Goal: Task Accomplishment & Management: Manage account settings

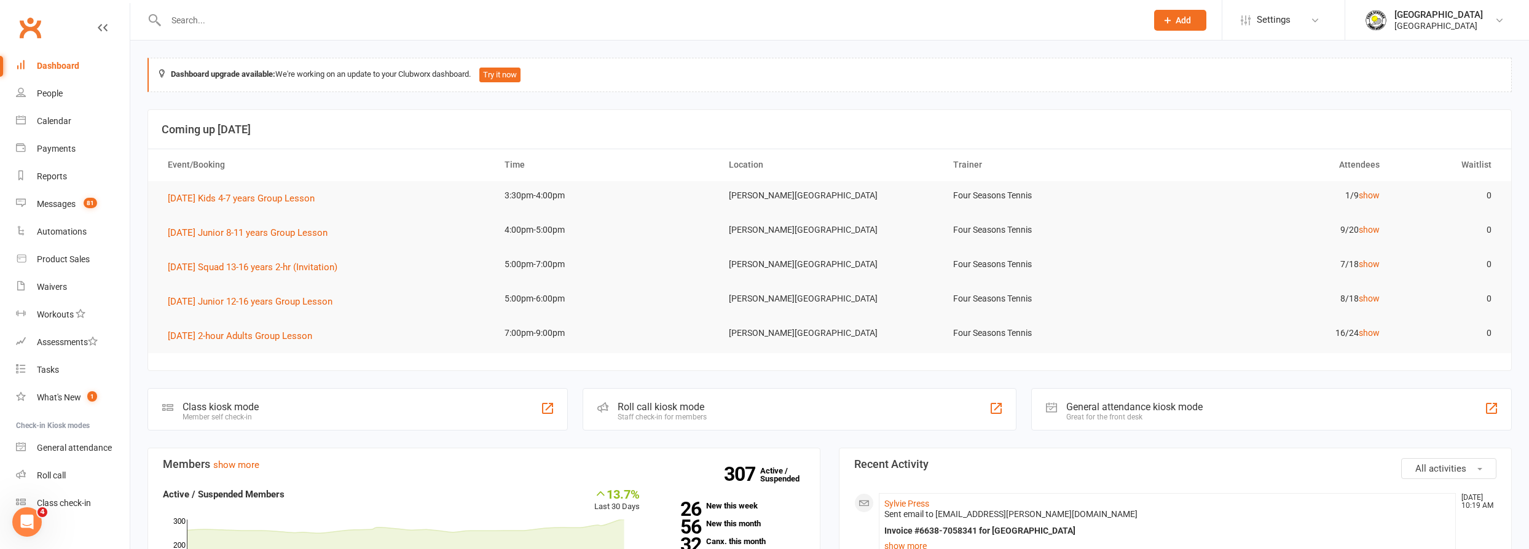
click at [305, 21] on input "text" at bounding box center [650, 20] width 976 height 17
click at [273, 16] on input "text" at bounding box center [650, 20] width 976 height 17
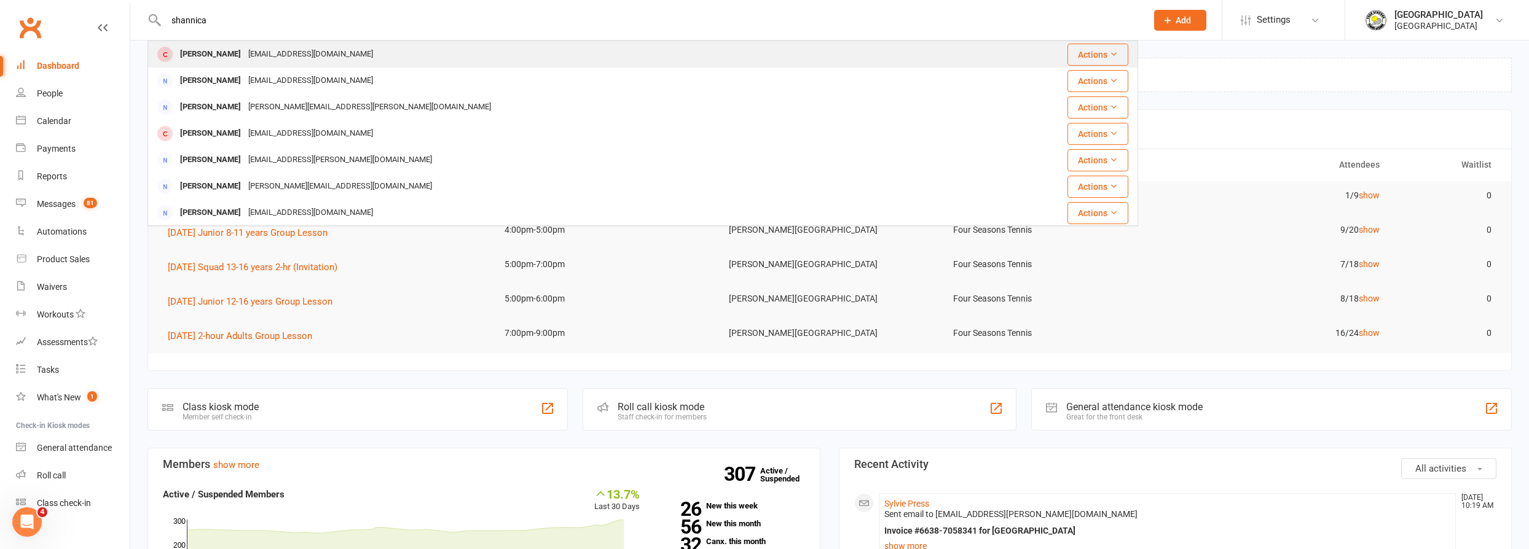
type input "shannica"
click at [294, 56] on div "[EMAIL_ADDRESS][DOMAIN_NAME]" at bounding box center [311, 54] width 132 height 18
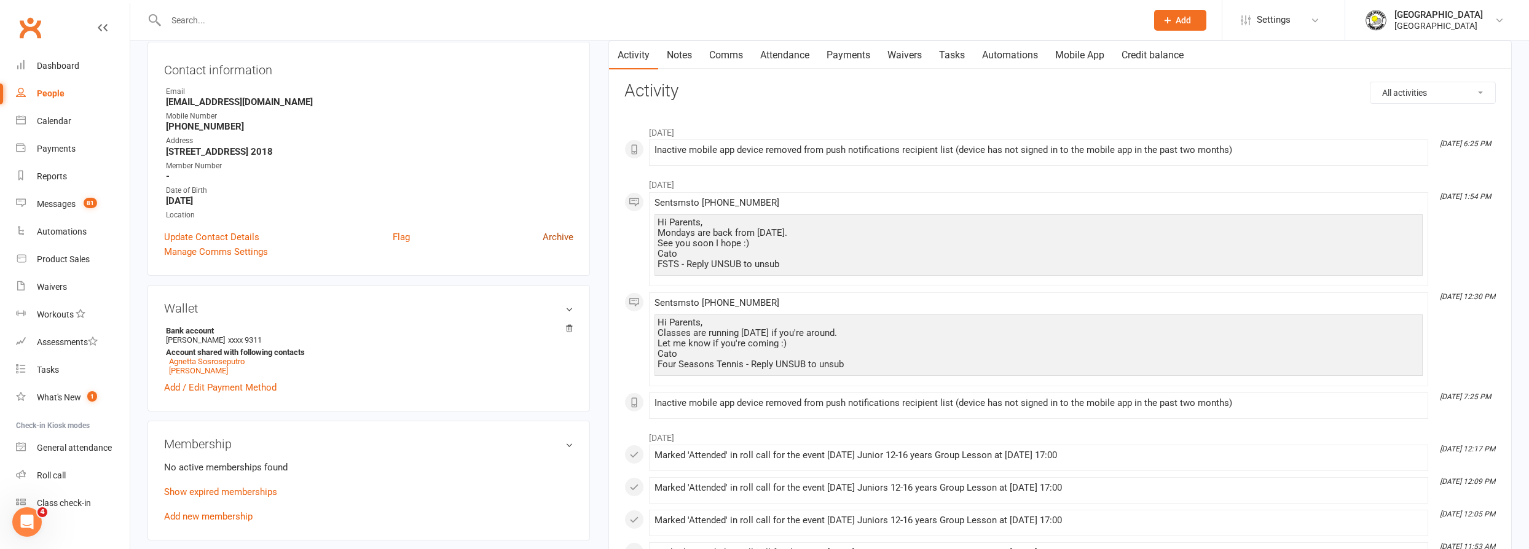
scroll to position [167, 0]
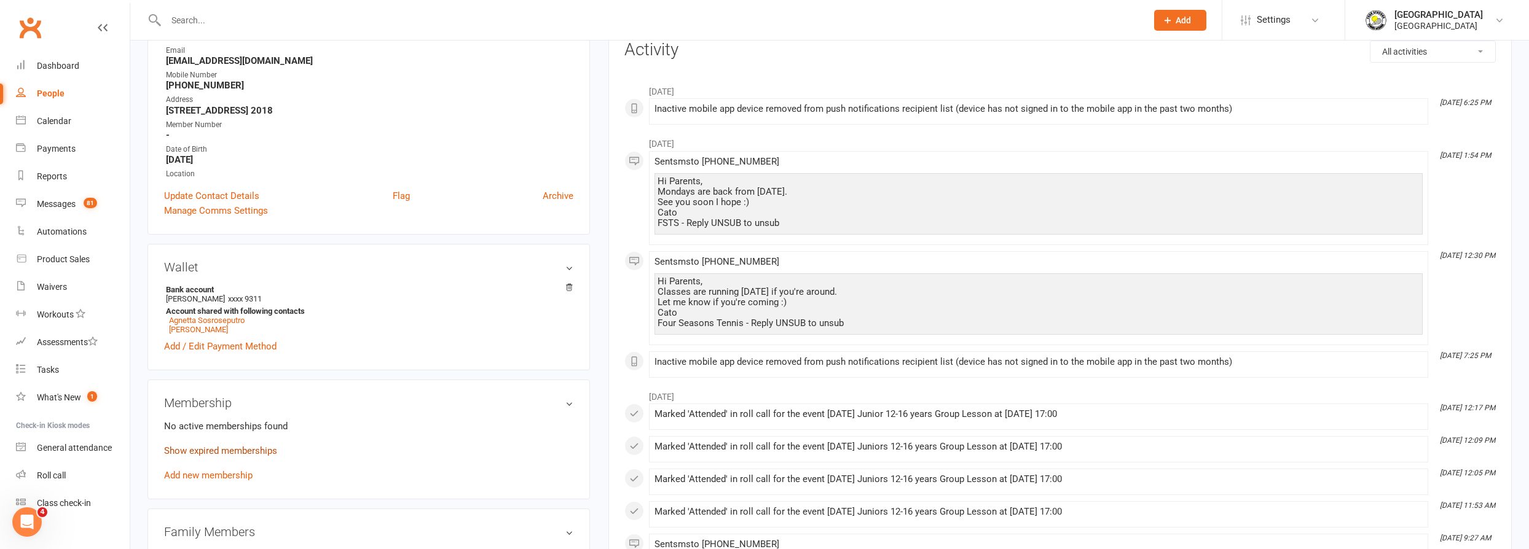
click at [262, 454] on link "Show expired memberships" at bounding box center [220, 451] width 113 height 11
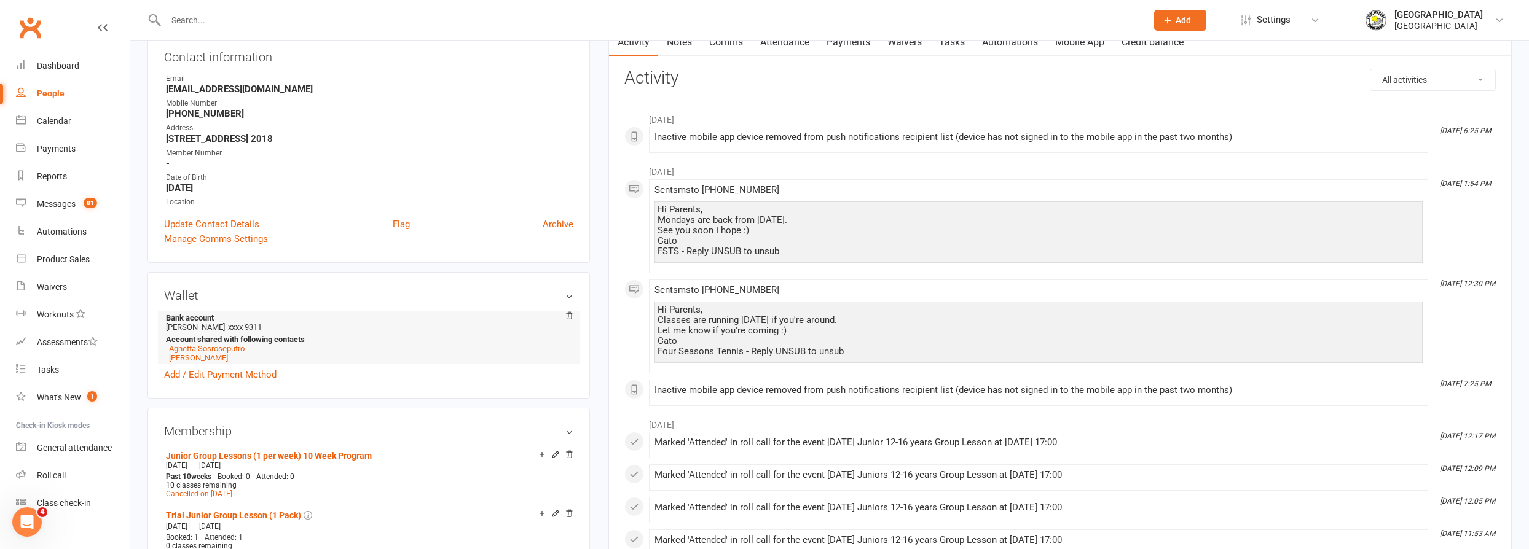
scroll to position [0, 0]
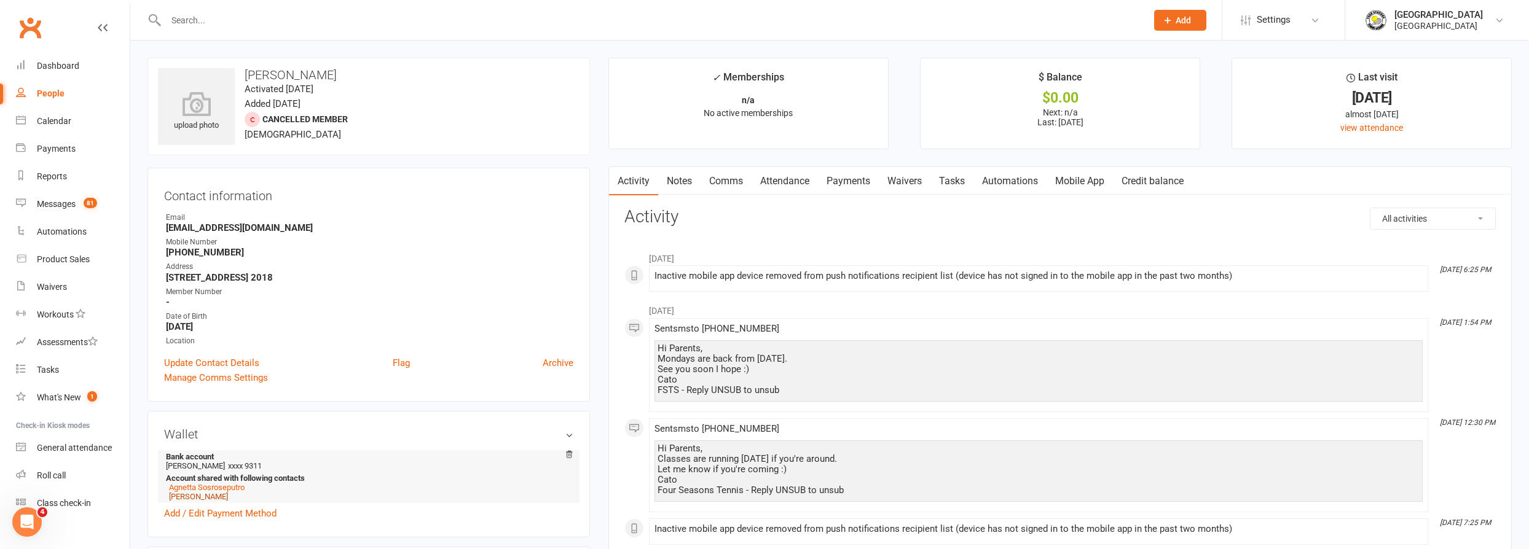
click at [213, 496] on link "[PERSON_NAME]" at bounding box center [198, 496] width 59 height 9
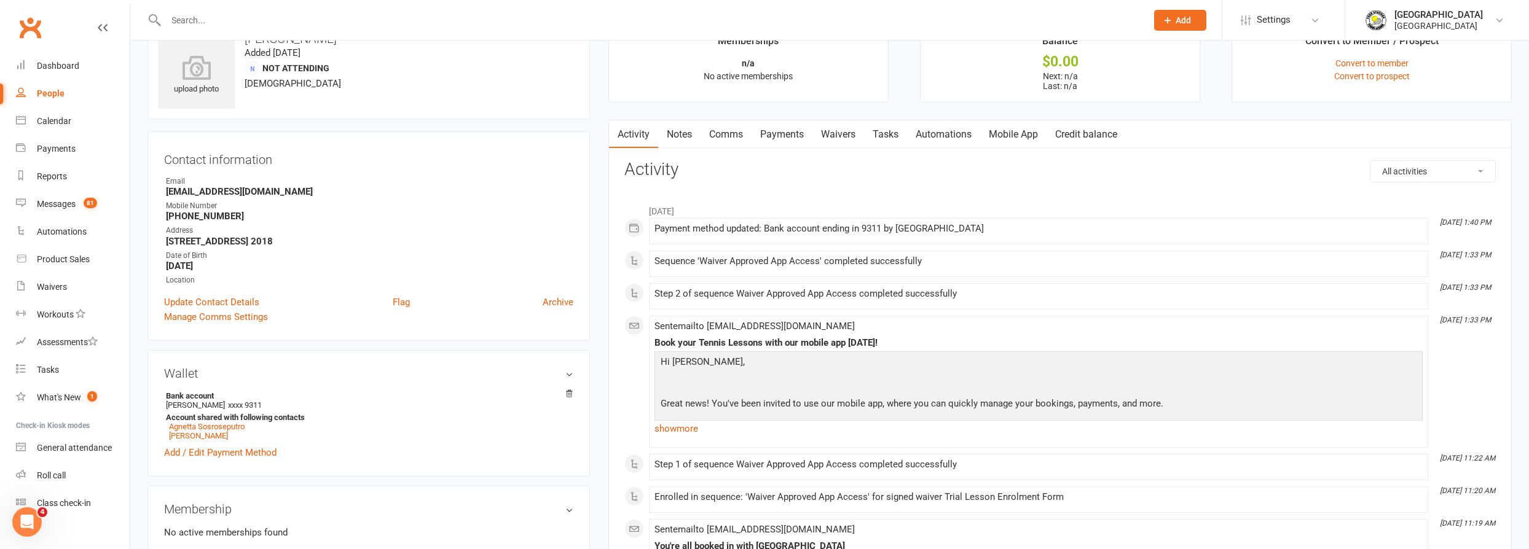
scroll to position [167, 0]
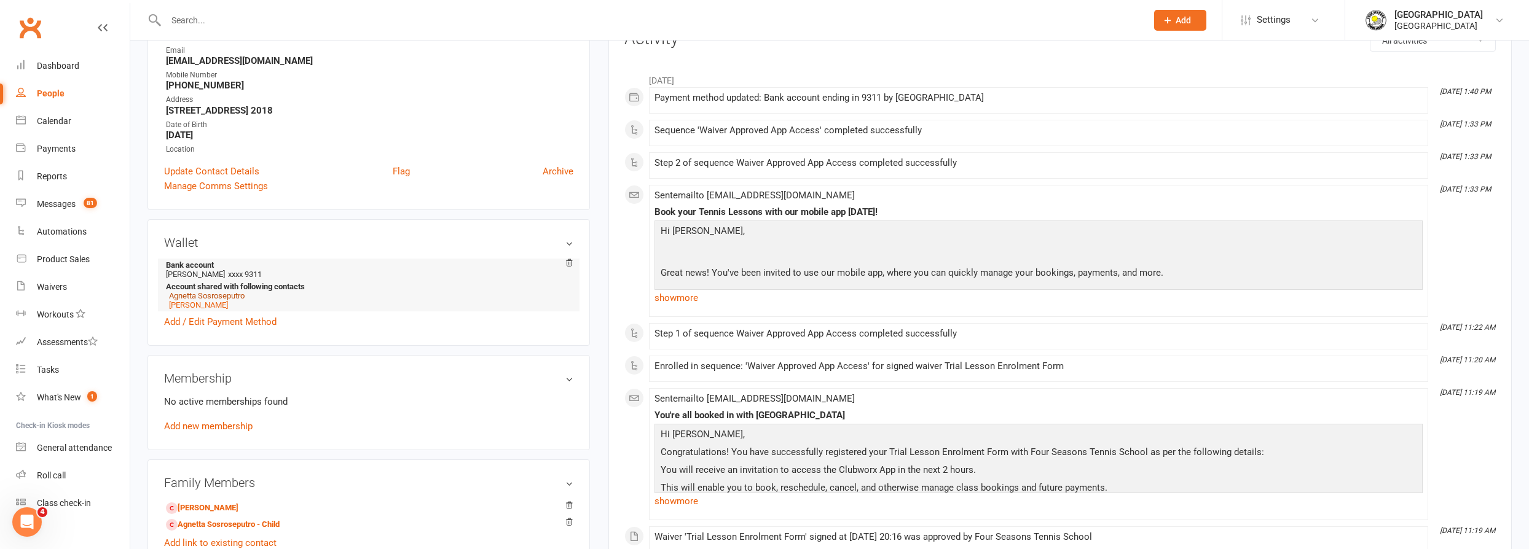
click at [213, 296] on link "Agnetta Sosroseputro" at bounding box center [207, 295] width 76 height 9
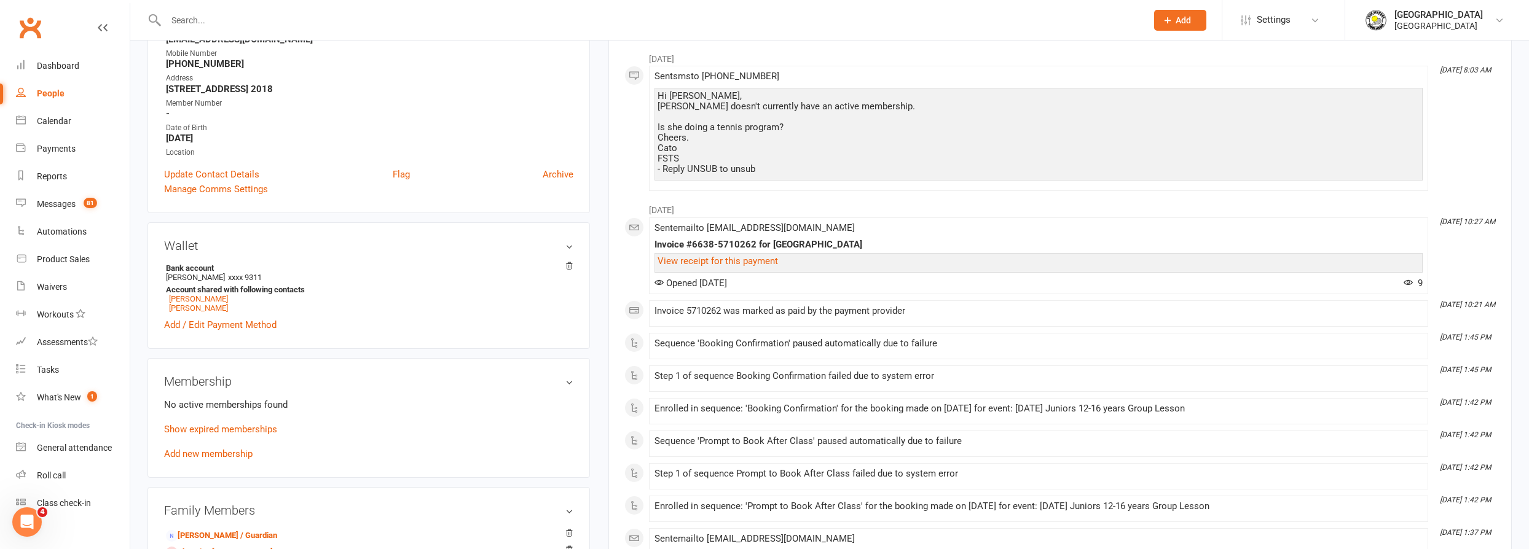
scroll to position [223, 0]
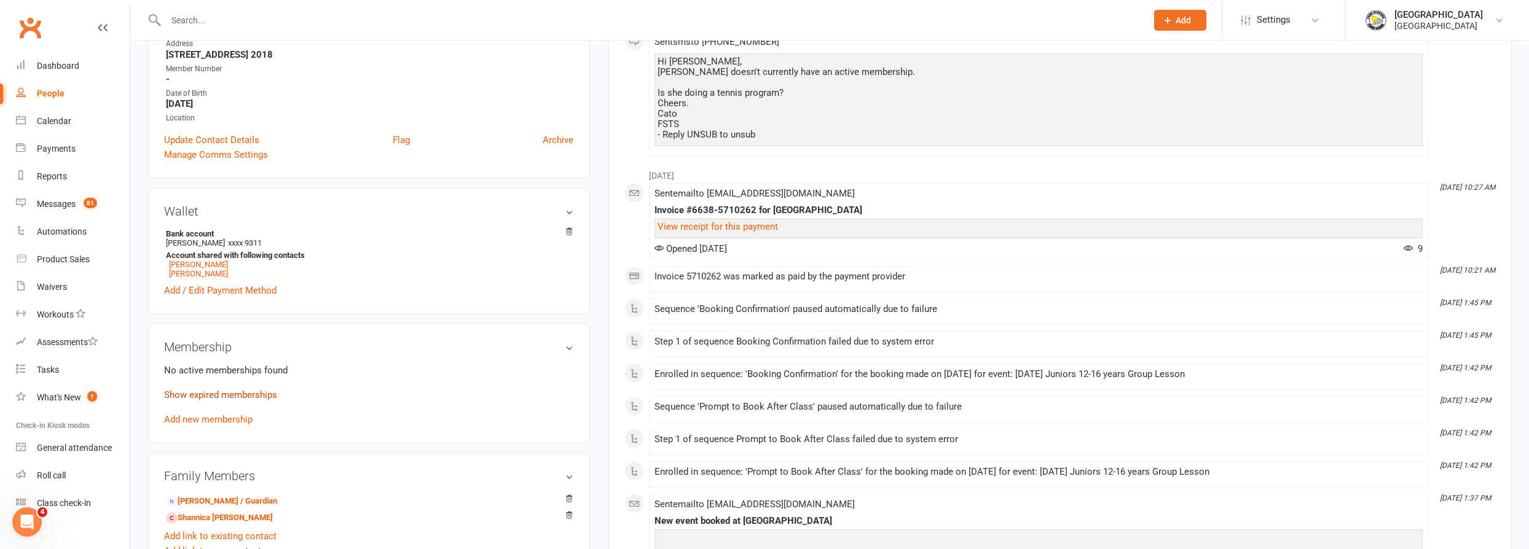
click at [249, 395] on link "Show expired memberships" at bounding box center [220, 395] width 113 height 11
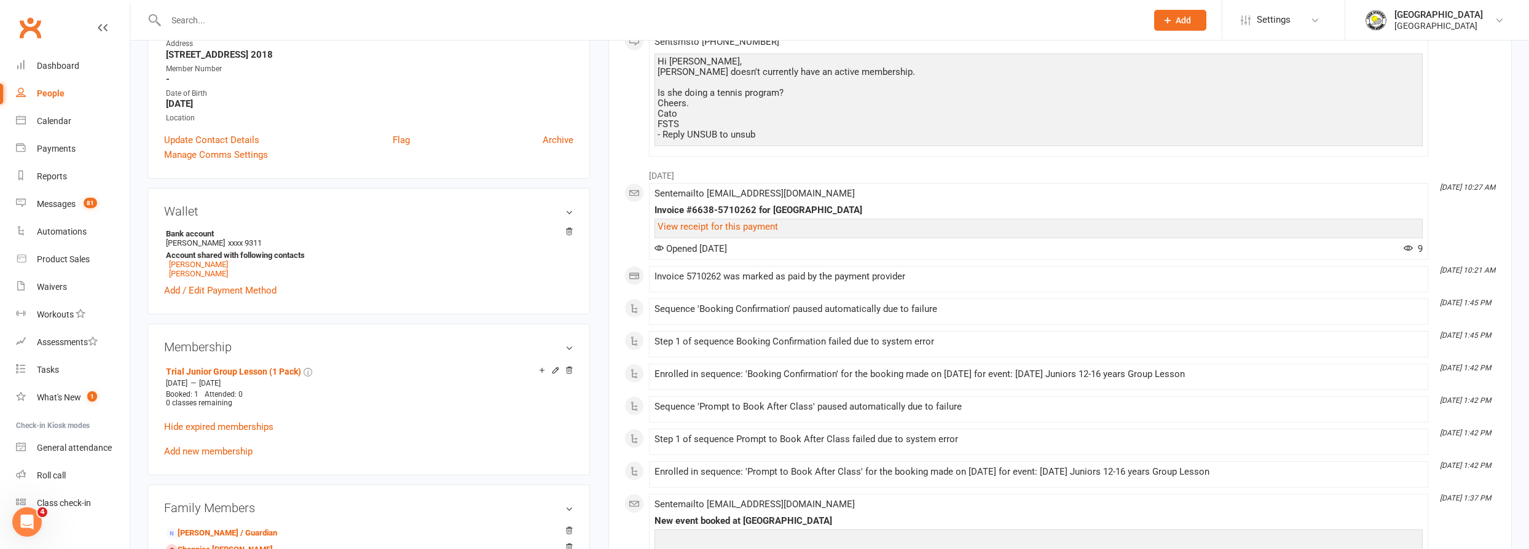
click at [482, 25] on input "text" at bounding box center [650, 20] width 976 height 17
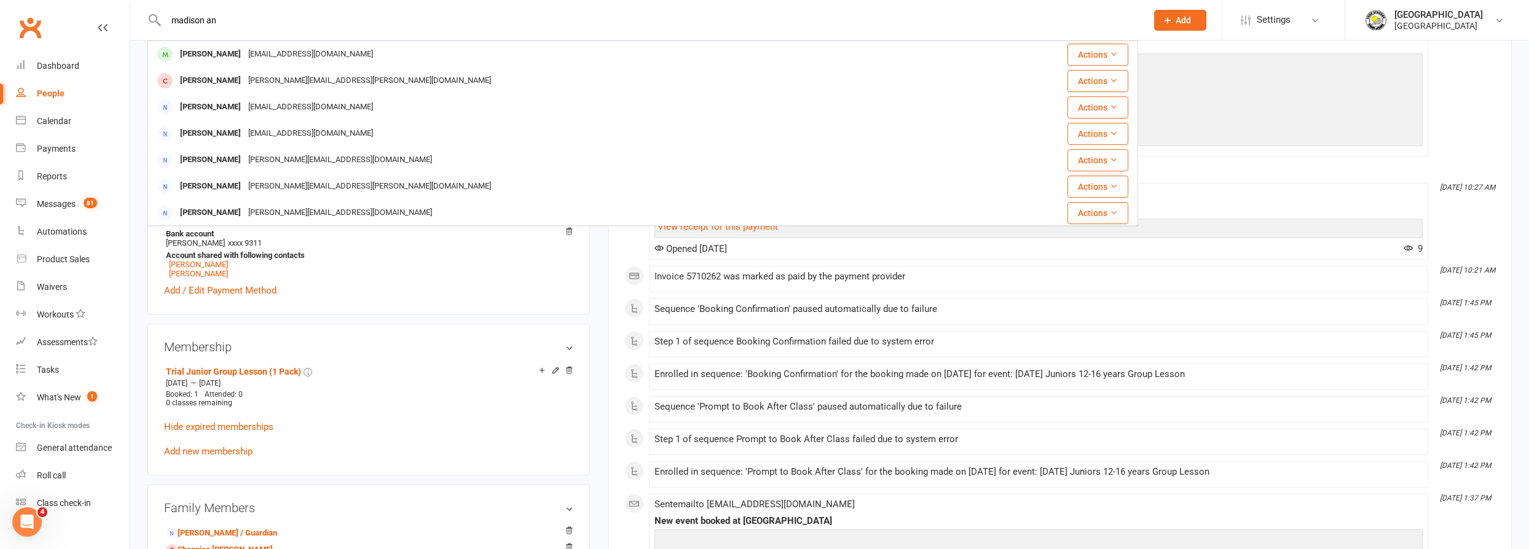
type input "madison an"
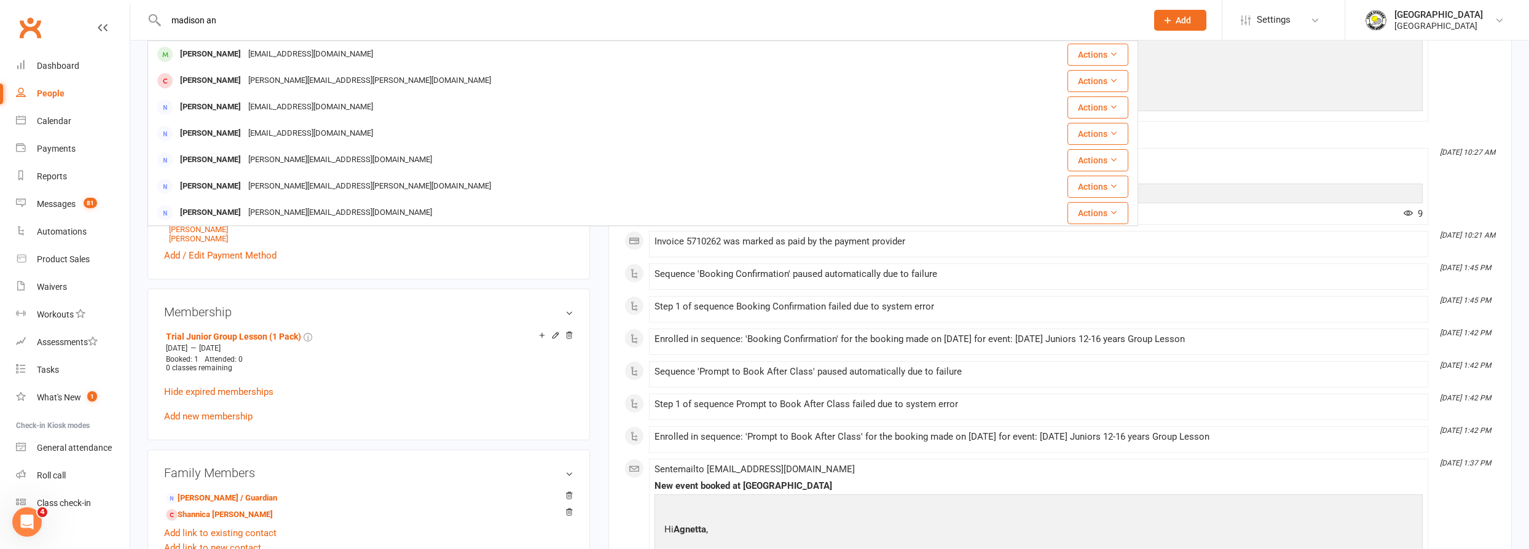
scroll to position [268, 0]
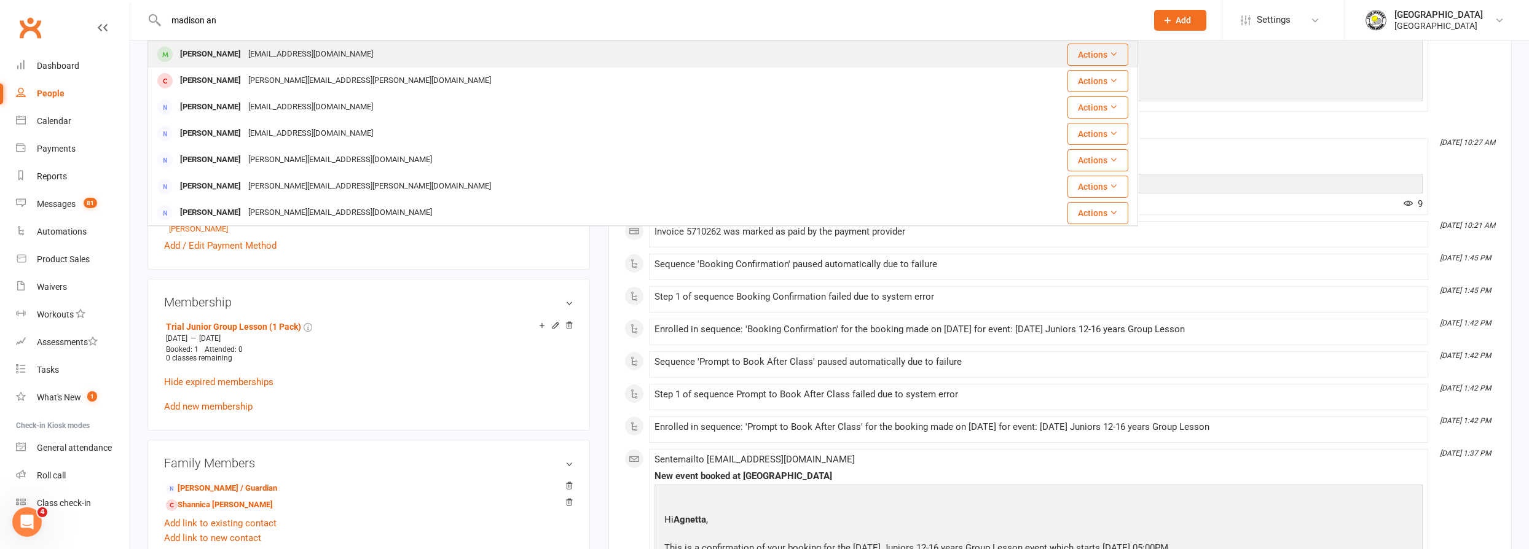
click at [573, 49] on div "[PERSON_NAME] [PERSON_NAME][EMAIL_ADDRESS][DOMAIN_NAME]" at bounding box center [570, 54] width 843 height 25
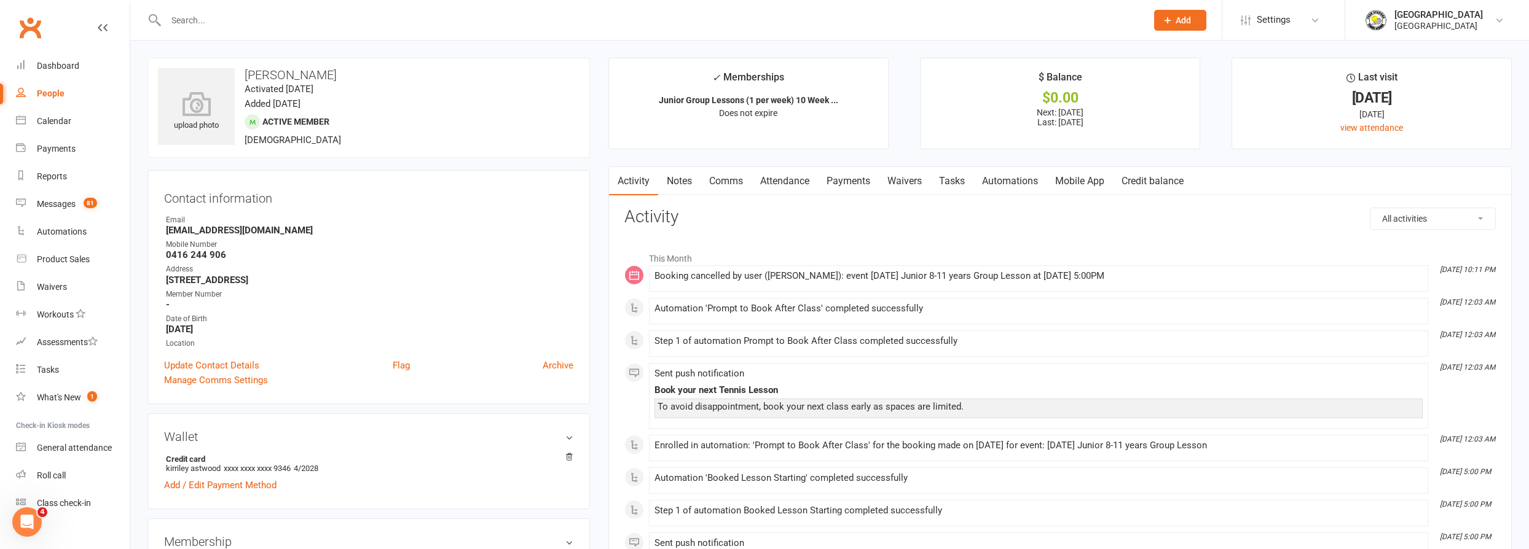
click at [859, 182] on link "Payments" at bounding box center [848, 181] width 61 height 28
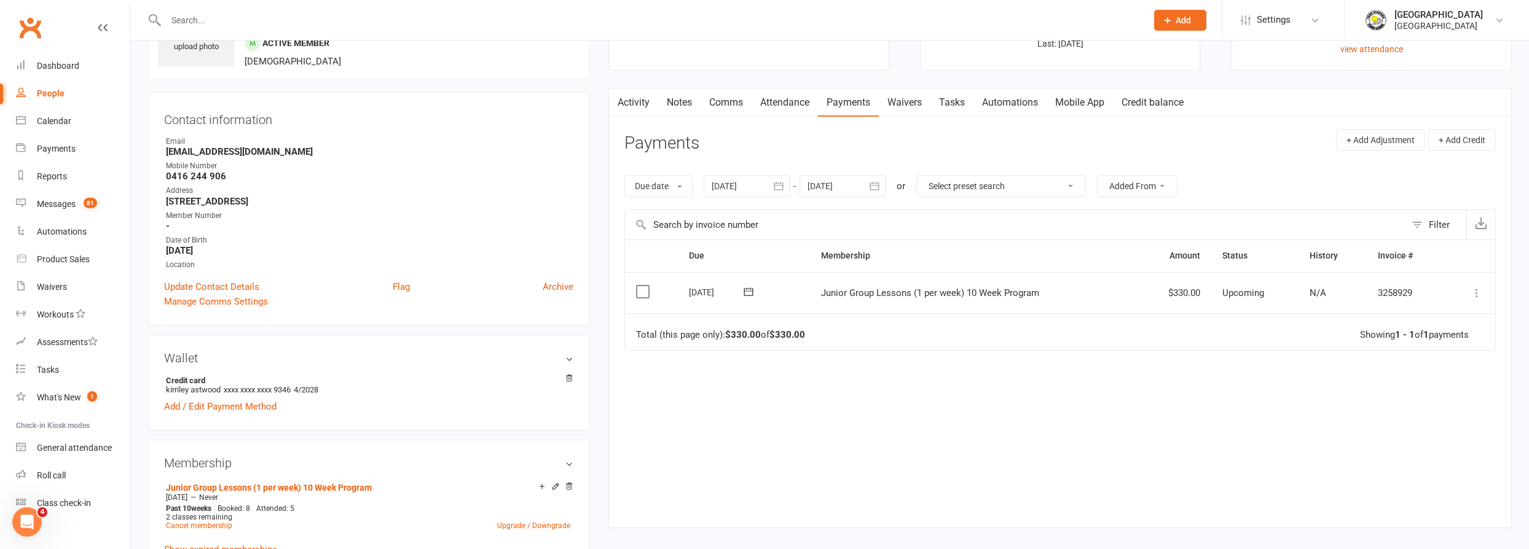
scroll to position [111, 0]
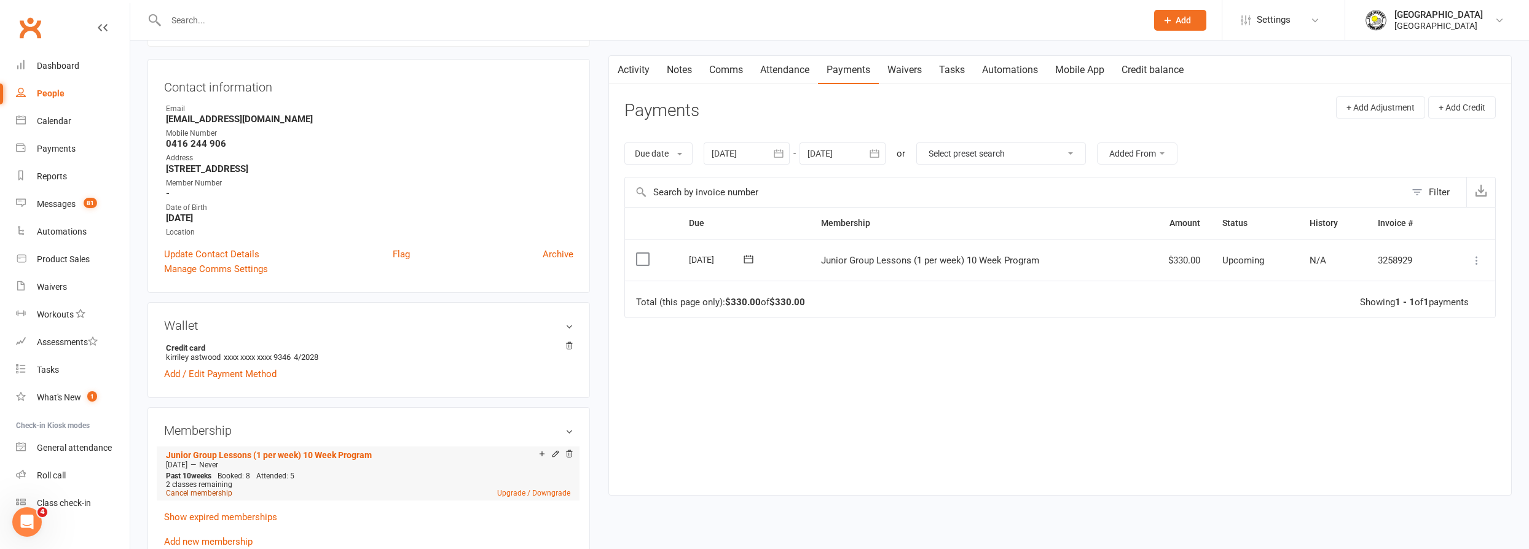
click at [203, 493] on link "Cancel membership" at bounding box center [199, 493] width 66 height 9
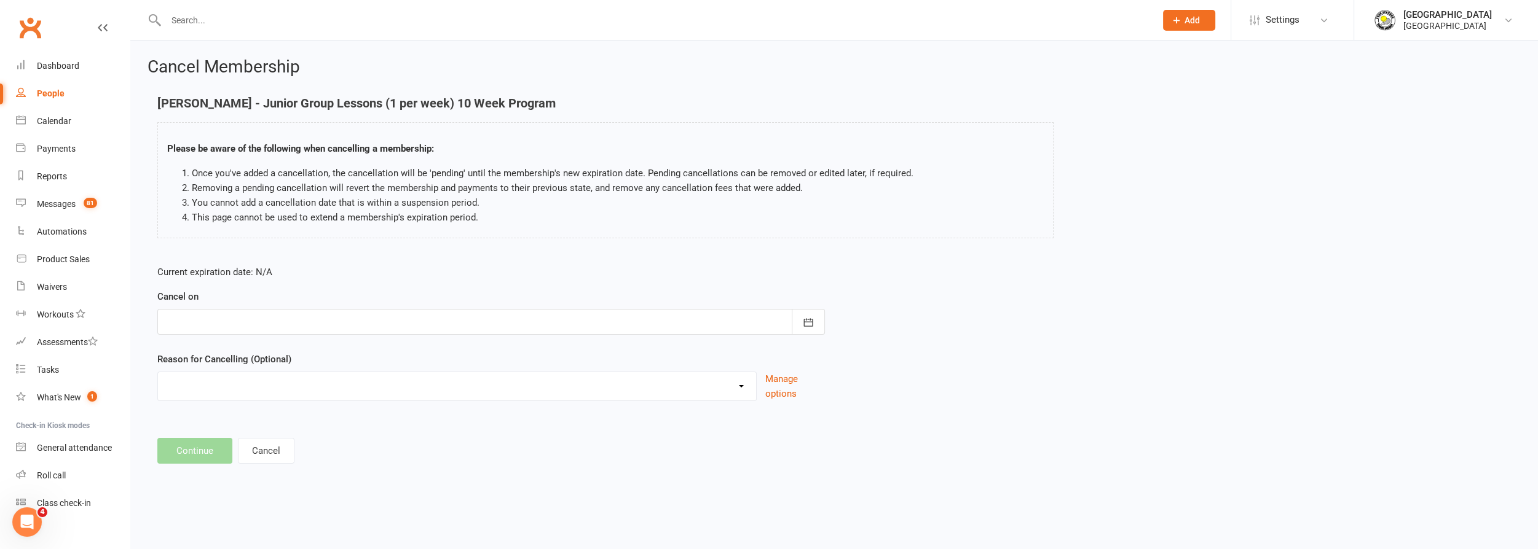
click at [383, 321] on div at bounding box center [490, 322] width 667 height 26
click at [286, 465] on span "24" at bounding box center [288, 470] width 10 height 10
type input "[DATE]"
click at [322, 385] on select "Change to program Holiday Injury New program Not continuing Other reason" at bounding box center [457, 384] width 598 height 25
select select "3"
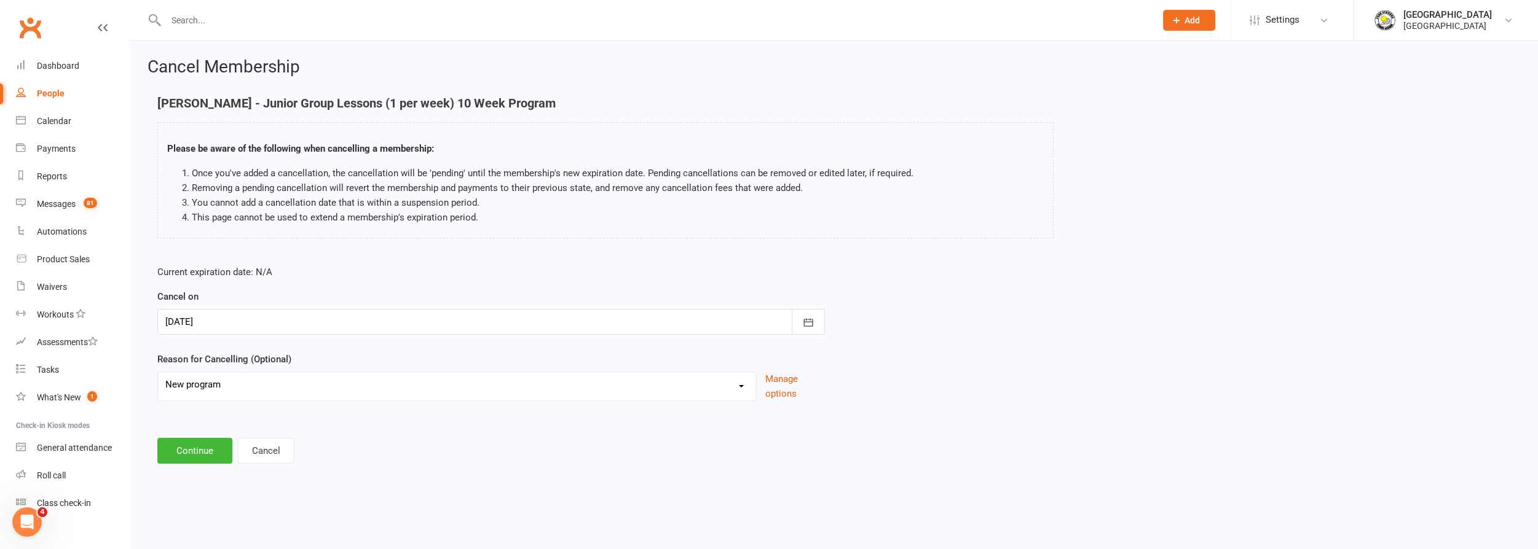
click at [158, 372] on select "Change to program Holiday Injury New program Not continuing Other reason" at bounding box center [457, 384] width 598 height 25
click at [198, 449] on button "Continue" at bounding box center [194, 451] width 75 height 26
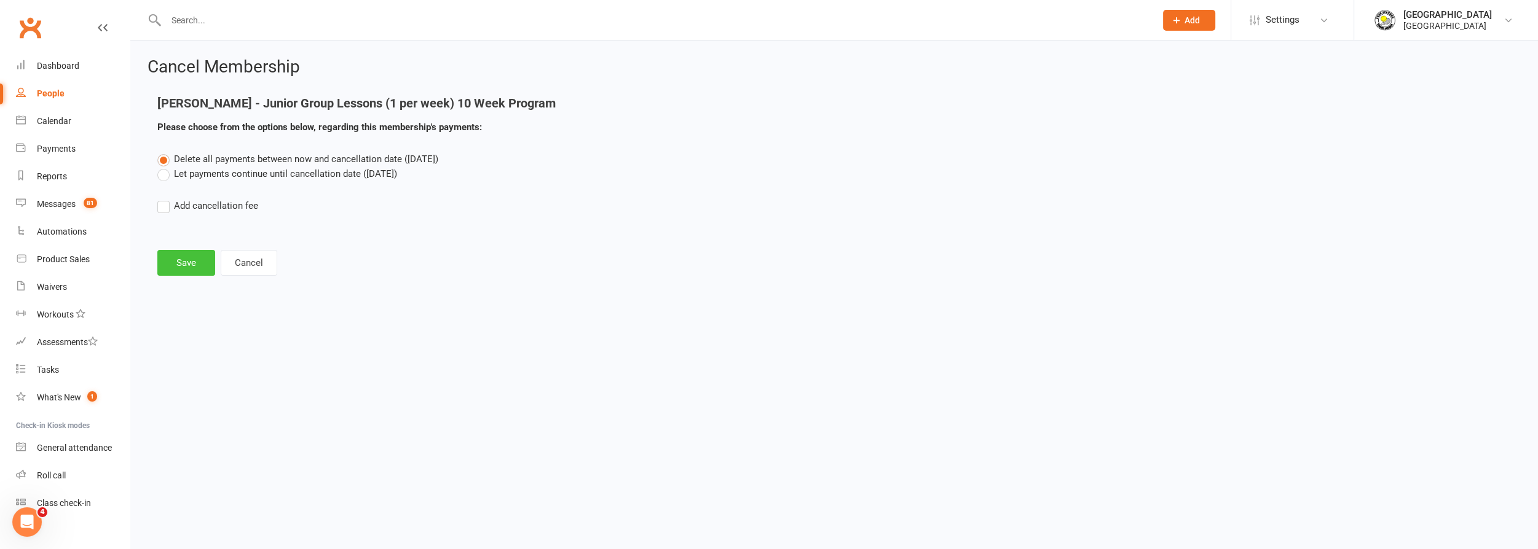
click at [193, 261] on button "Save" at bounding box center [186, 263] width 58 height 26
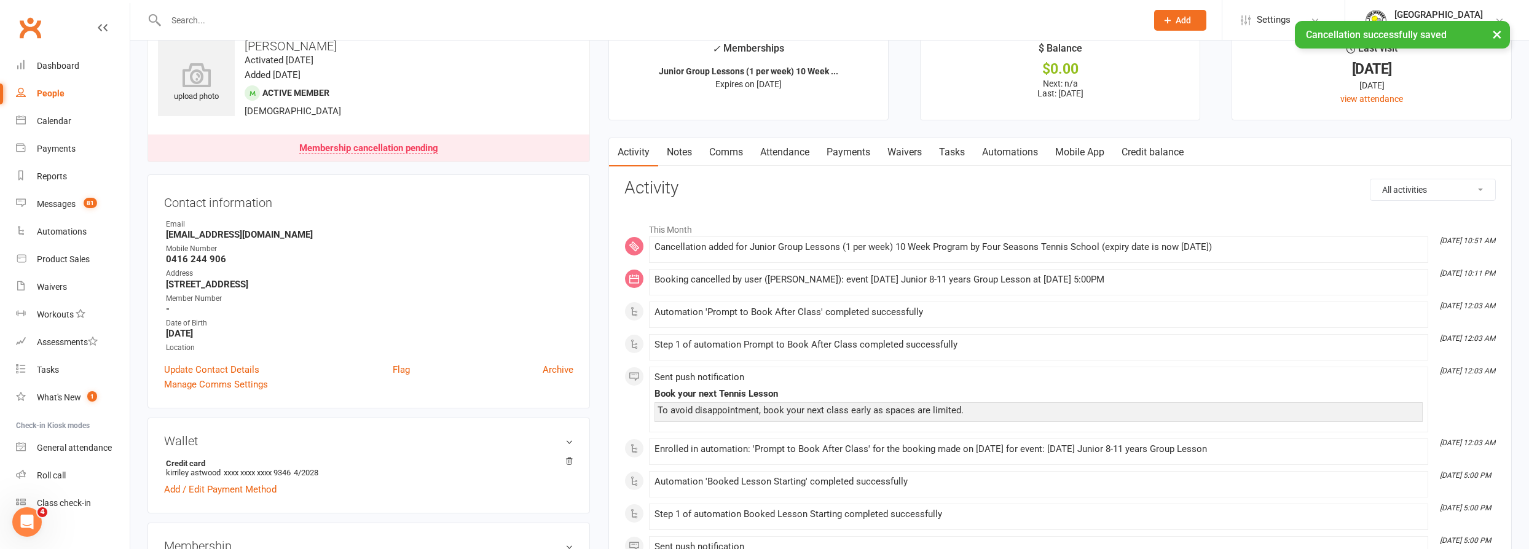
scroll to position [279, 0]
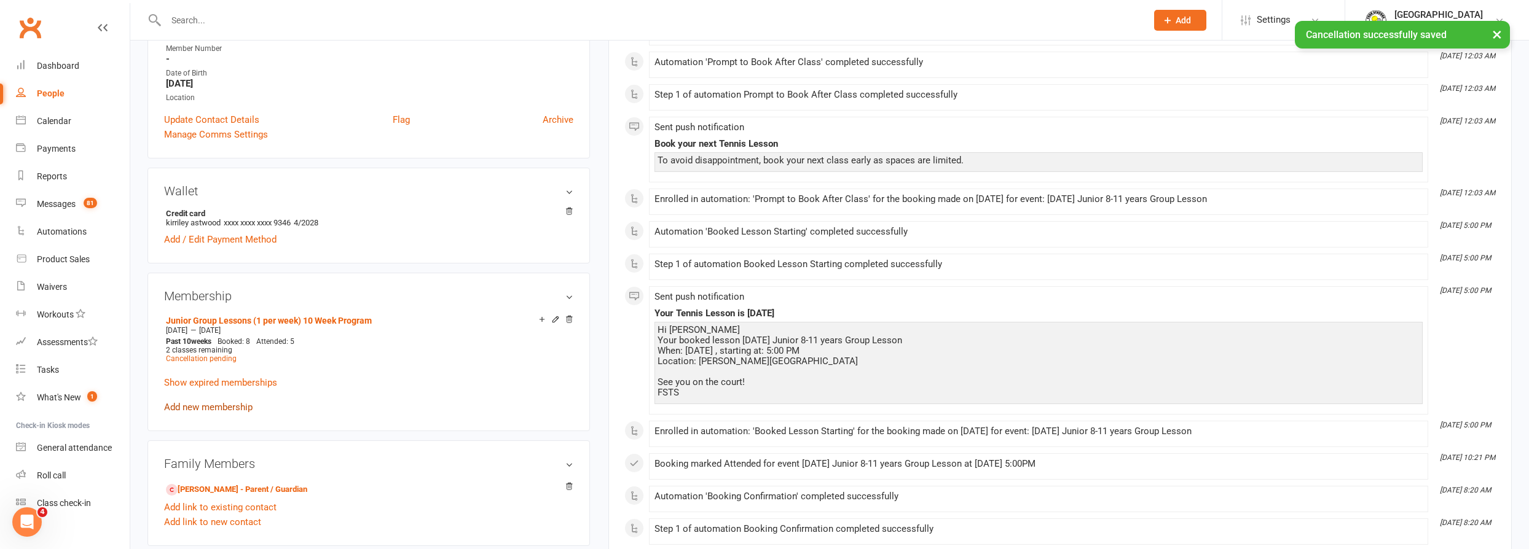
click at [208, 405] on link "Add new membership" at bounding box center [208, 407] width 88 height 11
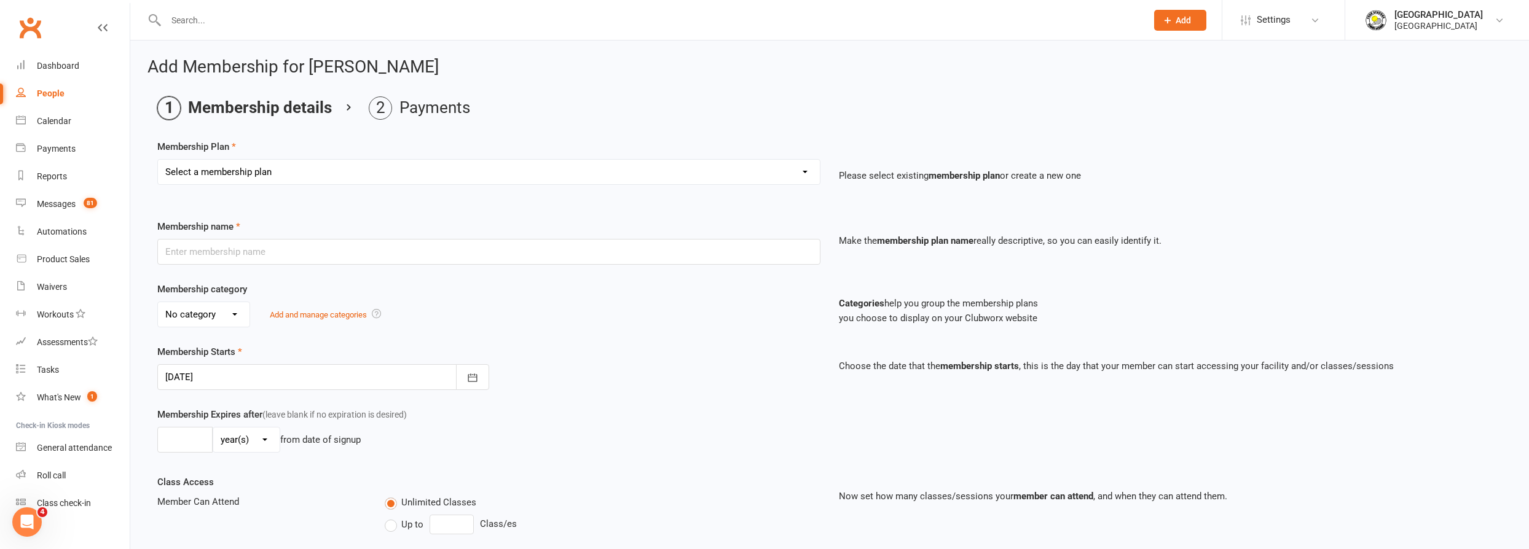
click at [290, 170] on select "Select a membership plan Create new Membership Plan Trial Junior Group Lesson (…" at bounding box center [489, 172] width 662 height 25
select select "20"
click at [158, 160] on select "Select a membership plan Create new Membership Plan Trial Junior Group Lesson (…" at bounding box center [489, 172] width 662 height 25
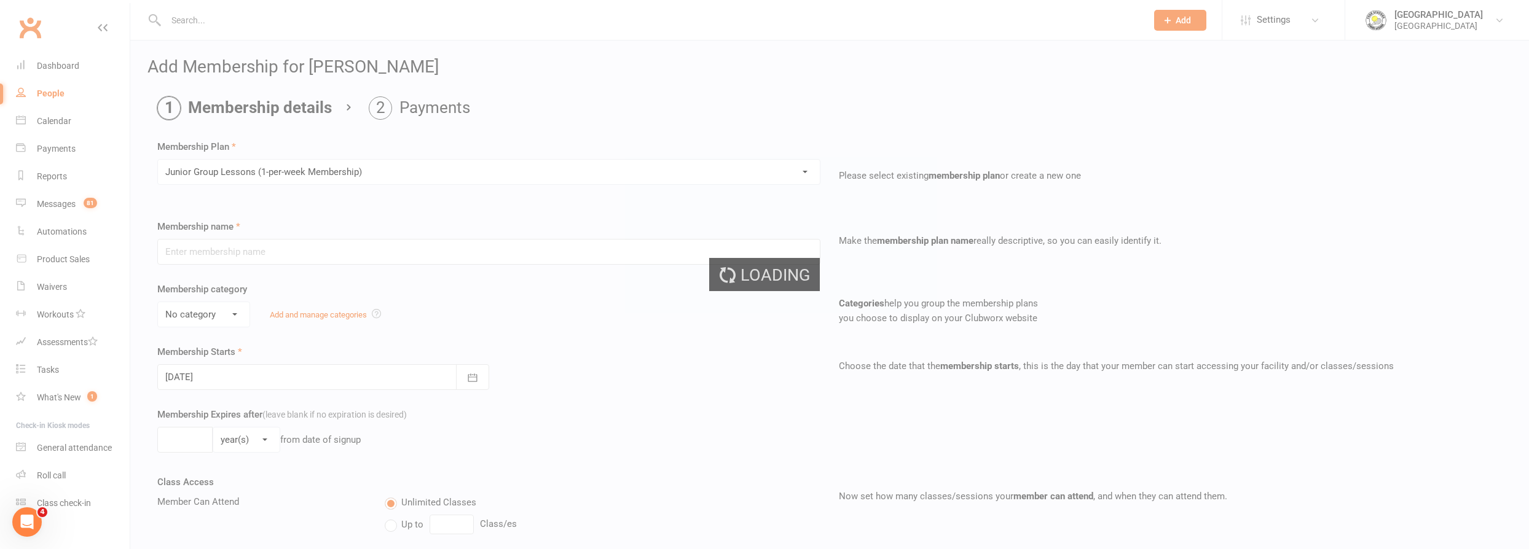
type input "Junior Group Lessons (1-per-week Membership)"
select select "4"
type input "0"
select select "1"
type input "2"
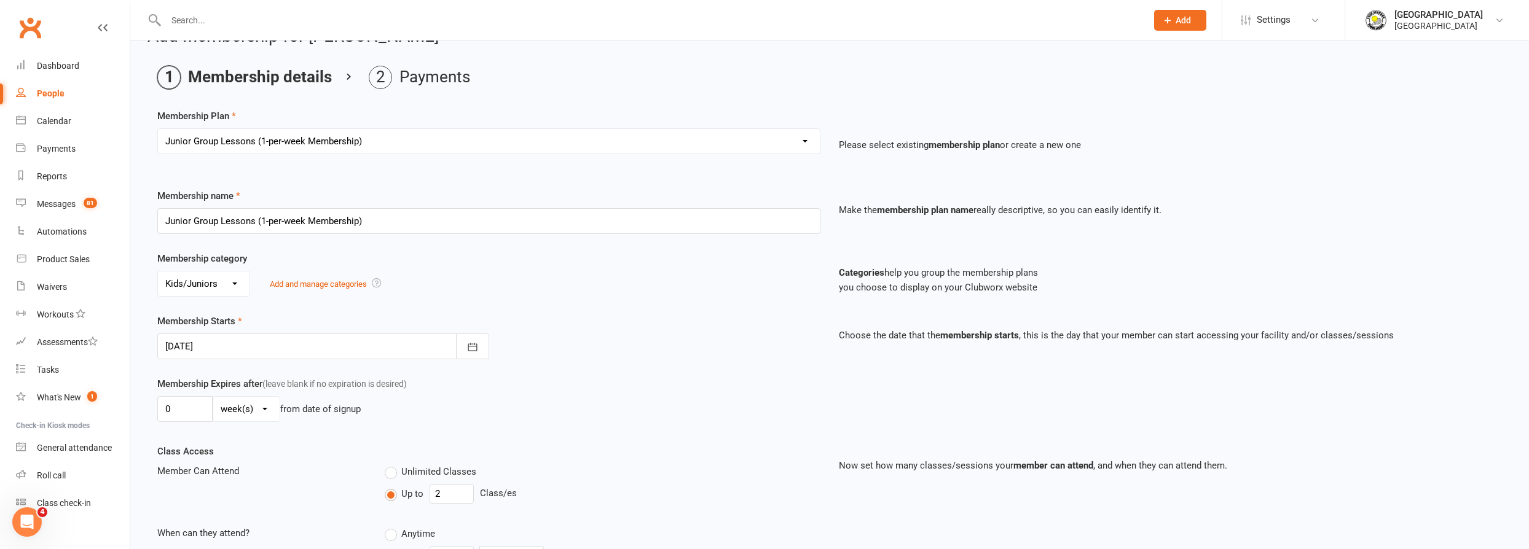
scroll to position [223, 0]
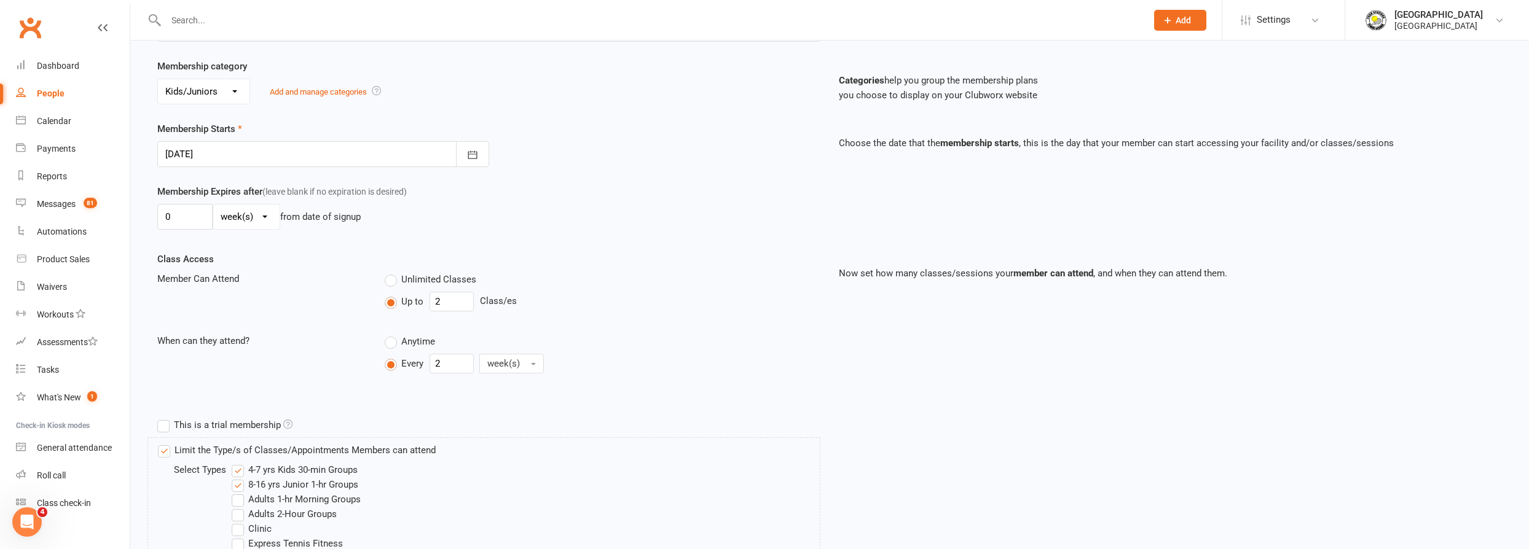
click at [302, 150] on div at bounding box center [323, 154] width 332 height 26
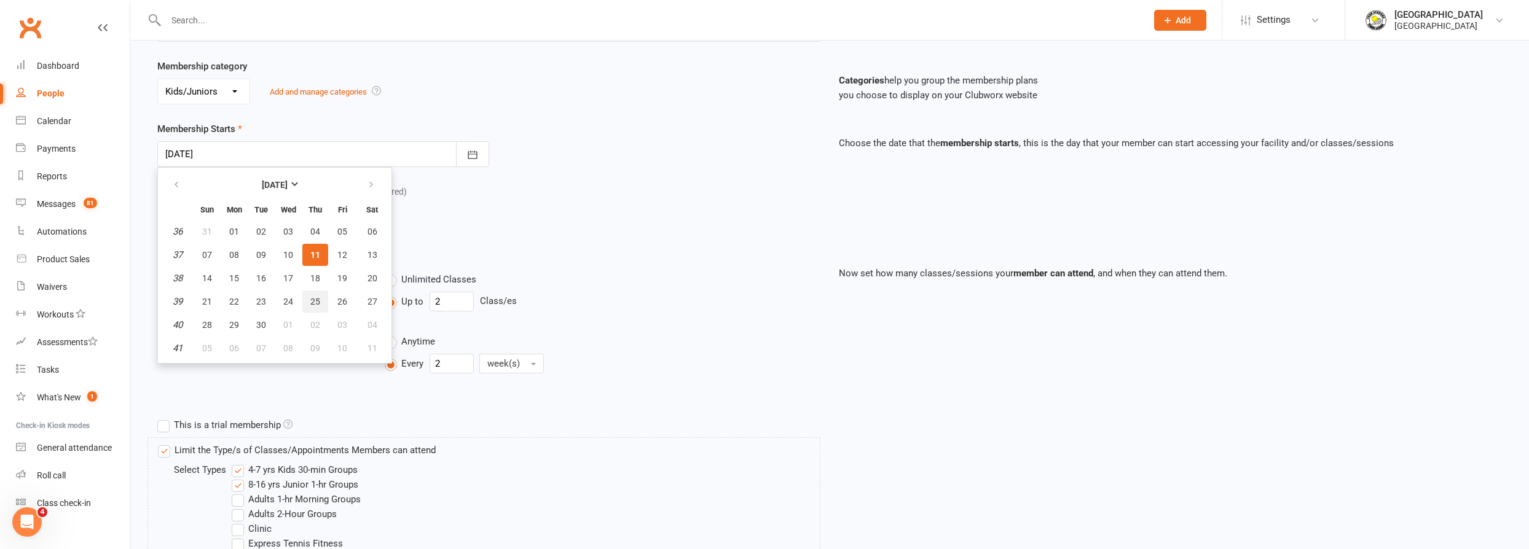
click at [310, 297] on span "25" at bounding box center [315, 302] width 10 height 10
type input "[DATE]"
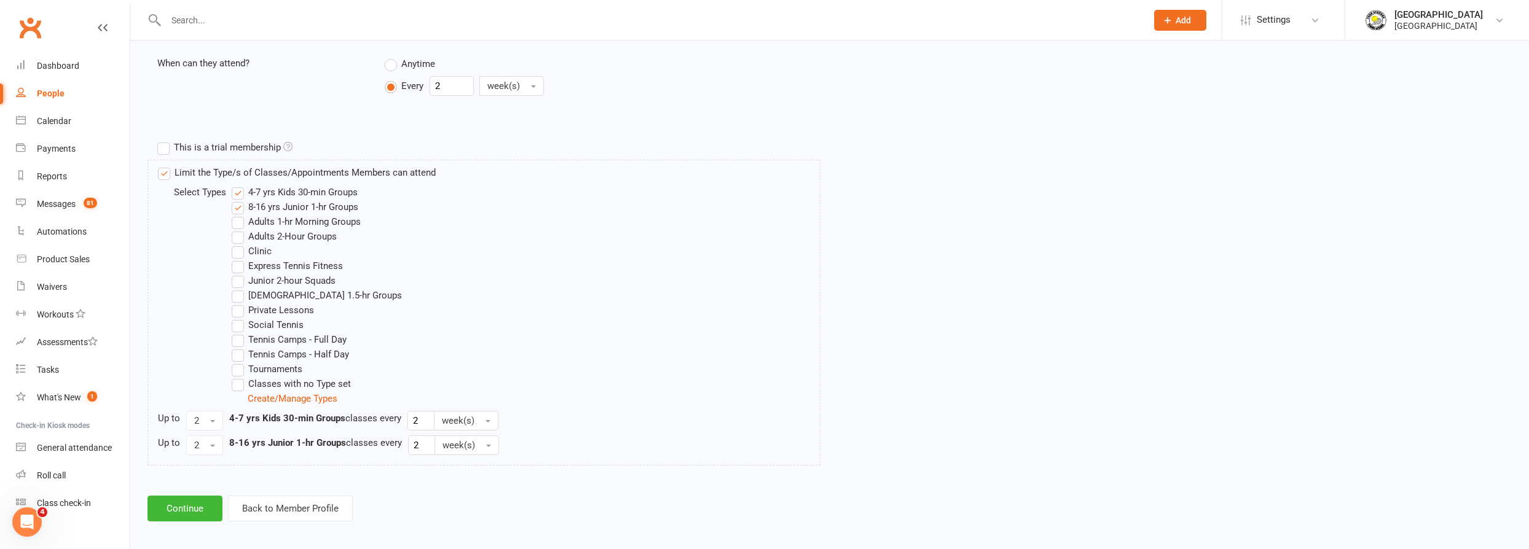
scroll to position [506, 0]
click at [192, 503] on button "Continue" at bounding box center [184, 503] width 75 height 26
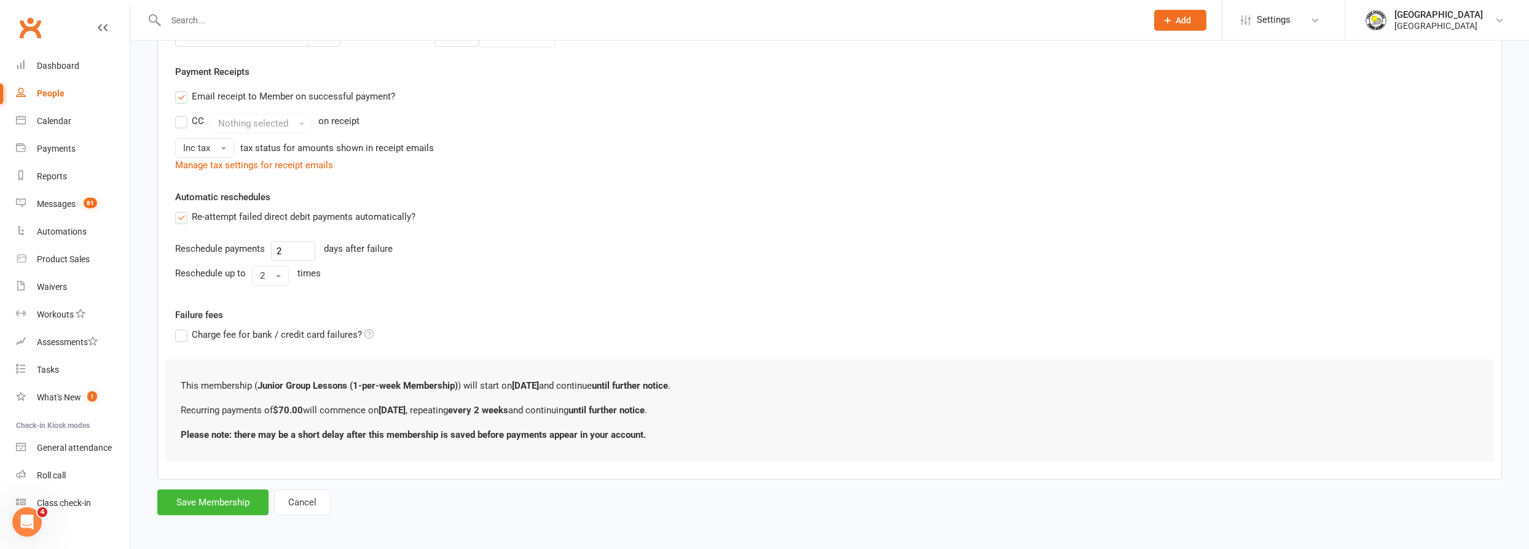
scroll to position [341, 0]
click at [221, 501] on button "Save Membership" at bounding box center [212, 502] width 111 height 26
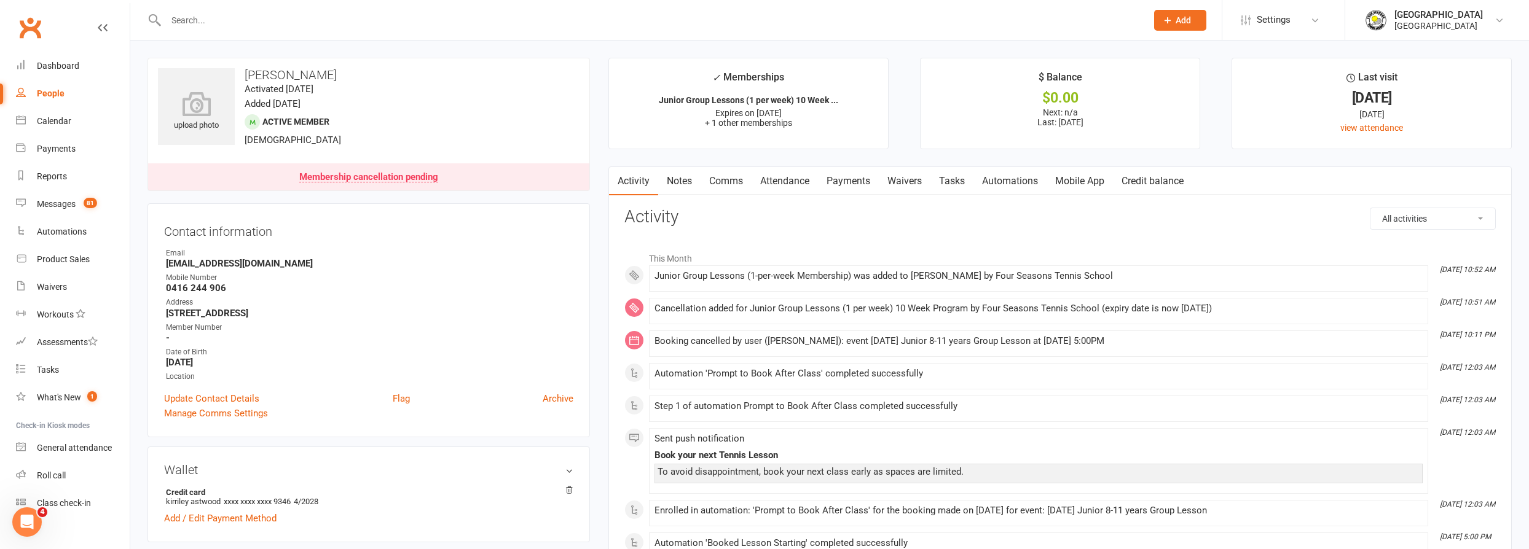
click at [324, 29] on div at bounding box center [642, 20] width 991 height 40
click at [335, 19] on input "text" at bounding box center [650, 20] width 976 height 17
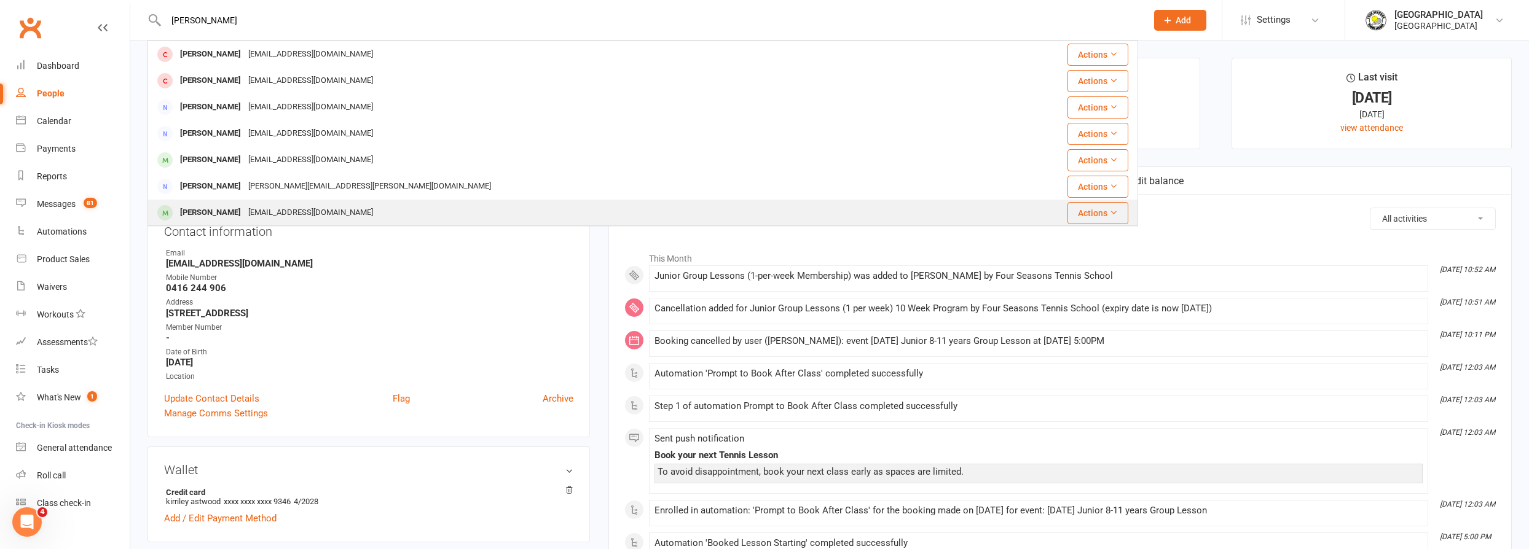
type input "[PERSON_NAME]"
click at [316, 213] on div "[EMAIL_ADDRESS][DOMAIN_NAME]" at bounding box center [311, 213] width 132 height 18
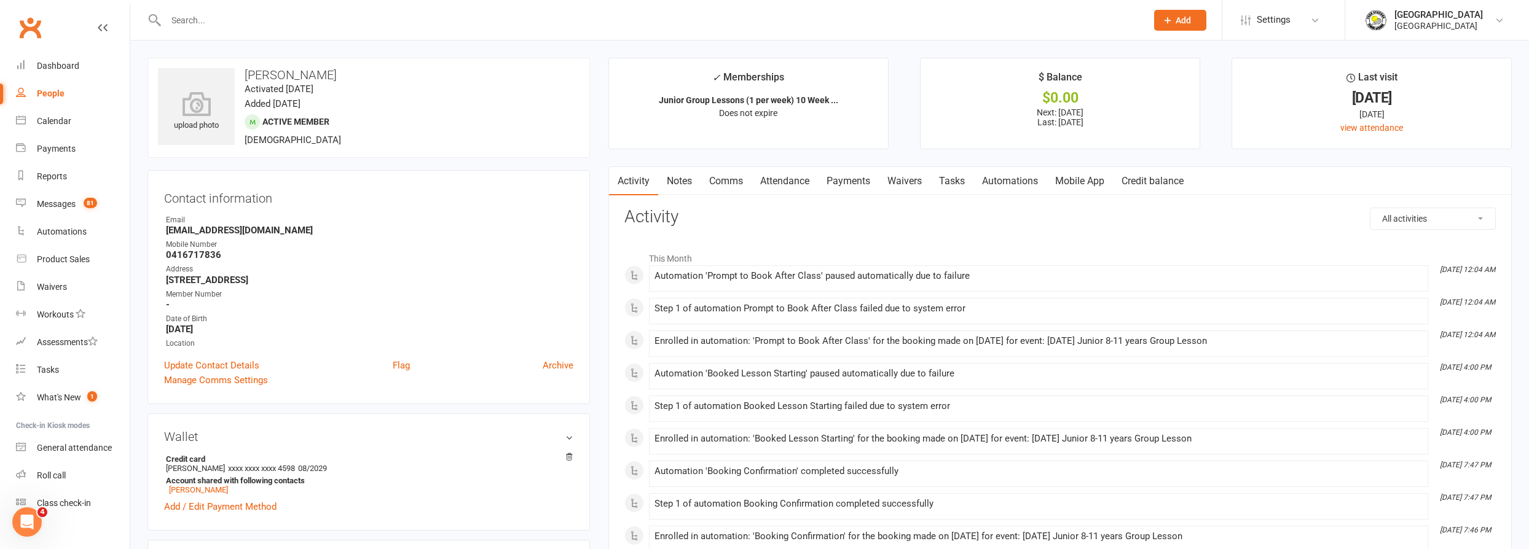
click at [859, 181] on link "Payments" at bounding box center [848, 181] width 61 height 28
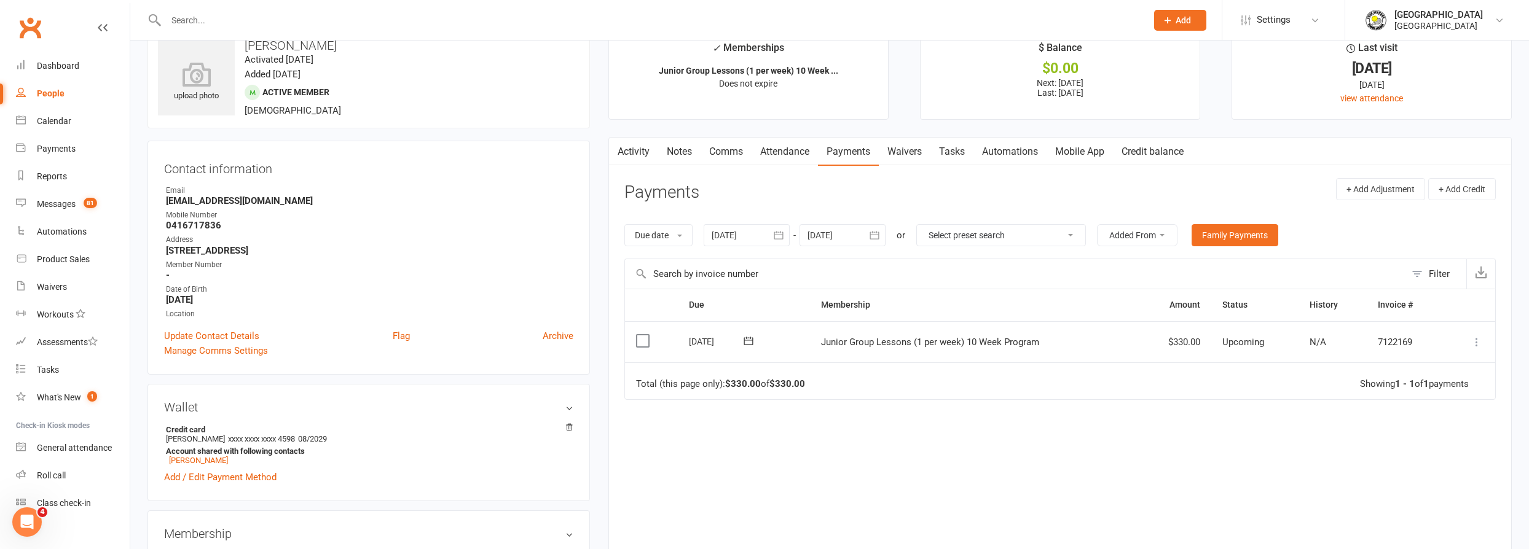
scroll to position [223, 0]
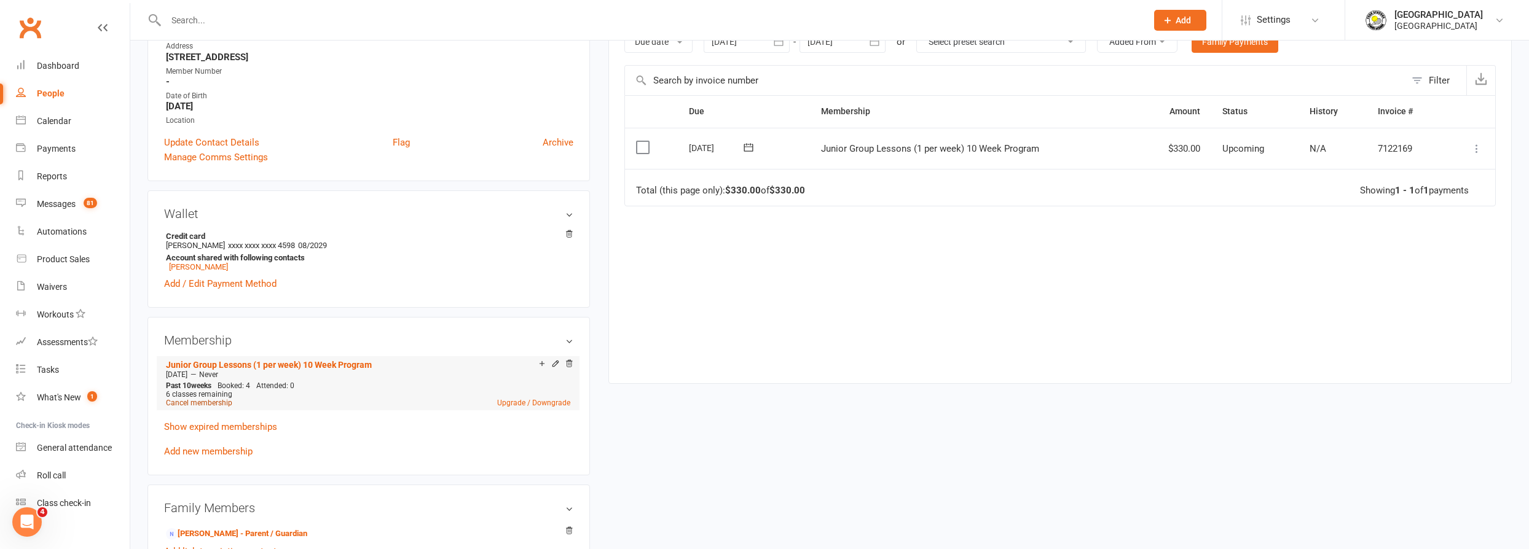
click at [204, 403] on link "Cancel membership" at bounding box center [199, 403] width 66 height 9
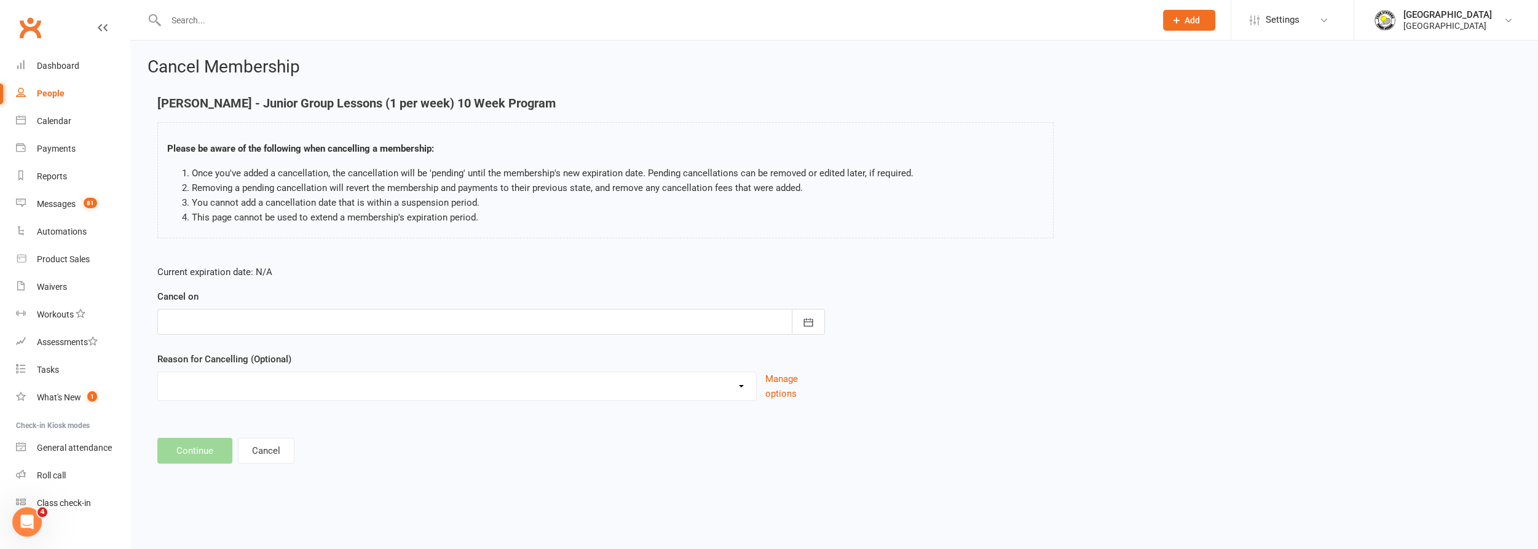
click at [280, 323] on div at bounding box center [490, 322] width 667 height 26
click at [315, 465] on span "25" at bounding box center [315, 470] width 10 height 10
type input "[DATE]"
click at [316, 385] on select "Change to program Holiday Injury New program Not continuing Other reason" at bounding box center [457, 384] width 598 height 25
select select "3"
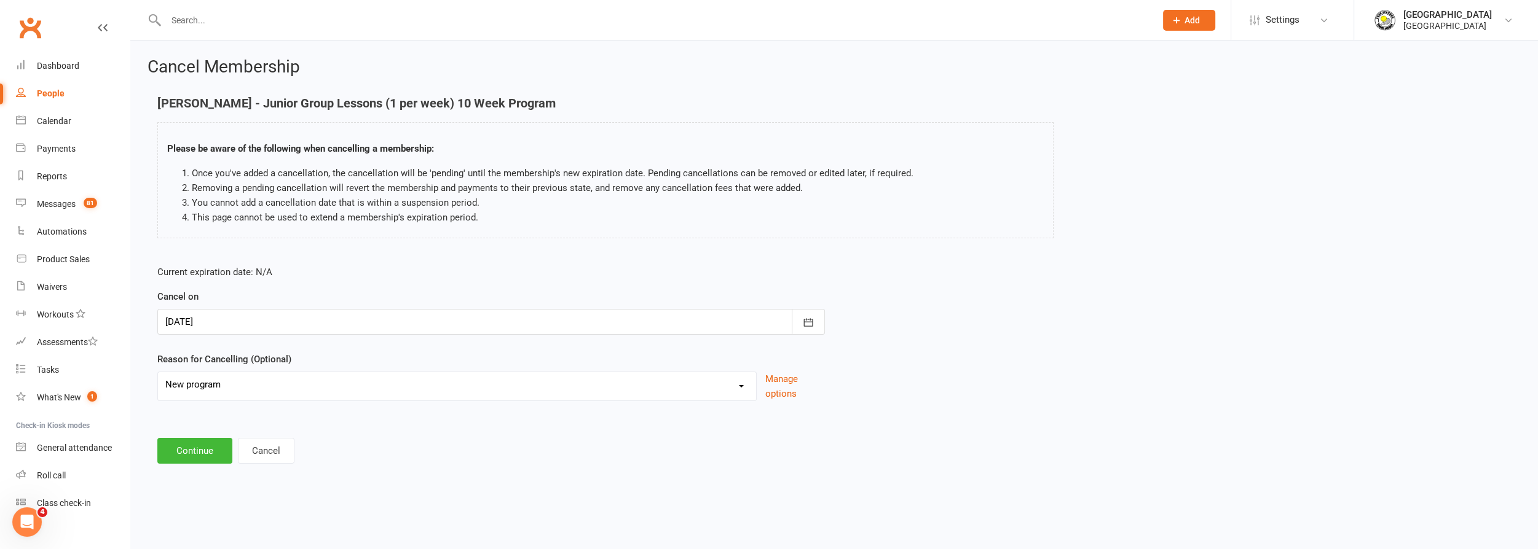
click at [158, 372] on select "Change to program Holiday Injury New program Not continuing Other reason" at bounding box center [457, 384] width 598 height 25
click at [200, 450] on button "Continue" at bounding box center [194, 451] width 75 height 26
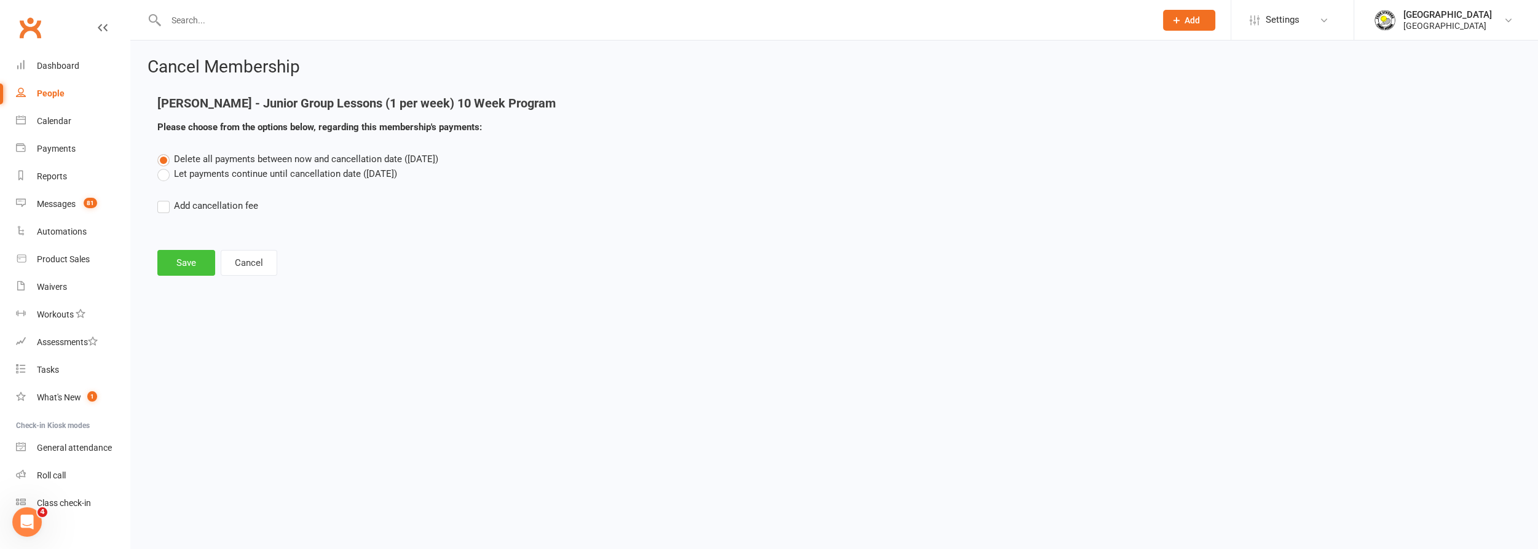
click at [197, 269] on button "Save" at bounding box center [186, 263] width 58 height 26
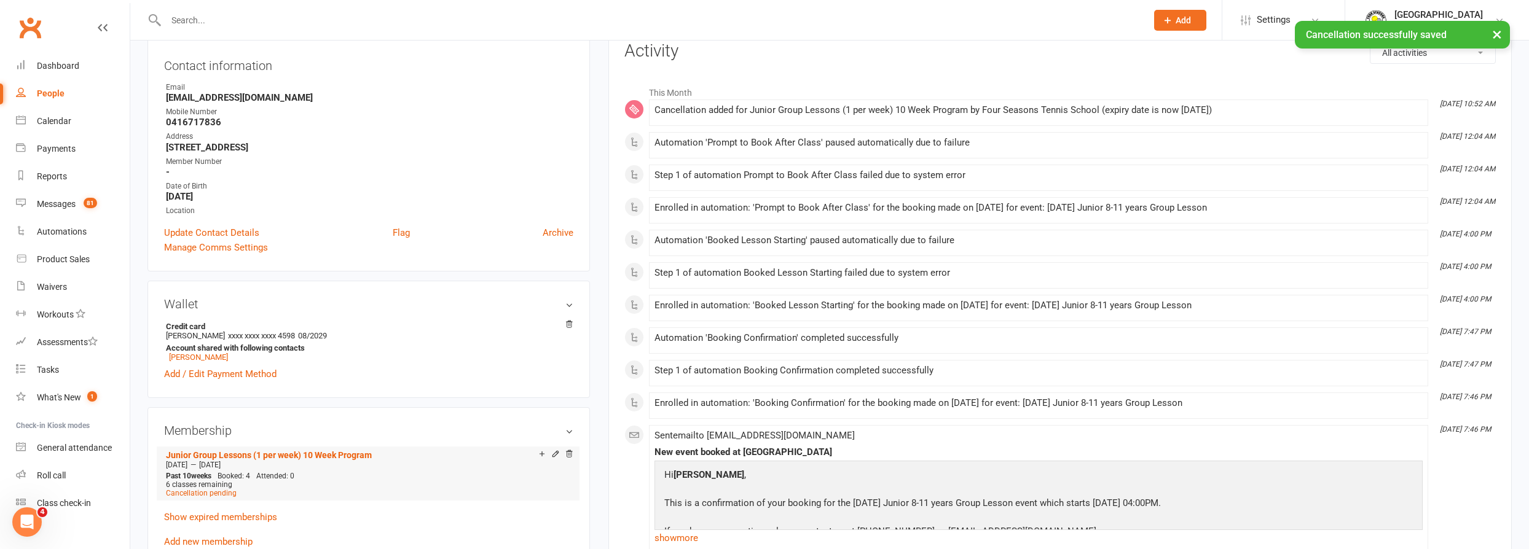
scroll to position [223, 0]
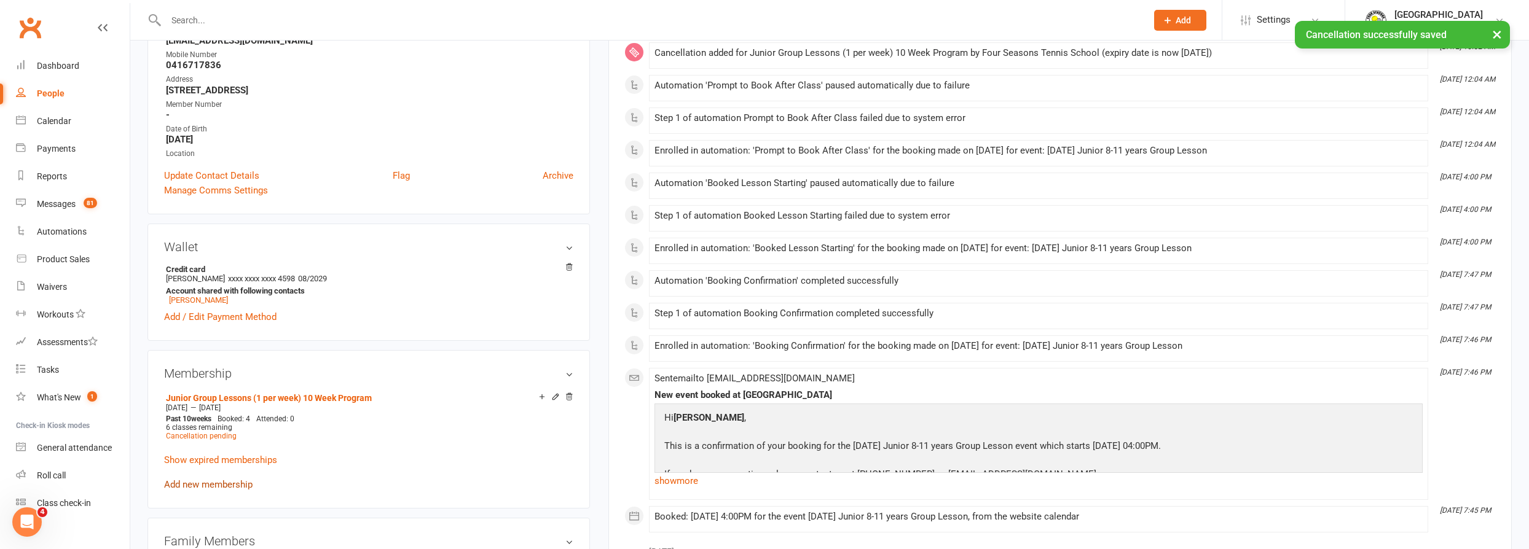
click at [210, 485] on link "Add new membership" at bounding box center [208, 484] width 88 height 11
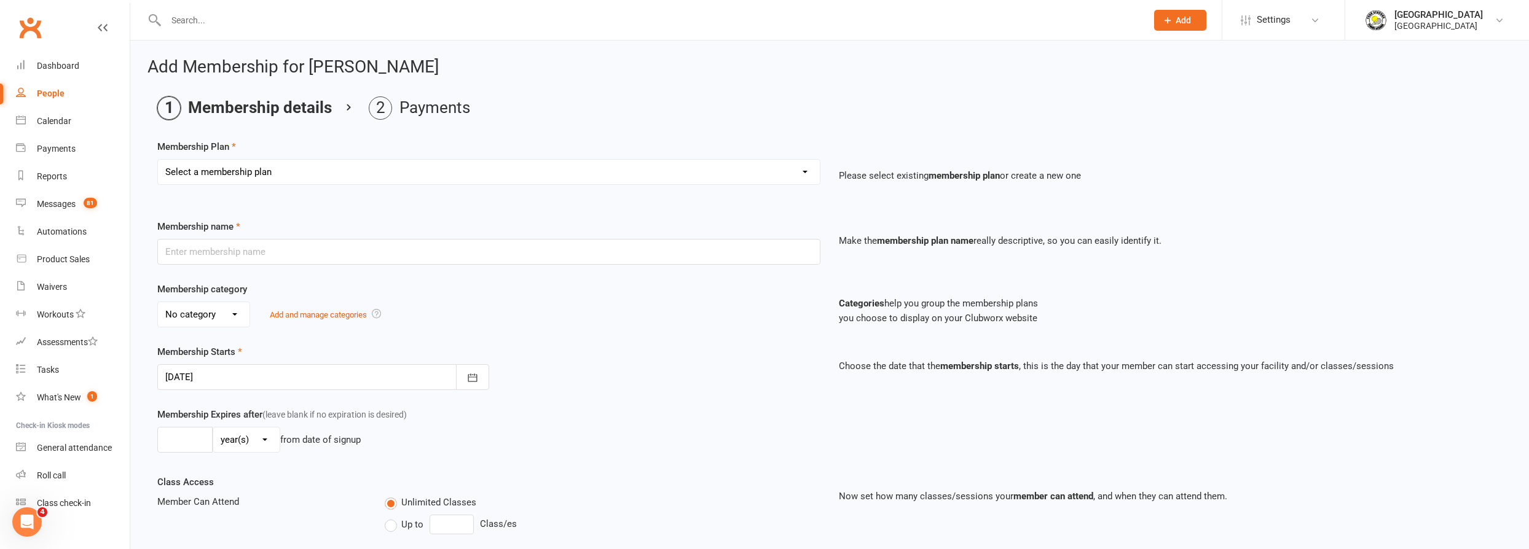
click at [403, 176] on select "Select a membership plan Create new Membership Plan Trial Junior Group Lesson (…" at bounding box center [489, 172] width 662 height 25
select select "20"
click at [158, 160] on select "Select a membership plan Create new Membership Plan Trial Junior Group Lesson (…" at bounding box center [489, 172] width 662 height 25
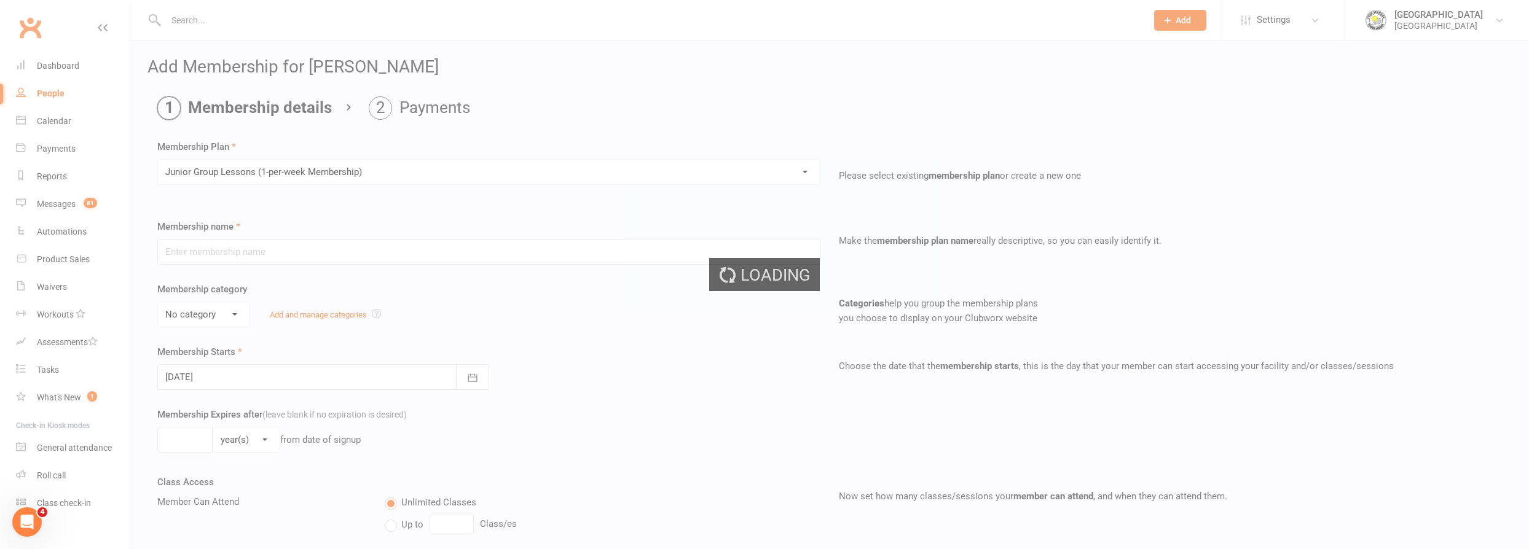
type input "Junior Group Lessons (1-per-week Membership)"
select select "4"
type input "0"
select select "1"
type input "2"
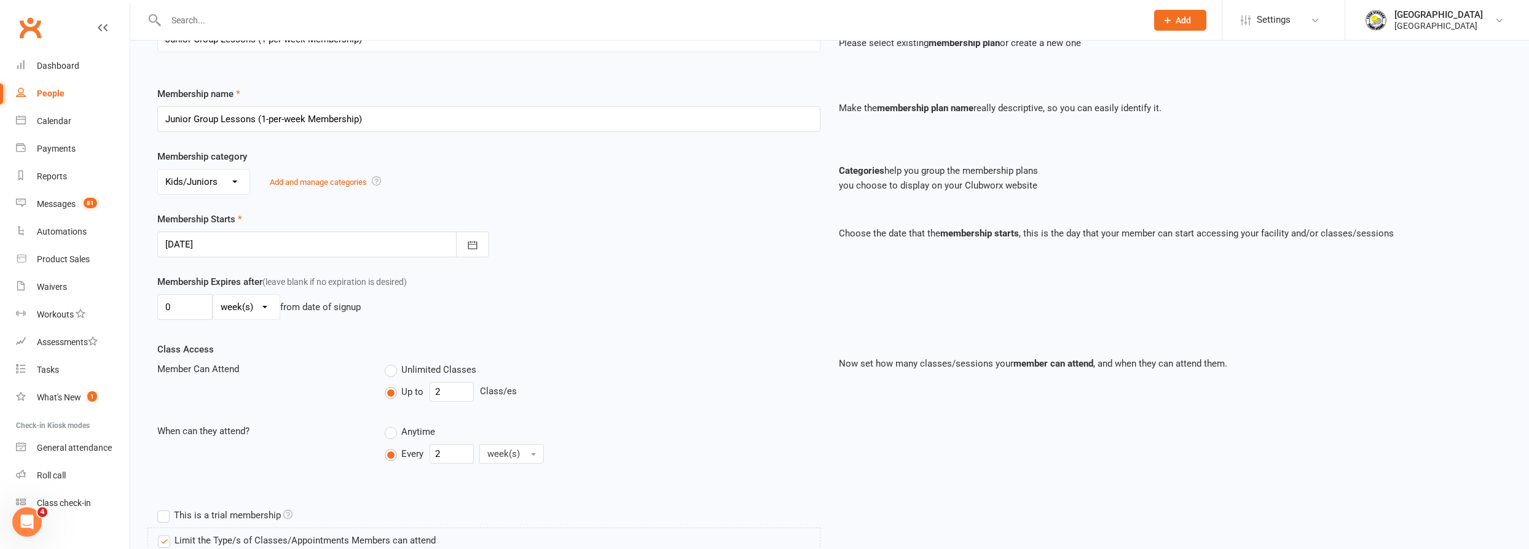
scroll to position [167, 0]
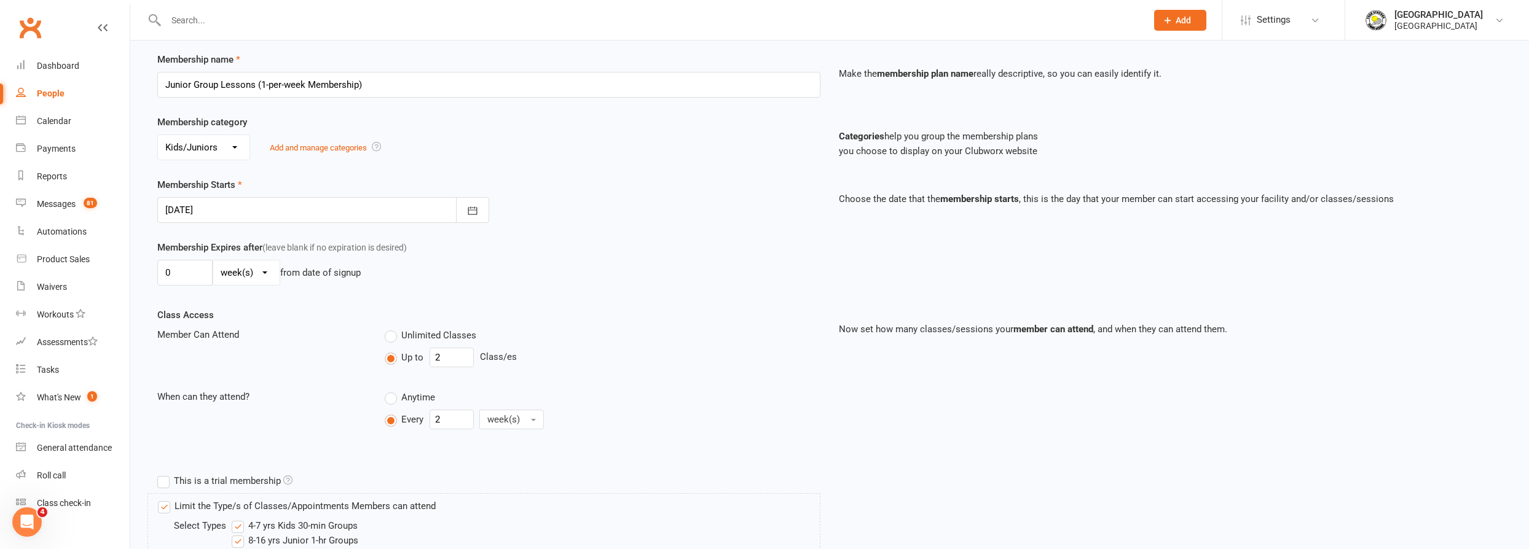
click at [306, 218] on div at bounding box center [323, 210] width 332 height 26
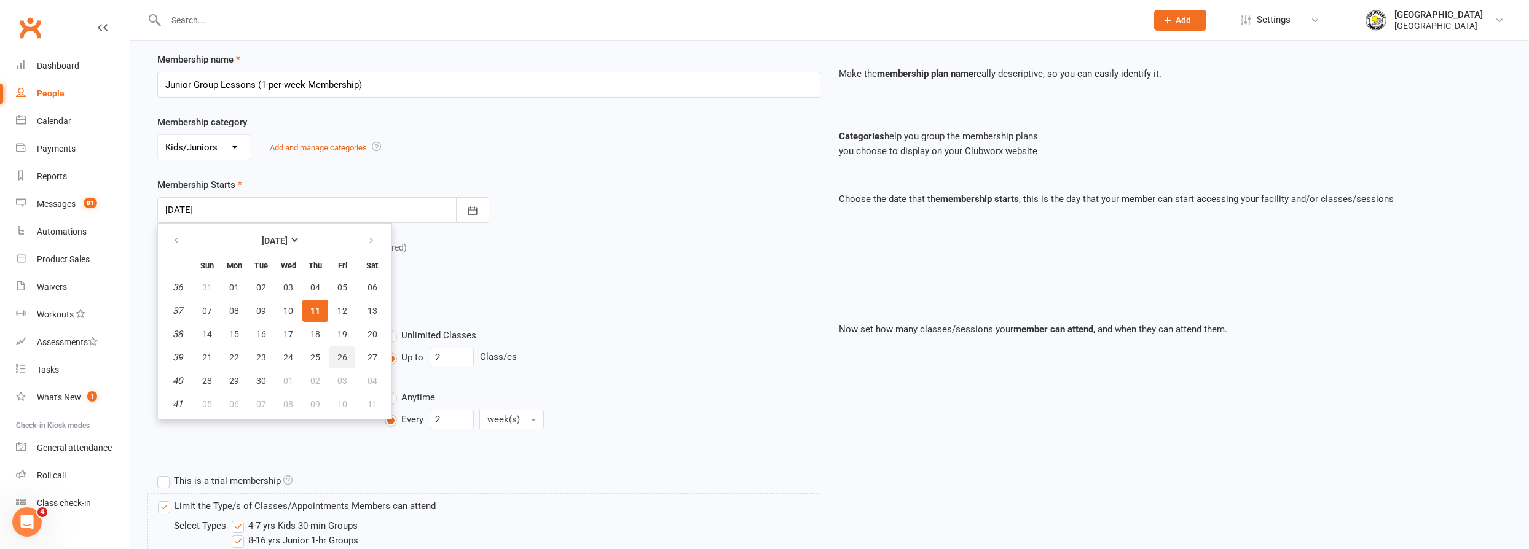
click at [340, 353] on span "26" at bounding box center [342, 358] width 10 height 10
type input "[DATE]"
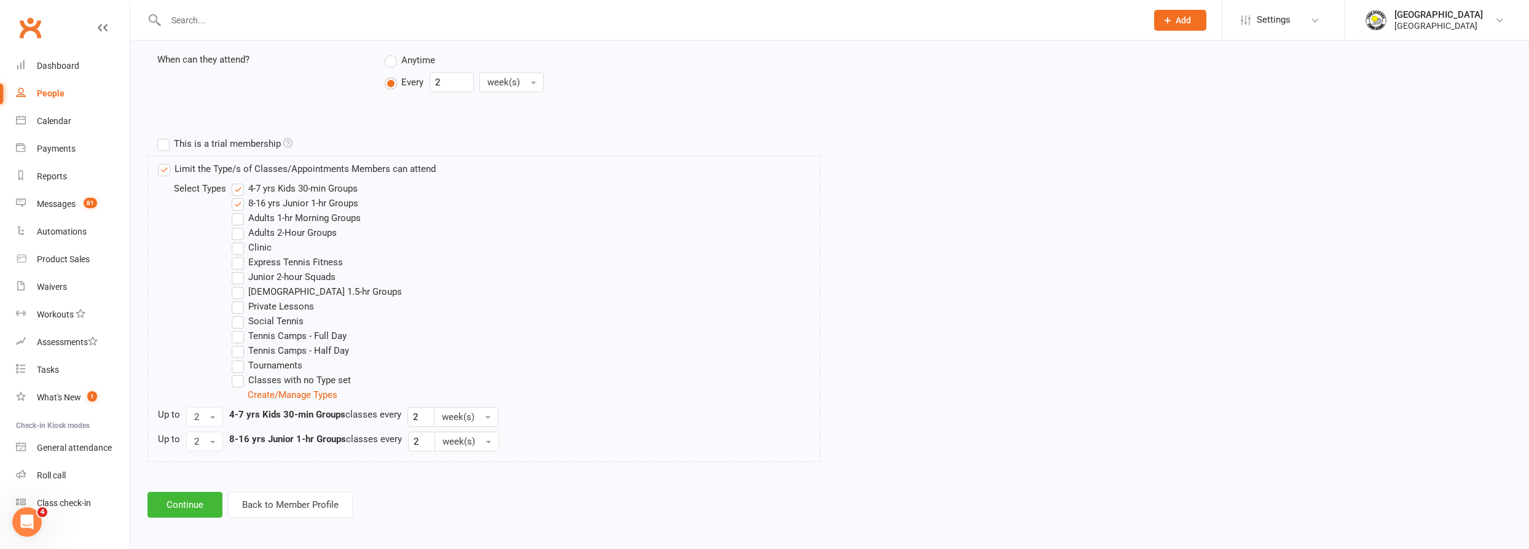
scroll to position [506, 0]
click at [205, 495] on button "Continue" at bounding box center [184, 503] width 75 height 26
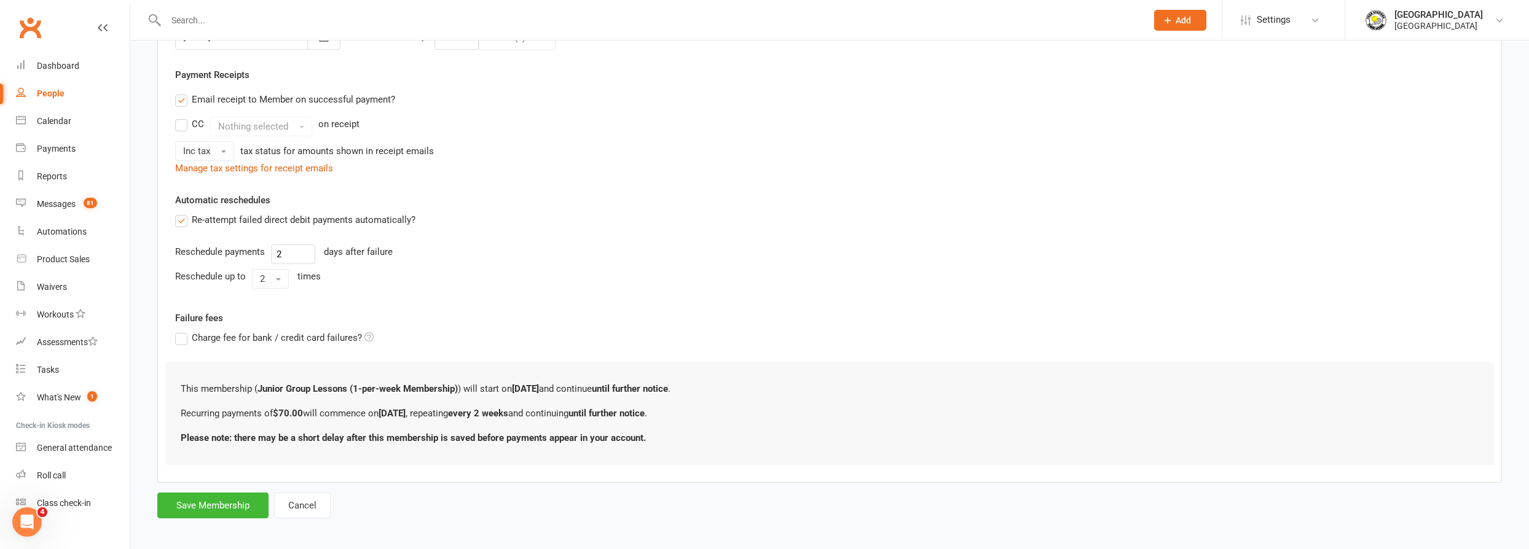
scroll to position [341, 0]
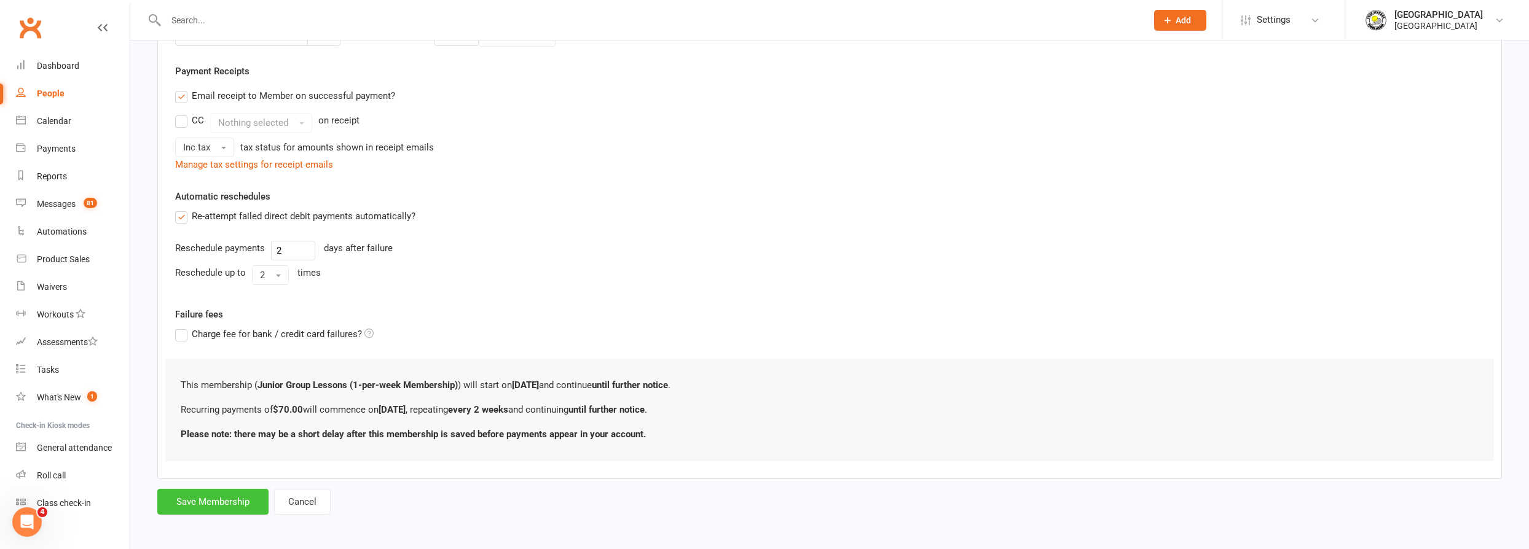
click at [219, 494] on button "Save Membership" at bounding box center [212, 502] width 111 height 26
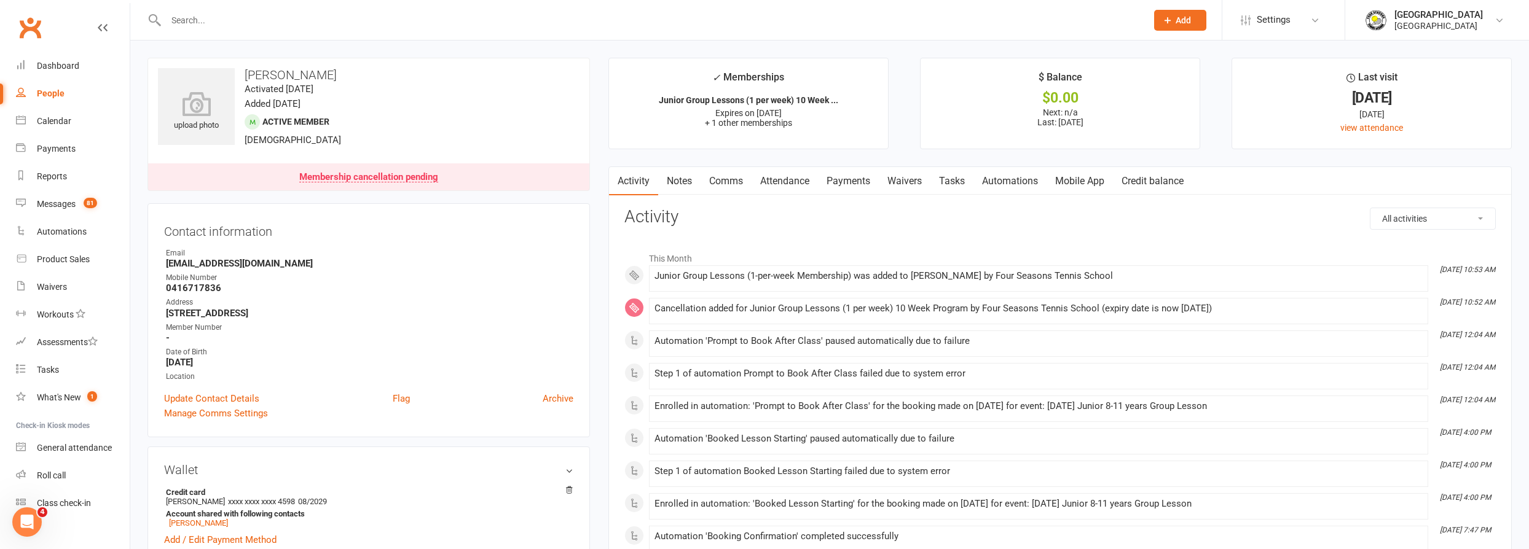
click at [257, 22] on input "text" at bounding box center [650, 20] width 976 height 17
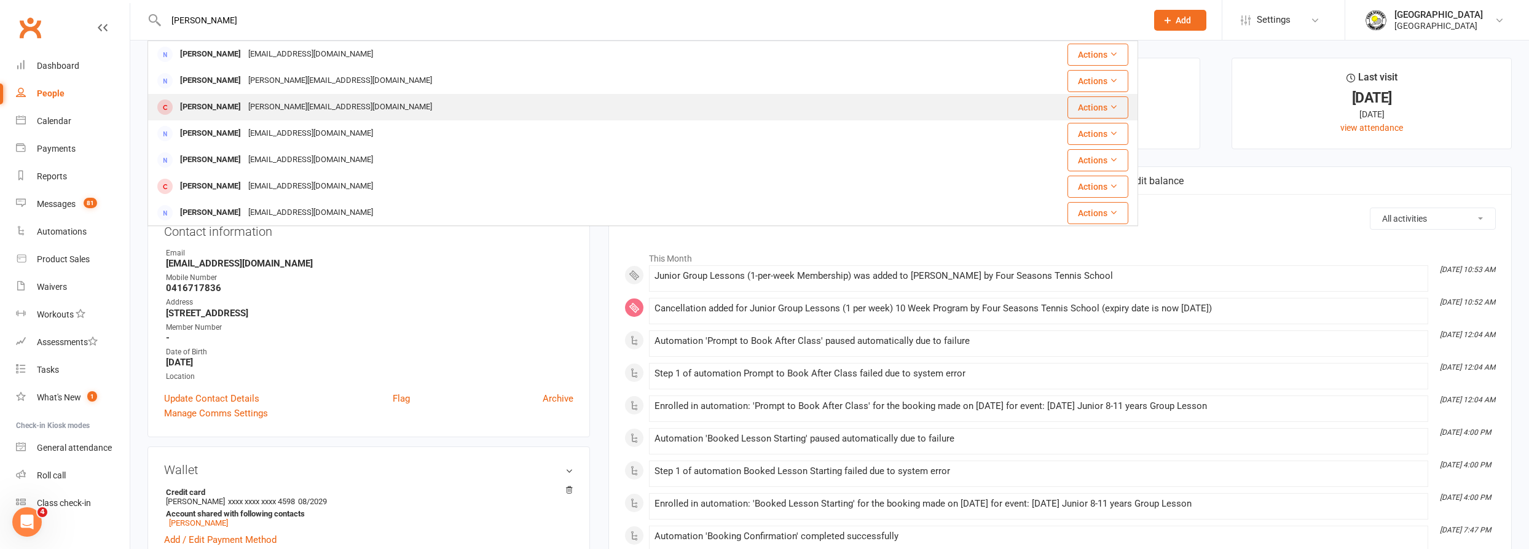
type input "[PERSON_NAME]"
click at [306, 100] on div "[PERSON_NAME][EMAIL_ADDRESS][DOMAIN_NAME]" at bounding box center [340, 107] width 191 height 18
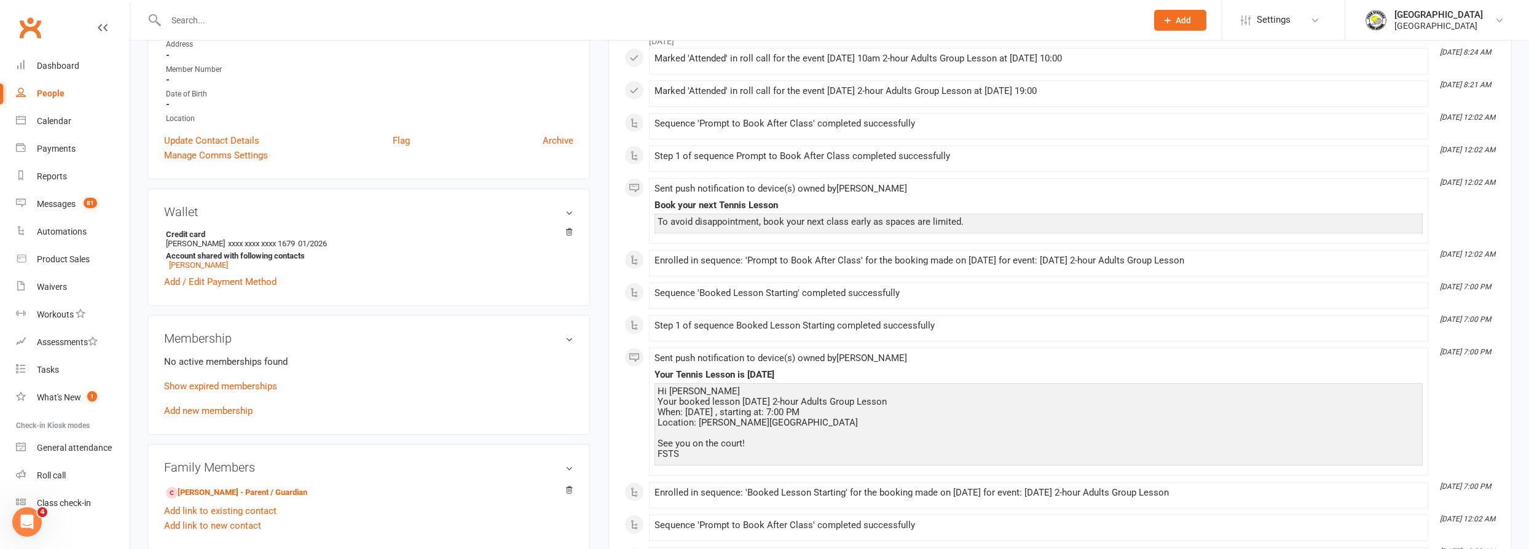
scroll to position [223, 0]
click at [229, 385] on link "Show expired memberships" at bounding box center [220, 385] width 113 height 11
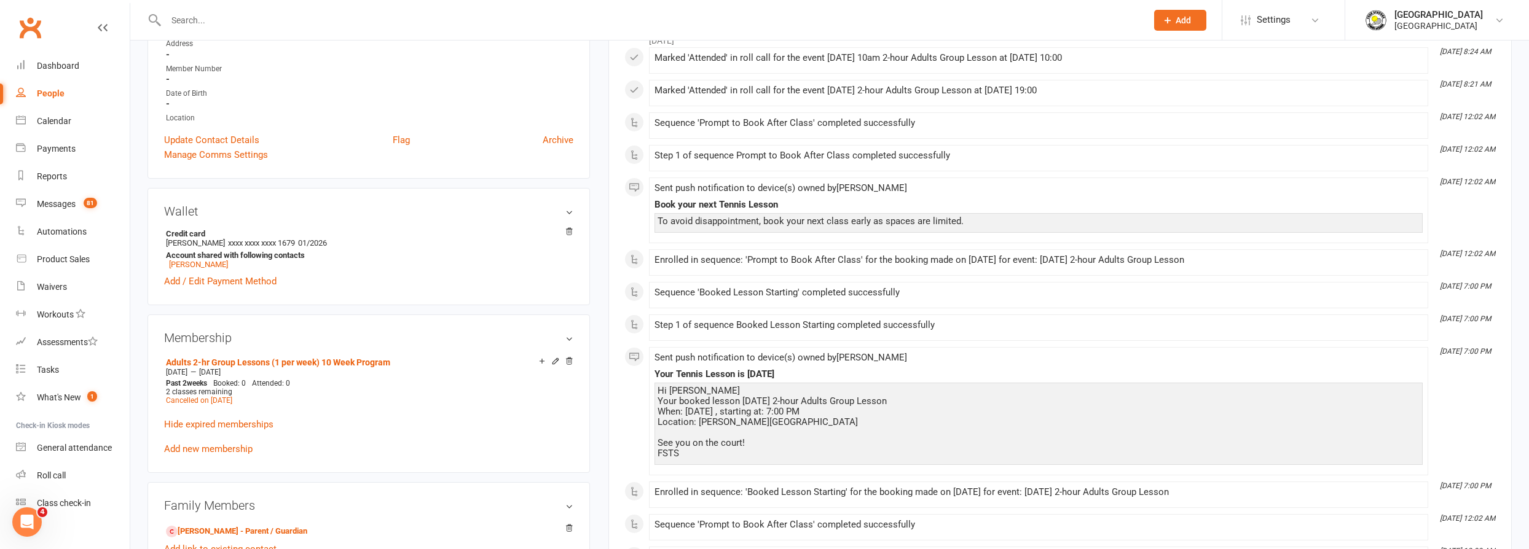
click at [387, 13] on input "text" at bounding box center [650, 20] width 976 height 17
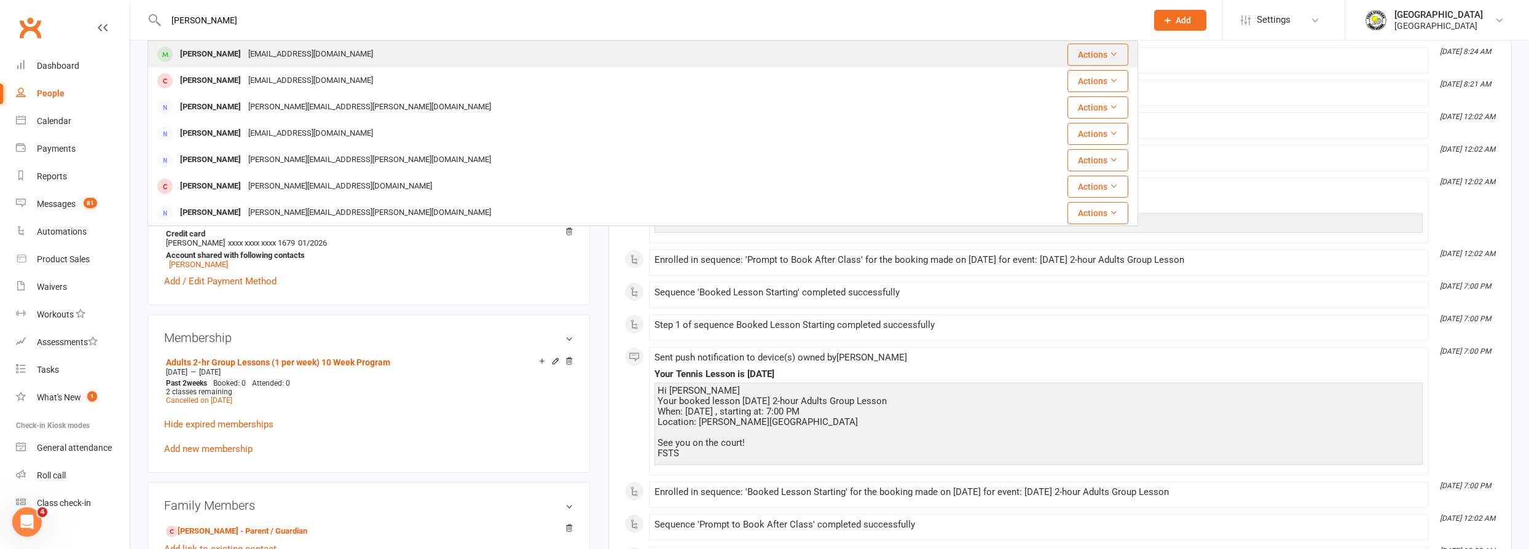
type input "[PERSON_NAME]"
click at [344, 53] on div "[PERSON_NAME] [PERSON_NAME][EMAIL_ADDRESS][DOMAIN_NAME]" at bounding box center [560, 54] width 823 height 25
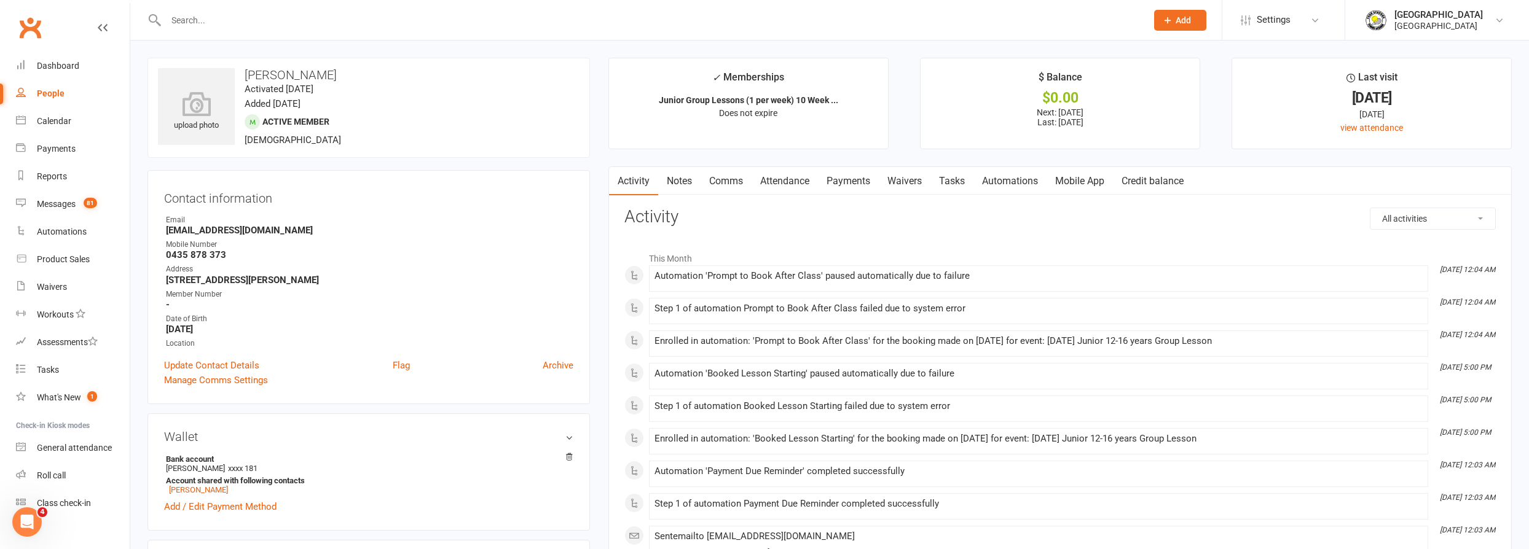
click at [854, 183] on link "Payments" at bounding box center [848, 181] width 61 height 28
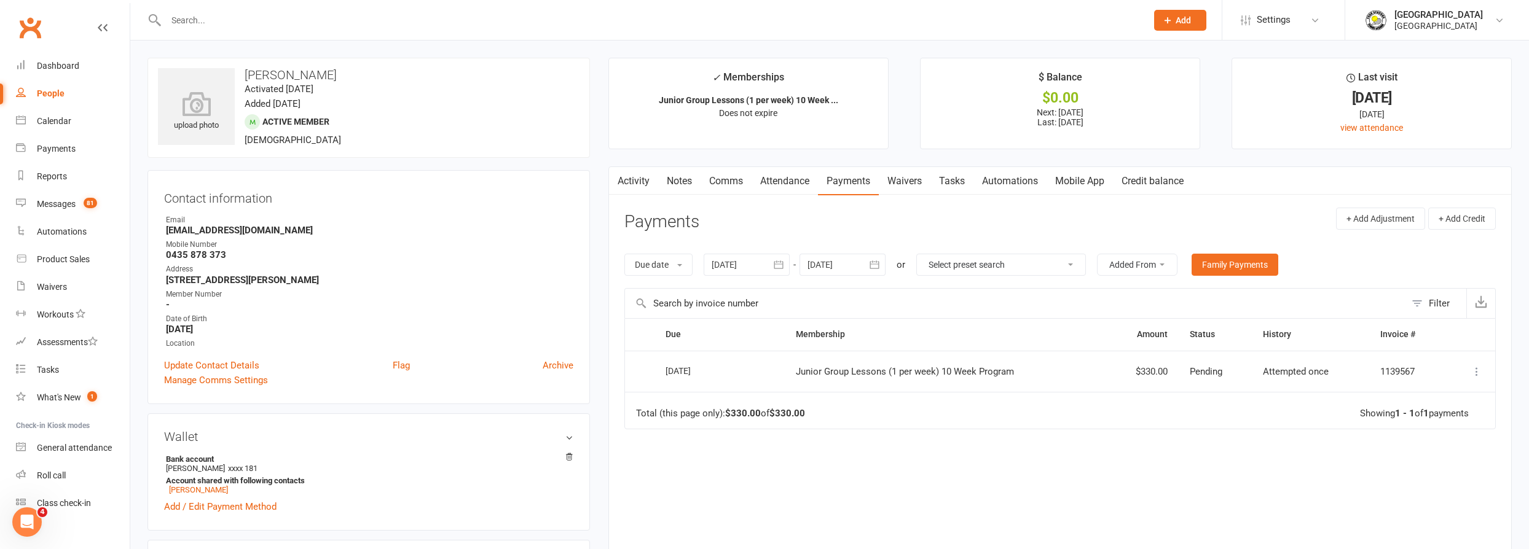
drag, startPoint x: 351, startPoint y: 368, endPoint x: 659, endPoint y: 17, distance: 467.2
click at [659, 17] on input "text" at bounding box center [650, 20] width 976 height 17
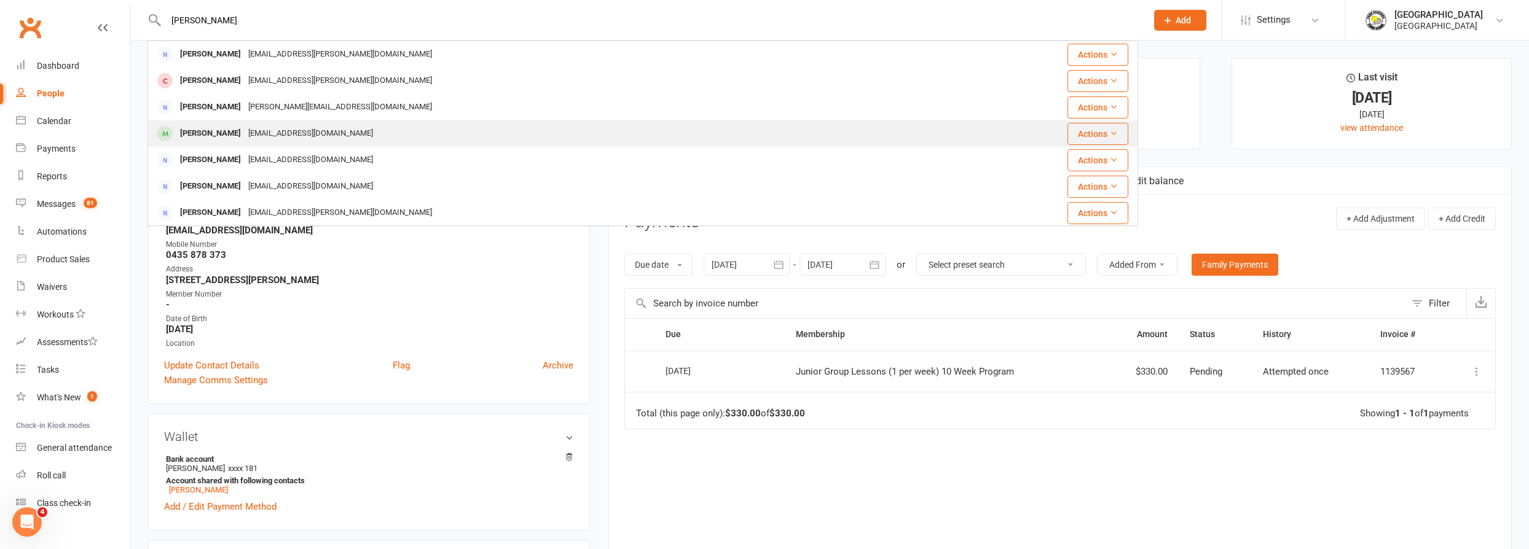
type input "[PERSON_NAME]"
click at [272, 135] on div "[EMAIL_ADDRESS][DOMAIN_NAME]" at bounding box center [311, 134] width 132 height 18
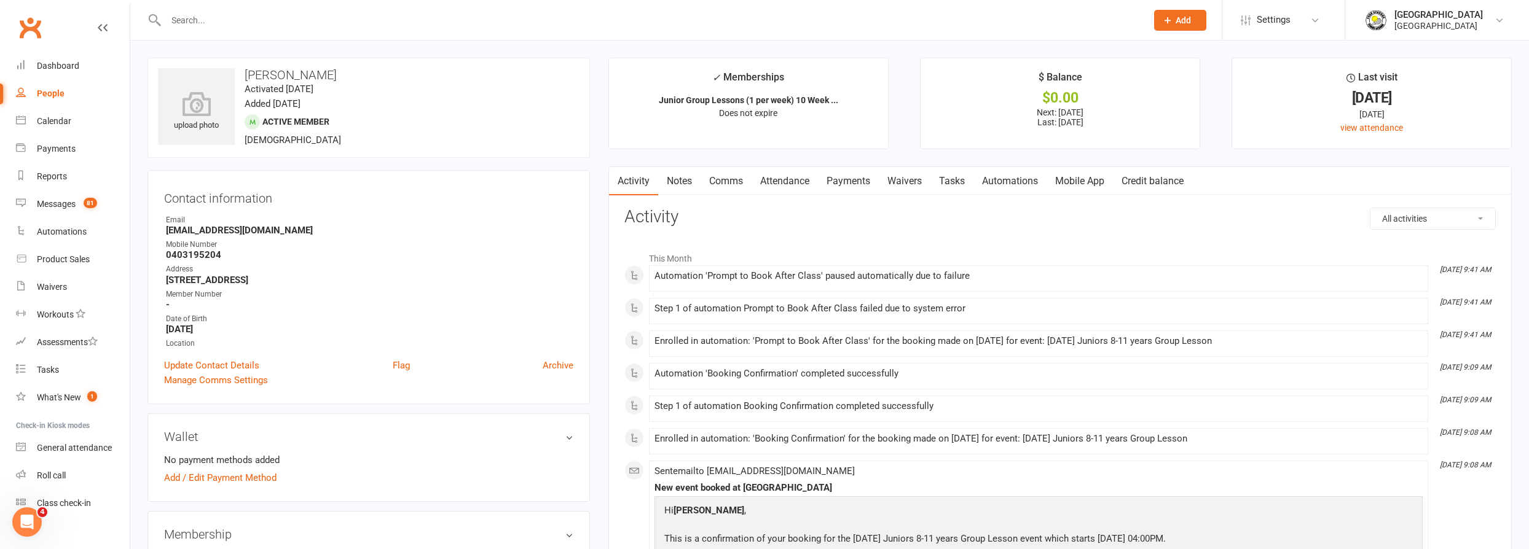
click at [861, 183] on link "Payments" at bounding box center [848, 181] width 61 height 28
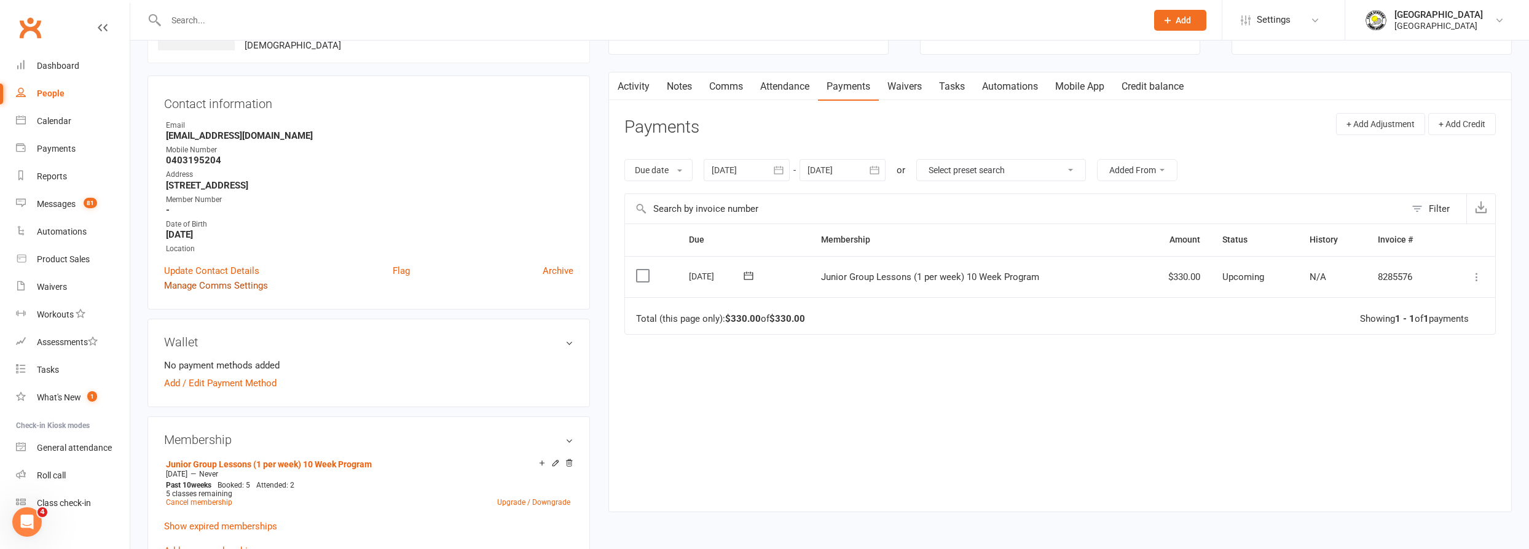
scroll to position [167, 0]
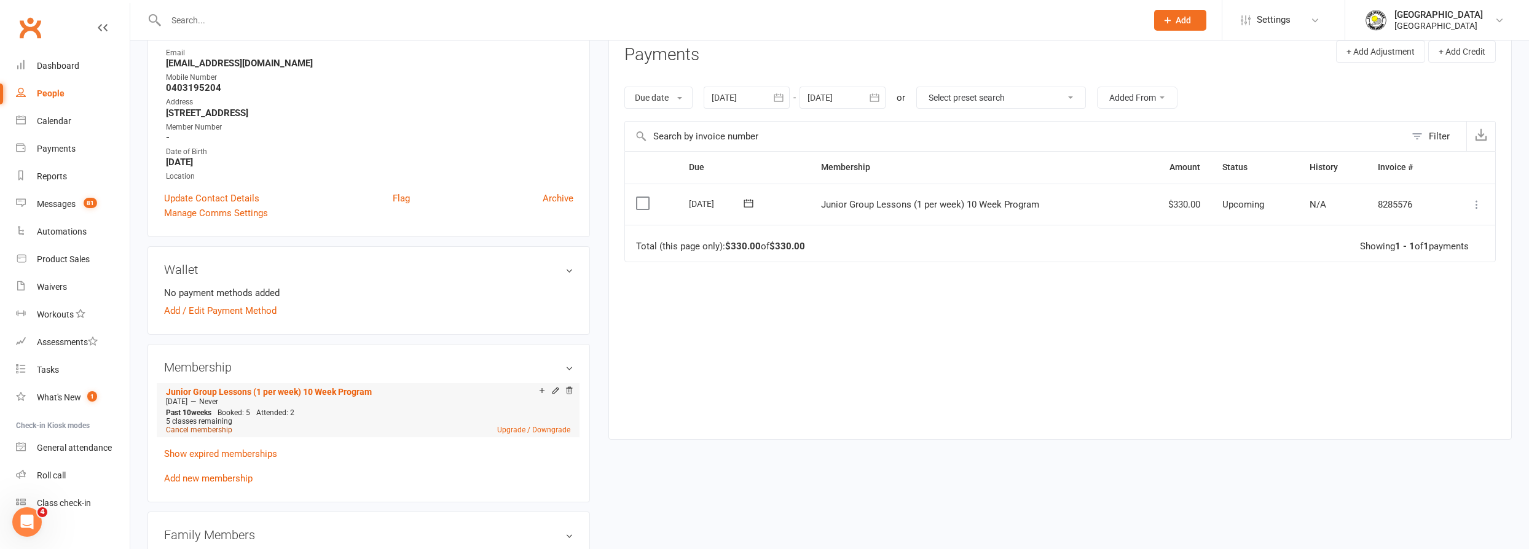
click at [205, 433] on link "Cancel membership" at bounding box center [199, 430] width 66 height 9
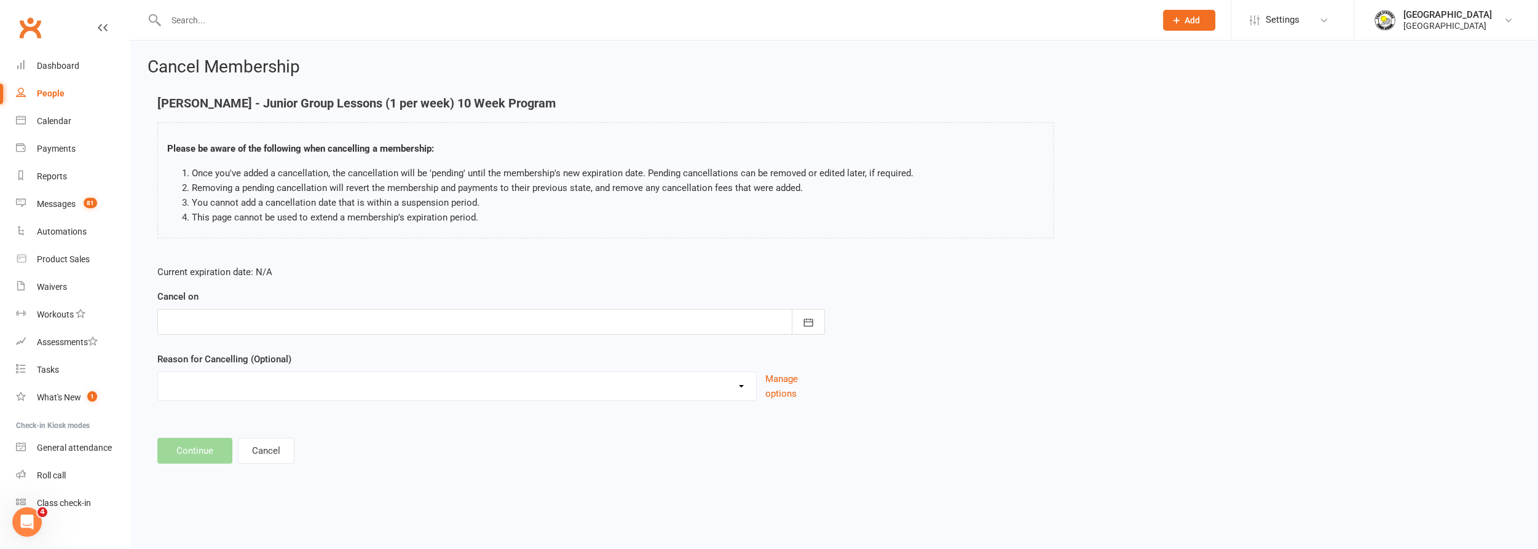
click at [338, 327] on div at bounding box center [490, 322] width 667 height 26
click at [200, 488] on button "28" at bounding box center [207, 493] width 26 height 22
type input "[DATE]"
click at [275, 390] on select "Change to program Holiday Injury New program Not continuing Other reason" at bounding box center [457, 384] width 598 height 25
select select "3"
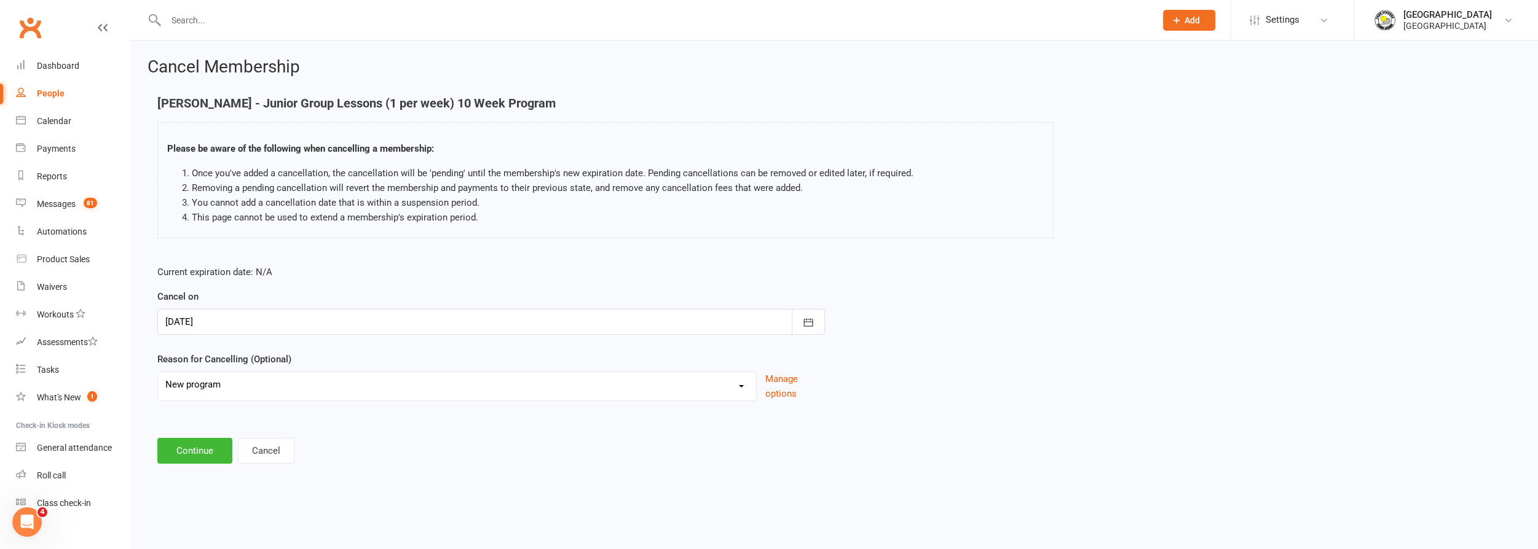
click at [158, 372] on select "Change to program Holiday Injury New program Not continuing Other reason" at bounding box center [457, 384] width 598 height 25
click at [181, 449] on button "Continue" at bounding box center [194, 451] width 75 height 26
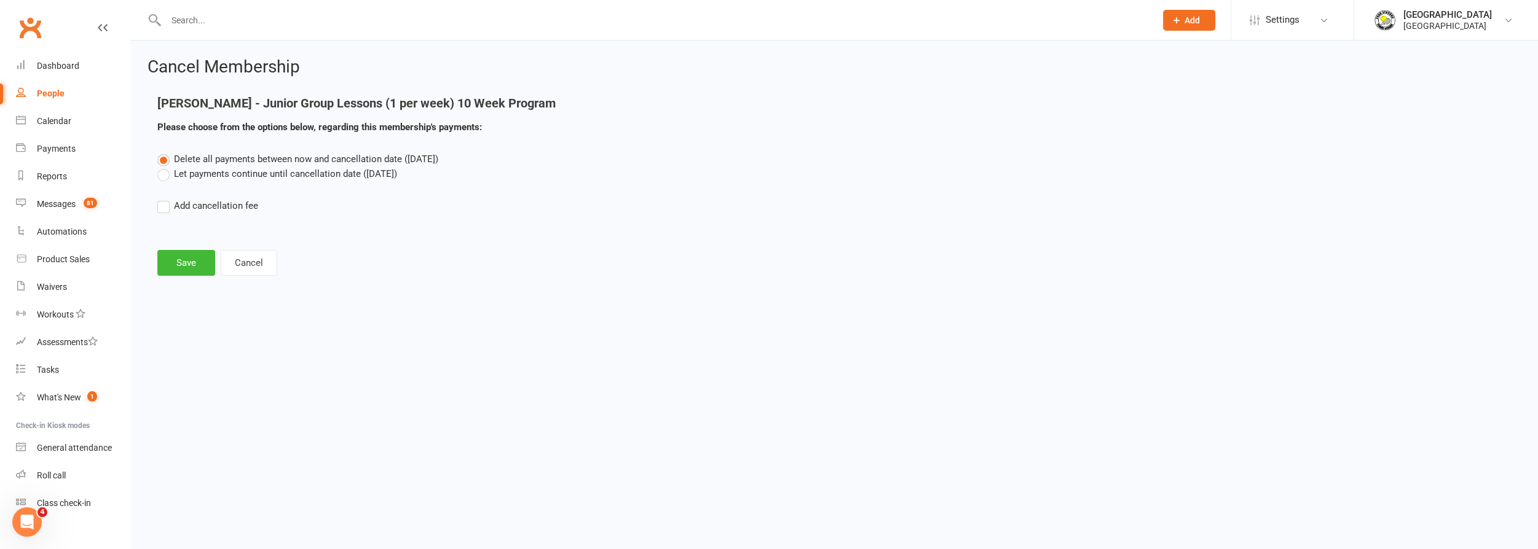
click at [177, 278] on div "Cancel Membership [PERSON_NAME] - Junior Group Lessons (1 per week) 10 Week Pro…" at bounding box center [833, 168] width 1407 height 255
click at [187, 265] on button "Save" at bounding box center [186, 263] width 58 height 26
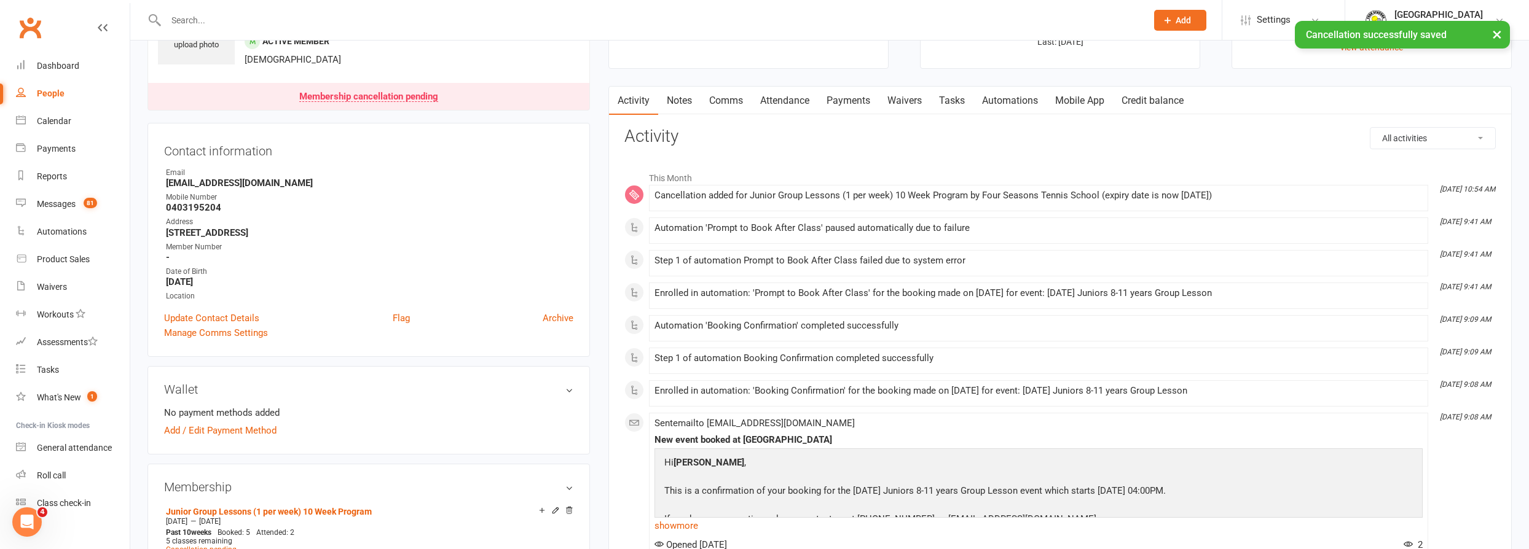
scroll to position [279, 0]
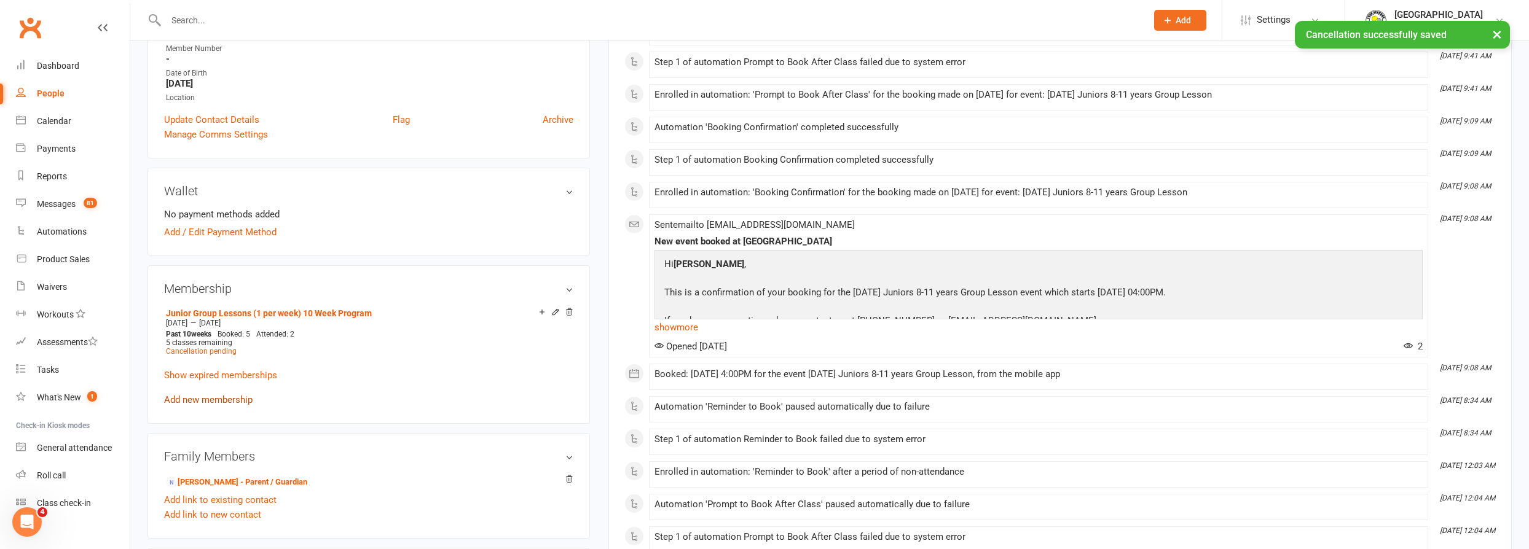
click at [210, 403] on link "Add new membership" at bounding box center [208, 400] width 88 height 11
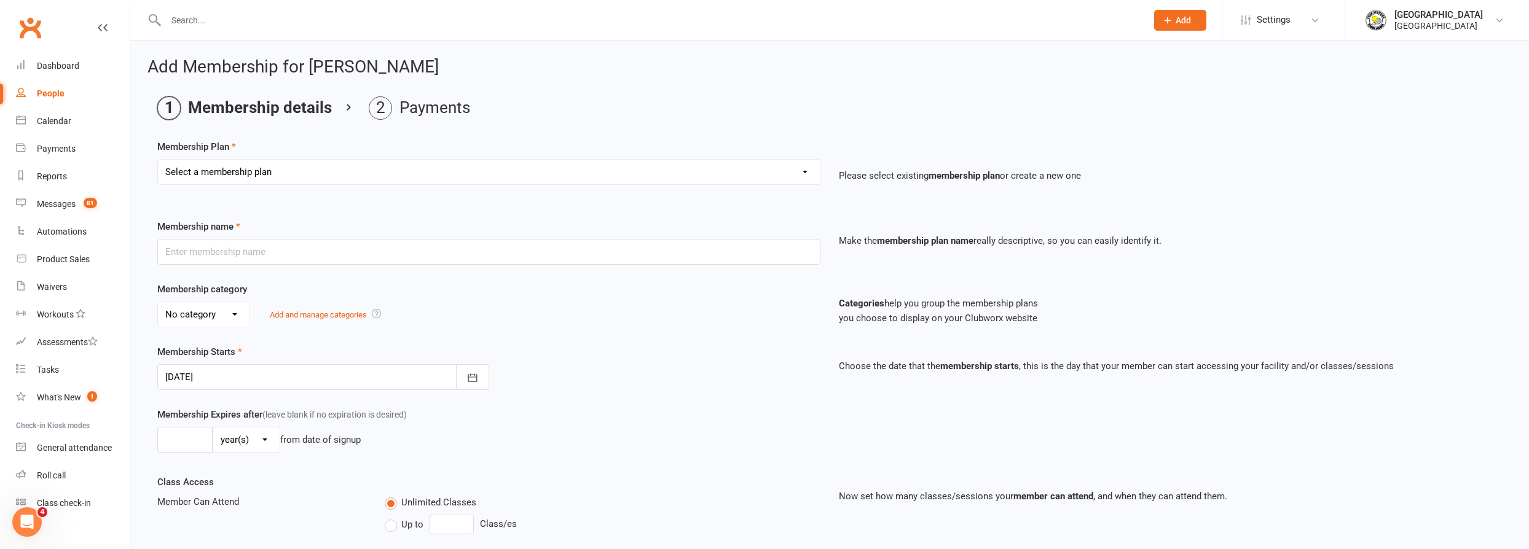
click at [344, 169] on select "Select a membership plan Create new Membership Plan Trial Junior Group Lesson (…" at bounding box center [489, 172] width 662 height 25
select select "20"
click at [158, 160] on select "Select a membership plan Create new Membership Plan Trial Junior Group Lesson (…" at bounding box center [489, 172] width 662 height 25
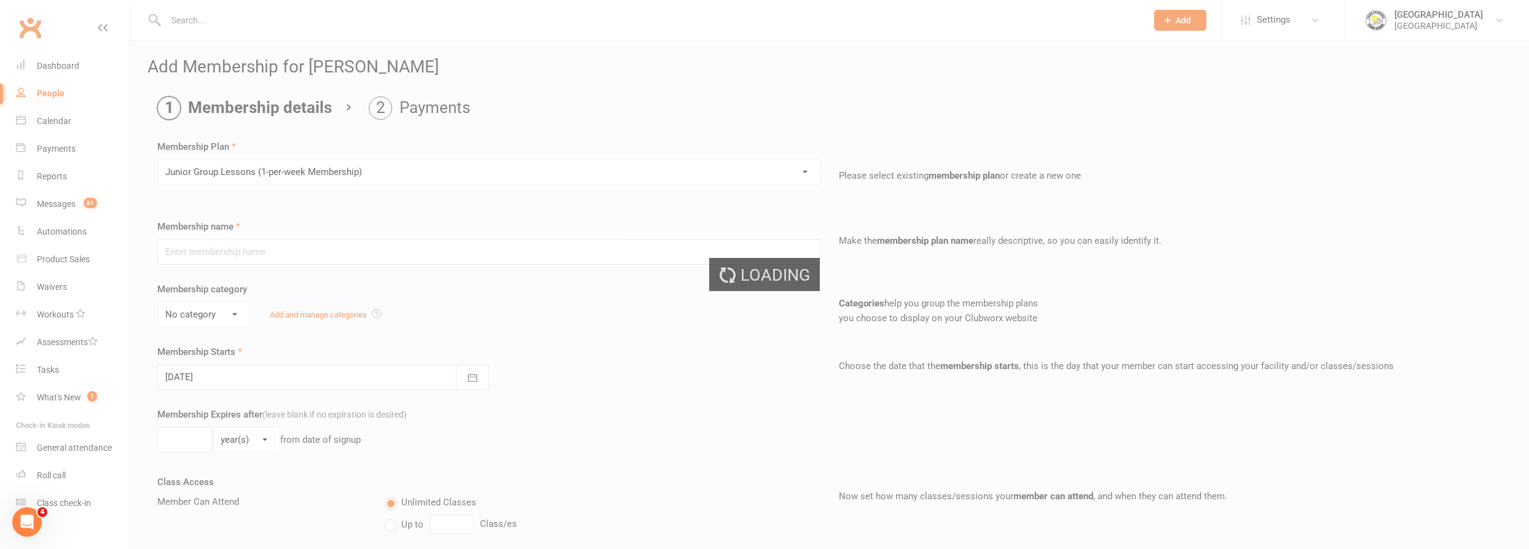
type input "Junior Group Lessons (1-per-week Membership)"
select select "4"
type input "0"
select select "1"
type input "2"
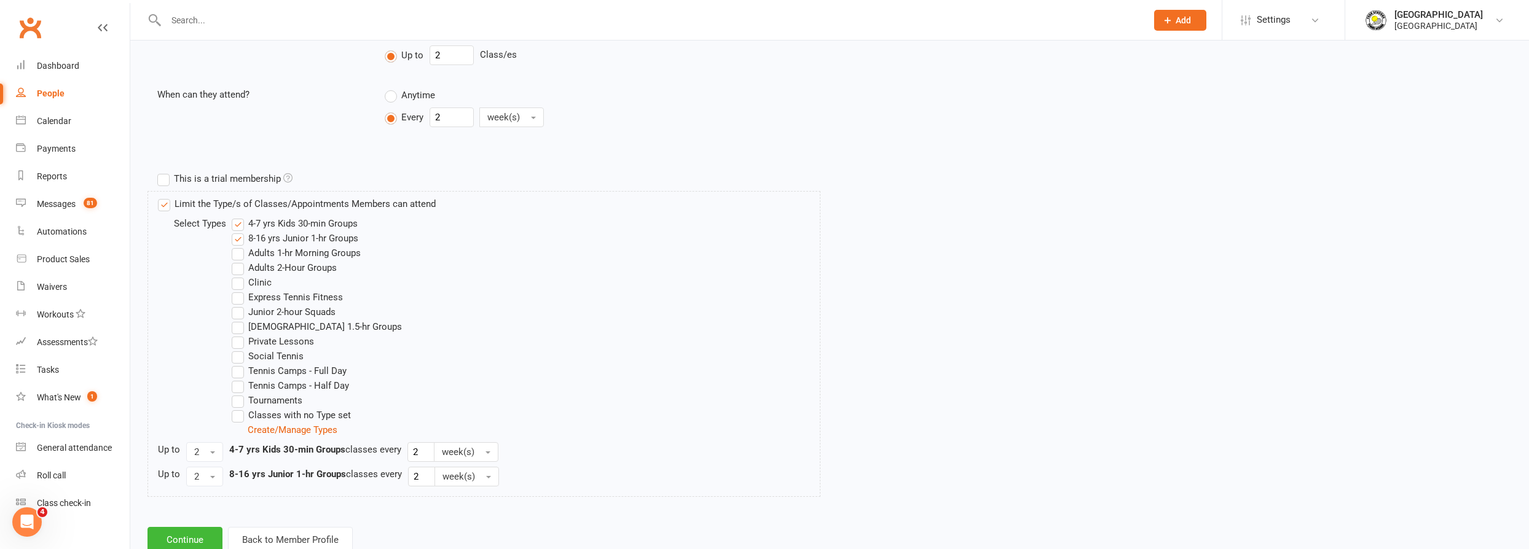
scroll to position [506, 0]
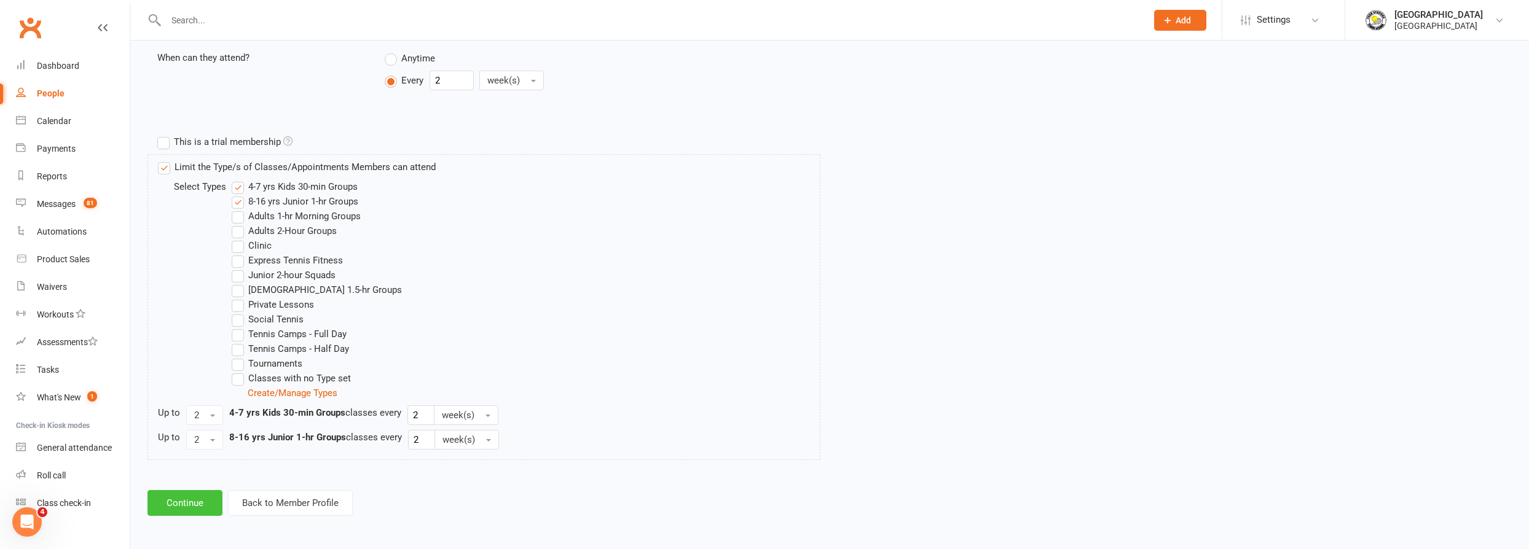
click at [198, 495] on button "Continue" at bounding box center [184, 503] width 75 height 26
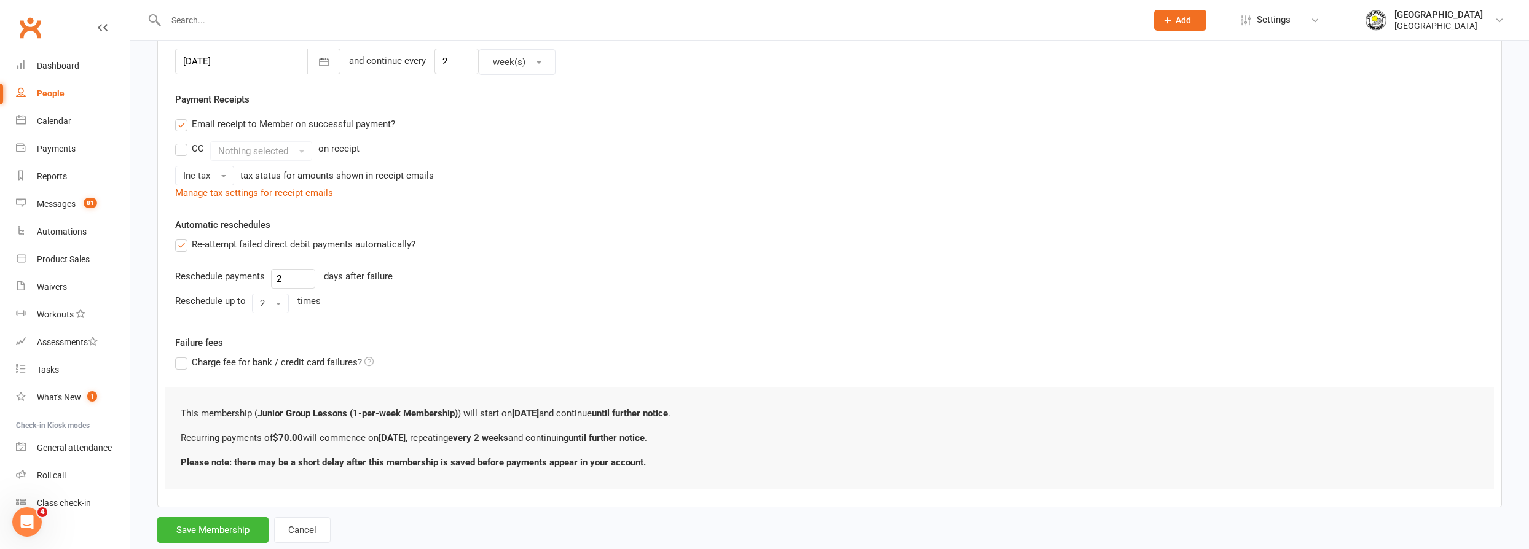
scroll to position [341, 0]
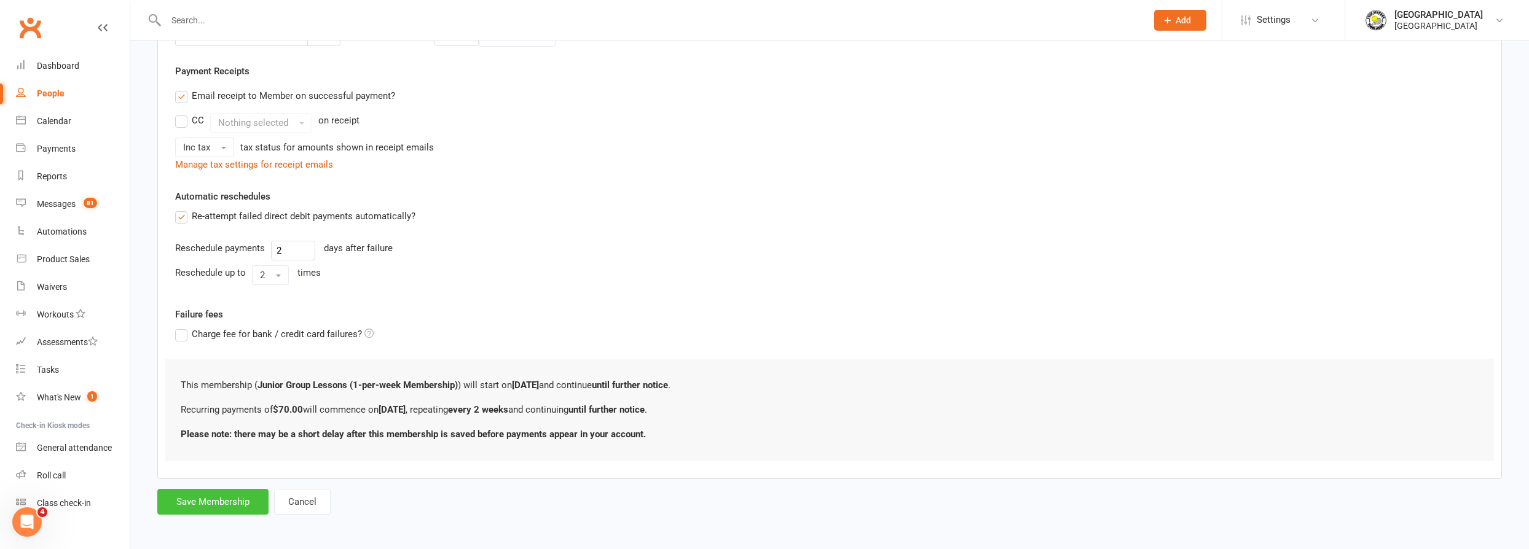
click at [188, 496] on button "Save Membership" at bounding box center [212, 502] width 111 height 26
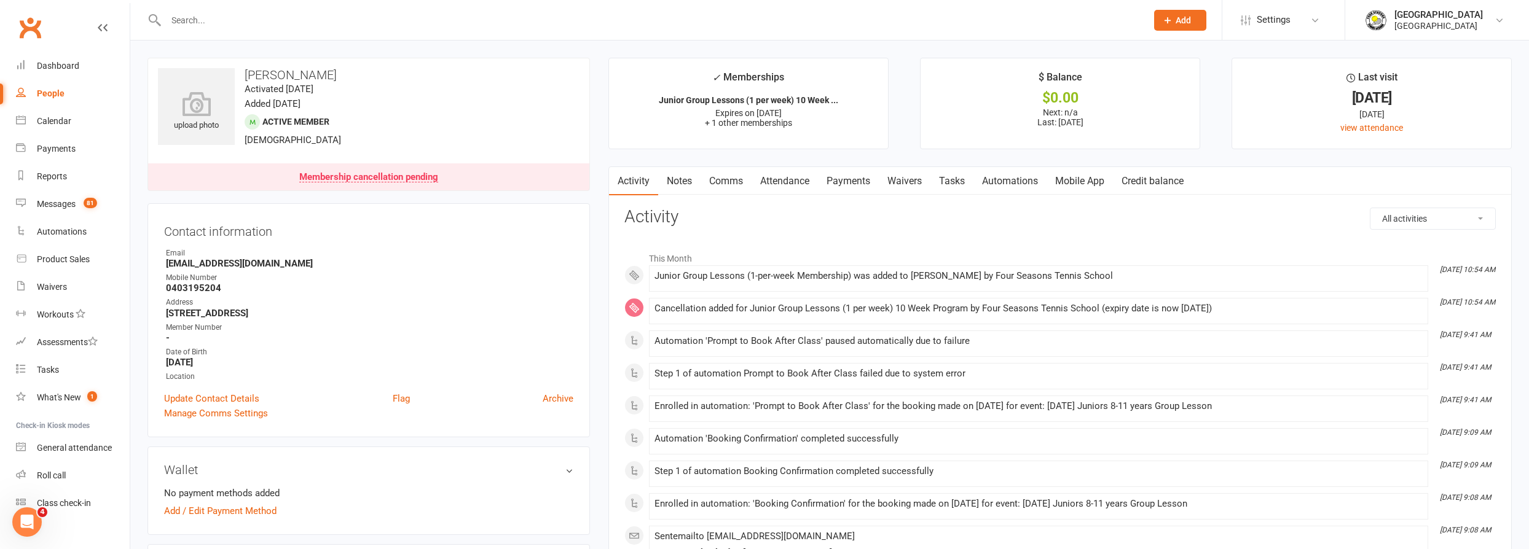
click at [438, 15] on input "text" at bounding box center [650, 20] width 976 height 17
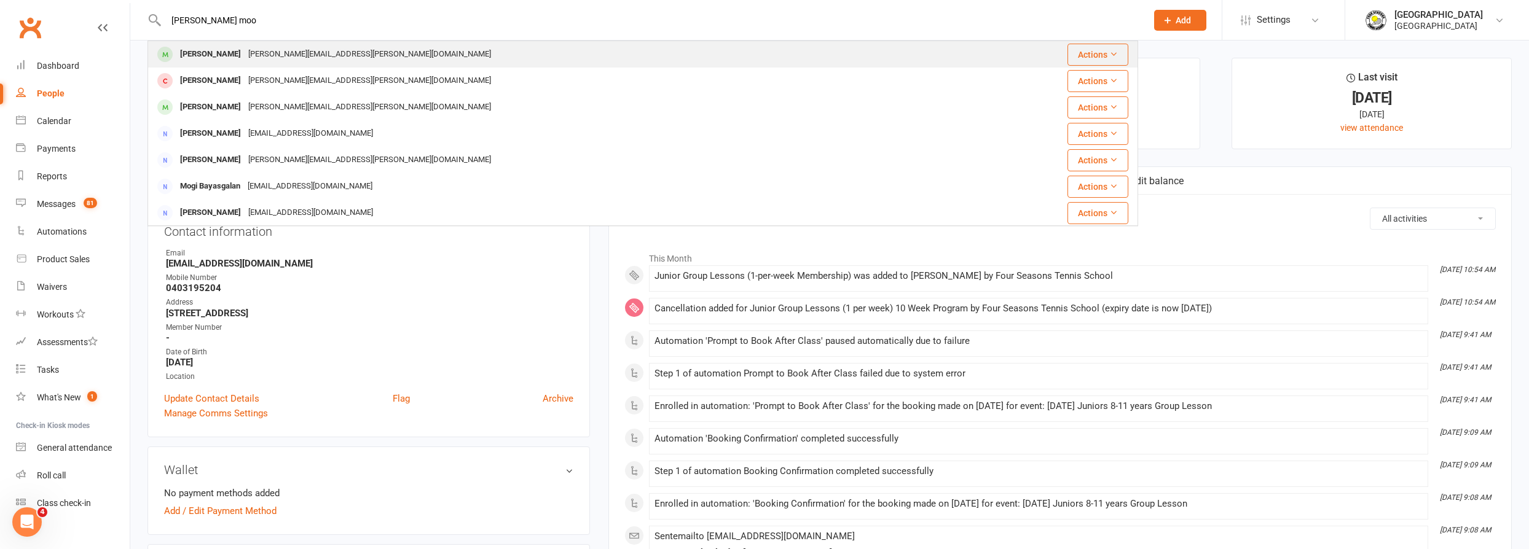
type input "[PERSON_NAME] moo"
click at [355, 57] on div "[PERSON_NAME][EMAIL_ADDRESS][PERSON_NAME][DOMAIN_NAME]" at bounding box center [370, 54] width 250 height 18
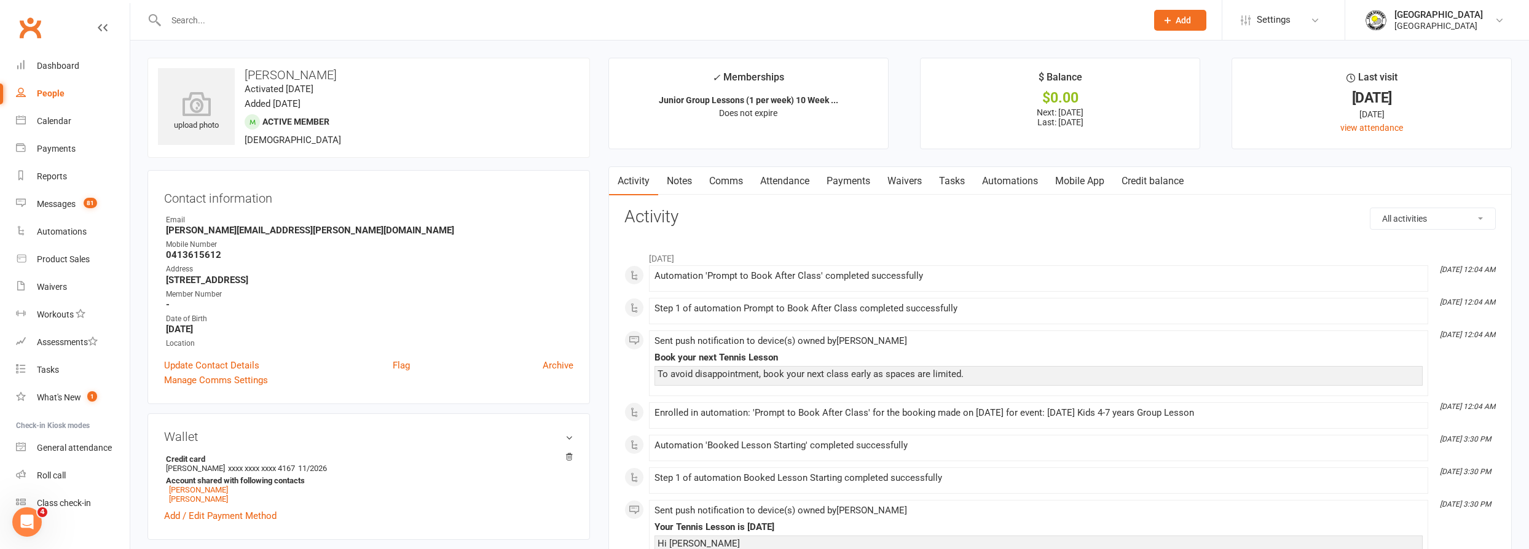
click at [851, 176] on link "Payments" at bounding box center [848, 181] width 61 height 28
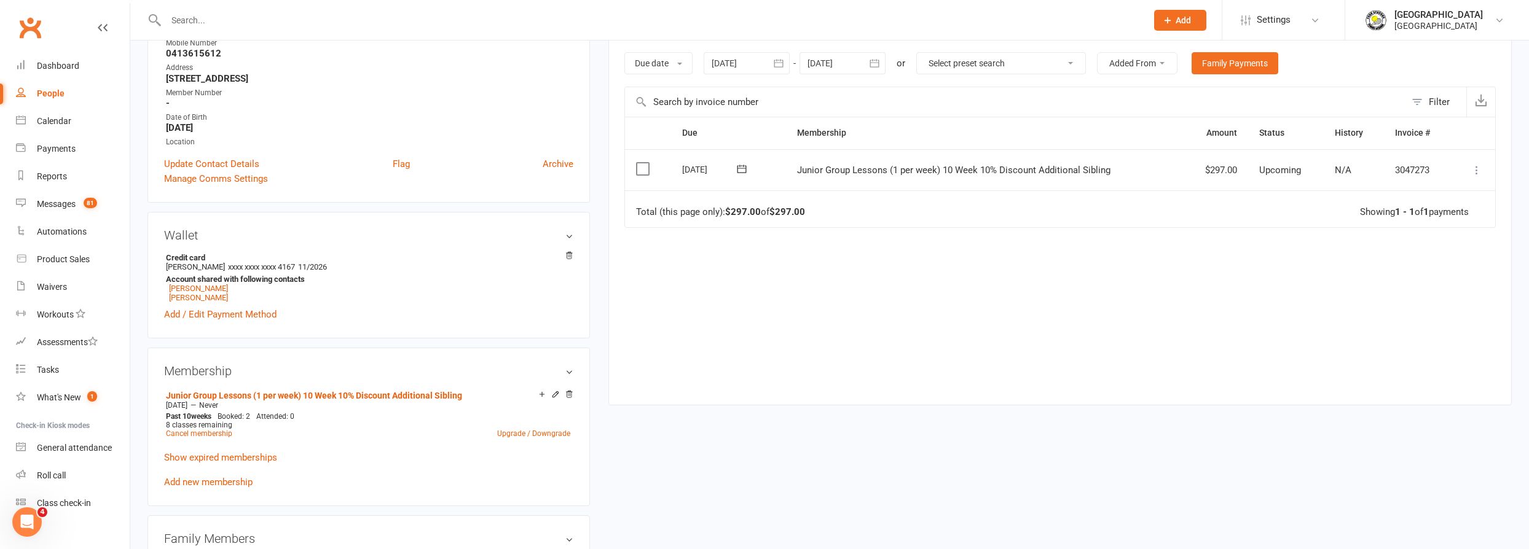
scroll to position [223, 0]
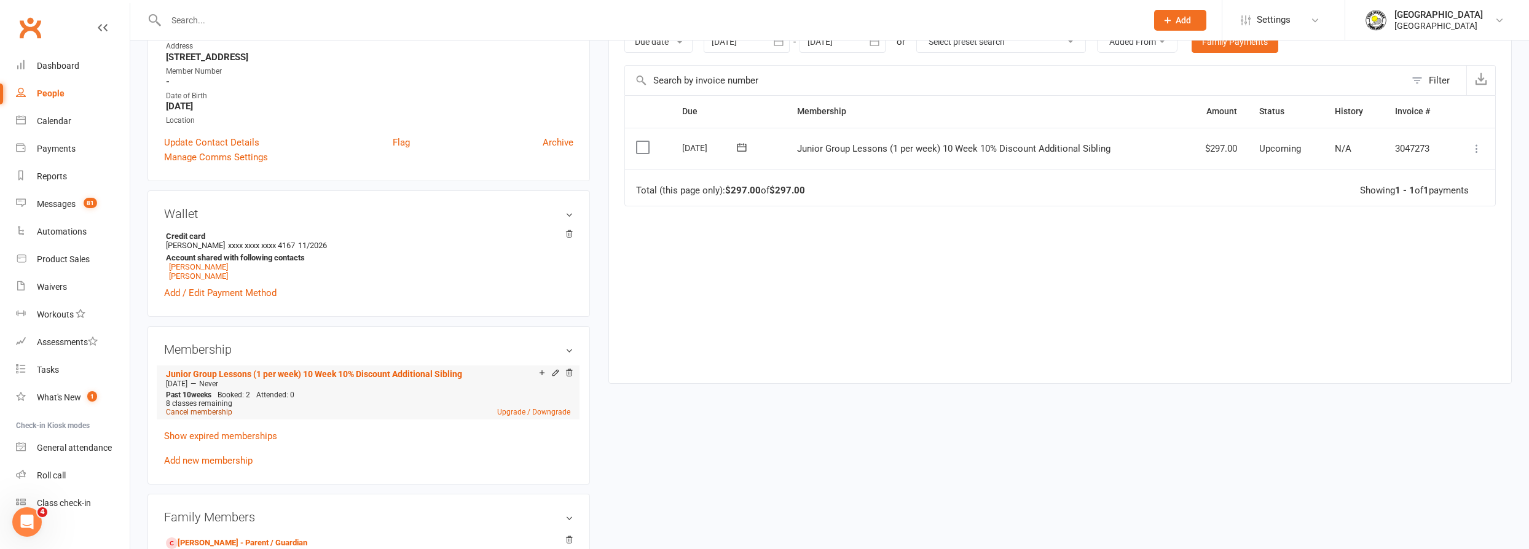
click at [218, 413] on link "Cancel membership" at bounding box center [199, 412] width 66 height 9
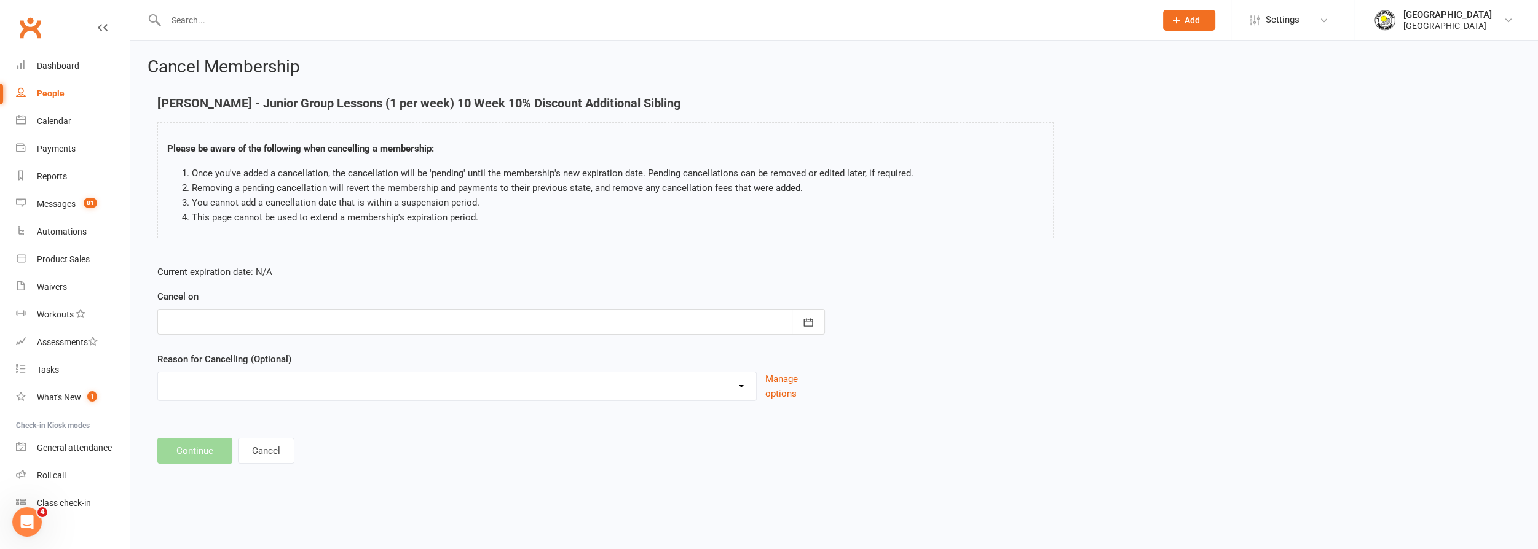
click at [297, 309] on div at bounding box center [490, 322] width 667 height 26
click at [342, 488] on span "03" at bounding box center [342, 493] width 10 height 10
type input "[DATE]"
click at [280, 386] on select "Change to program Holiday Injury New program Not continuing Other reason" at bounding box center [457, 384] width 598 height 25
select select "3"
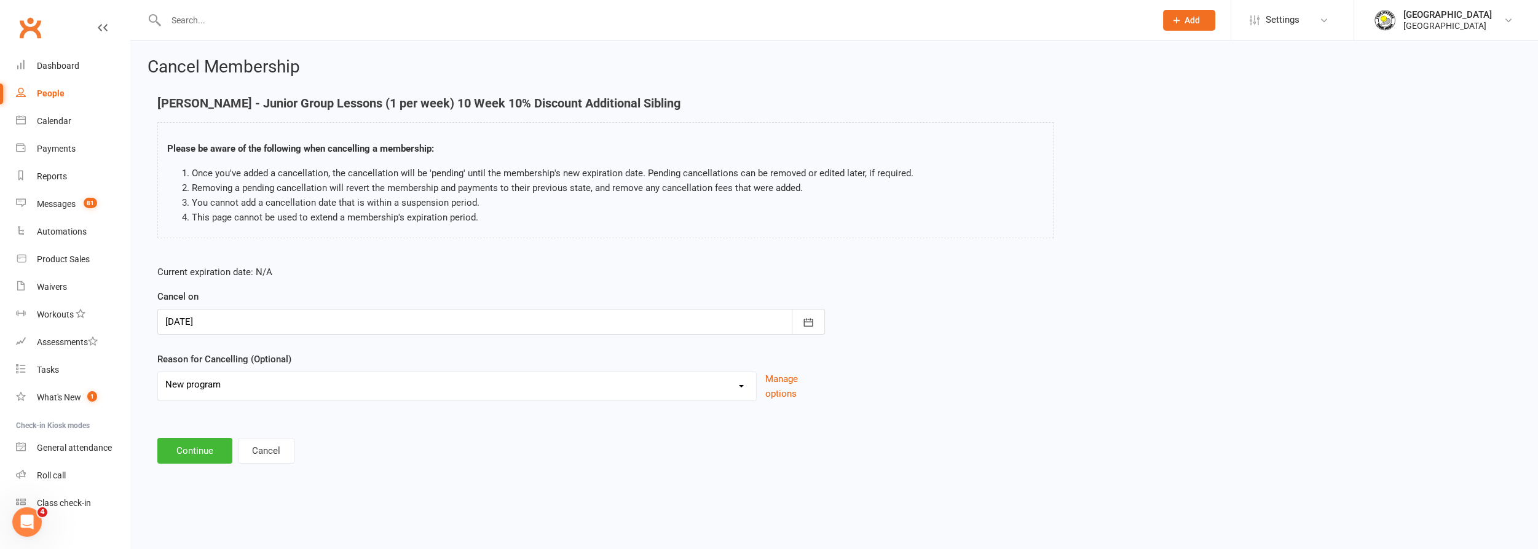
click at [158, 372] on select "Change to program Holiday Injury New program Not continuing Other reason" at bounding box center [457, 384] width 598 height 25
click at [195, 448] on button "Continue" at bounding box center [194, 451] width 75 height 26
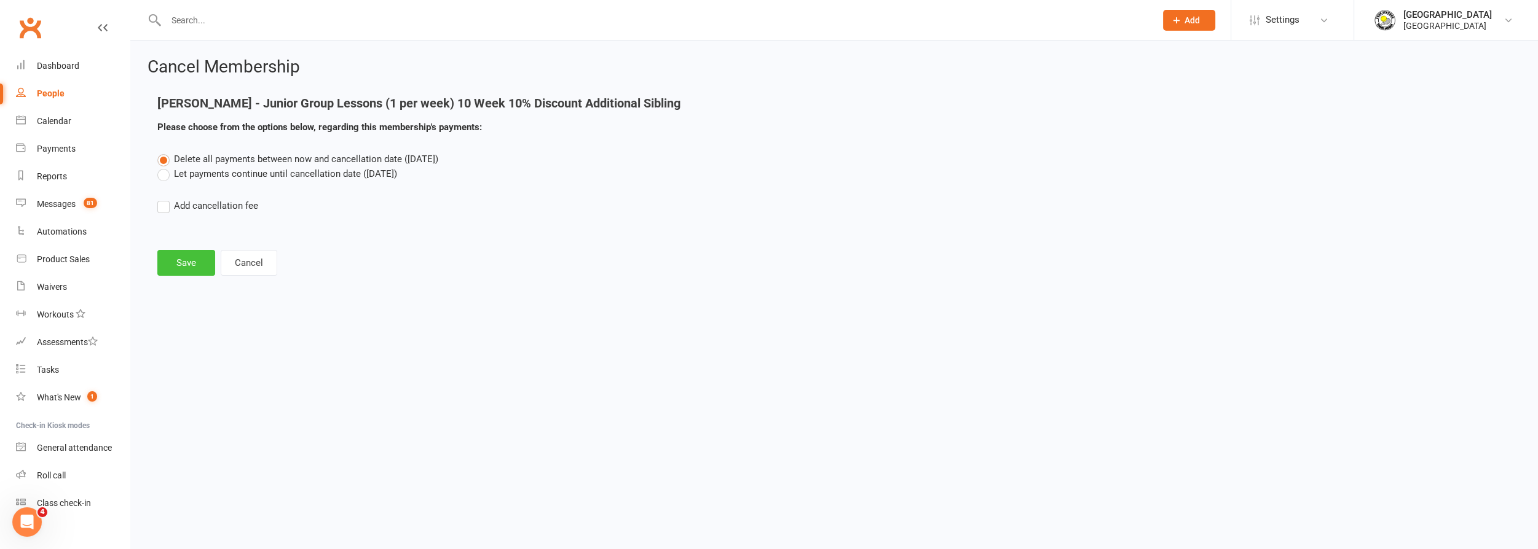
click at [180, 265] on button "Save" at bounding box center [186, 263] width 58 height 26
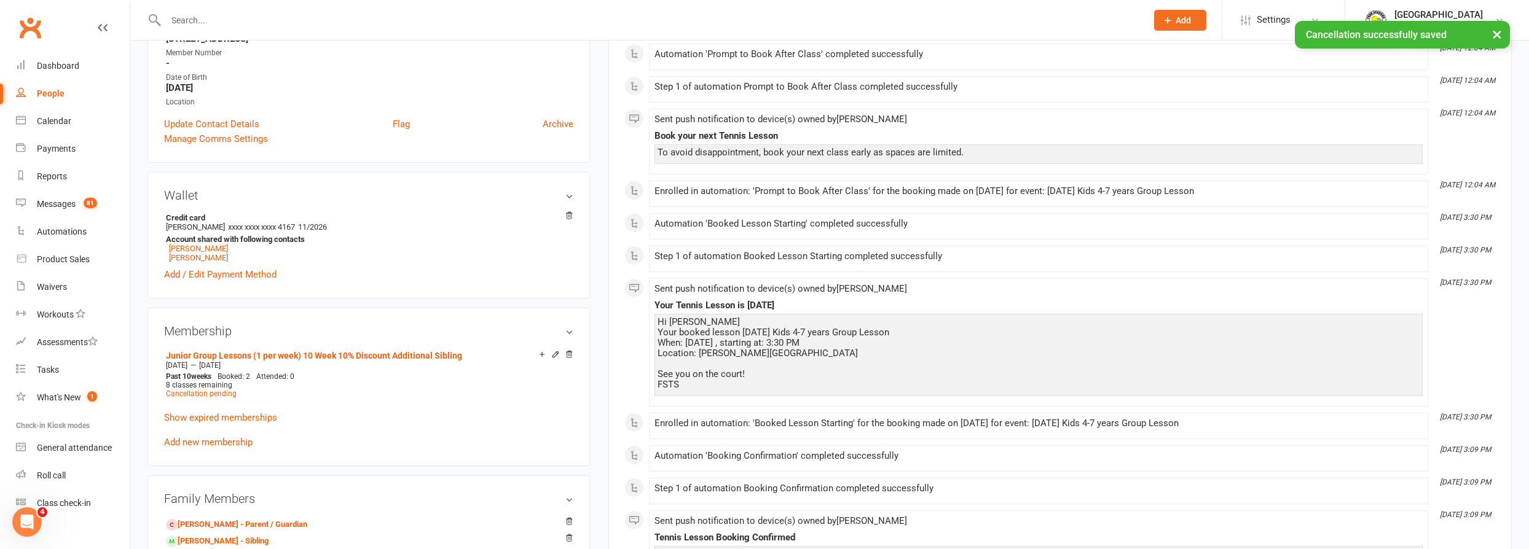
scroll to position [391, 0]
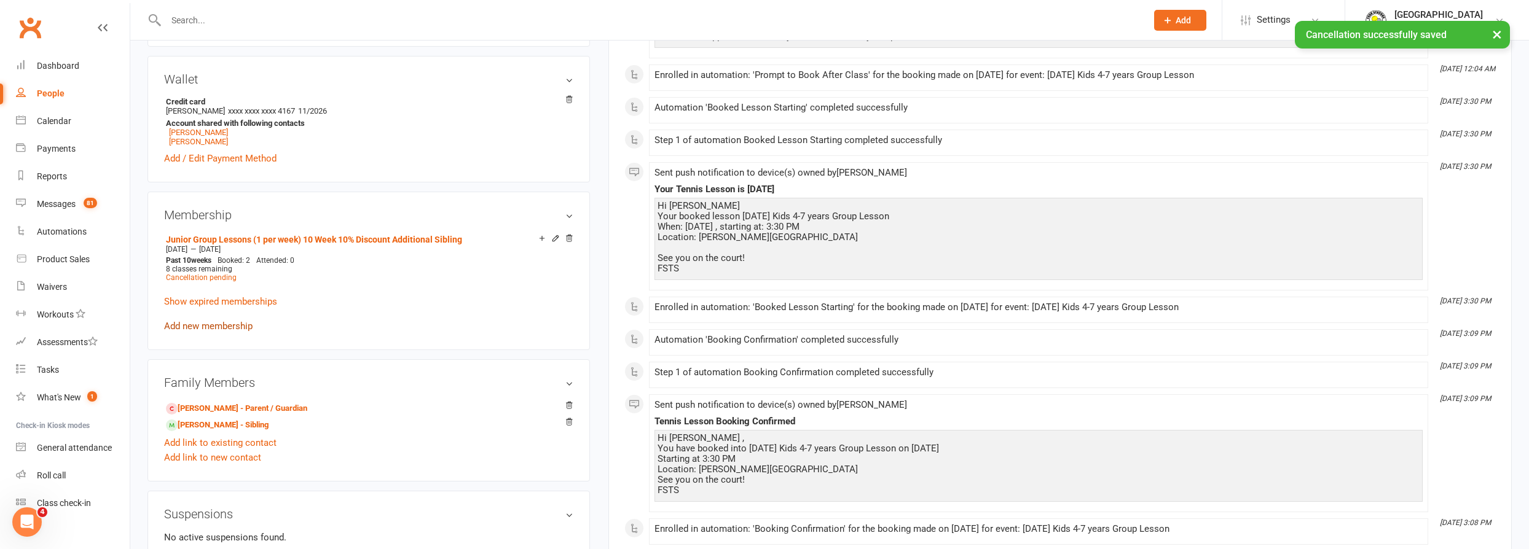
click at [240, 329] on link "Add new membership" at bounding box center [208, 326] width 88 height 11
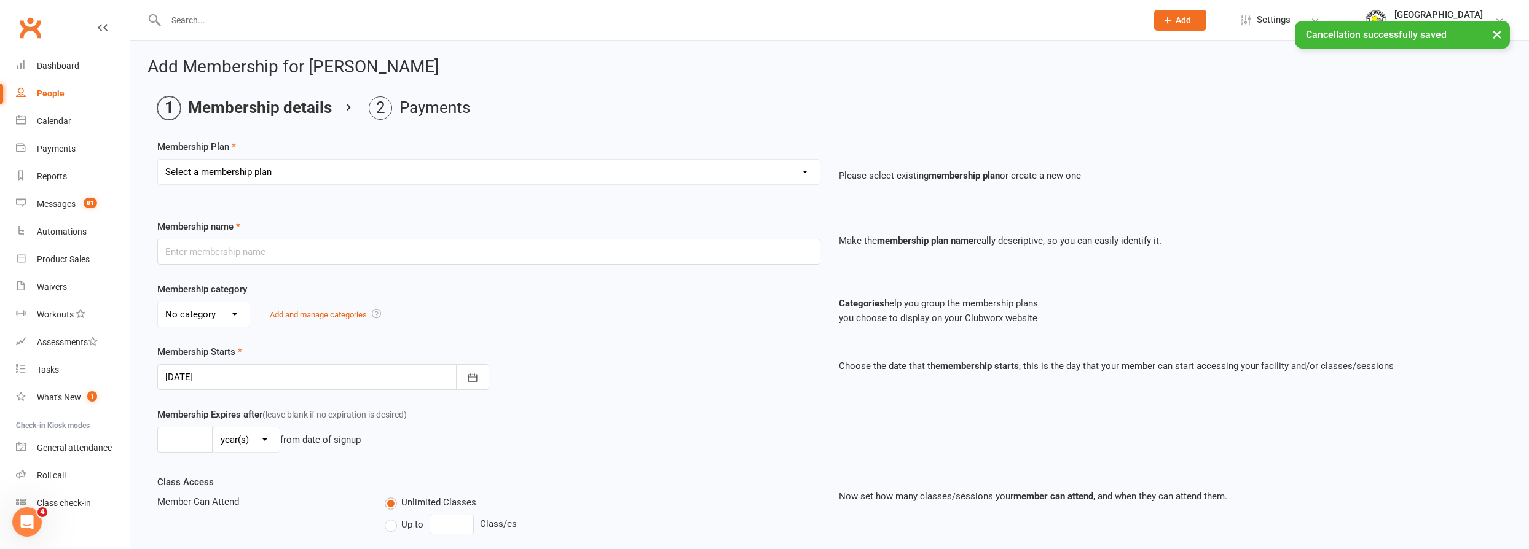
click at [331, 183] on select "Select a membership plan Create new Membership Plan Trial Junior Group Lesson (…" at bounding box center [489, 172] width 662 height 25
select select "34"
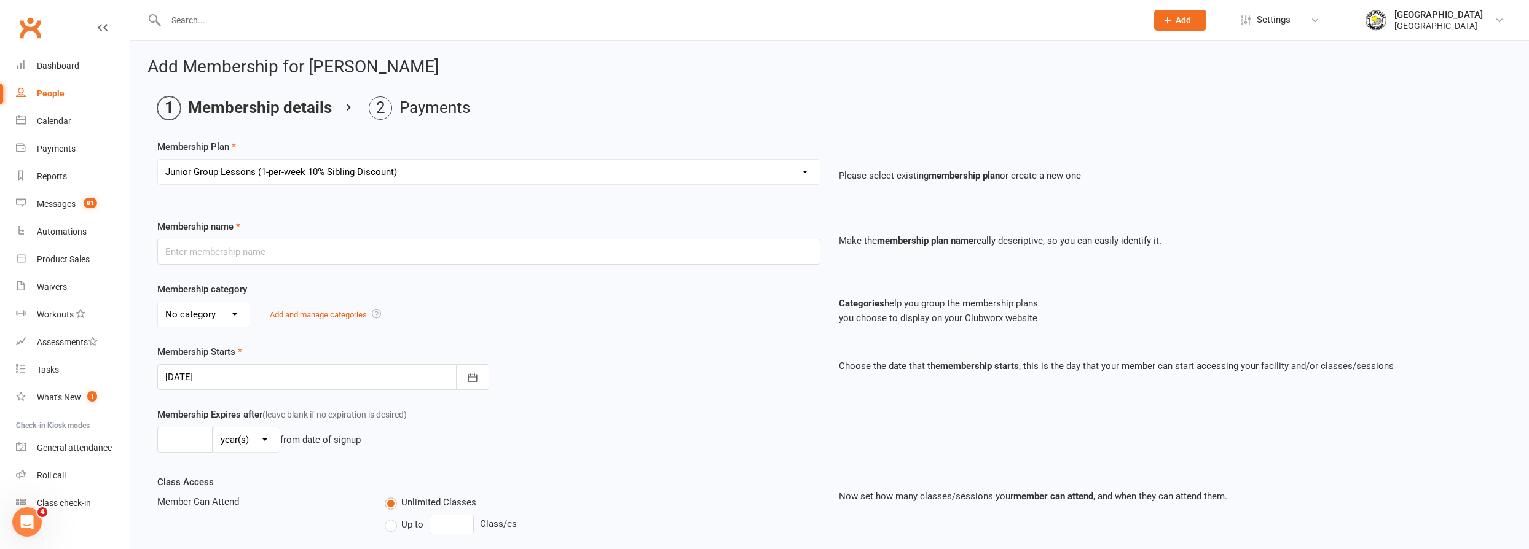
click at [158, 160] on select "Select a membership plan Create new Membership Plan Trial Junior Group Lesson (…" at bounding box center [489, 172] width 662 height 25
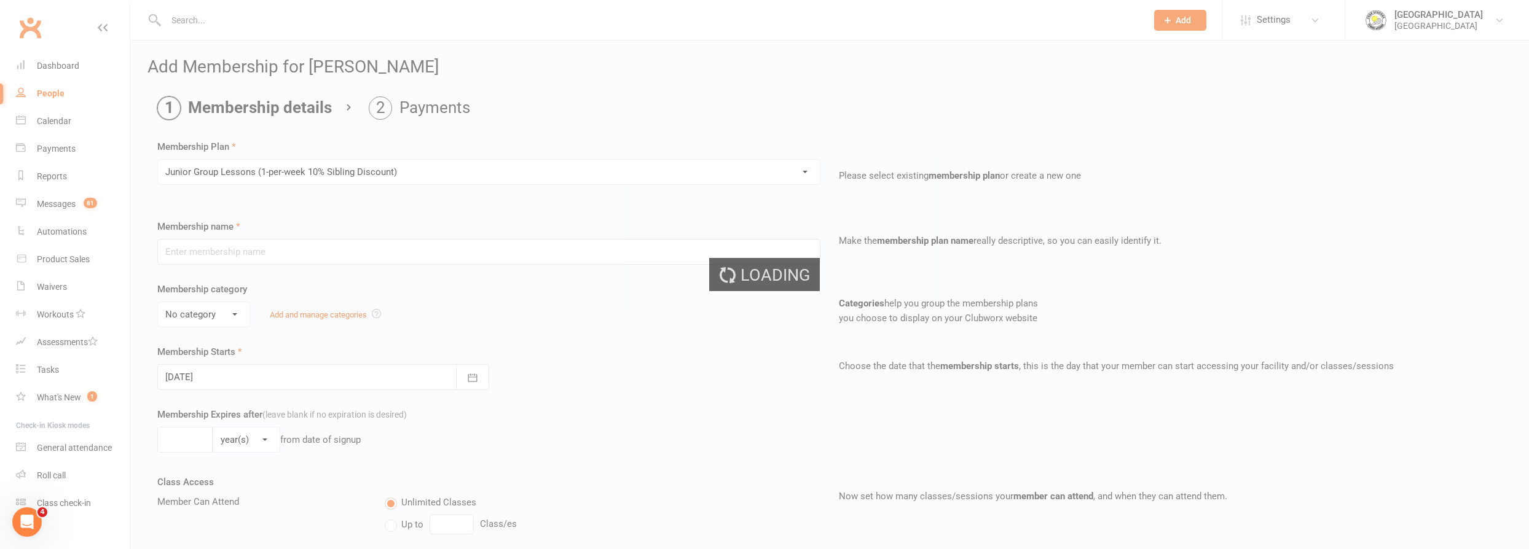
type input "Junior Group Lessons (1-per-week 10% Sibling Discount)"
select select "4"
type input "0"
type input "2"
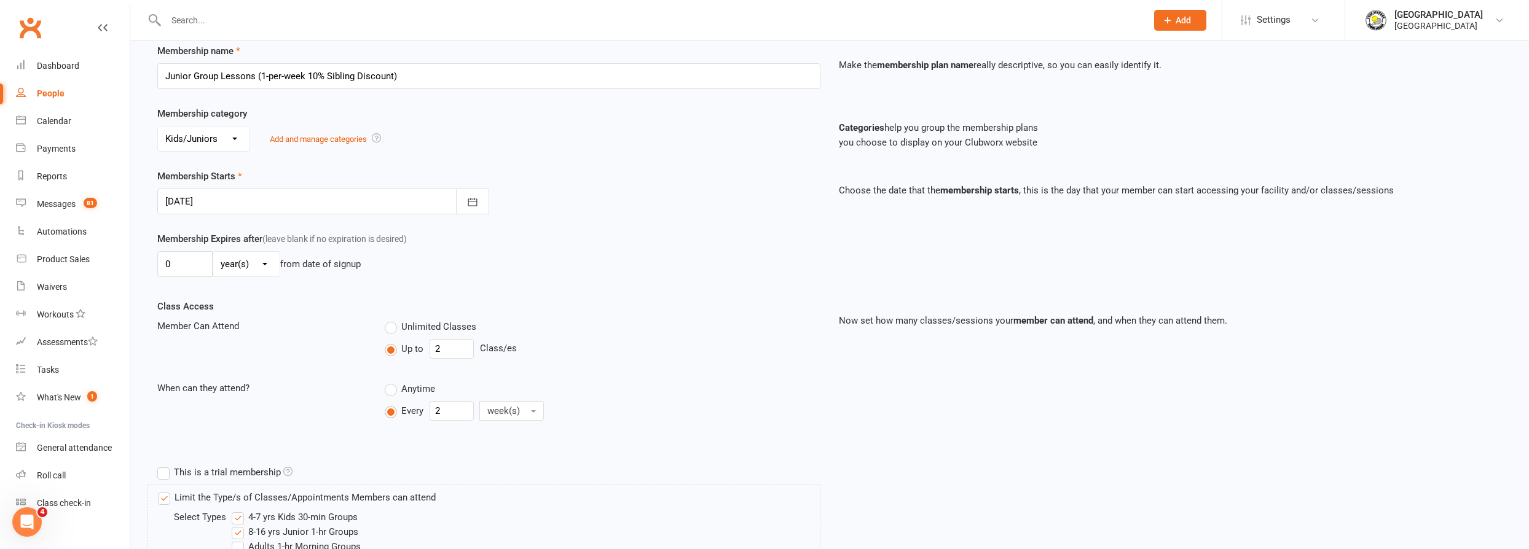
scroll to position [279, 0]
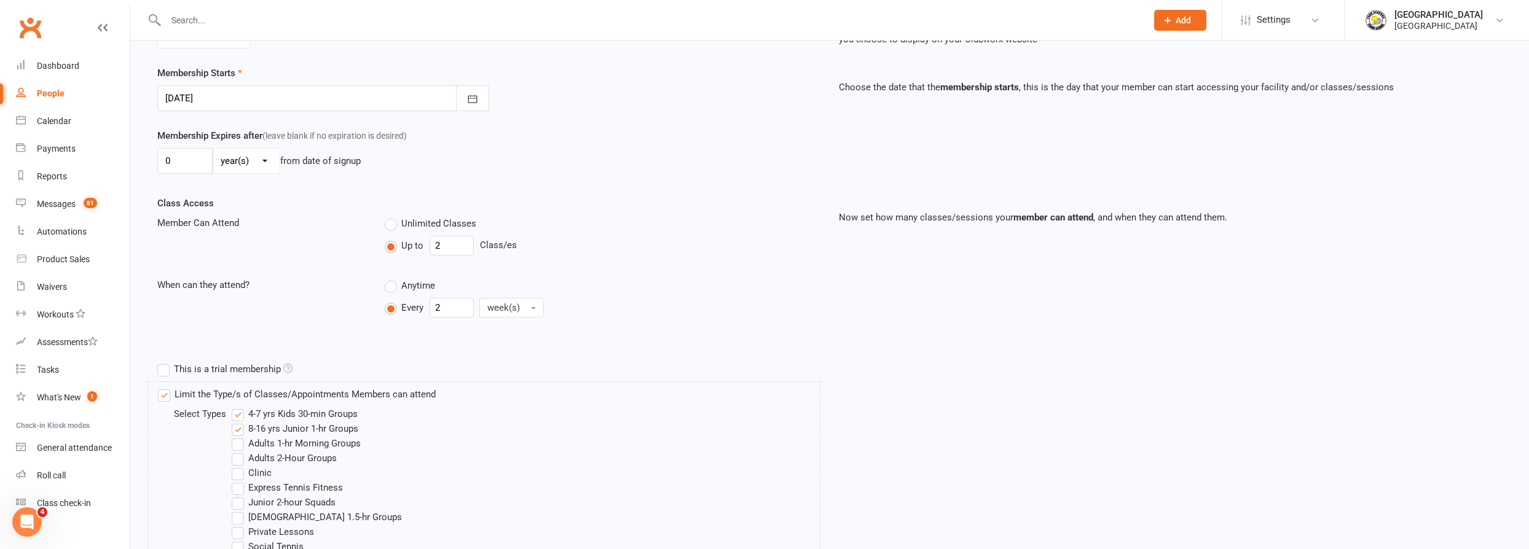
click at [213, 96] on div at bounding box center [323, 98] width 332 height 26
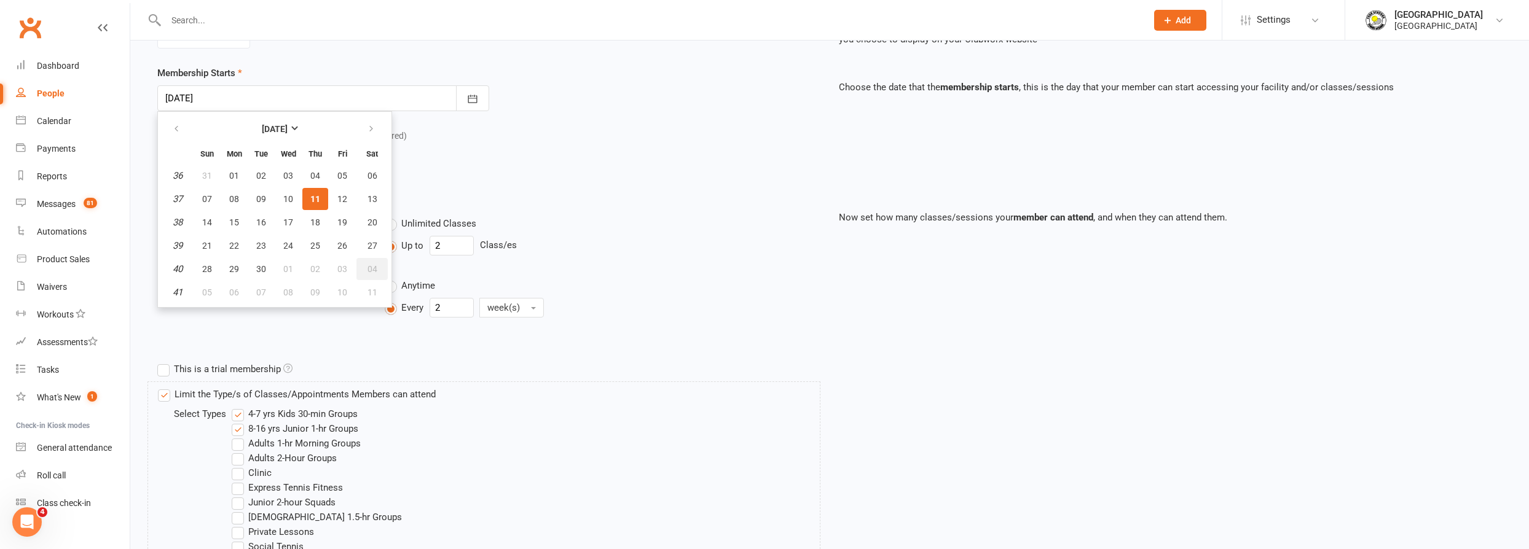
click at [362, 261] on button "04" at bounding box center [371, 269] width 31 height 22
type input "[DATE]"
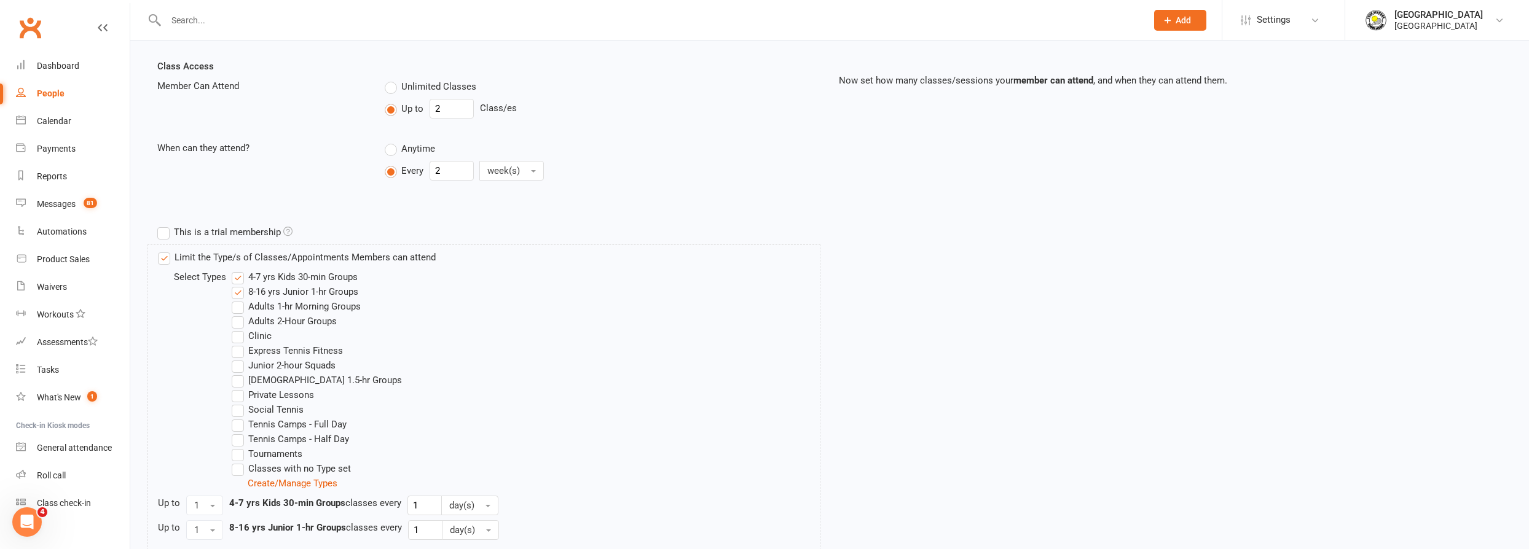
scroll to position [506, 0]
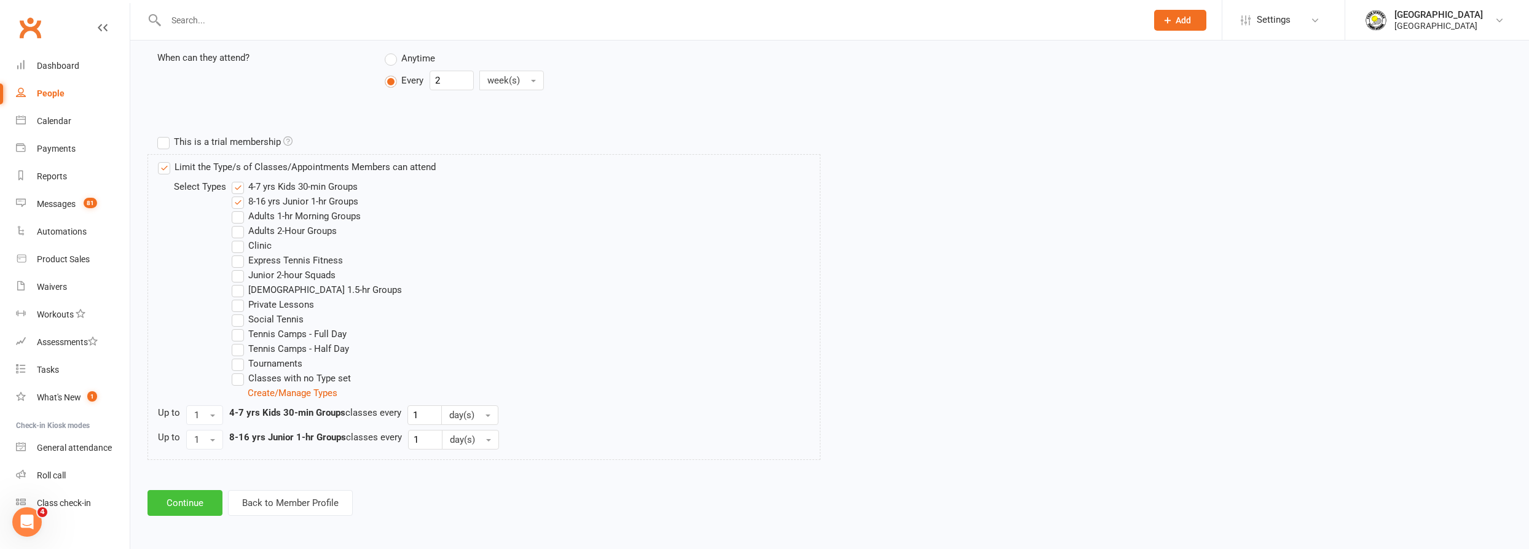
click at [201, 497] on button "Continue" at bounding box center [184, 503] width 75 height 26
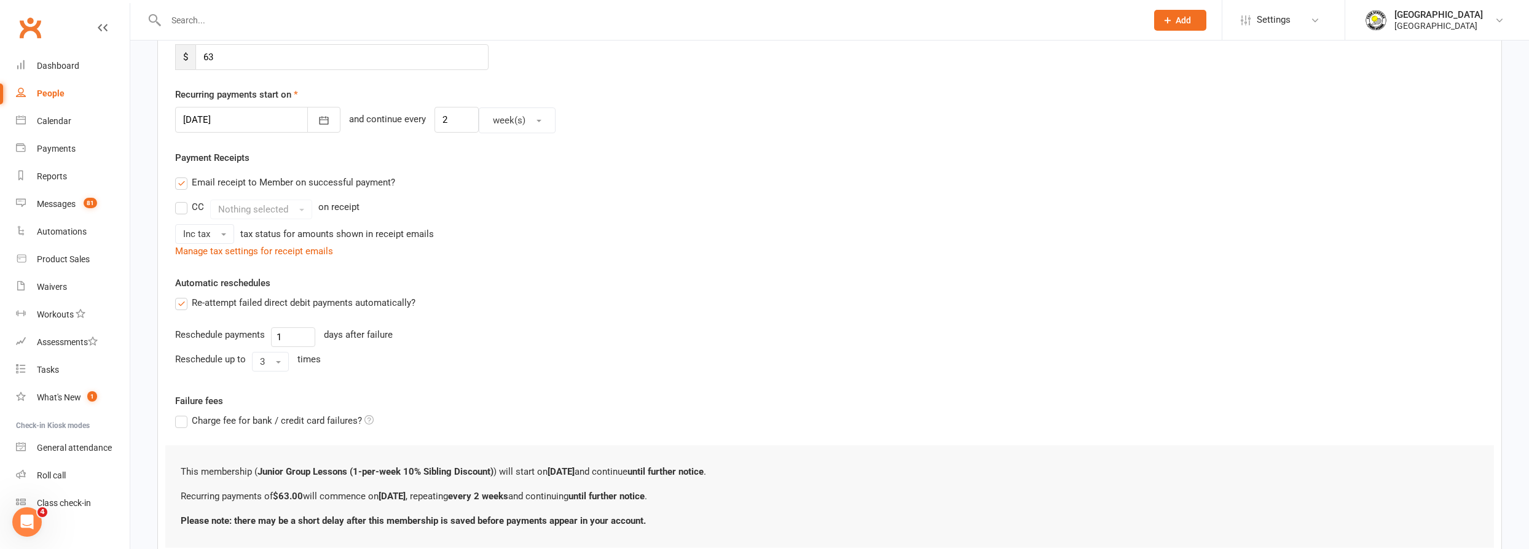
scroll to position [341, 0]
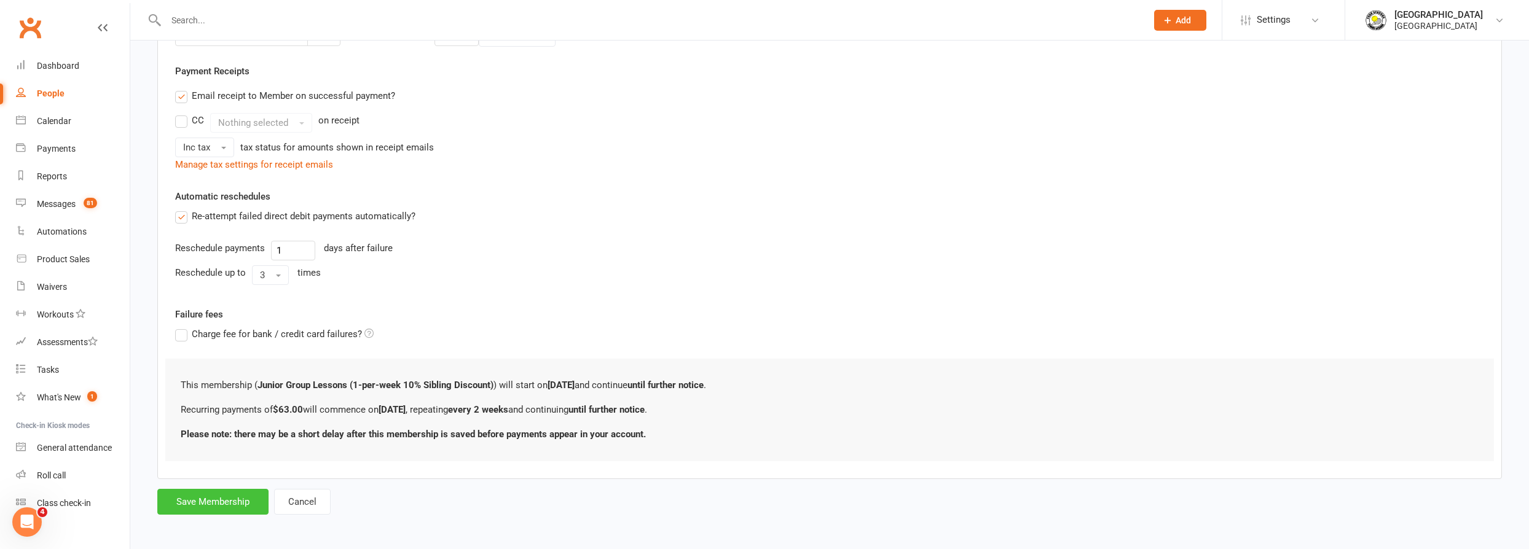
click at [208, 500] on button "Save Membership" at bounding box center [212, 502] width 111 height 26
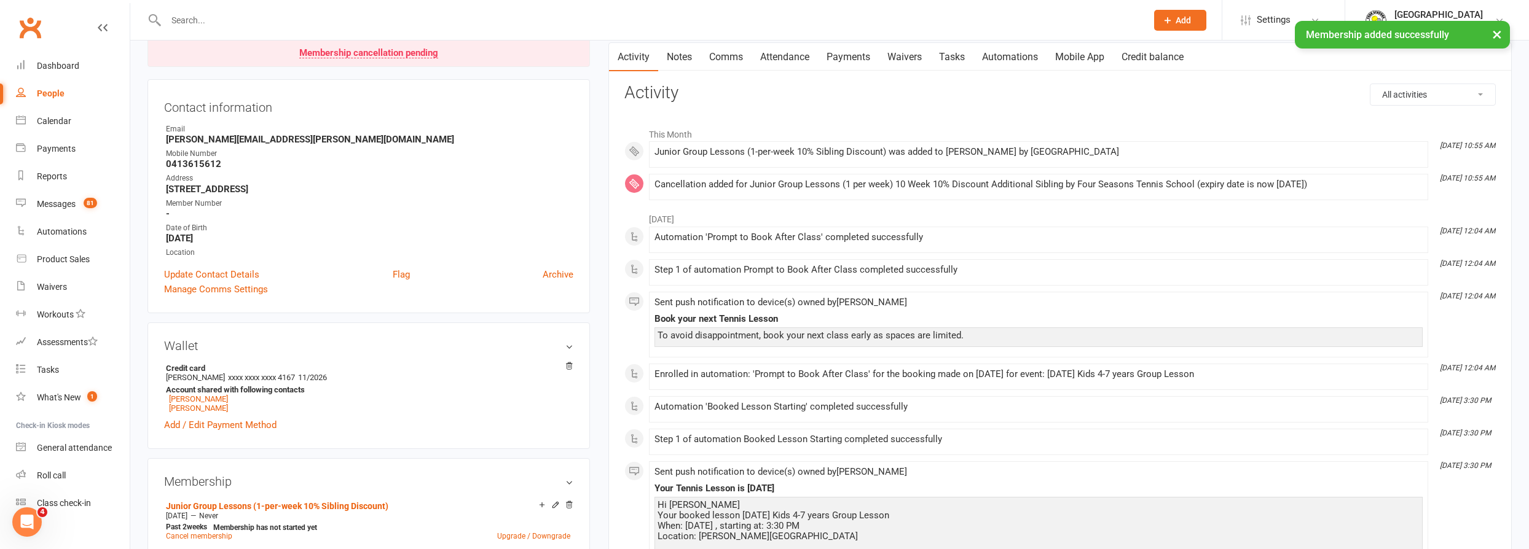
scroll to position [167, 0]
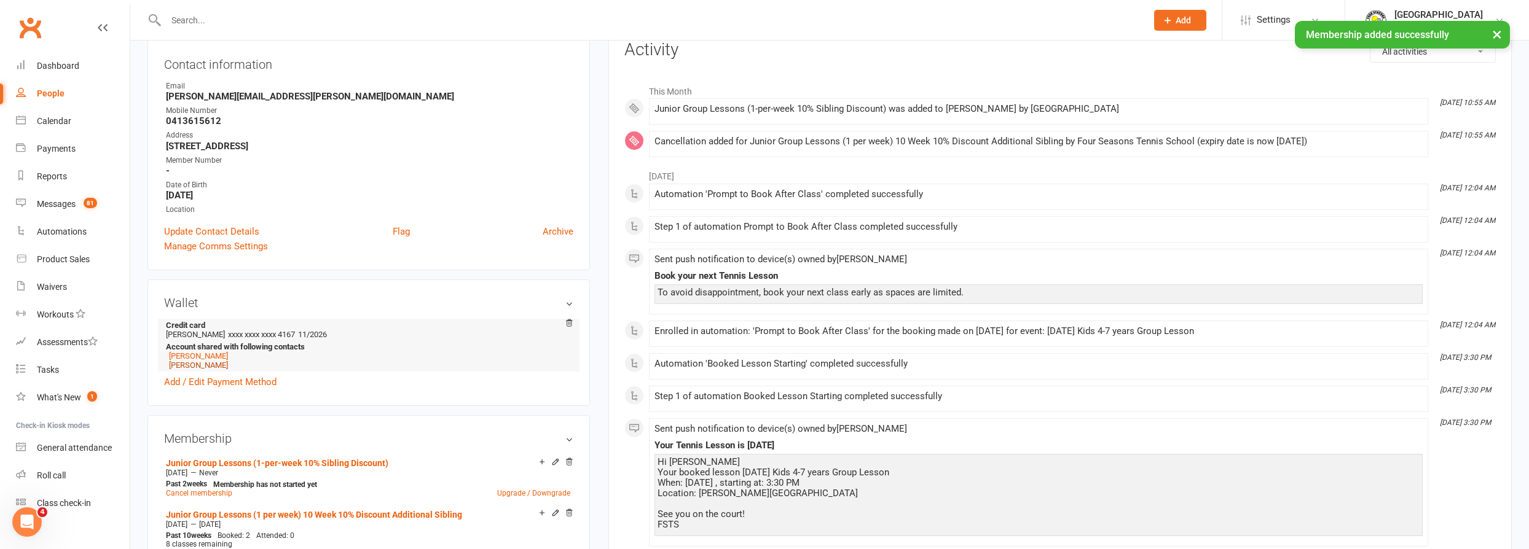
click at [223, 364] on link "[PERSON_NAME]" at bounding box center [198, 365] width 59 height 9
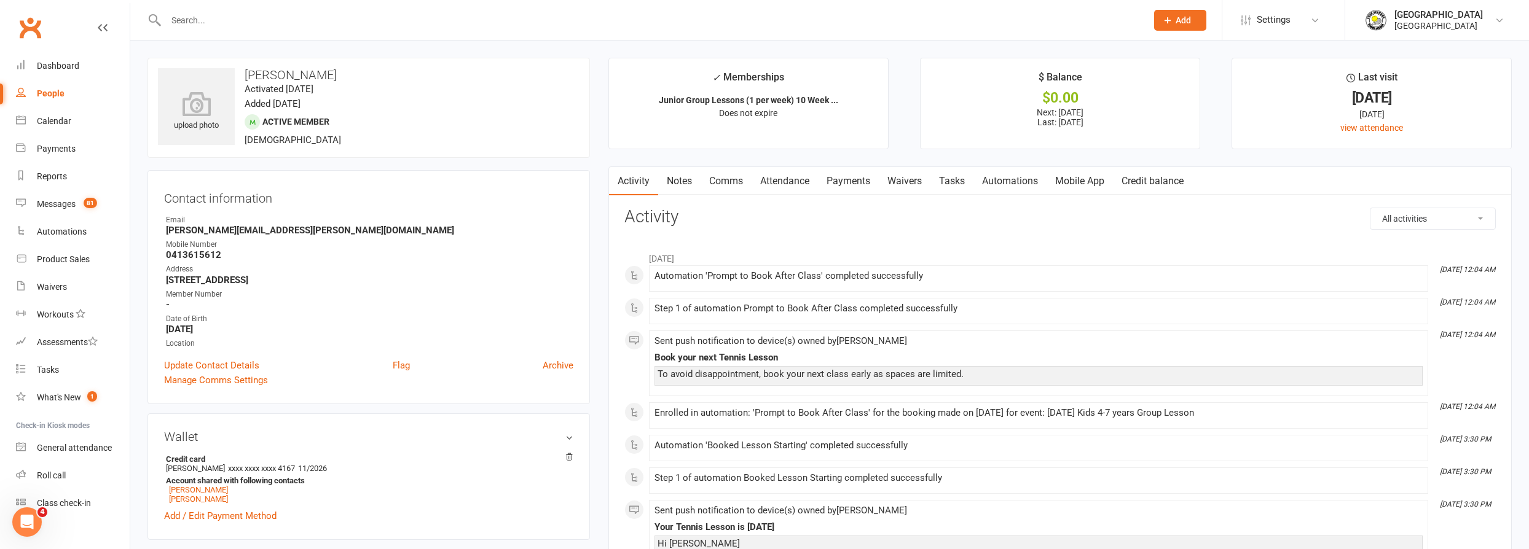
click at [854, 175] on link "Payments" at bounding box center [848, 181] width 61 height 28
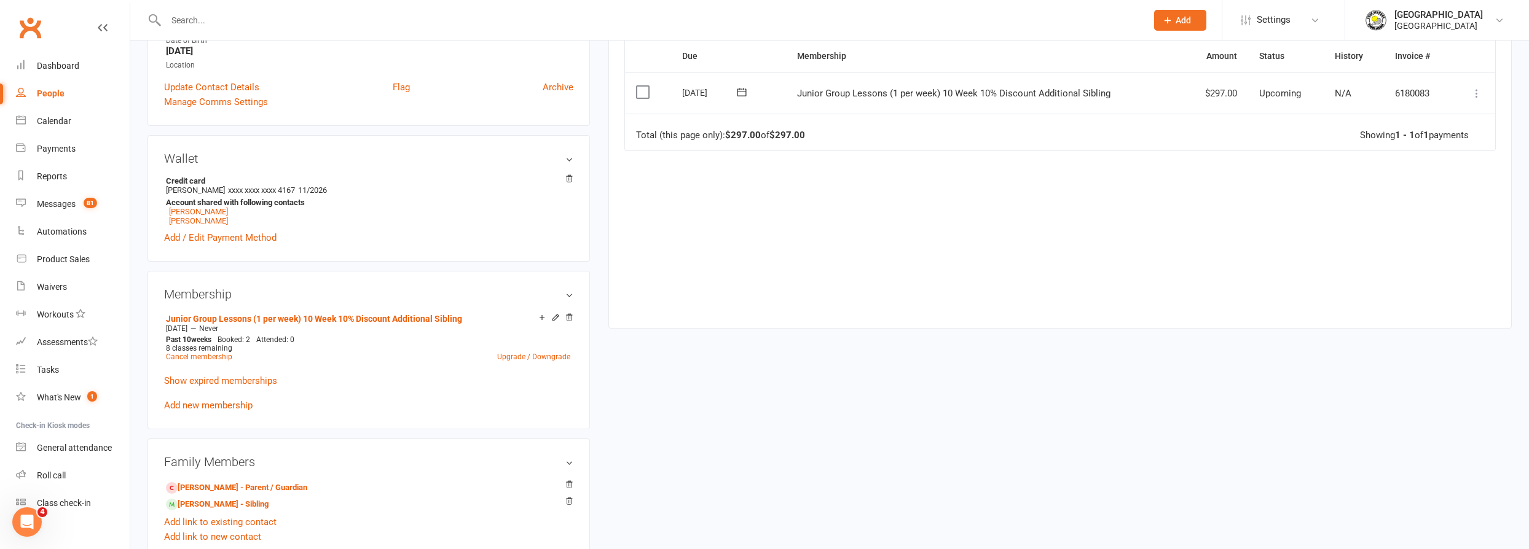
scroll to position [279, 0]
click at [206, 353] on link "Cancel membership" at bounding box center [199, 356] width 66 height 9
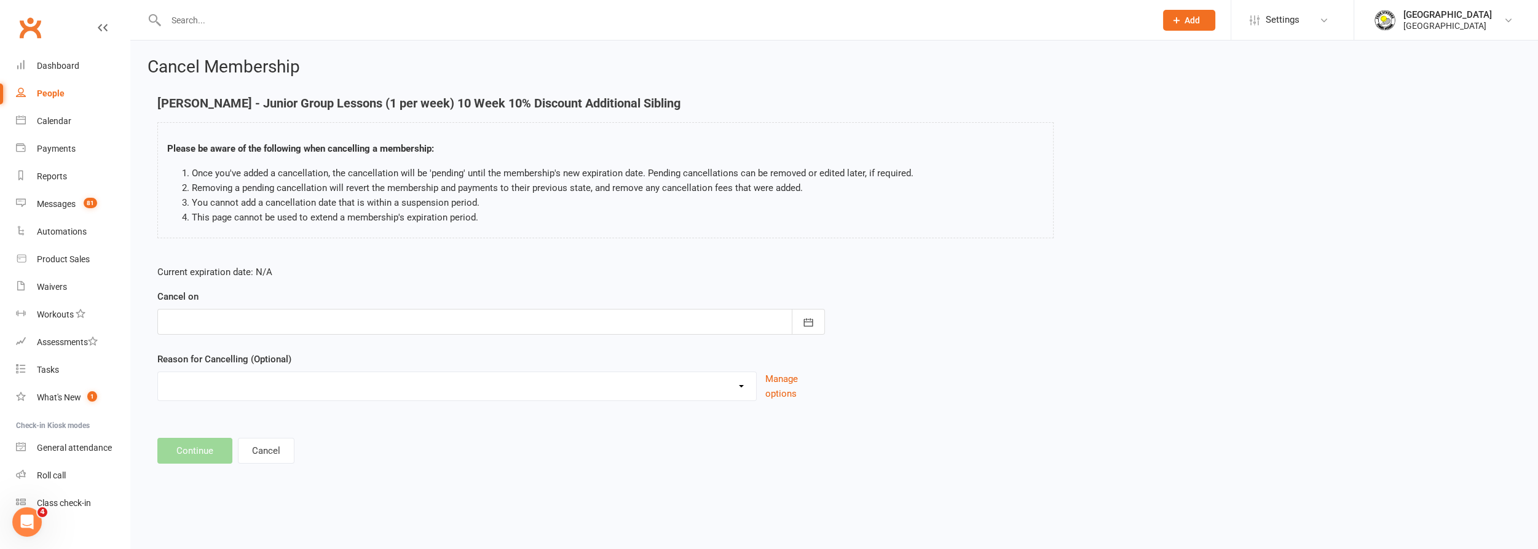
click at [299, 326] on div at bounding box center [490, 322] width 667 height 26
click at [345, 488] on button "03" at bounding box center [342, 493] width 26 height 22
type input "[DATE]"
click at [296, 388] on select "Change to program Holiday Injury New program Not continuing Other reason" at bounding box center [457, 384] width 598 height 25
select select "3"
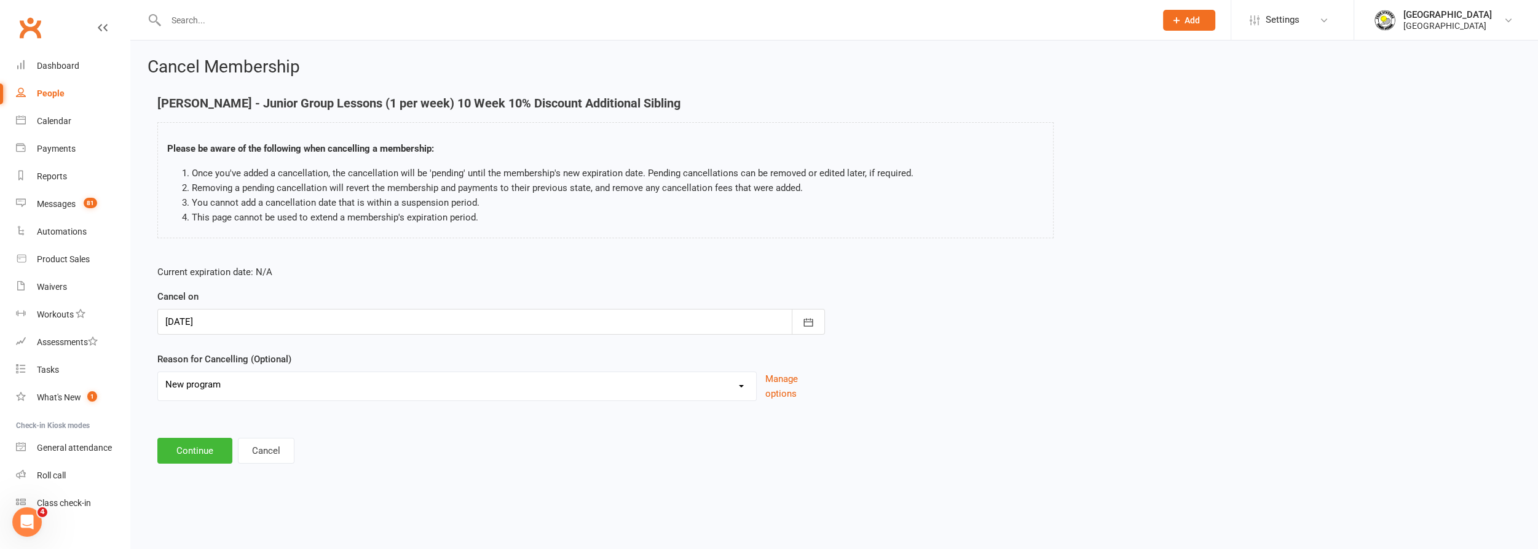
click at [158, 372] on select "Change to program Holiday Injury New program Not continuing Other reason" at bounding box center [457, 384] width 598 height 25
click at [193, 447] on button "Continue" at bounding box center [194, 451] width 75 height 26
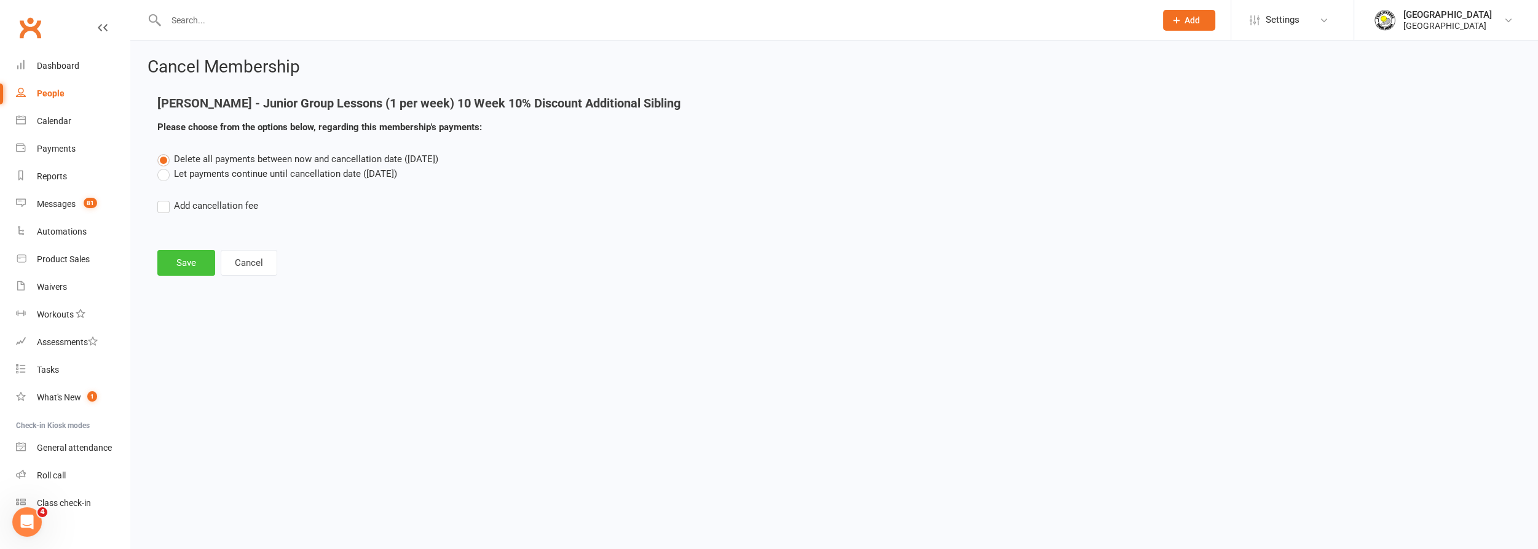
click at [177, 258] on button "Save" at bounding box center [186, 263] width 58 height 26
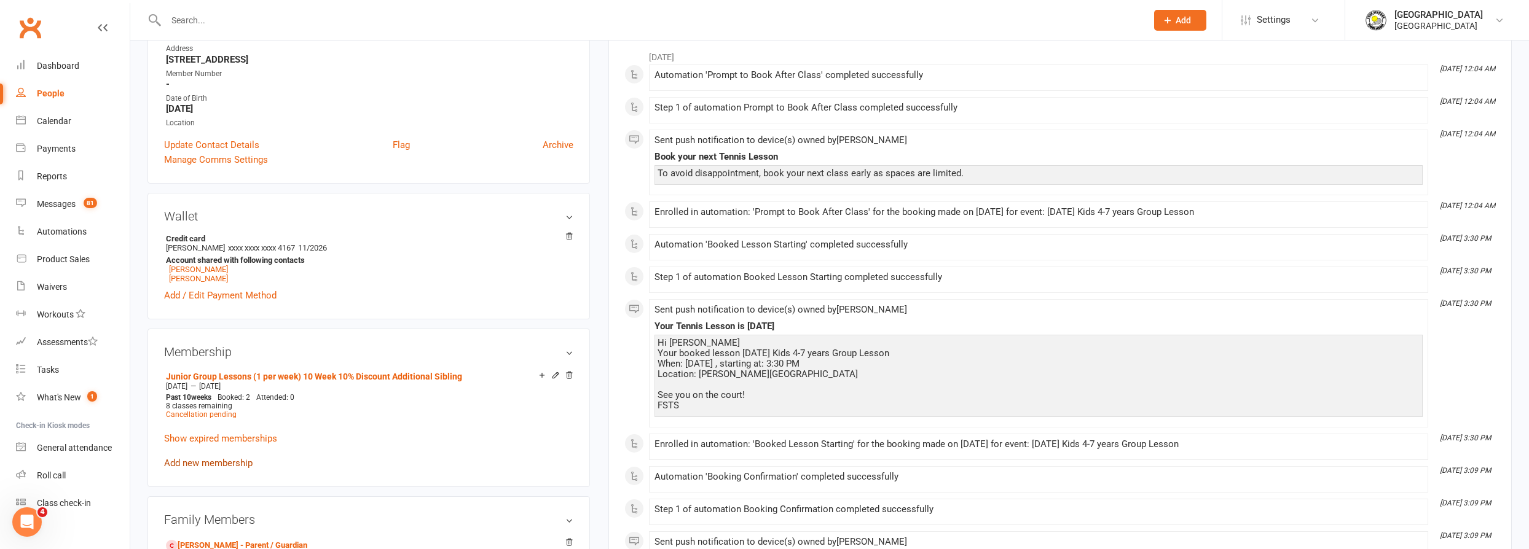
scroll to position [279, 0]
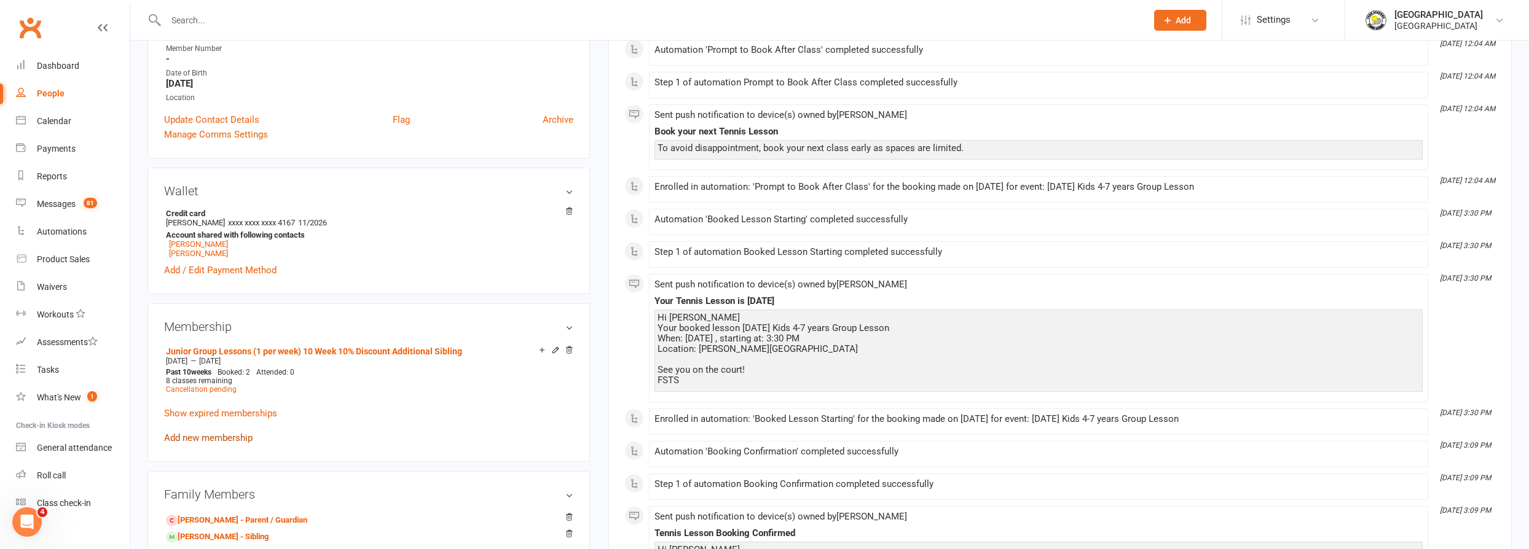
click at [216, 436] on link "Add new membership" at bounding box center [208, 438] width 88 height 11
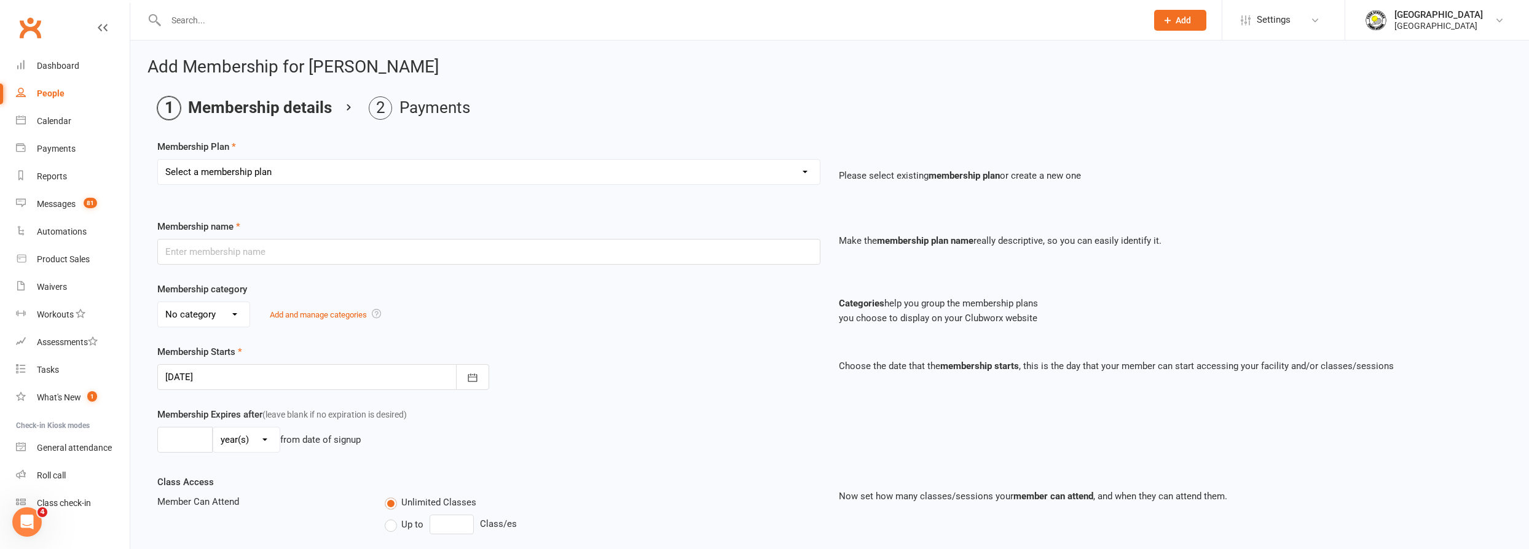
click at [382, 175] on select "Select a membership plan Create new Membership Plan Trial Junior Group Lesson (…" at bounding box center [489, 172] width 662 height 25
select select "20"
click at [158, 160] on select "Select a membership plan Create new Membership Plan Trial Junior Group Lesson (…" at bounding box center [489, 172] width 662 height 25
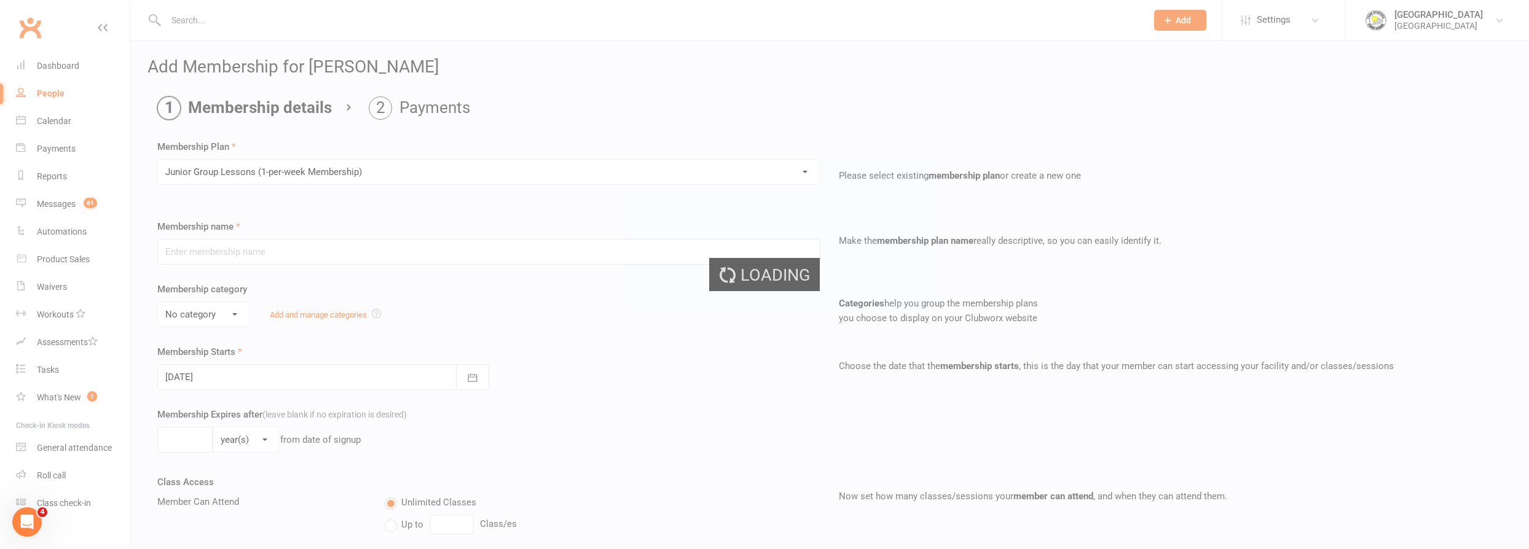
type input "Junior Group Lessons (1-per-week Membership)"
select select "4"
type input "0"
select select "1"
type input "2"
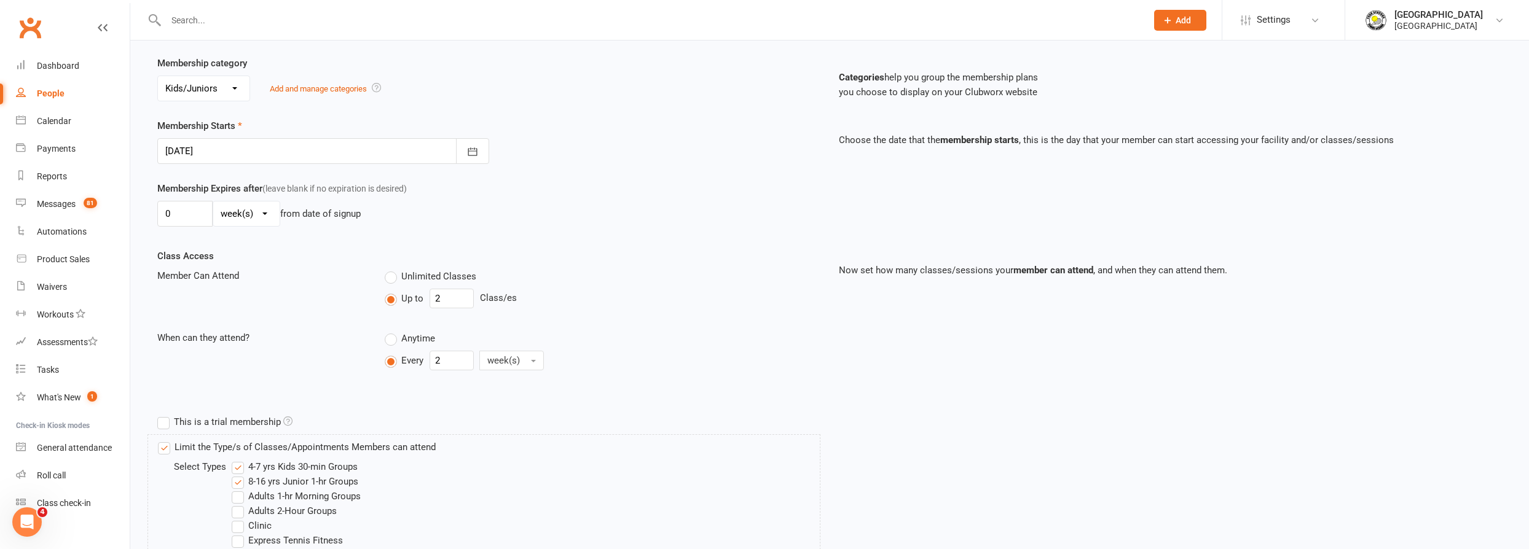
scroll to position [279, 0]
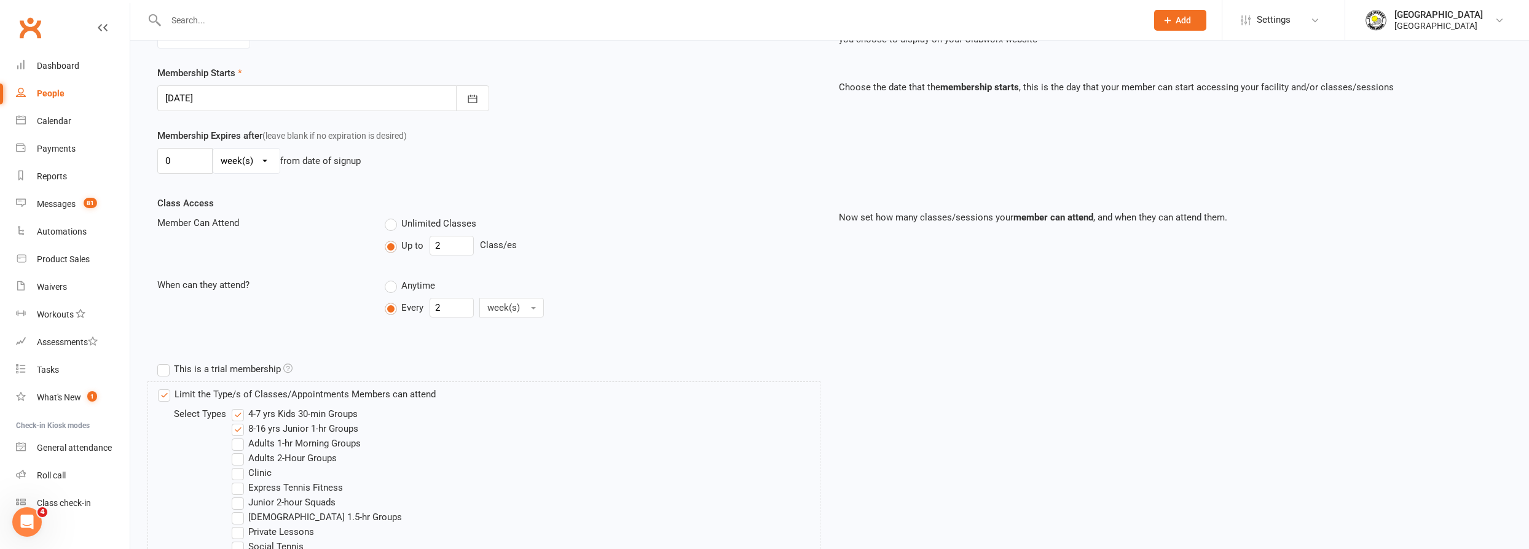
click at [310, 92] on div at bounding box center [323, 98] width 332 height 26
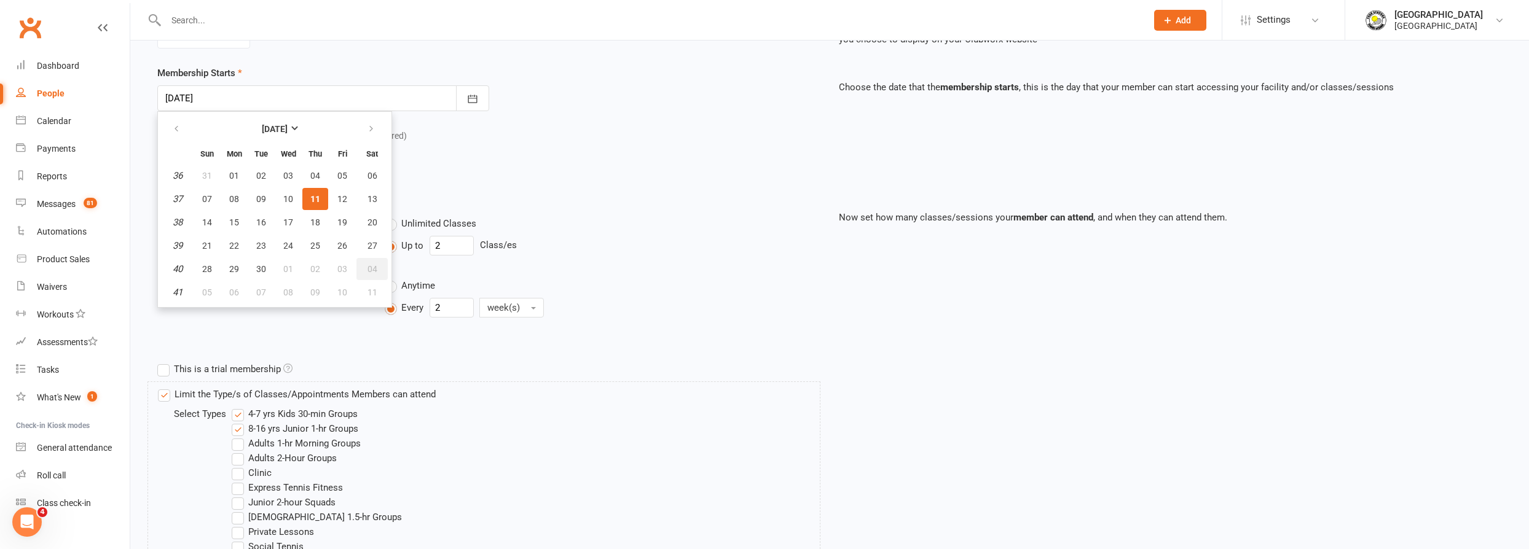
click at [372, 265] on span "04" at bounding box center [373, 269] width 10 height 10
type input "[DATE]"
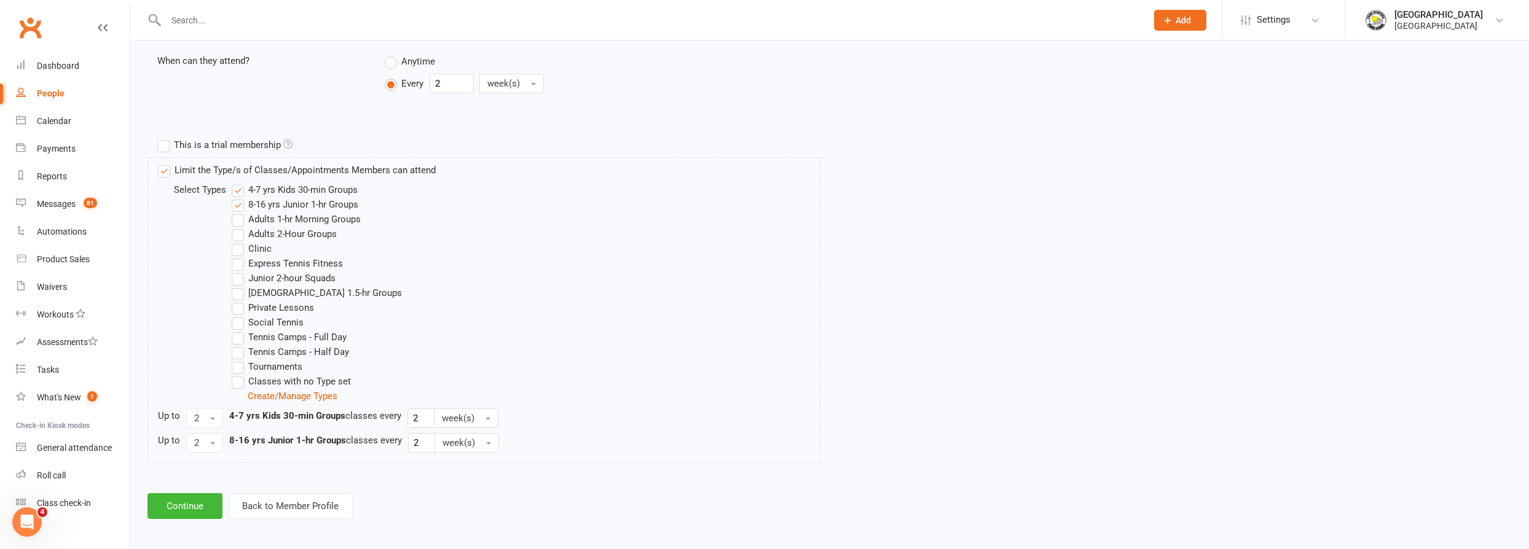
scroll to position [506, 0]
click at [208, 497] on button "Continue" at bounding box center [184, 503] width 75 height 26
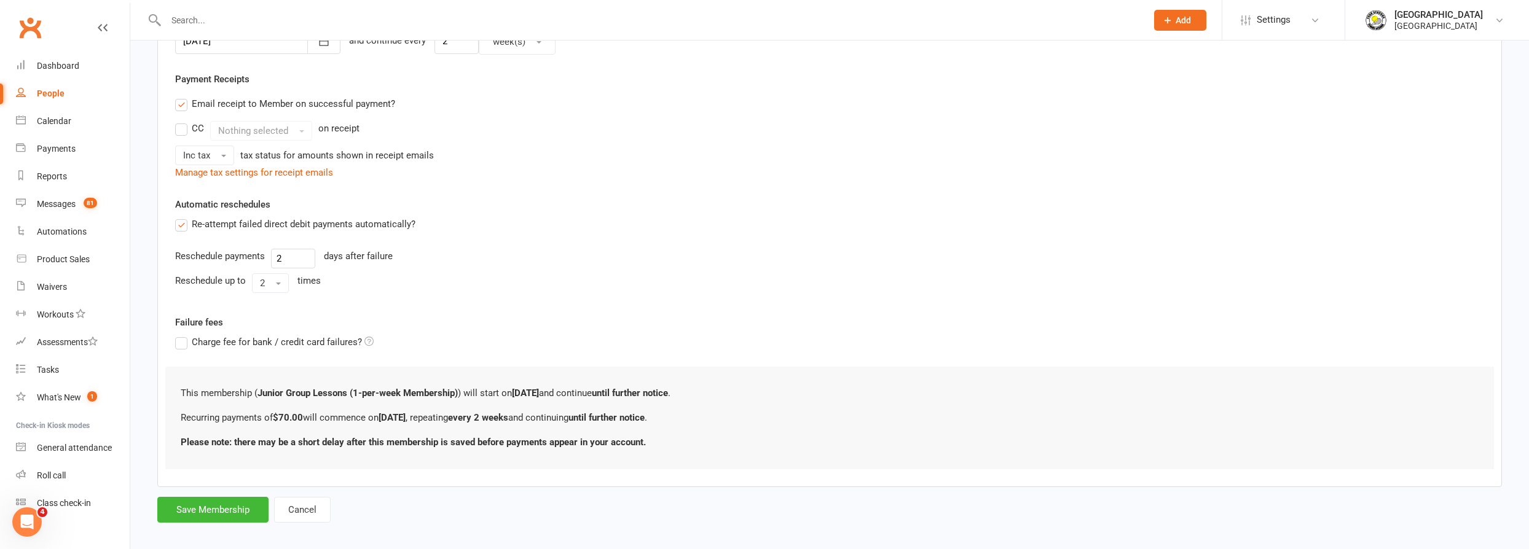
scroll to position [341, 0]
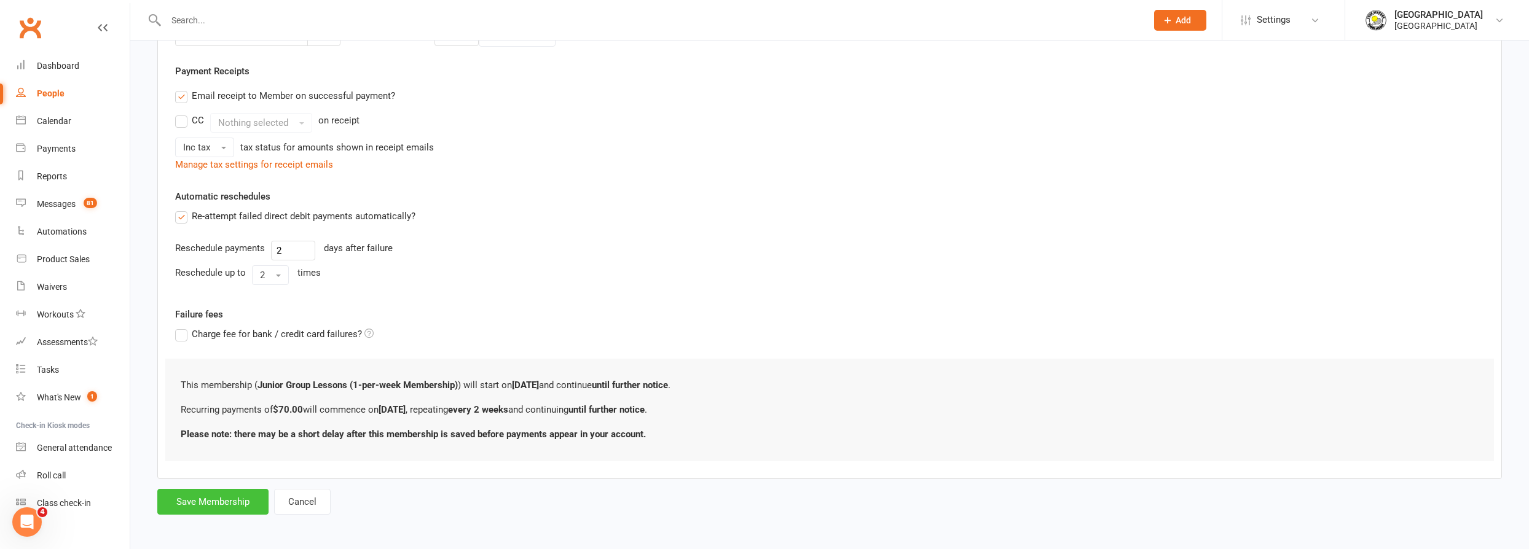
click at [197, 503] on button "Save Membership" at bounding box center [212, 502] width 111 height 26
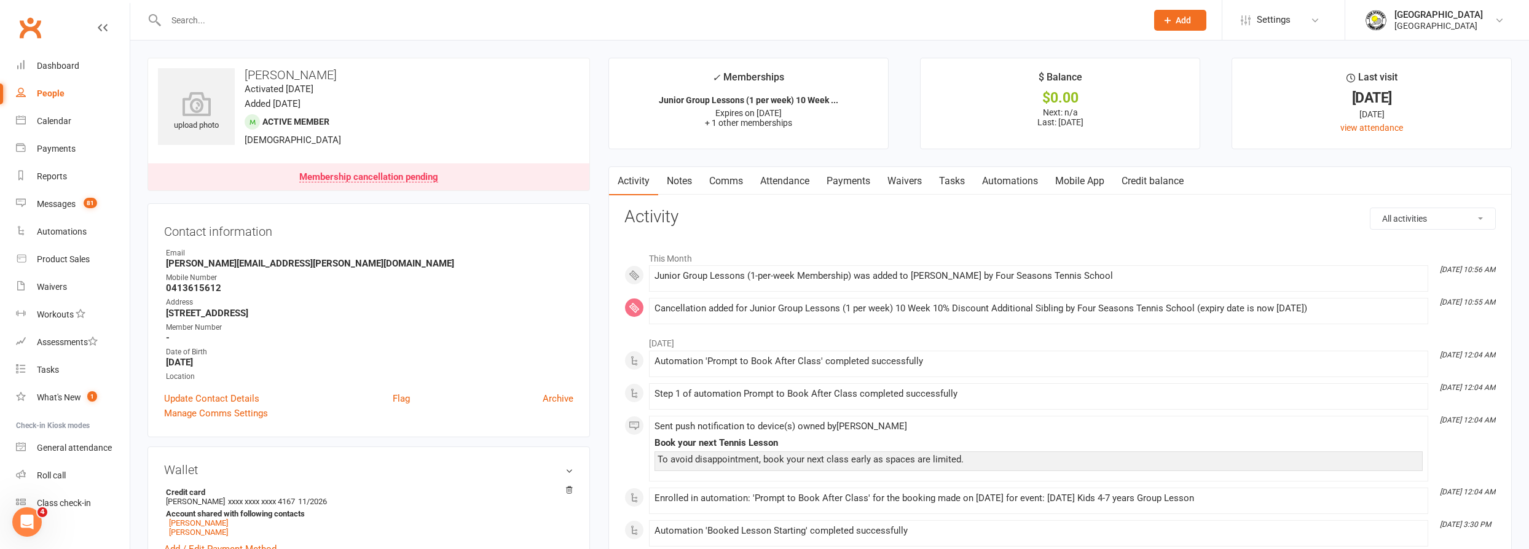
click at [325, 14] on input "text" at bounding box center [650, 20] width 976 height 17
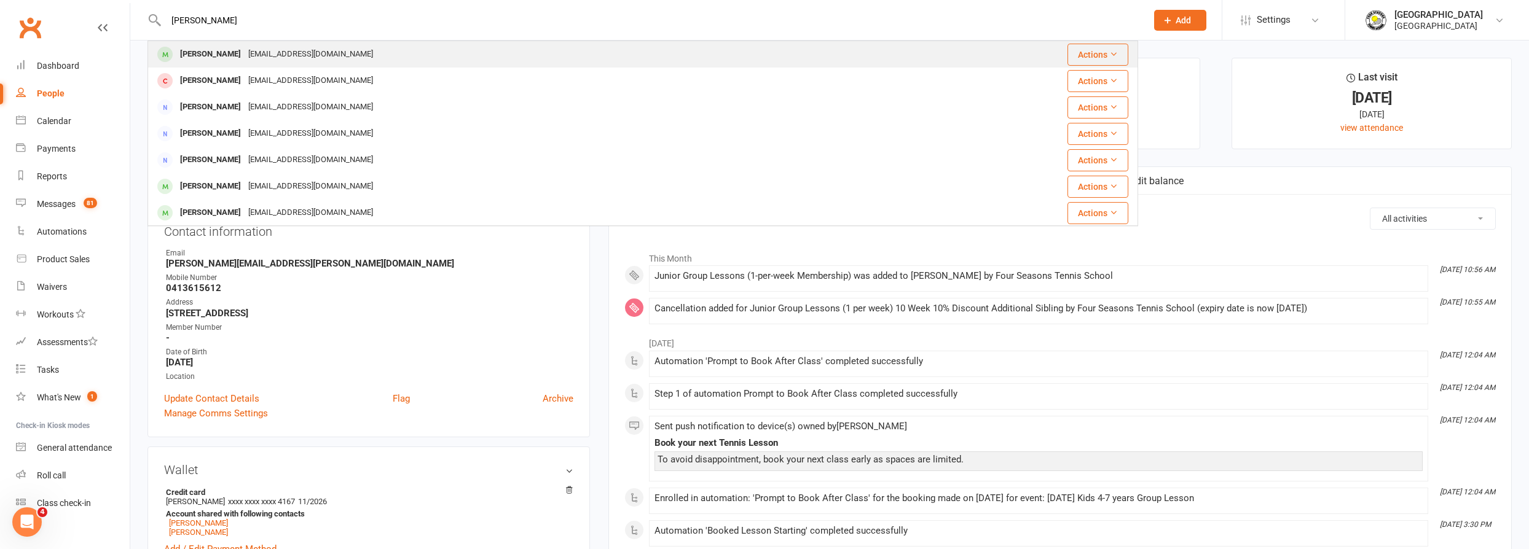
type input "[PERSON_NAME]"
click at [268, 56] on div "[EMAIL_ADDRESS][DOMAIN_NAME]" at bounding box center [311, 54] width 132 height 18
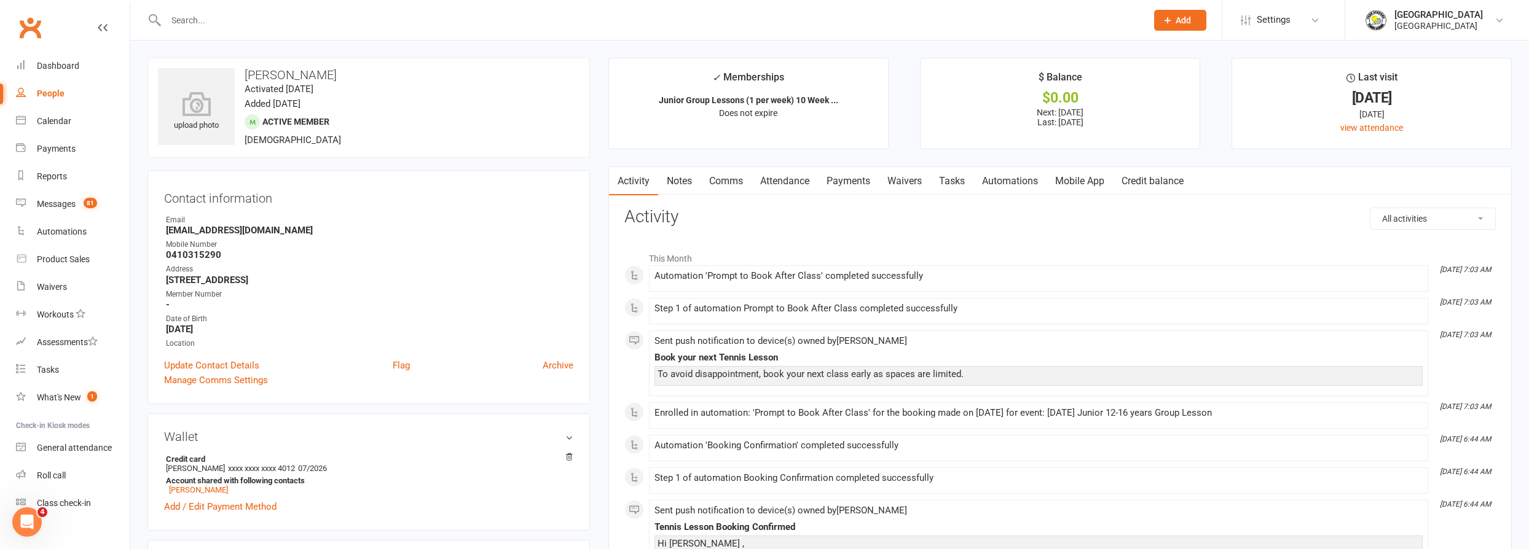
click at [849, 181] on link "Payments" at bounding box center [848, 181] width 61 height 28
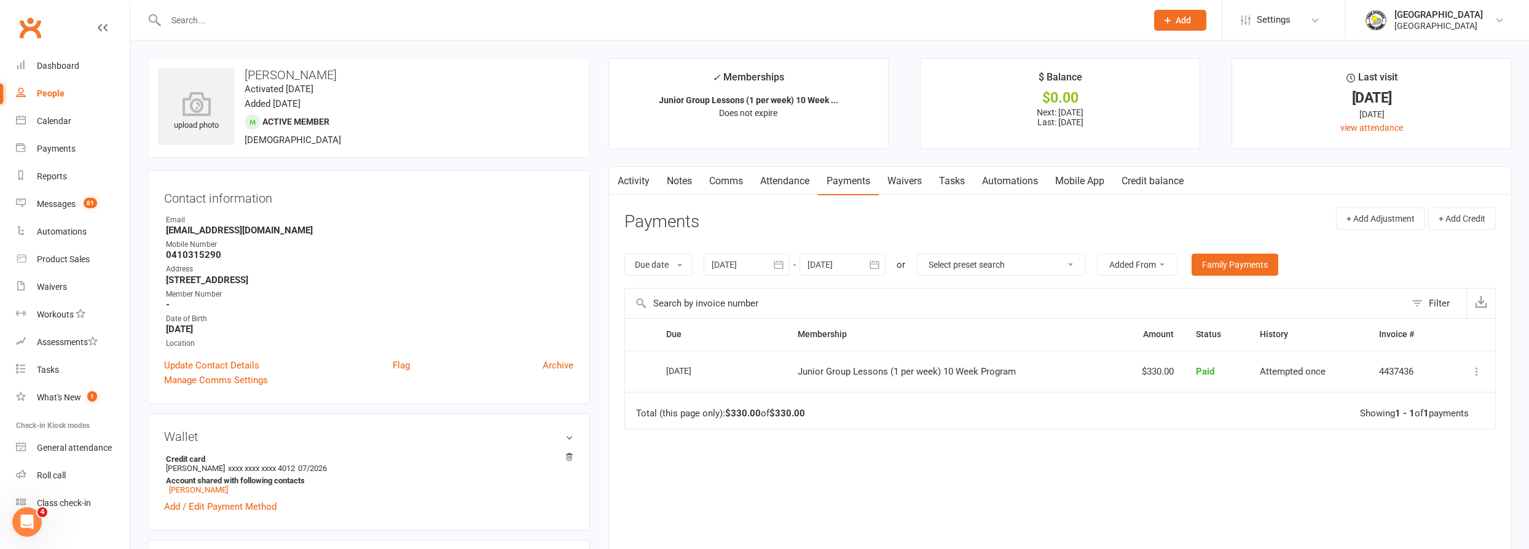
click at [832, 262] on div at bounding box center [843, 265] width 86 height 22
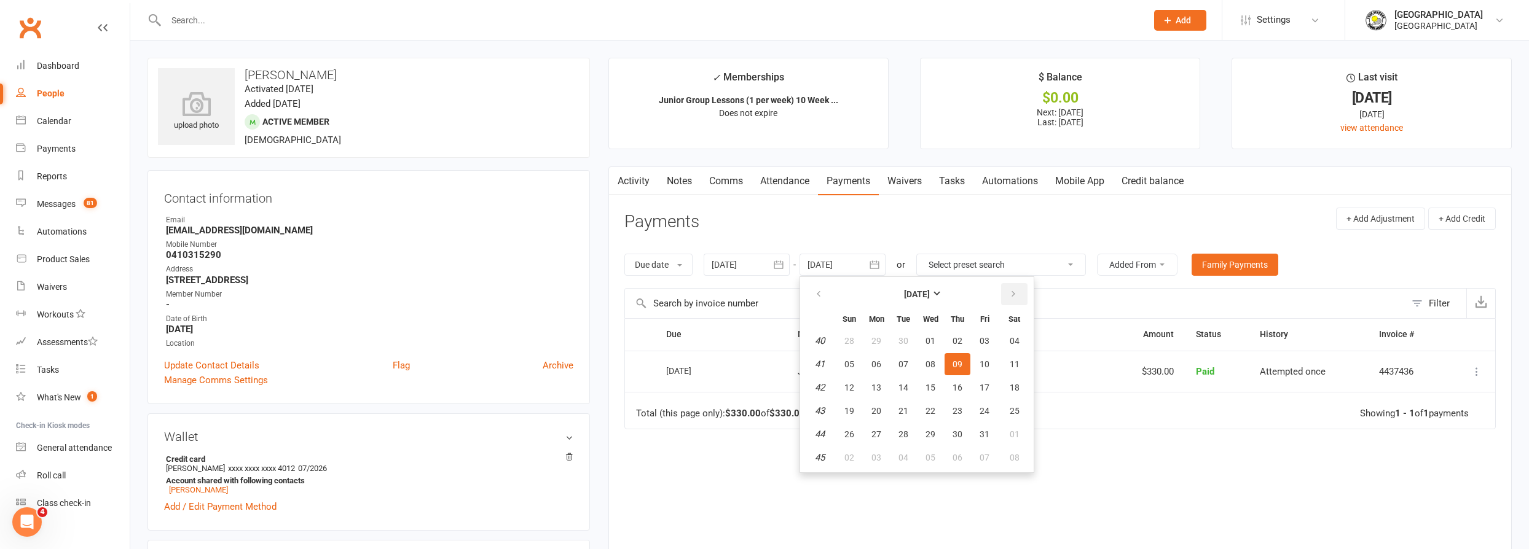
click at [1009, 296] on icon "button" at bounding box center [1013, 294] width 9 height 10
click at [972, 360] on button "12" at bounding box center [985, 364] width 26 height 22
type input "[DATE]"
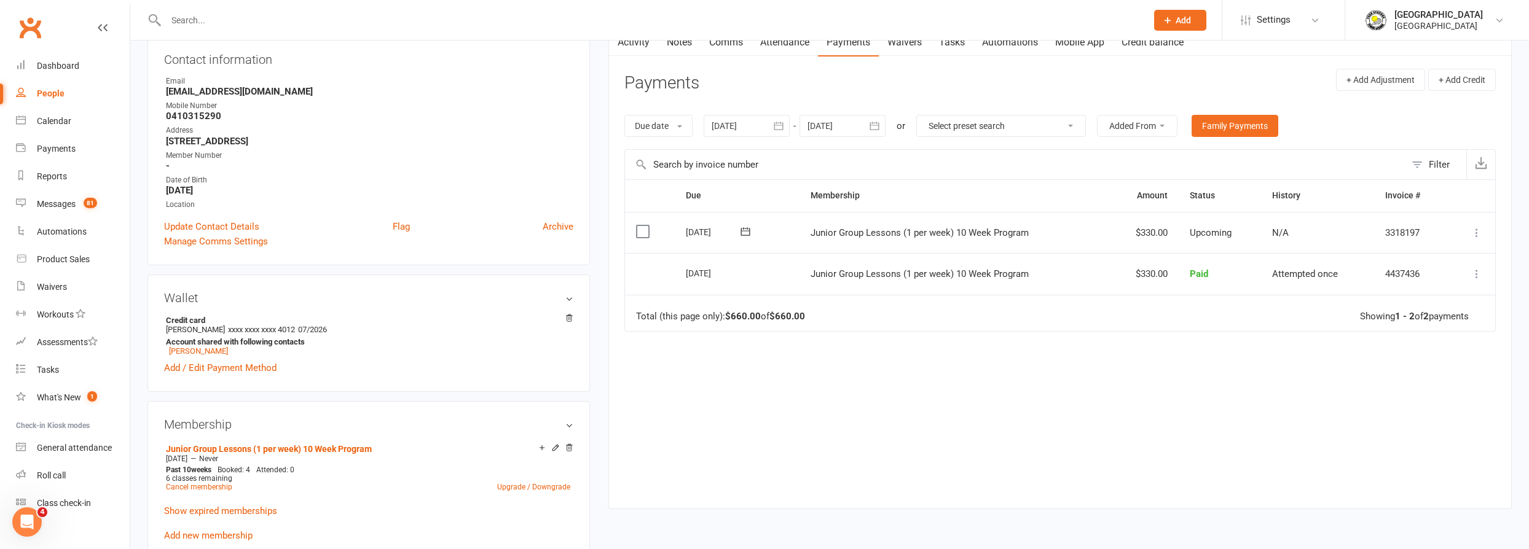
scroll to position [223, 0]
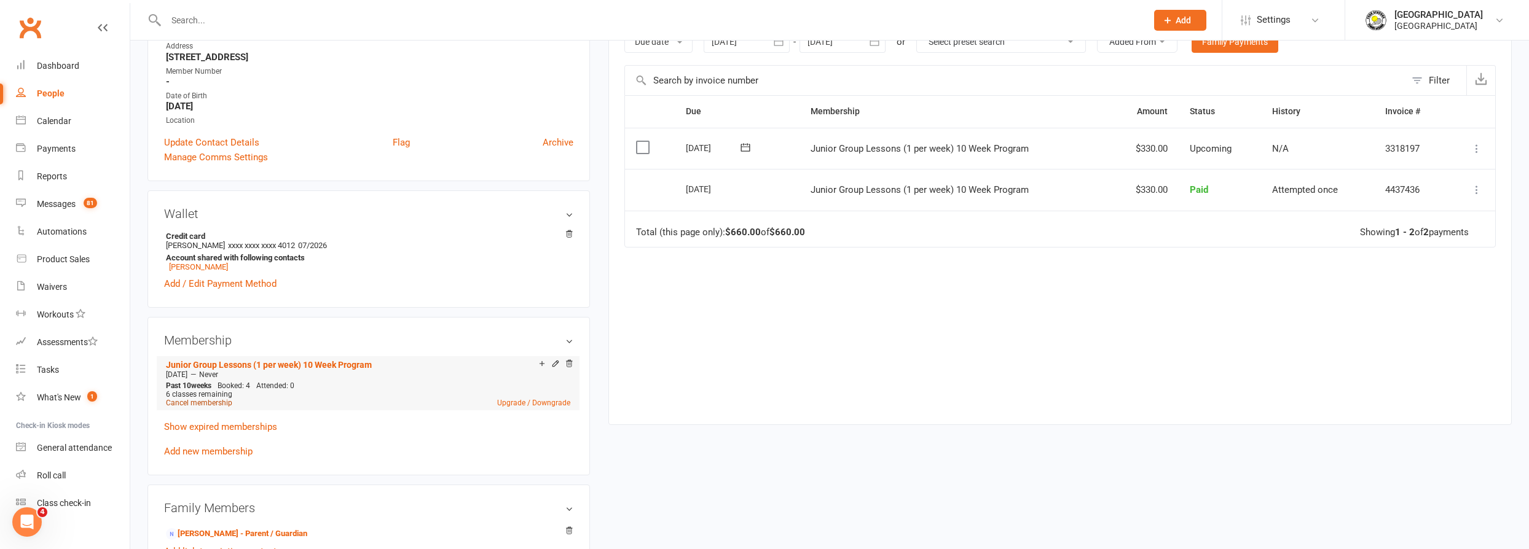
click at [200, 400] on link "Cancel membership" at bounding box center [199, 403] width 66 height 9
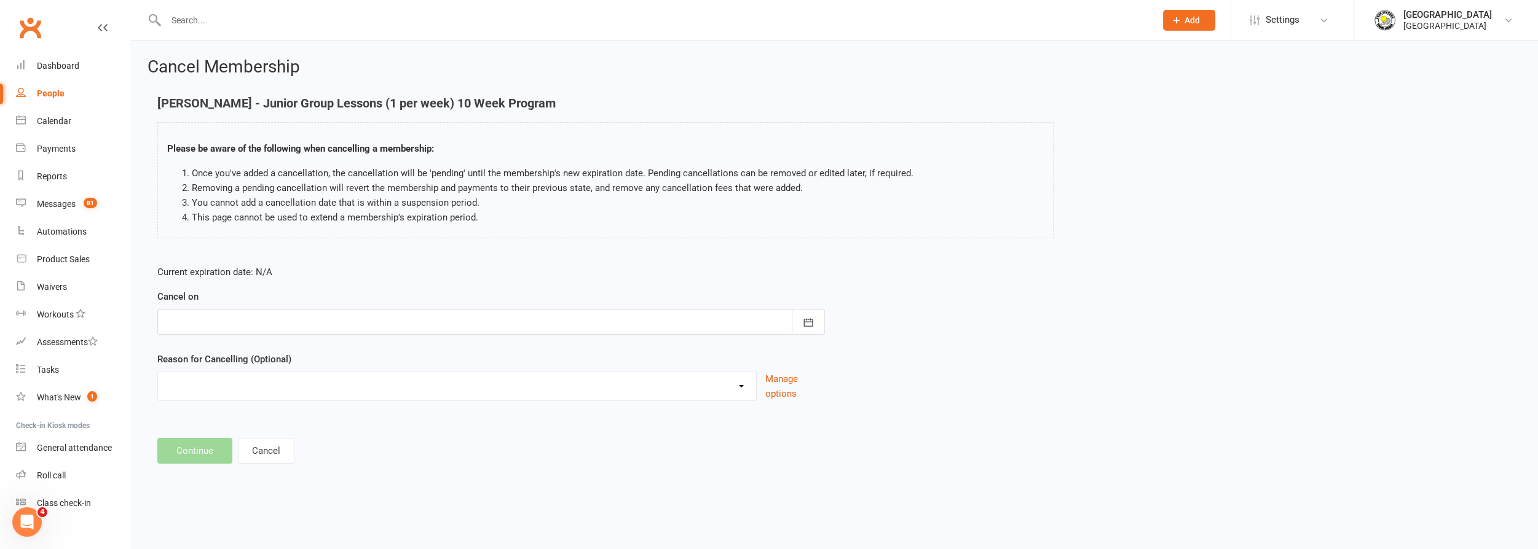
click at [324, 323] on div at bounding box center [490, 322] width 667 height 26
click at [368, 350] on icon "button" at bounding box center [371, 353] width 9 height 10
click at [361, 465] on button "25" at bounding box center [371, 469] width 31 height 22
type input "[DATE]"
click at [275, 383] on select "Change to program Holiday Injury New program Not continuing Other reason" at bounding box center [457, 384] width 598 height 25
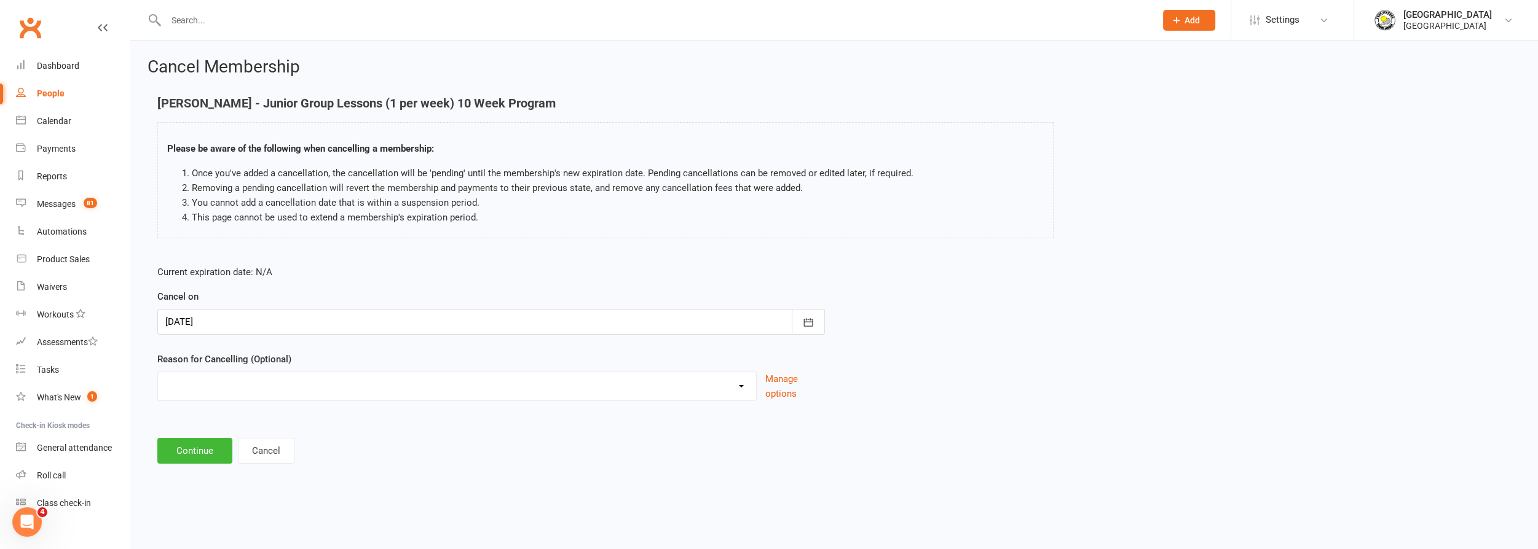
select select "3"
click at [158, 372] on select "Change to program Holiday Injury New program Not continuing Other reason" at bounding box center [457, 384] width 598 height 25
click at [189, 458] on button "Continue" at bounding box center [194, 451] width 75 height 26
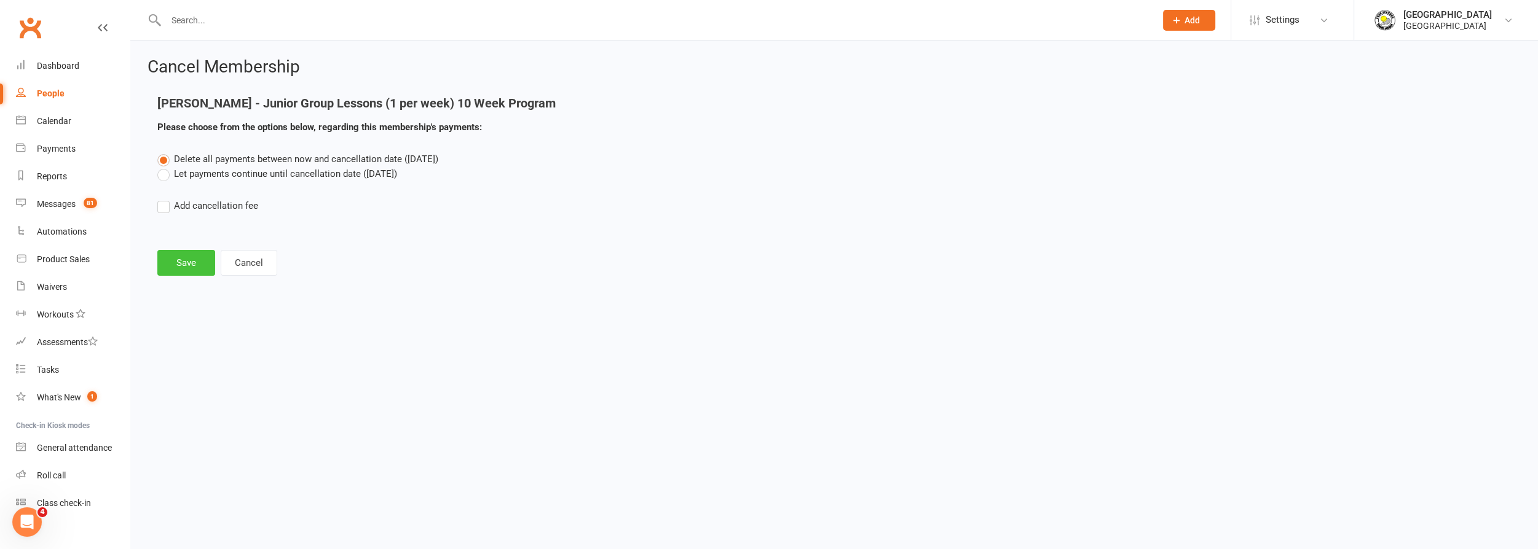
click at [184, 263] on button "Save" at bounding box center [186, 263] width 58 height 26
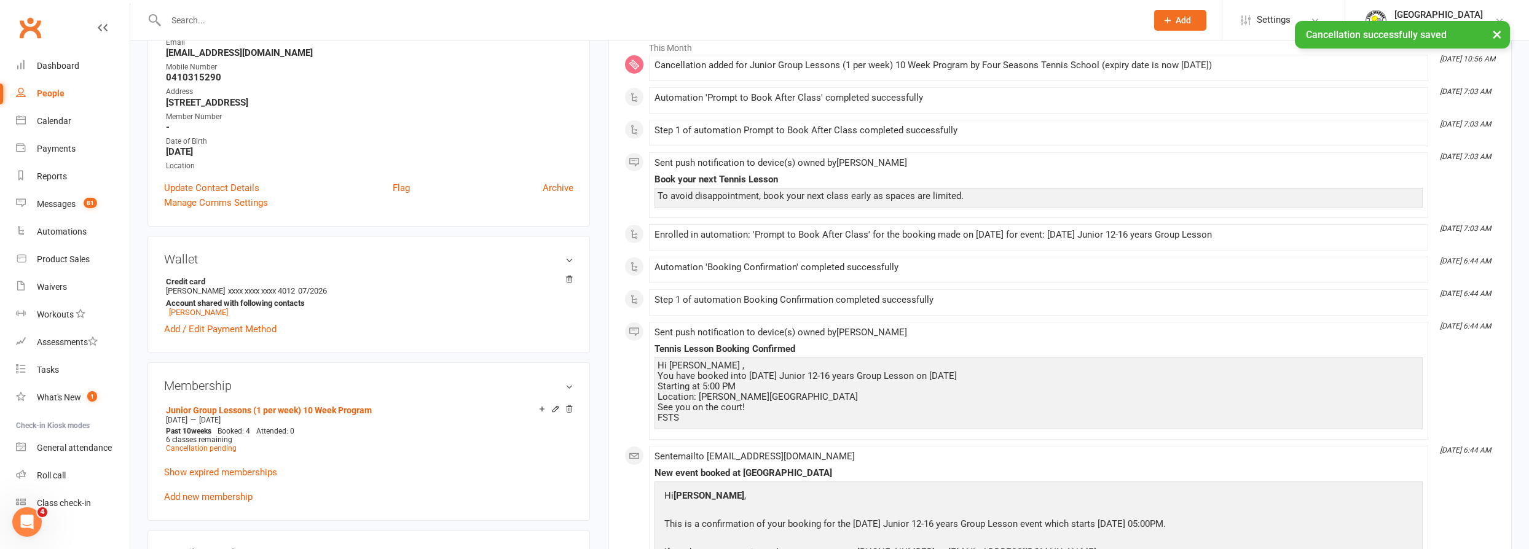
scroll to position [223, 0]
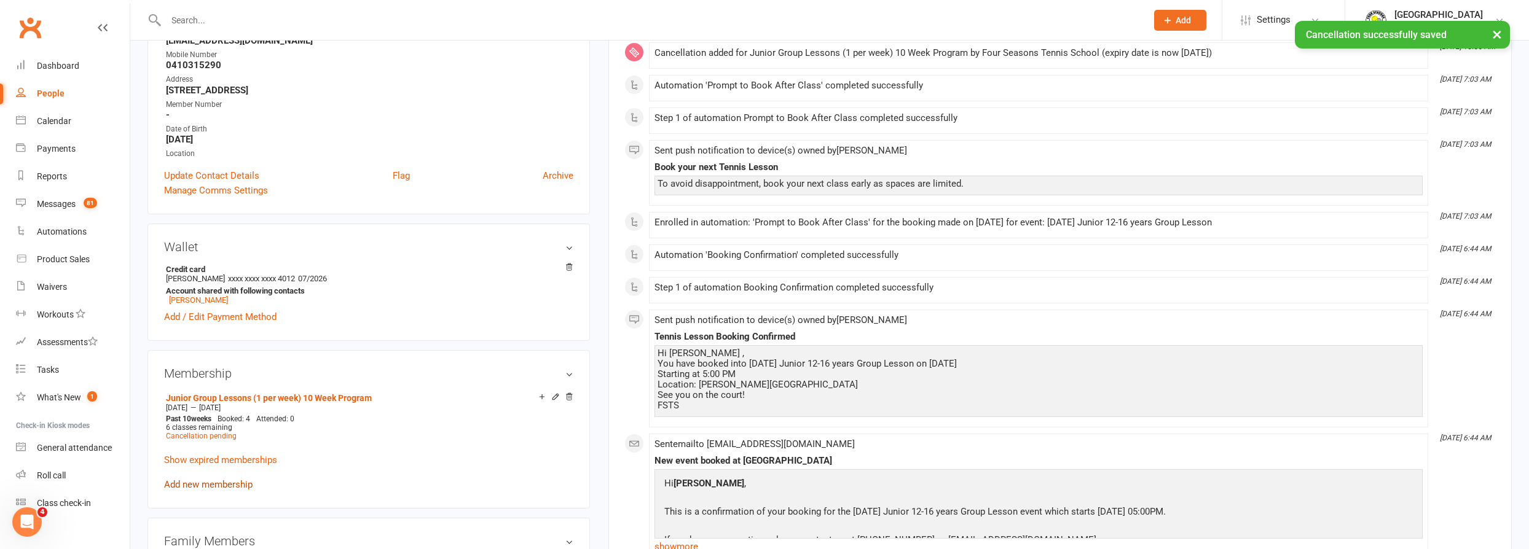
click at [190, 485] on link "Add new membership" at bounding box center [208, 484] width 88 height 11
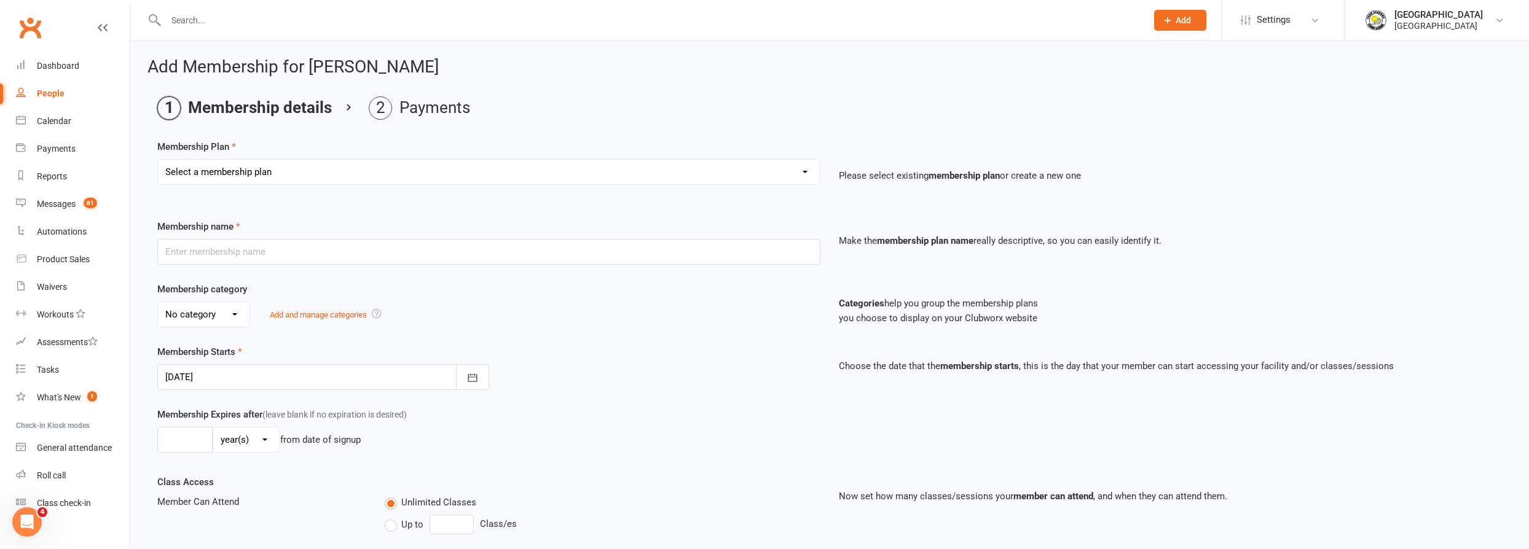
click at [347, 178] on select "Select a membership plan Create new Membership Plan Trial Junior Group Lesson (…" at bounding box center [489, 172] width 662 height 25
select select "20"
click at [158, 160] on select "Select a membership plan Create new Membership Plan Trial Junior Group Lesson (…" at bounding box center [489, 172] width 662 height 25
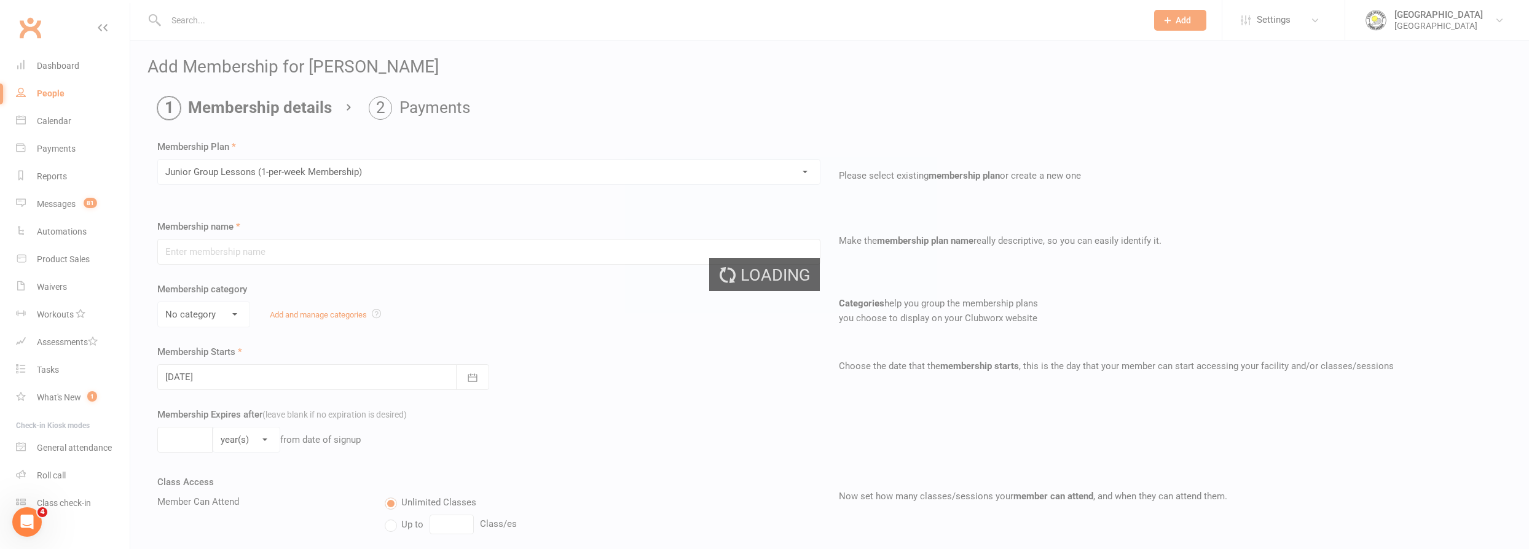
type input "Junior Group Lessons (1-per-week Membership)"
select select "4"
type input "0"
select select "1"
type input "2"
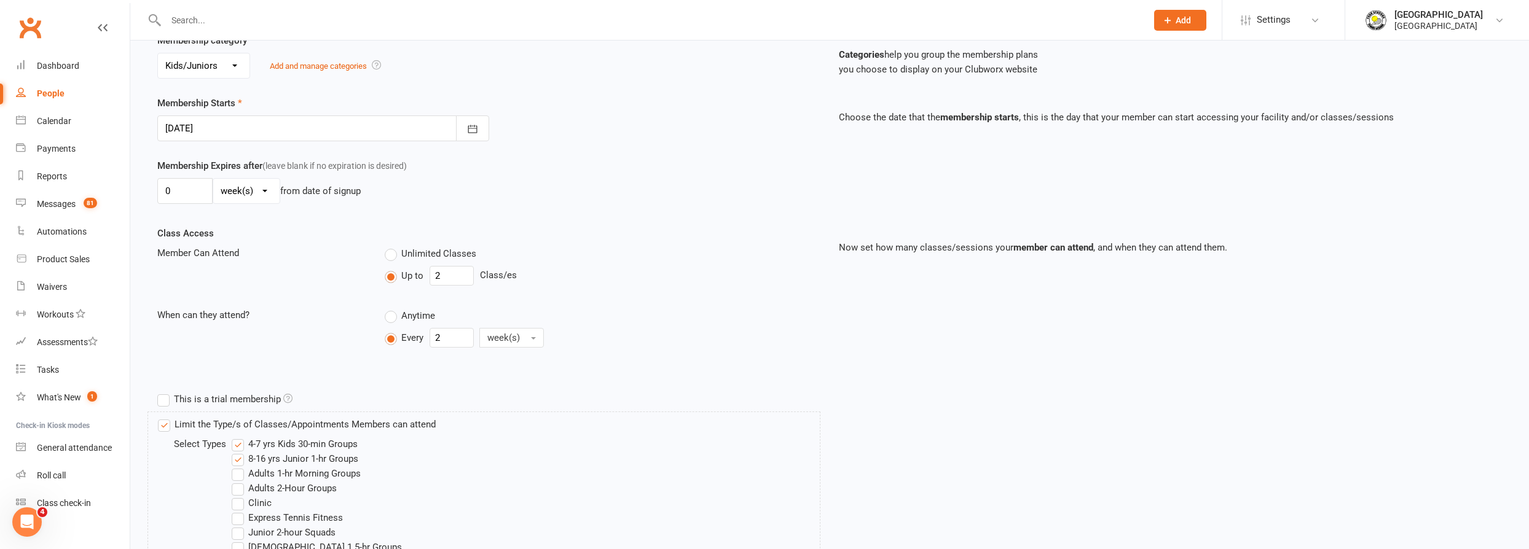
scroll to position [111, 0]
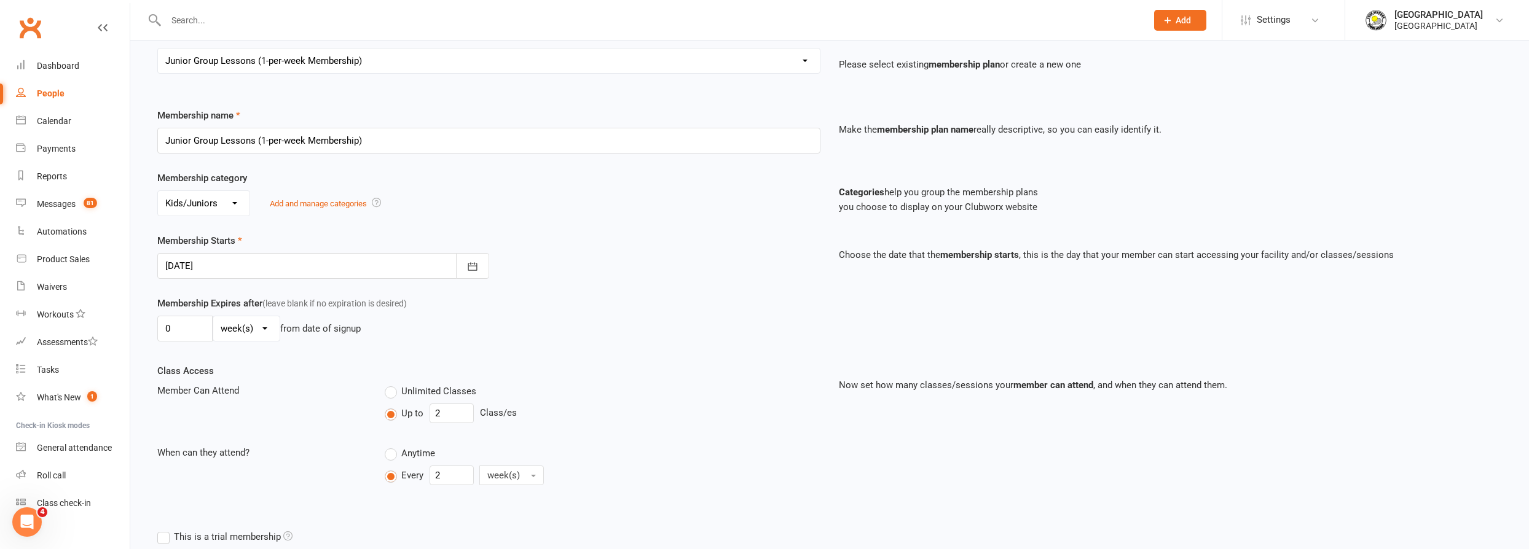
click at [267, 268] on div at bounding box center [323, 266] width 332 height 26
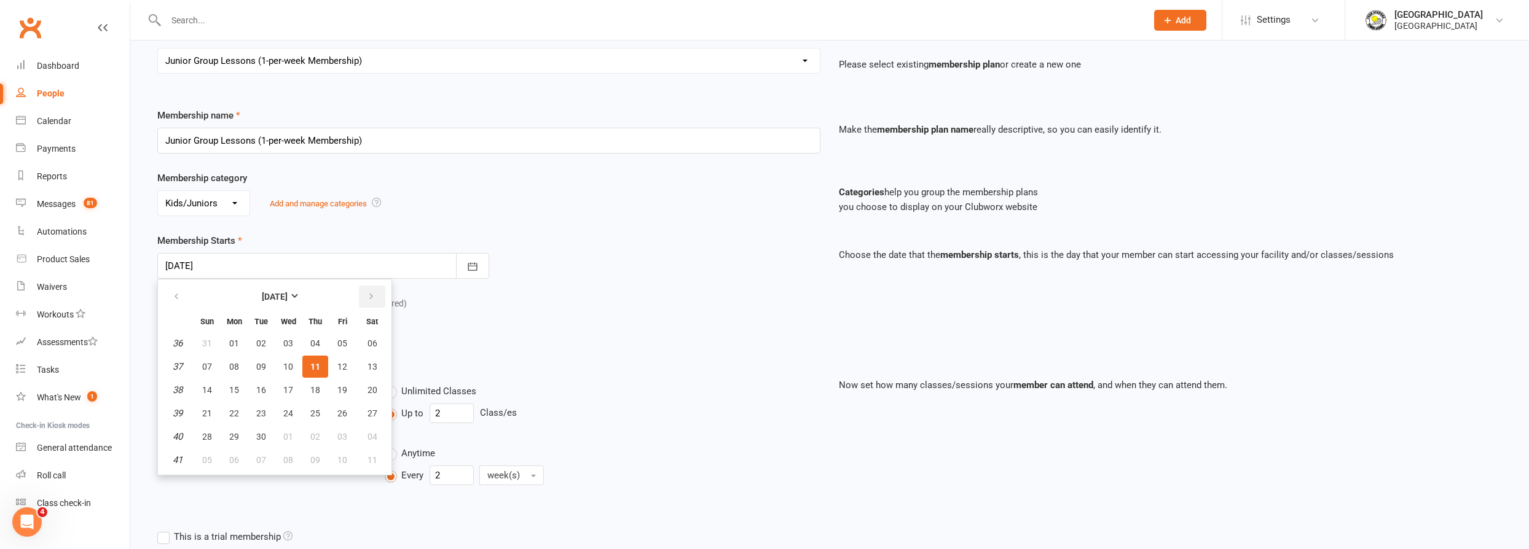
click at [372, 293] on button "button" at bounding box center [372, 297] width 26 height 22
click at [208, 435] on span "26" at bounding box center [207, 437] width 10 height 10
type input "[DATE]"
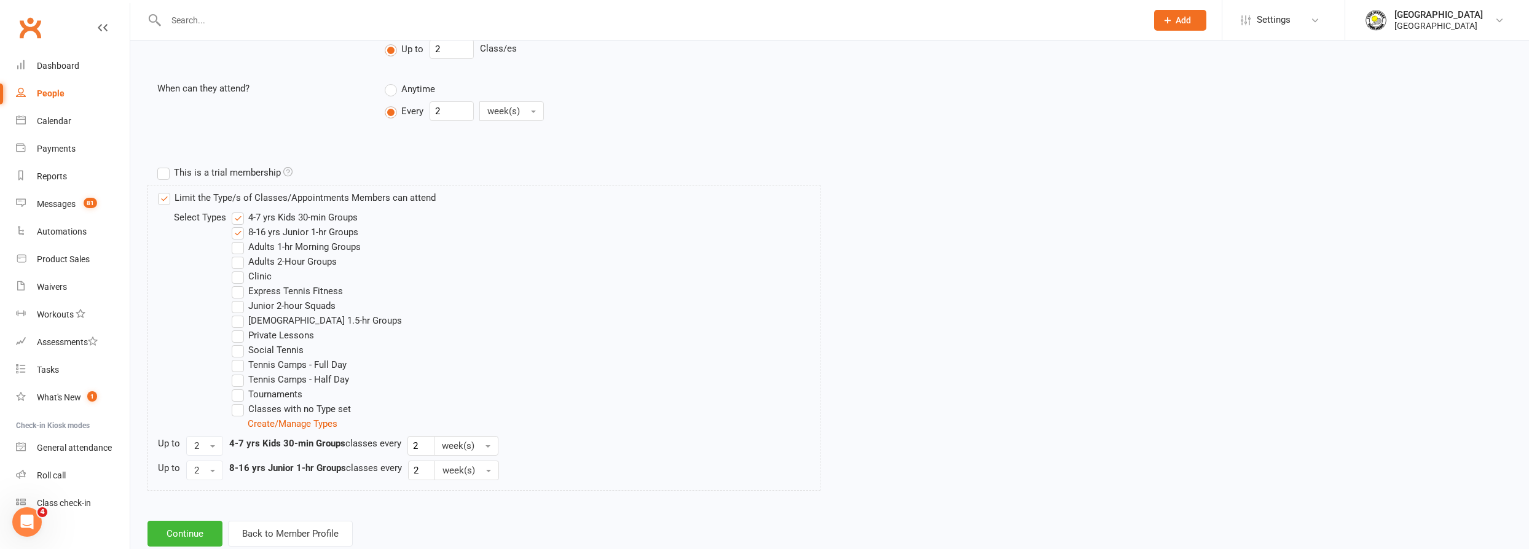
scroll to position [506, 0]
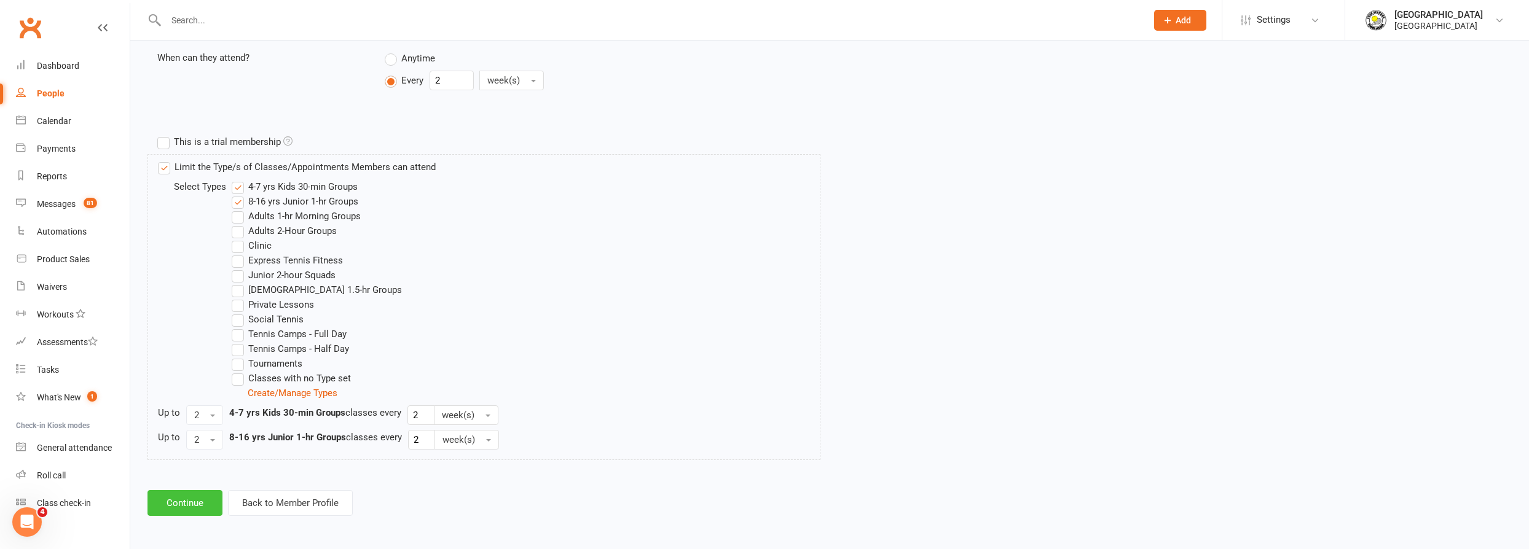
click at [182, 506] on button "Continue" at bounding box center [184, 503] width 75 height 26
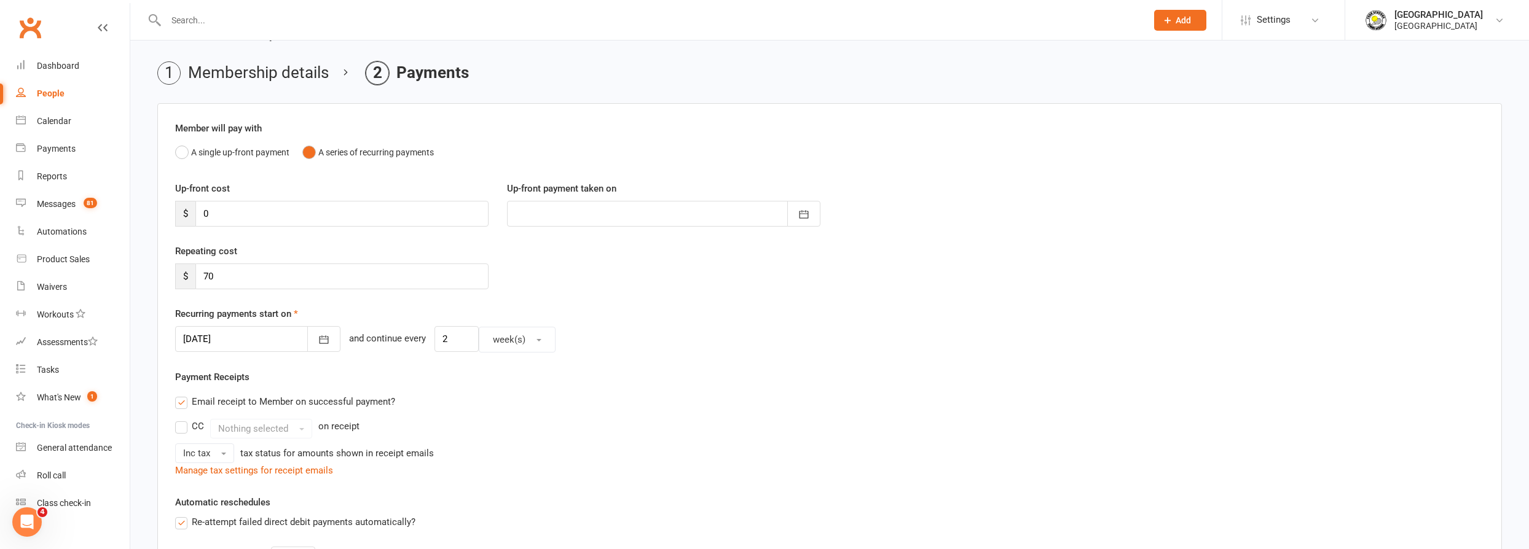
scroll to position [335, 0]
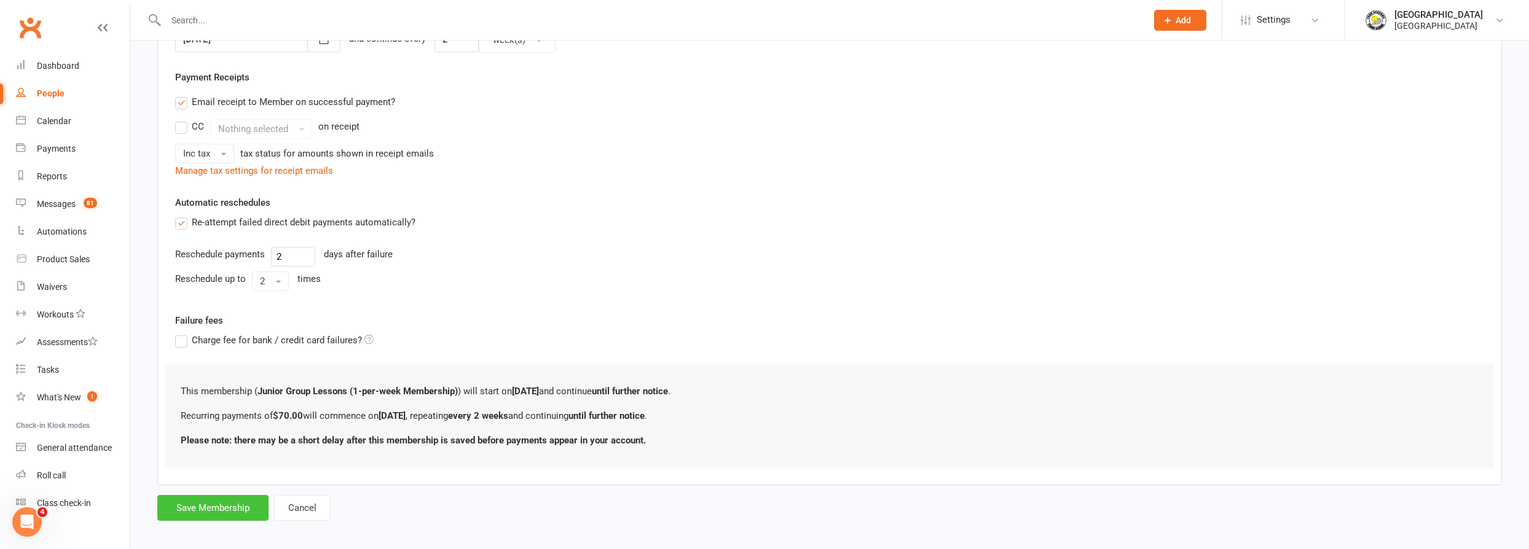
click at [200, 506] on button "Save Membership" at bounding box center [212, 508] width 111 height 26
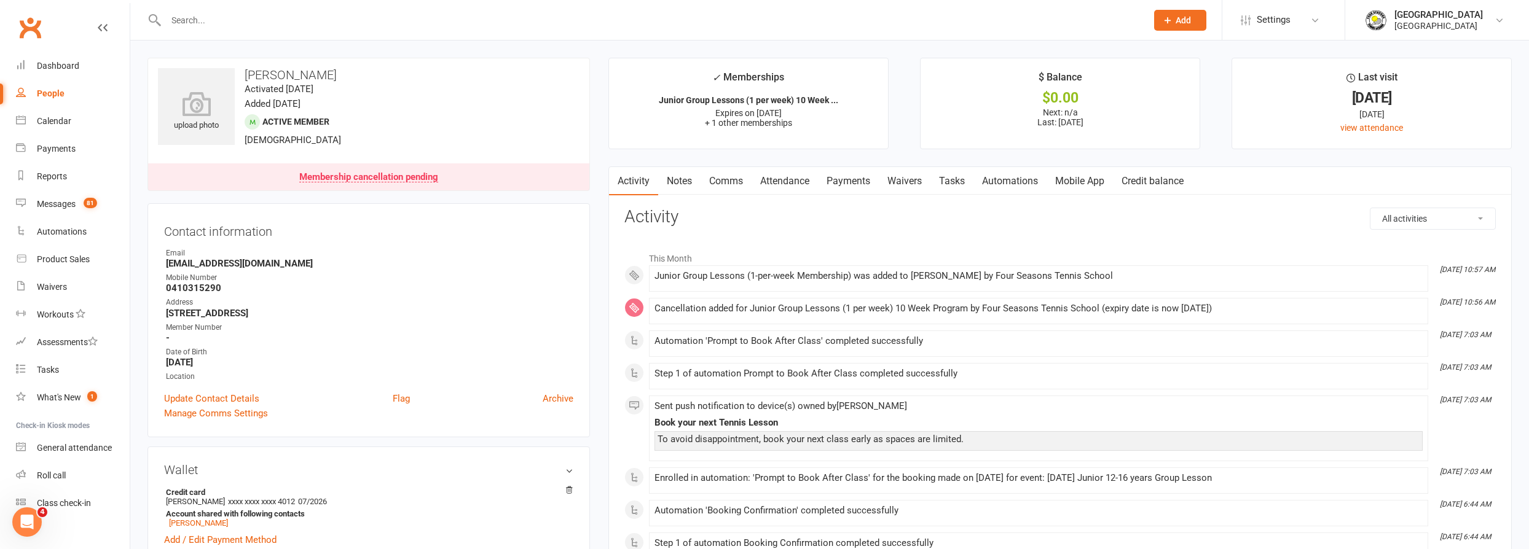
click at [394, 18] on input "text" at bounding box center [650, 20] width 976 height 17
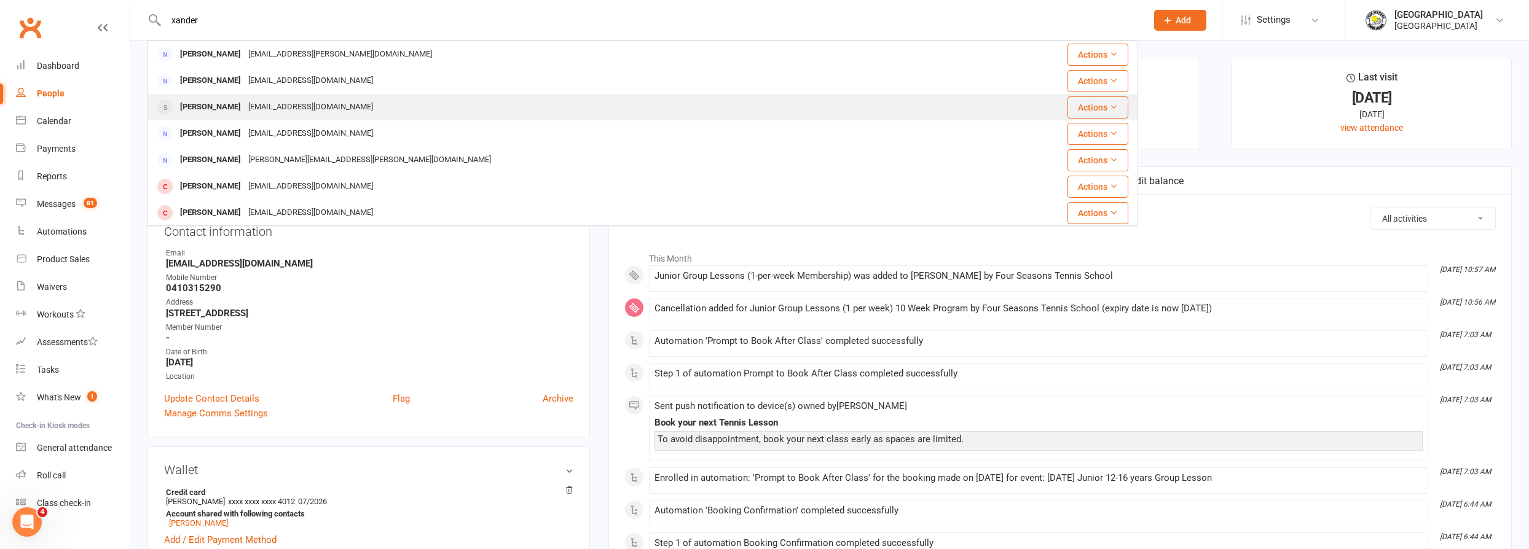
type input "xander"
click at [324, 112] on div "[EMAIL_ADDRESS][DOMAIN_NAME]" at bounding box center [311, 107] width 132 height 18
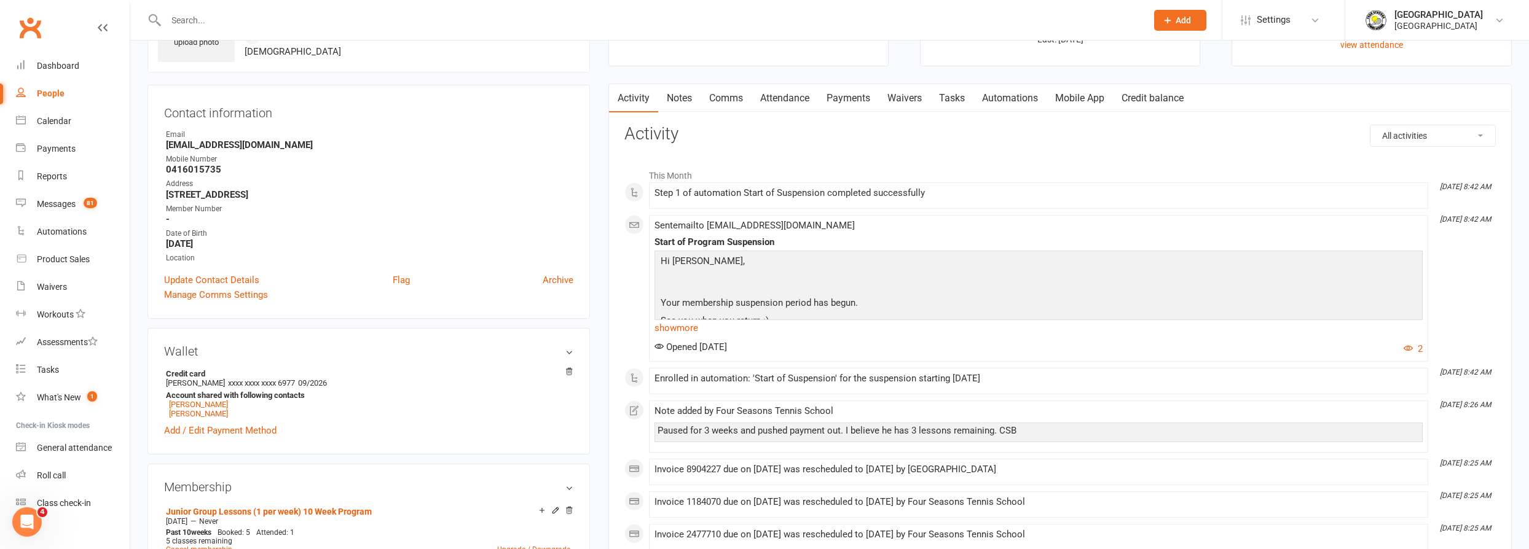
scroll to position [55, 0]
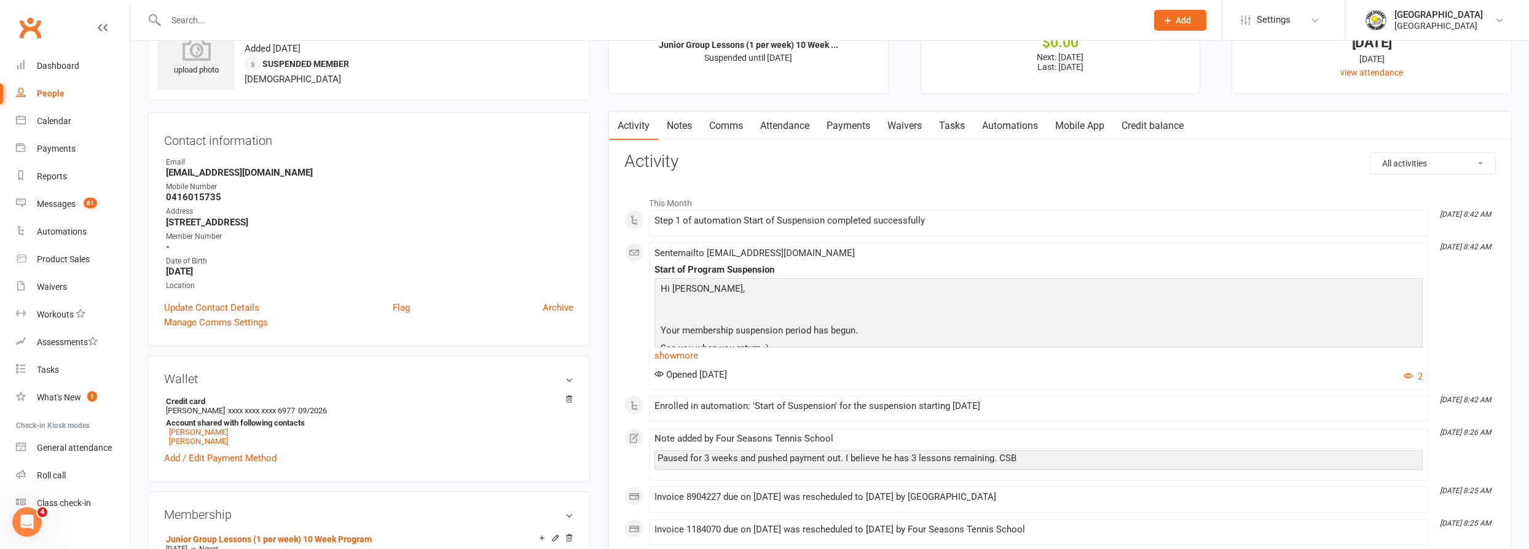
click at [860, 124] on link "Payments" at bounding box center [848, 126] width 61 height 28
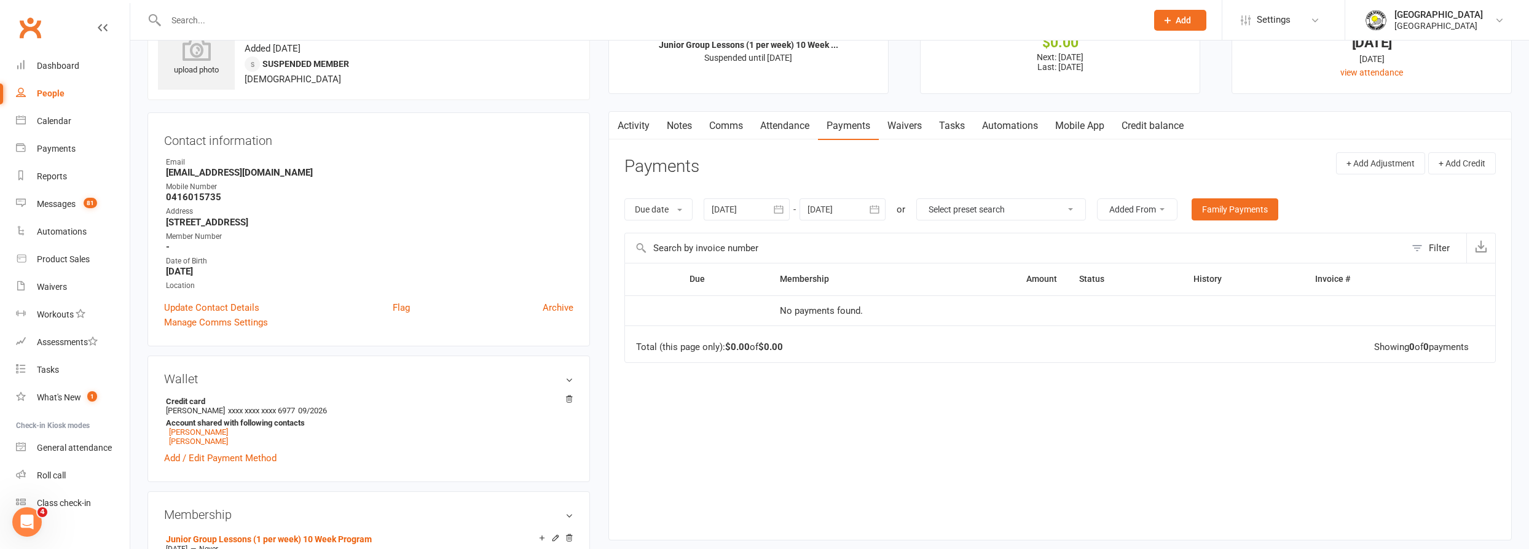
click at [822, 201] on div at bounding box center [843, 210] width 86 height 22
click at [1011, 234] on icon "button" at bounding box center [1013, 239] width 9 height 10
click at [980, 374] on span "02" at bounding box center [985, 379] width 10 height 10
type input "[DATE]"
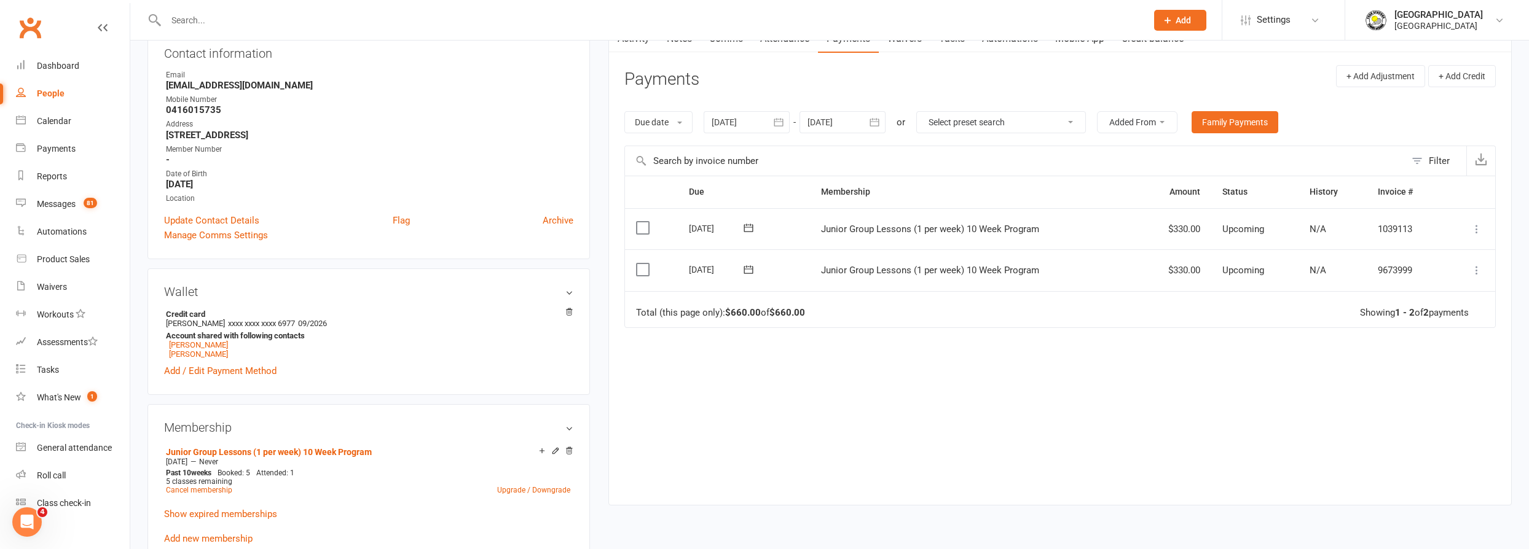
scroll to position [167, 0]
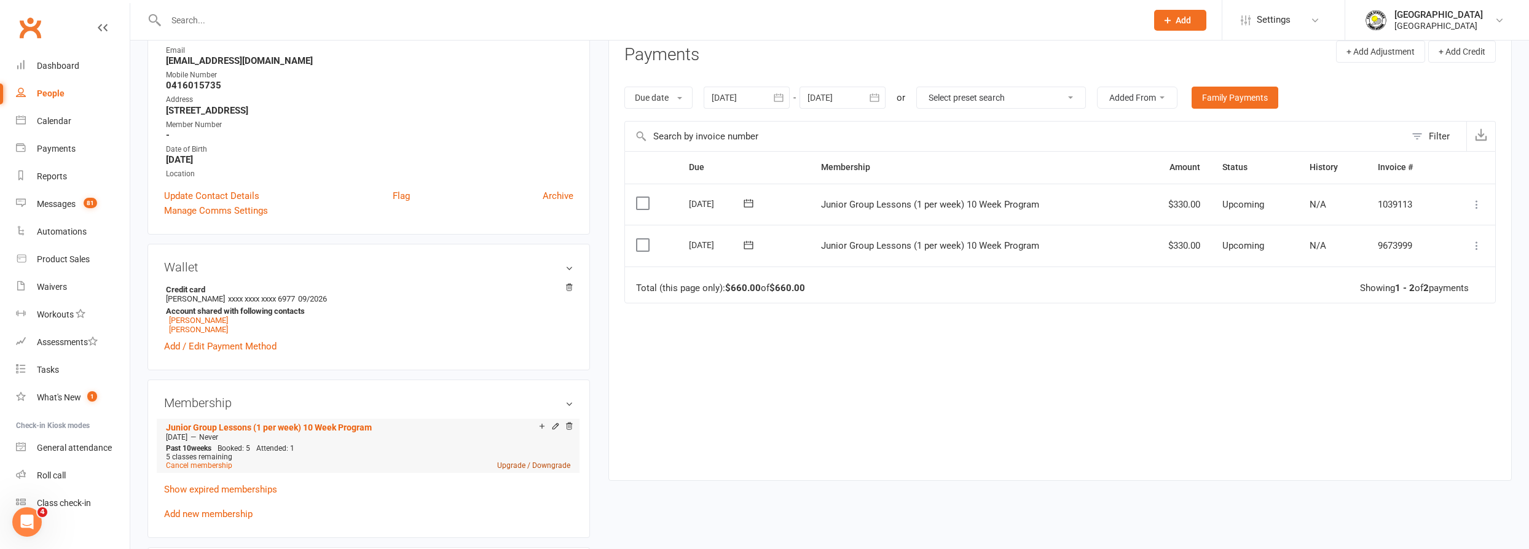
click at [522, 466] on link "Upgrade / Downgrade" at bounding box center [533, 466] width 73 height 9
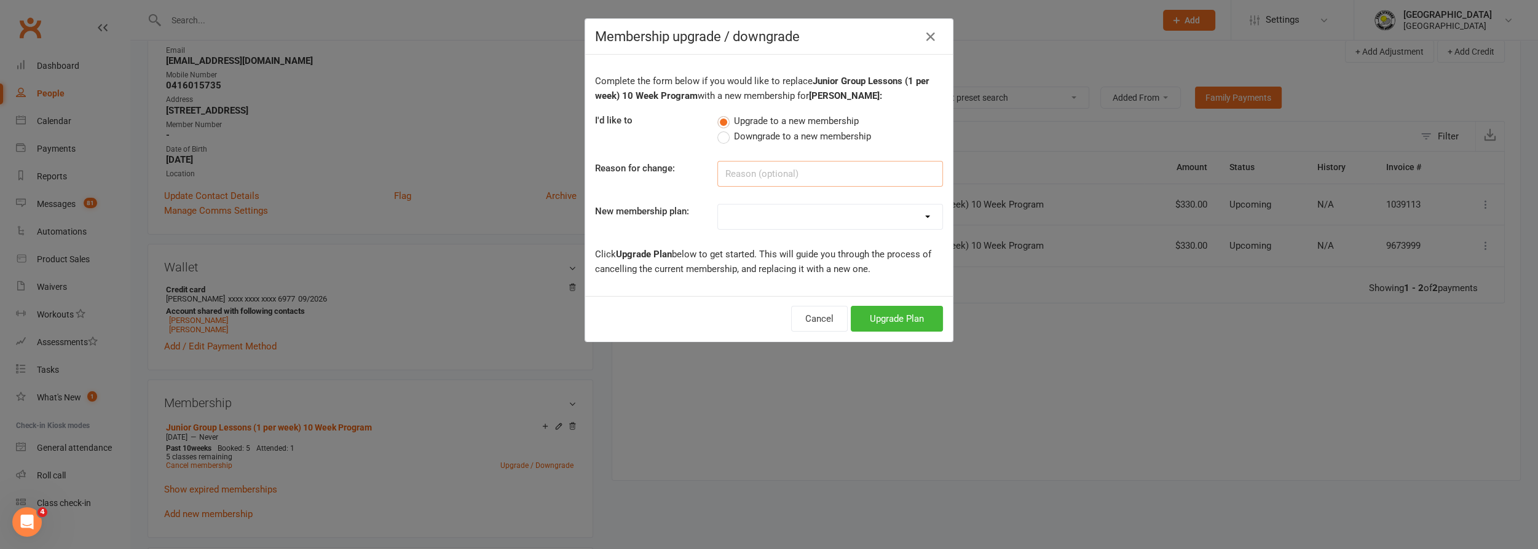
click at [736, 174] on input at bounding box center [830, 174] width 226 height 26
click at [736, 213] on select "Trial Junior Group Lesson (1 Pack) Trial Adults 2-hr Group Lesson (1 Pack) Tria…" at bounding box center [830, 217] width 224 height 25
select select "19"
click at [718, 205] on select "Trial Junior Group Lesson (1 Pack) Trial Adults 2-hr Group Lesson (1 Pack) Tria…" at bounding box center [830, 217] width 224 height 25
click at [902, 320] on button "Upgrade Plan" at bounding box center [897, 319] width 92 height 26
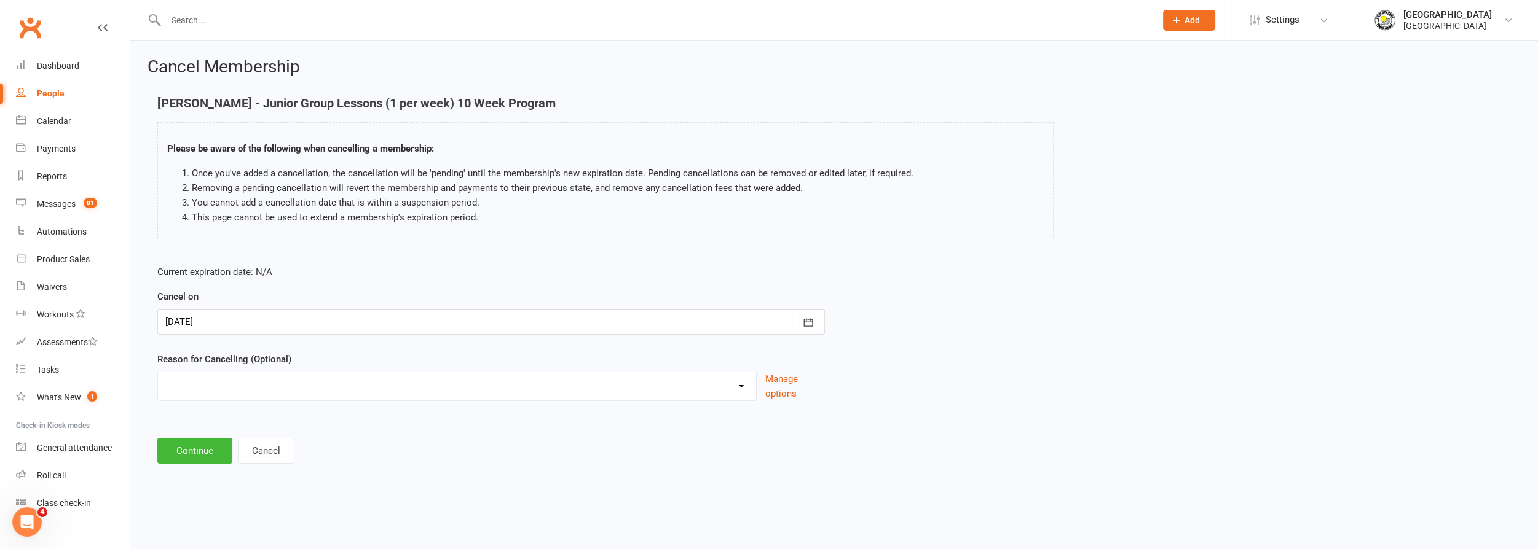
click at [266, 322] on div at bounding box center [490, 322] width 667 height 26
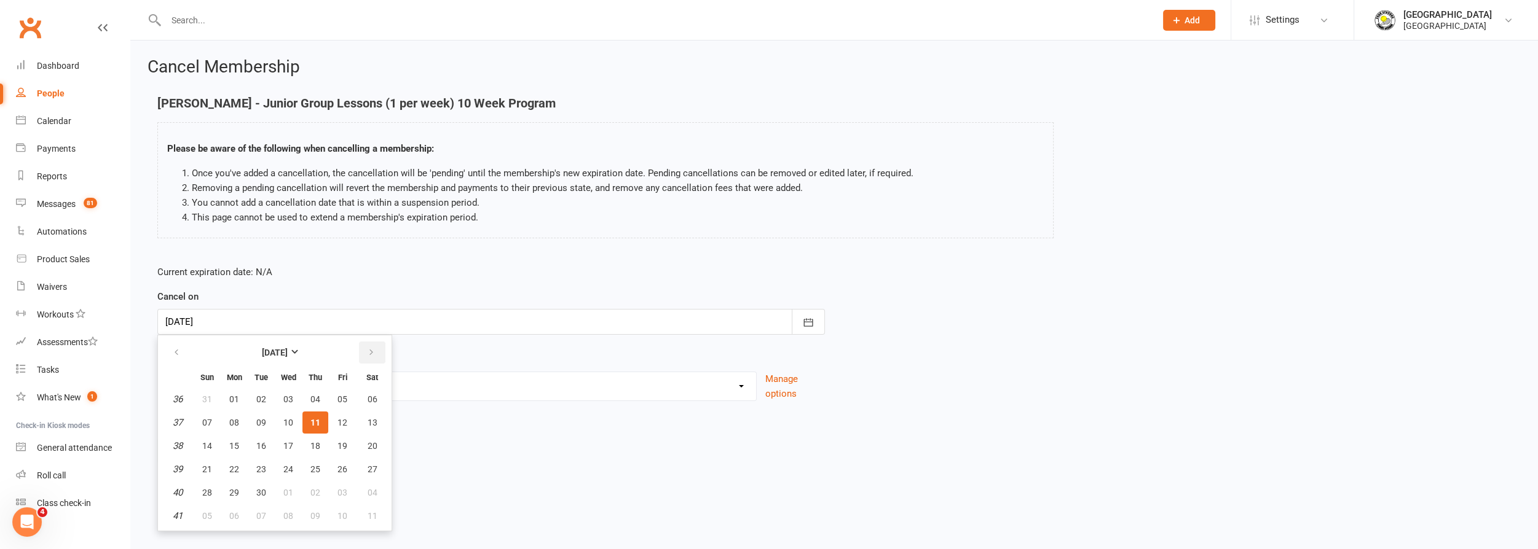
click at [370, 356] on icon "button" at bounding box center [371, 353] width 9 height 10
click at [340, 442] on span "17" at bounding box center [342, 446] width 10 height 10
type input "[DATE]"
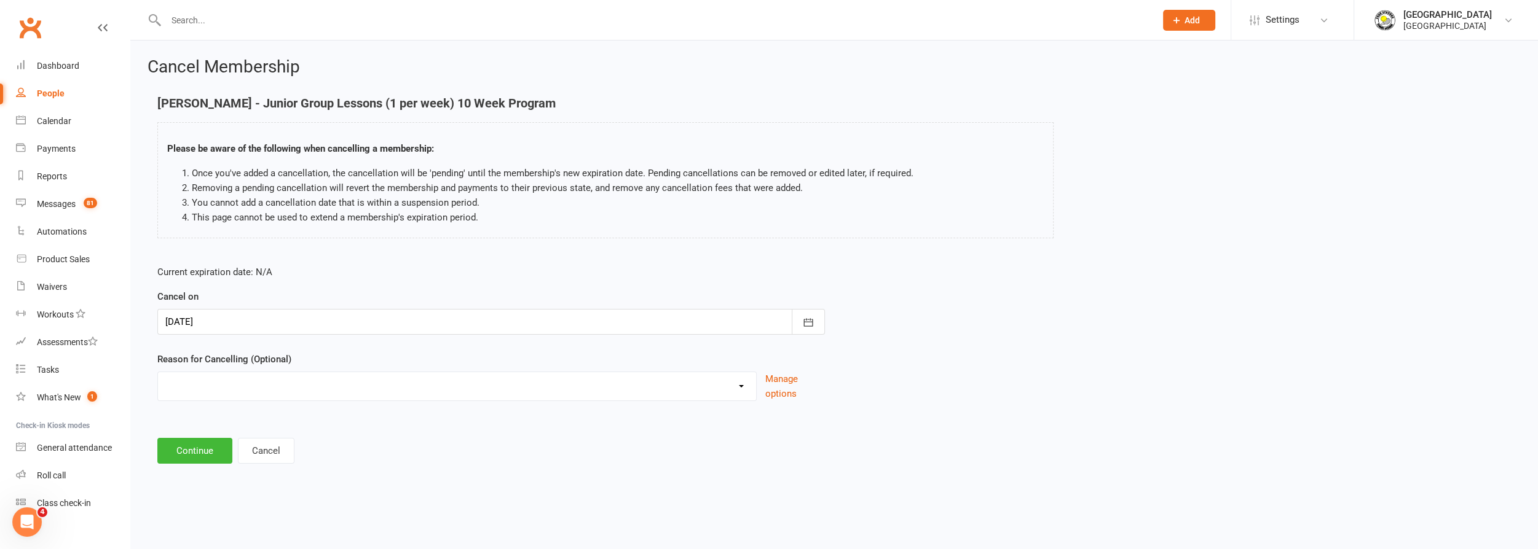
click at [318, 385] on select "Change to program Holiday Injury New program Not continuing Other reason" at bounding box center [457, 384] width 598 height 25
select select "3"
click at [158, 372] on select "Change to program Holiday Injury New program Not continuing Other reason" at bounding box center [457, 384] width 598 height 25
click at [191, 454] on button "Continue" at bounding box center [194, 451] width 75 height 26
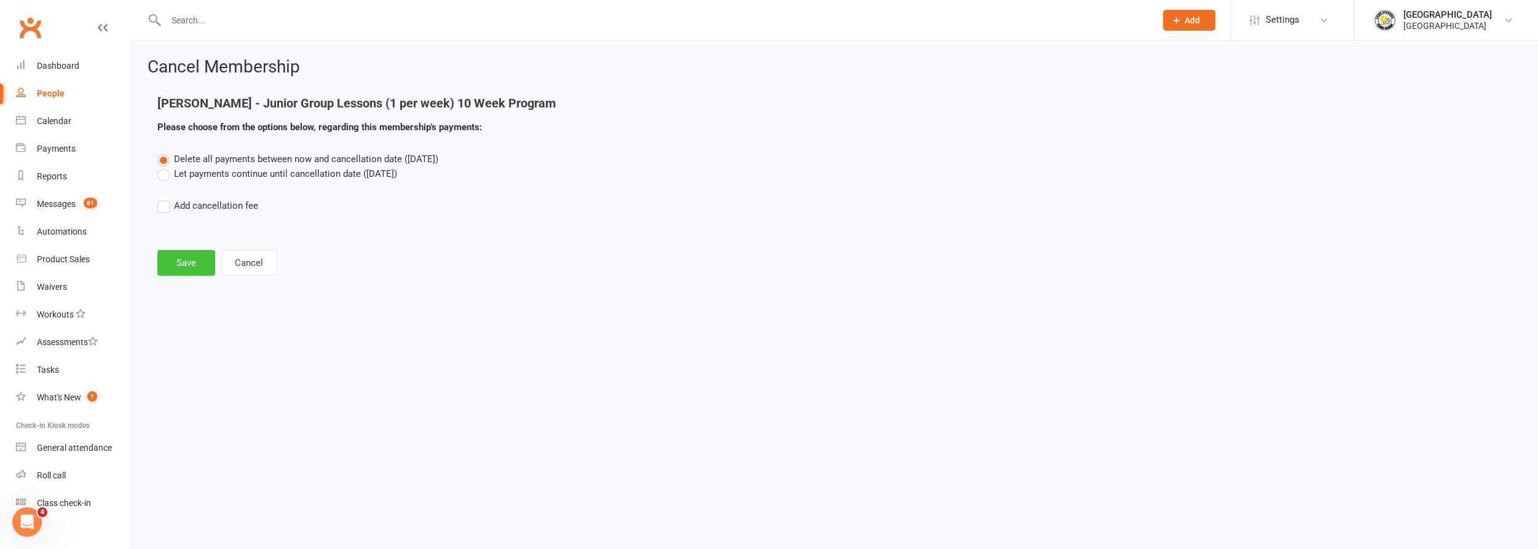
click at [183, 264] on button "Save" at bounding box center [186, 263] width 58 height 26
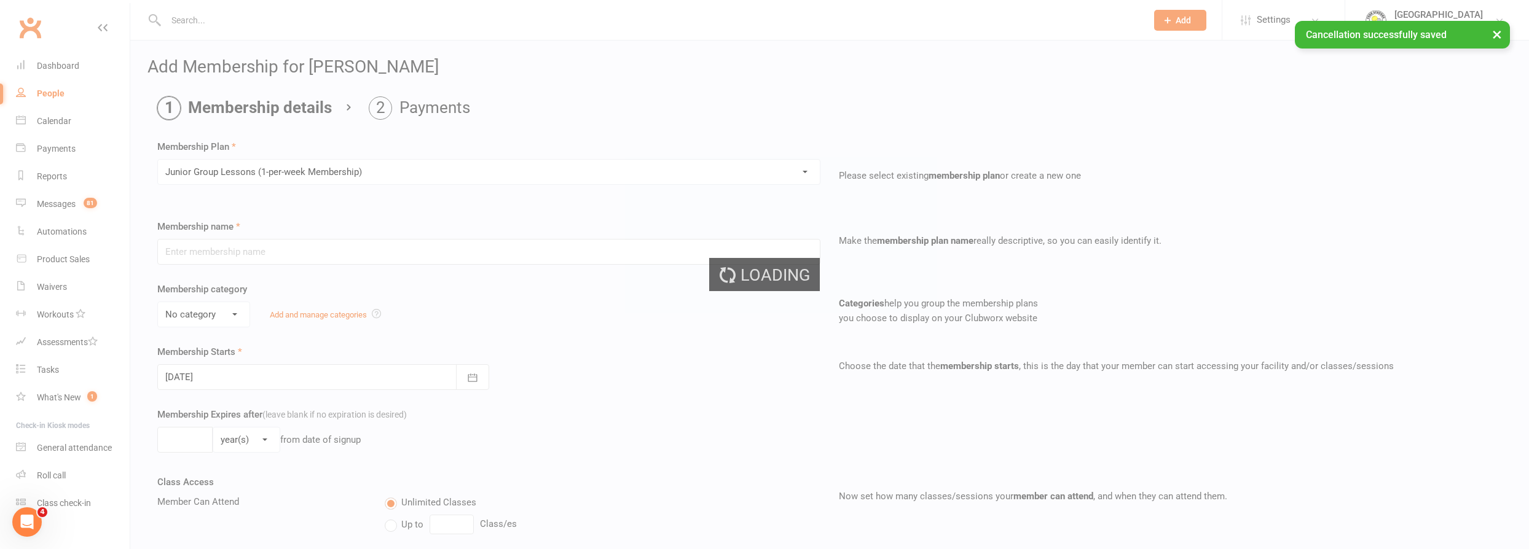
type input "Junior Group Lessons (1-per-week Membership)"
select select "4"
type input "0"
select select "1"
type input "2"
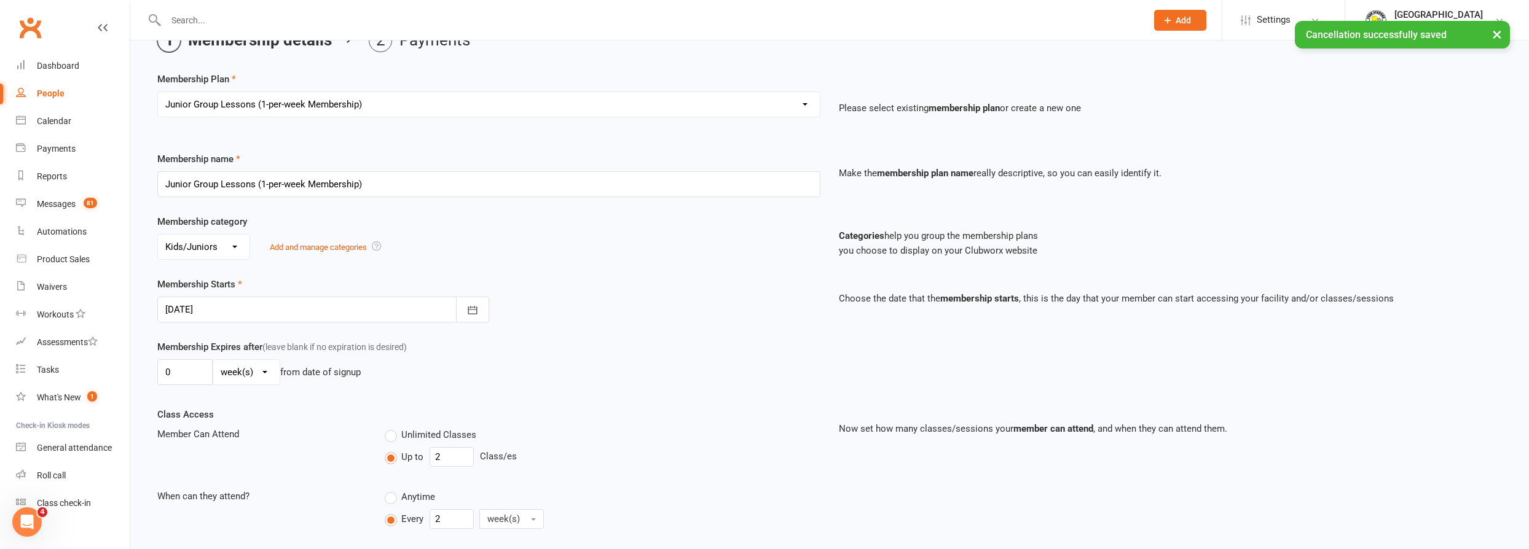
scroll to position [111, 0]
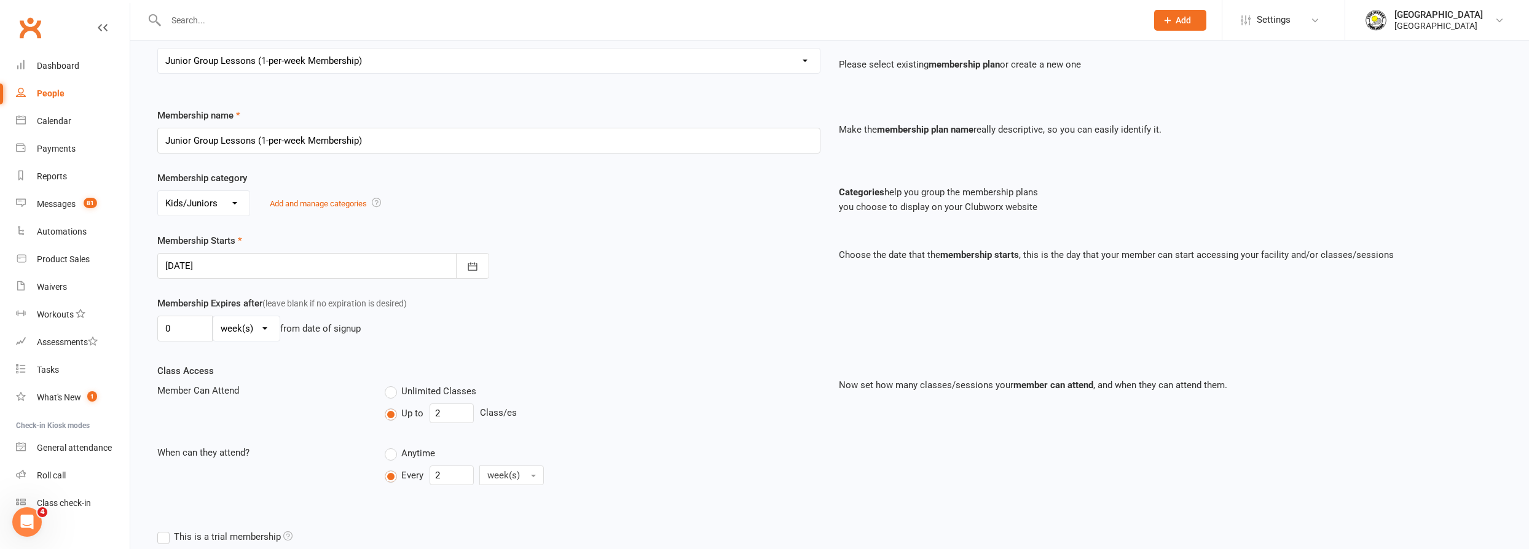
click at [385, 264] on div at bounding box center [323, 266] width 332 height 26
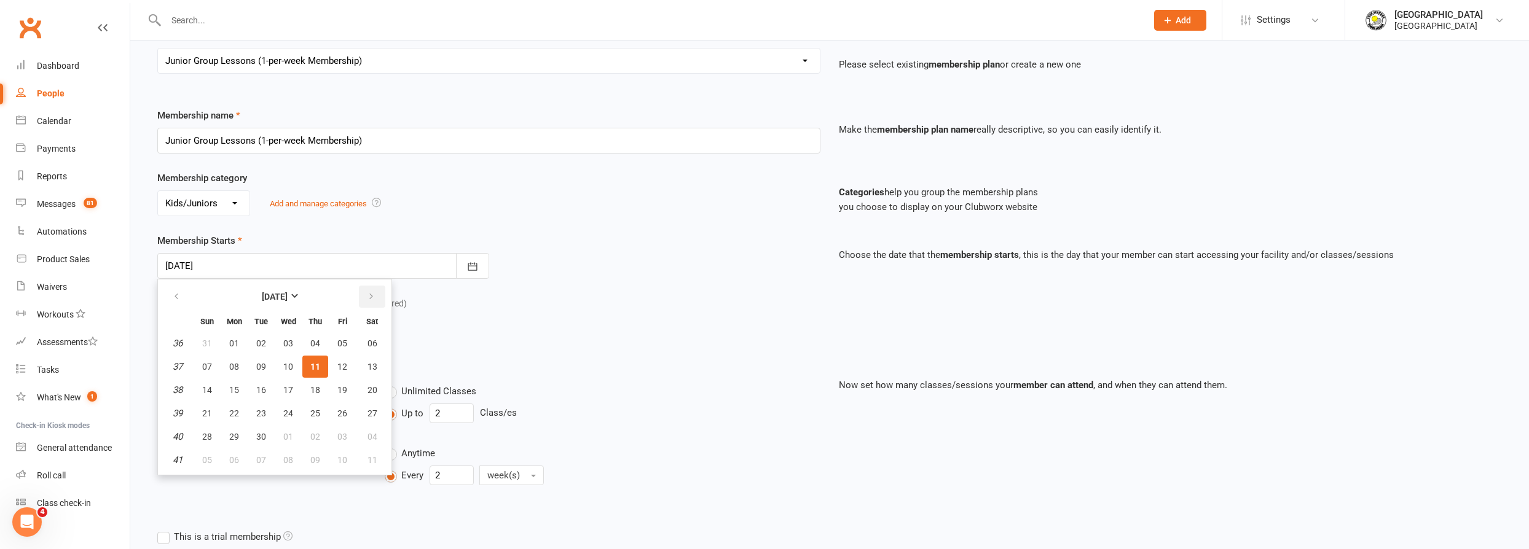
click at [372, 300] on button "button" at bounding box center [372, 297] width 26 height 22
click at [340, 390] on span "17" at bounding box center [342, 390] width 10 height 10
type input "[DATE]"
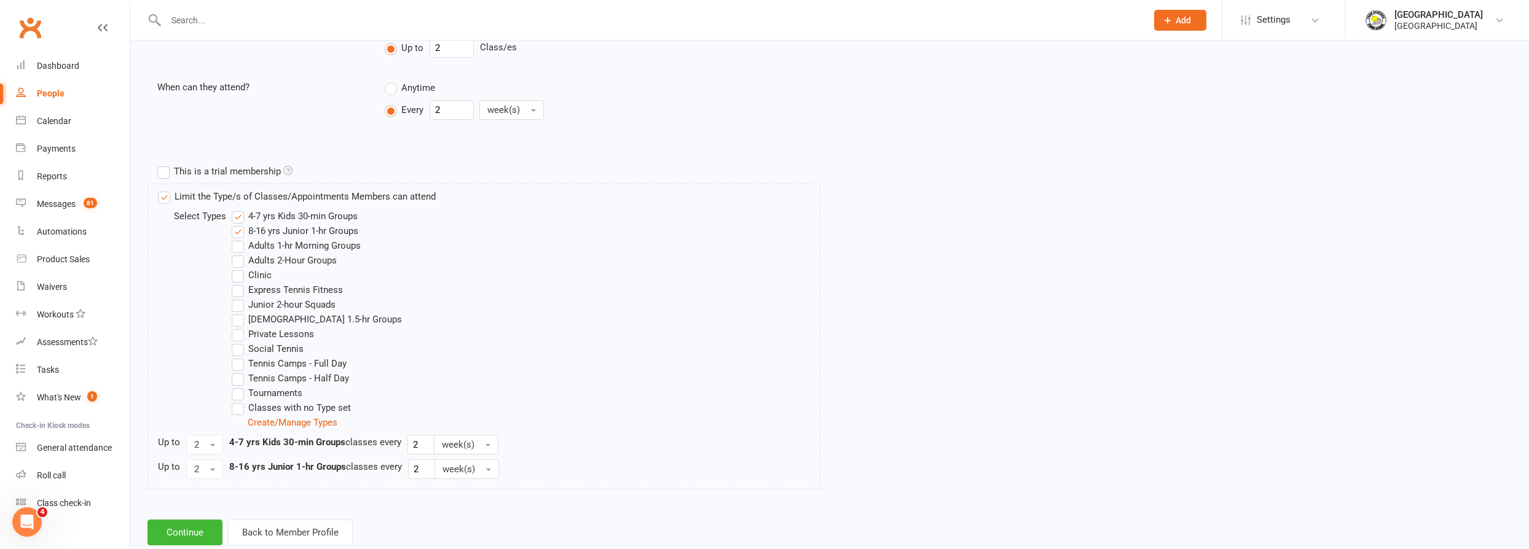
scroll to position [506, 0]
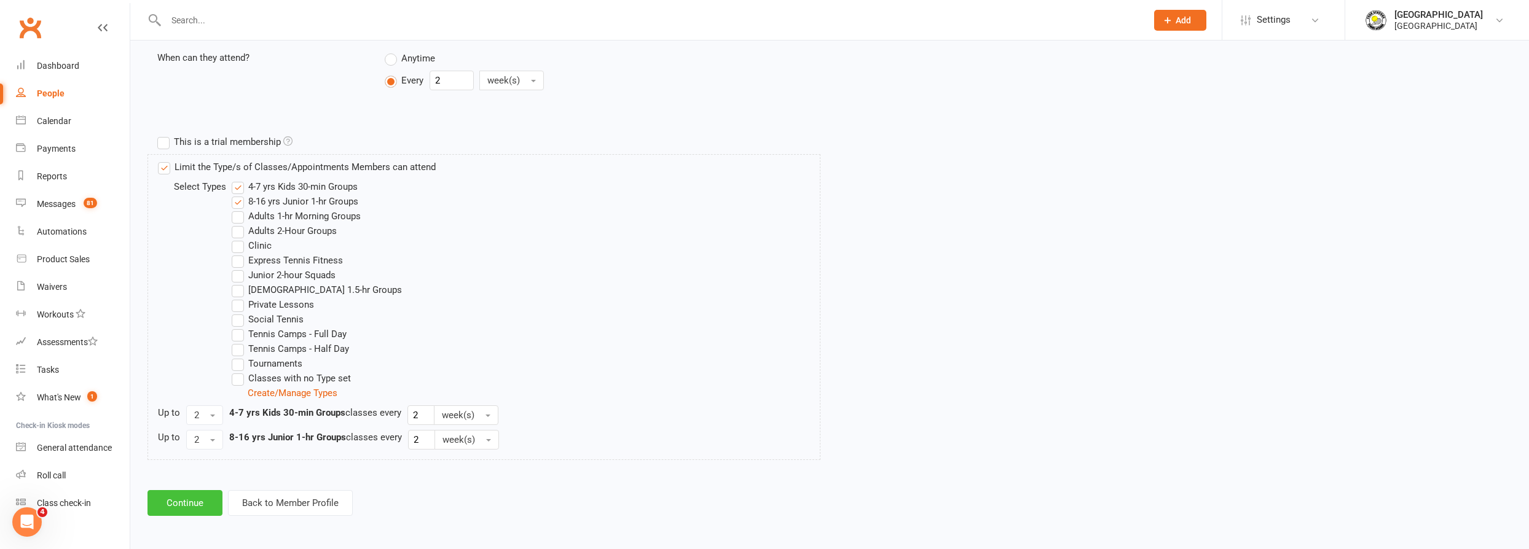
click at [192, 506] on button "Continue" at bounding box center [184, 503] width 75 height 26
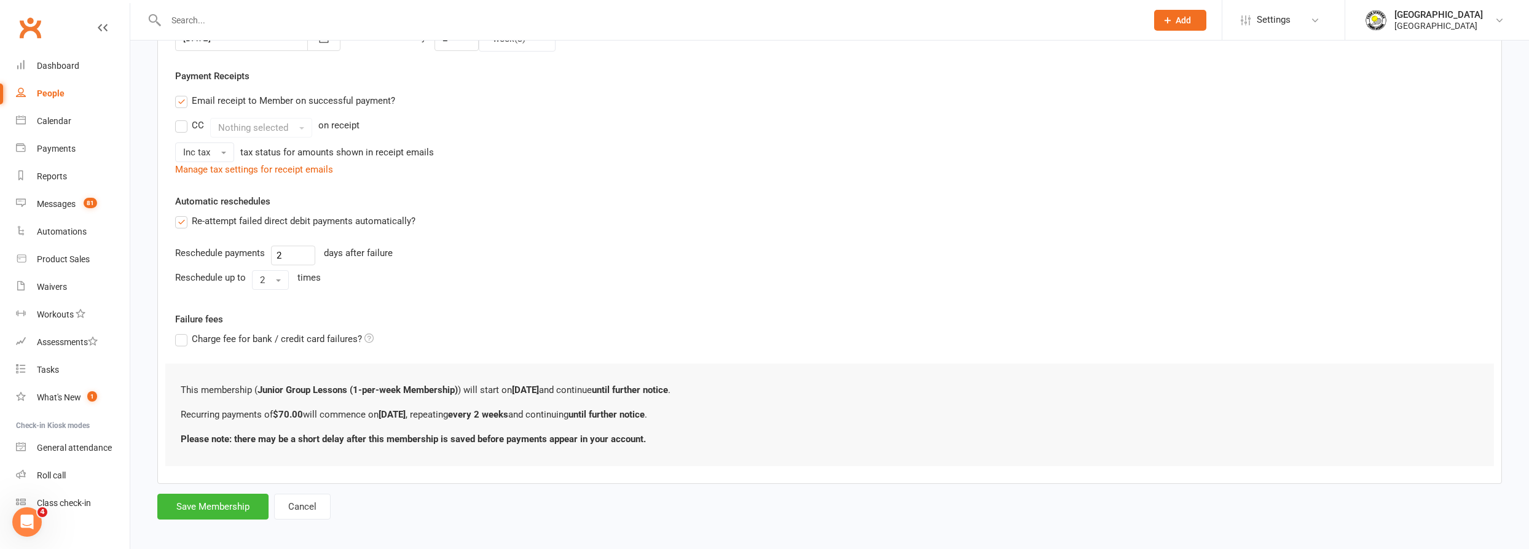
scroll to position [341, 0]
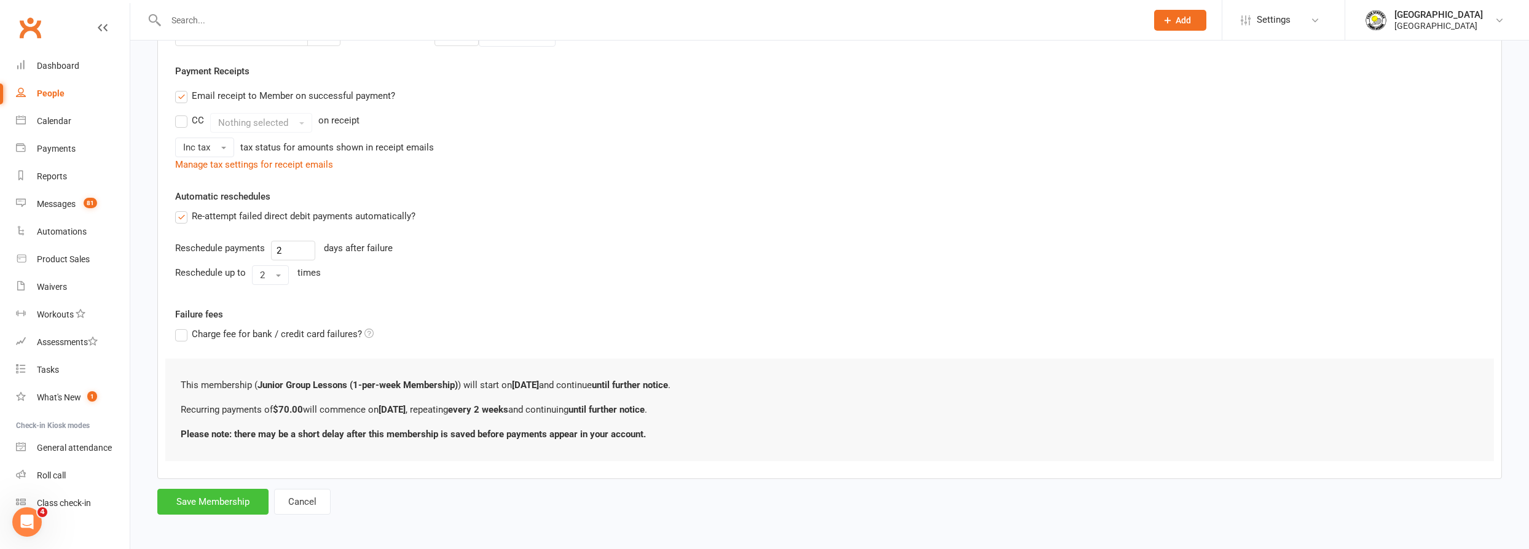
click at [224, 498] on button "Save Membership" at bounding box center [212, 502] width 111 height 26
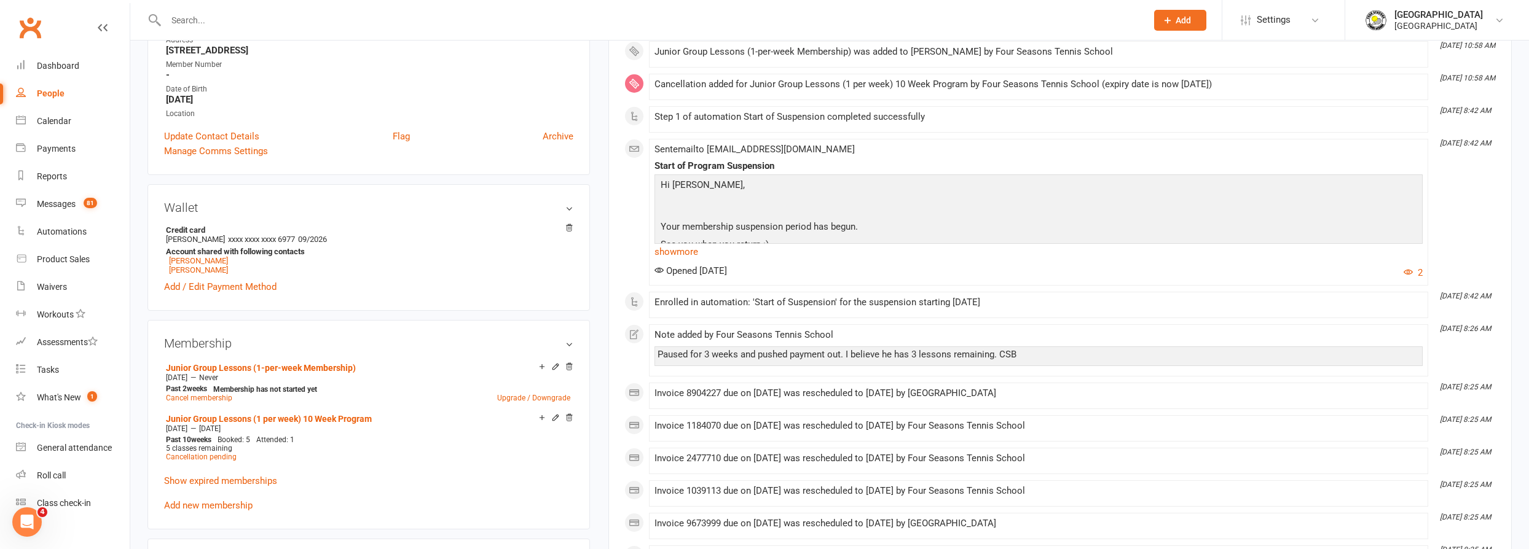
scroll to position [279, 0]
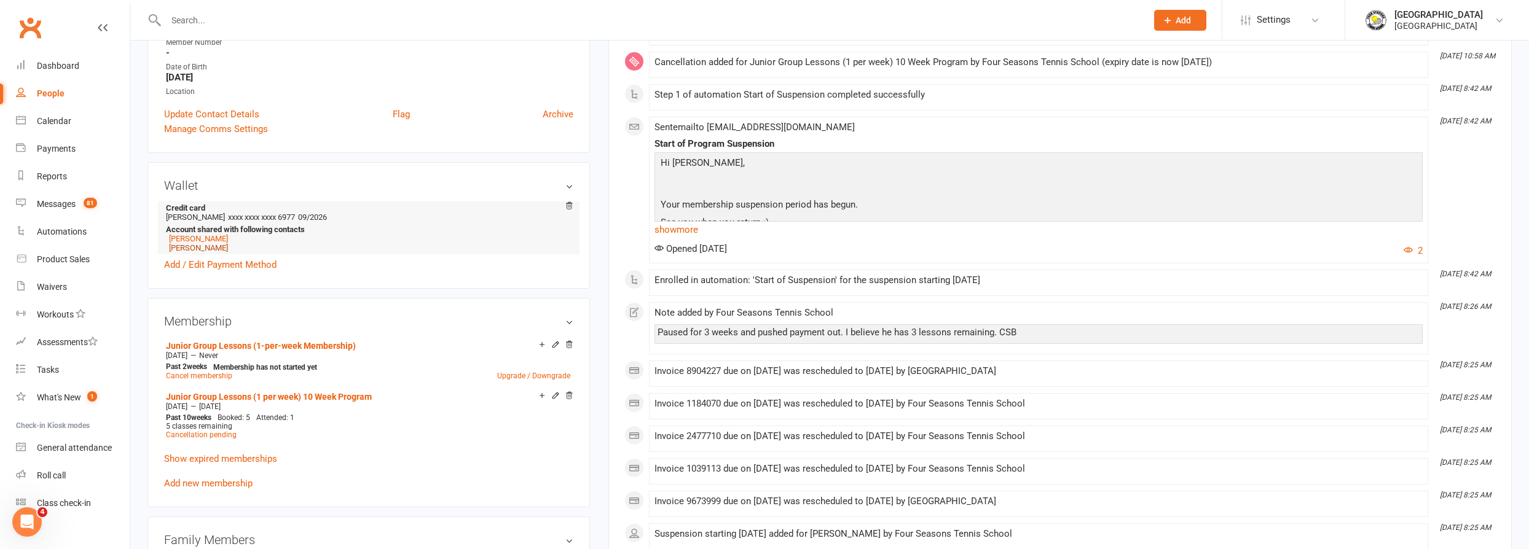
click at [228, 247] on link "[PERSON_NAME]" at bounding box center [198, 247] width 59 height 9
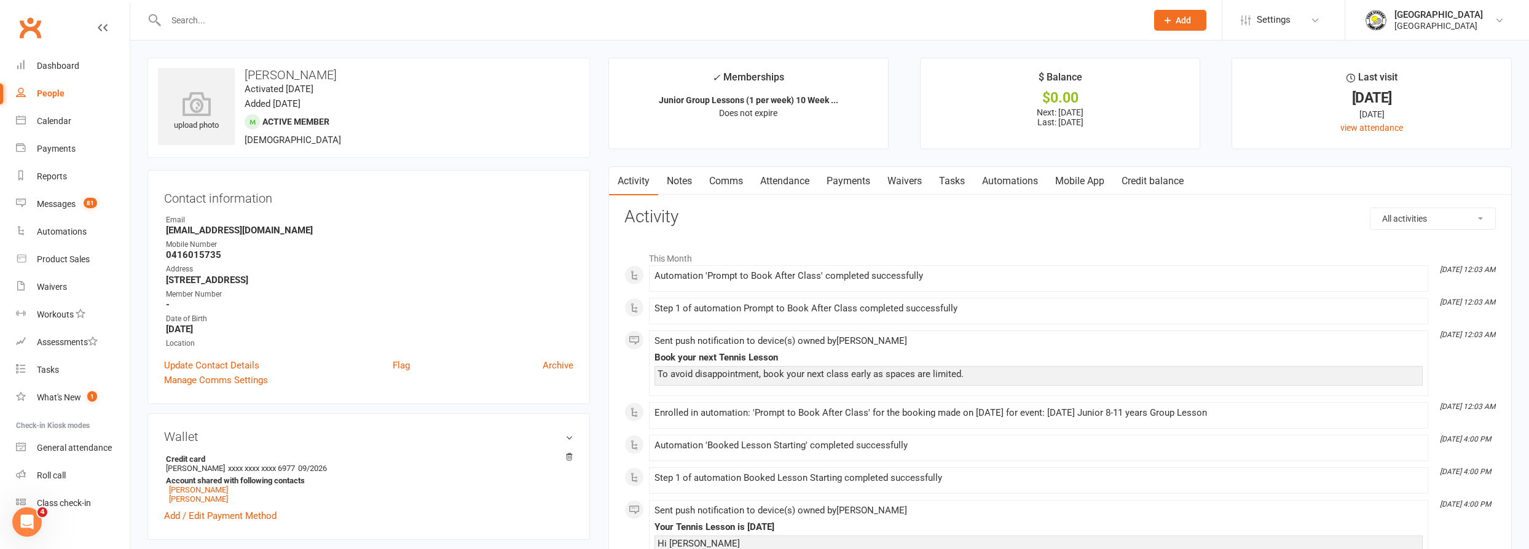
click at [841, 178] on link "Payments" at bounding box center [848, 181] width 61 height 28
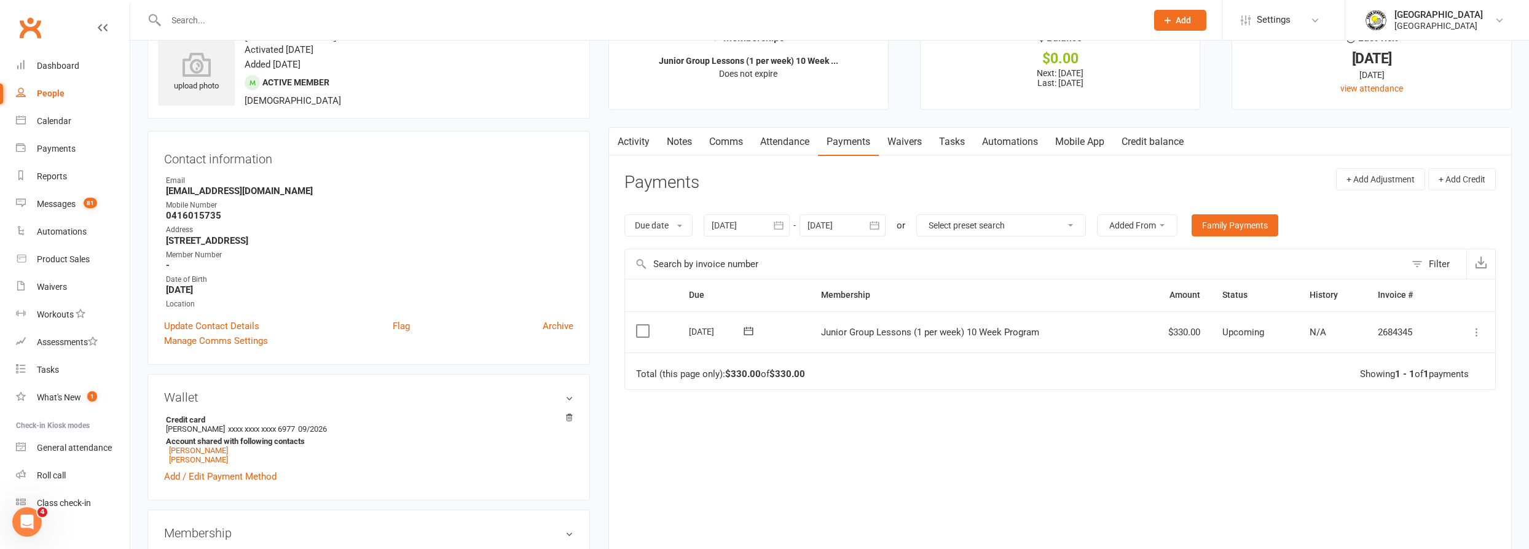
scroll to position [223, 0]
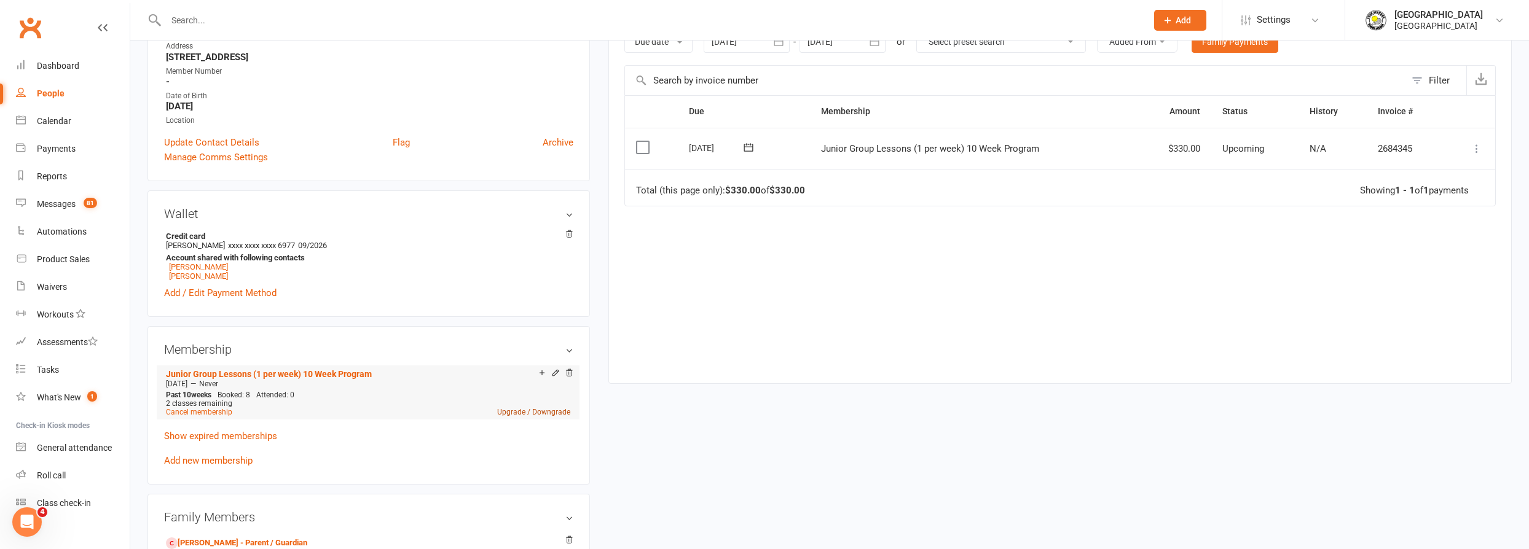
click at [533, 409] on link "Upgrade / Downgrade" at bounding box center [533, 412] width 73 height 9
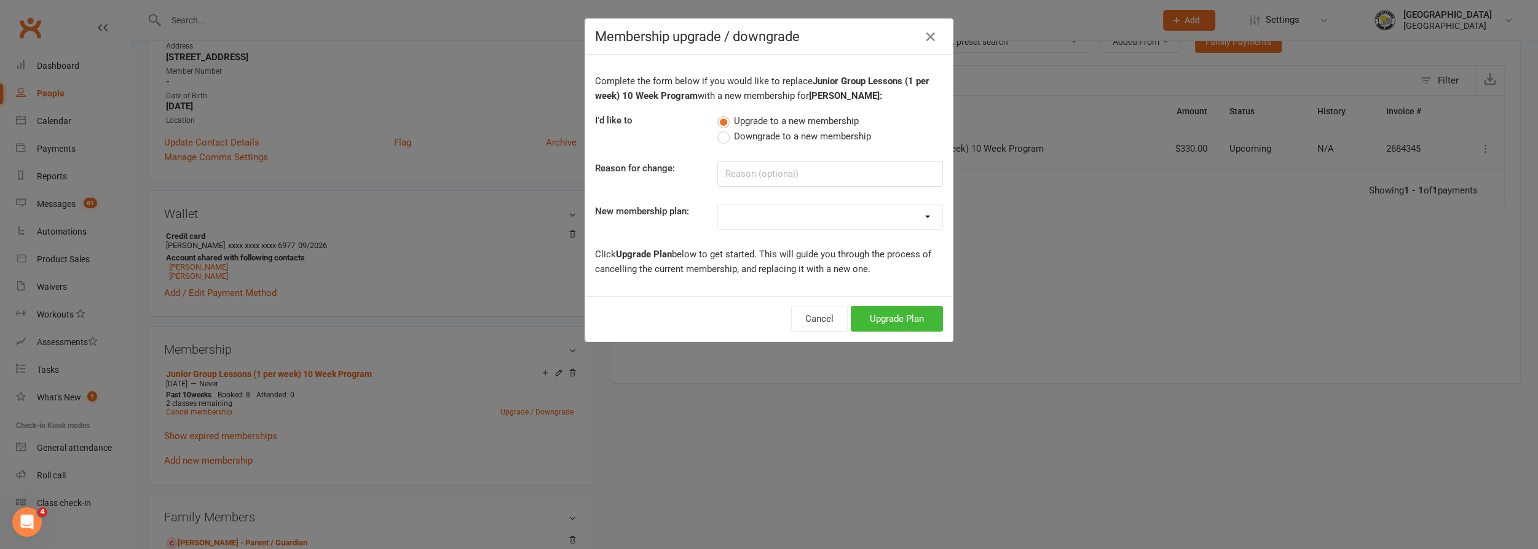
click at [761, 218] on select "Trial Junior Group Lesson (1 Pack) Trial Adults 2-hr Group Lesson (1 Pack) Tria…" at bounding box center [830, 217] width 224 height 25
select select "33"
click at [718, 205] on select "Trial Junior Group Lesson (1 Pack) Trial Adults 2-hr Group Lesson (1 Pack) Tria…" at bounding box center [830, 217] width 224 height 25
click at [883, 319] on button "Upgrade Plan" at bounding box center [897, 319] width 92 height 26
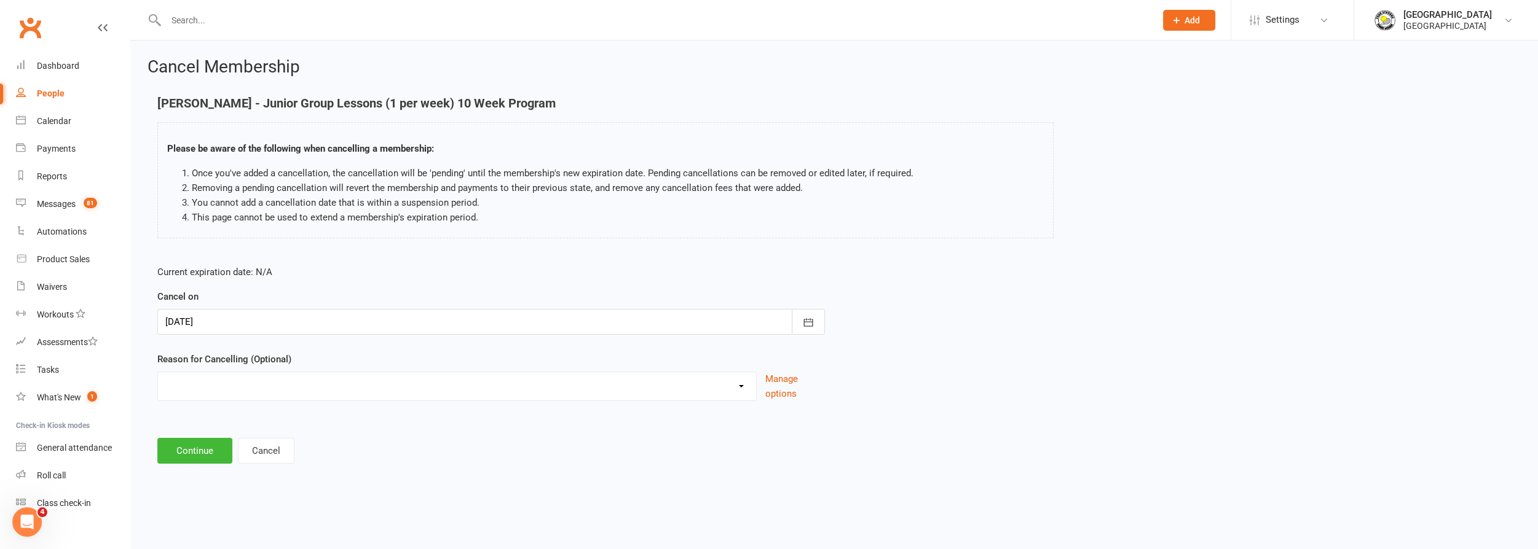
click at [438, 323] on div at bounding box center [490, 322] width 667 height 26
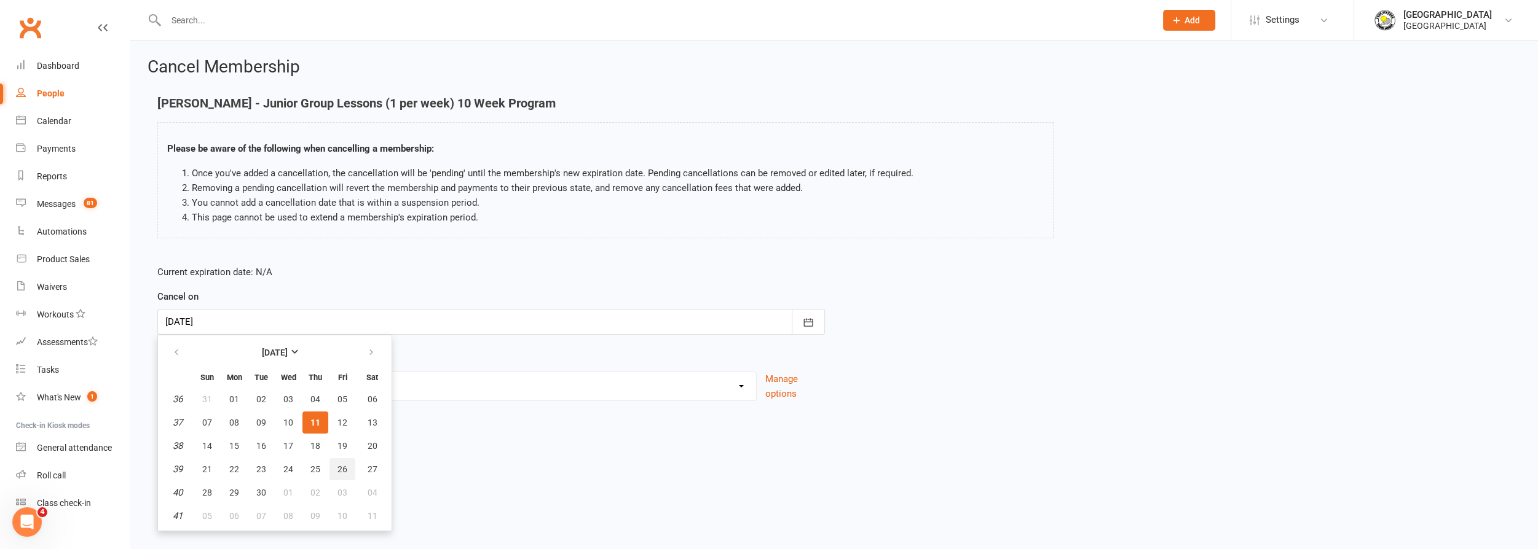
click at [337, 465] on span "26" at bounding box center [342, 470] width 10 height 10
type input "[DATE]"
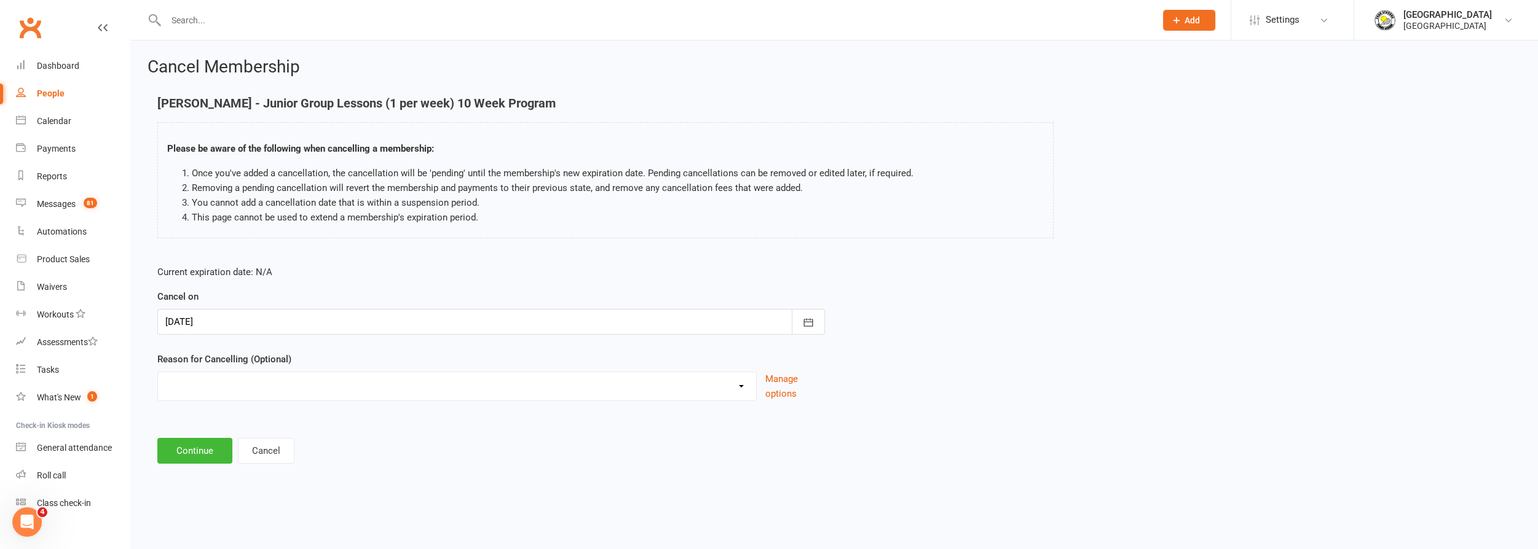
click at [324, 384] on select "Change to program Holiday Injury New program Not continuing Other reason" at bounding box center [457, 384] width 598 height 25
select select "3"
click at [158, 372] on select "Change to program Holiday Injury New program Not continuing Other reason" at bounding box center [457, 384] width 598 height 25
click at [203, 447] on button "Continue" at bounding box center [194, 451] width 75 height 26
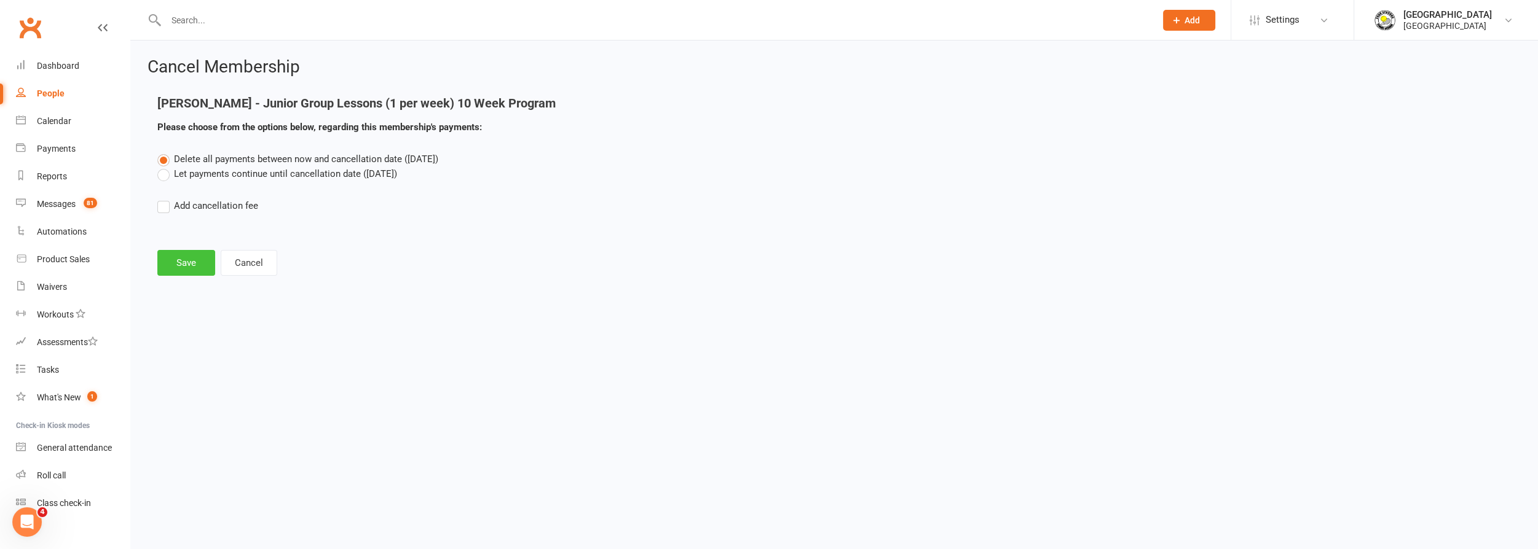
click at [179, 262] on button "Save" at bounding box center [186, 263] width 58 height 26
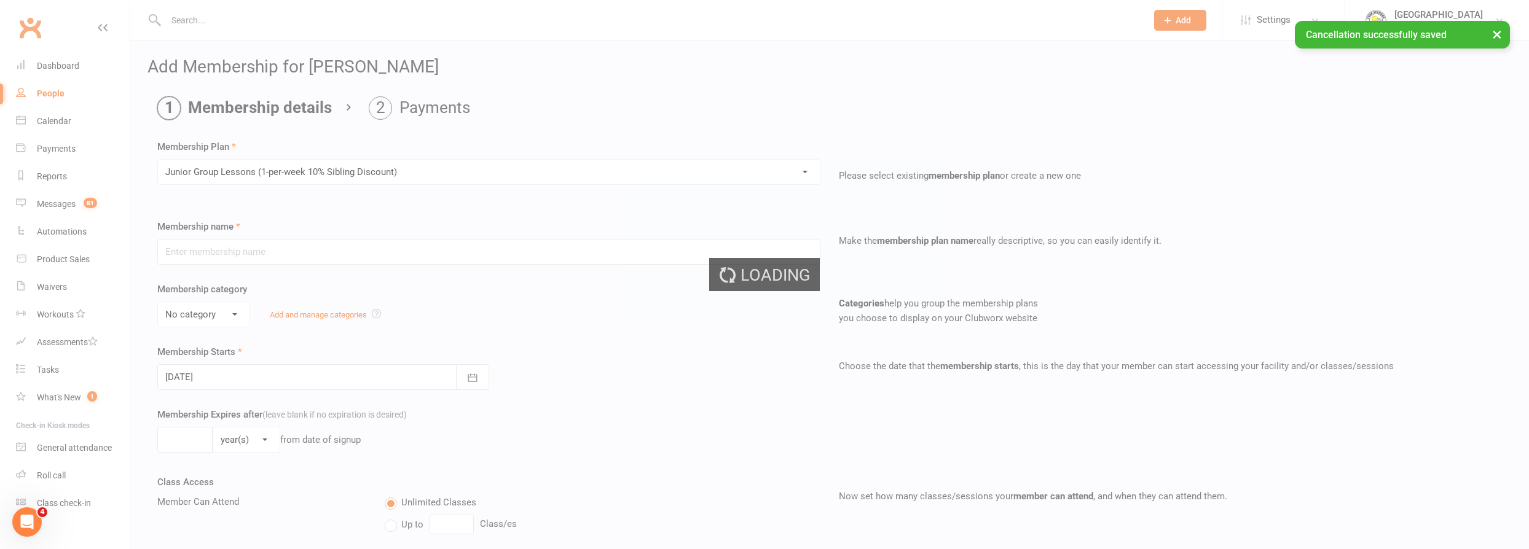
type input "Junior Group Lessons (1-per-week 10% Sibling Discount)"
select select "4"
type input "0"
type input "2"
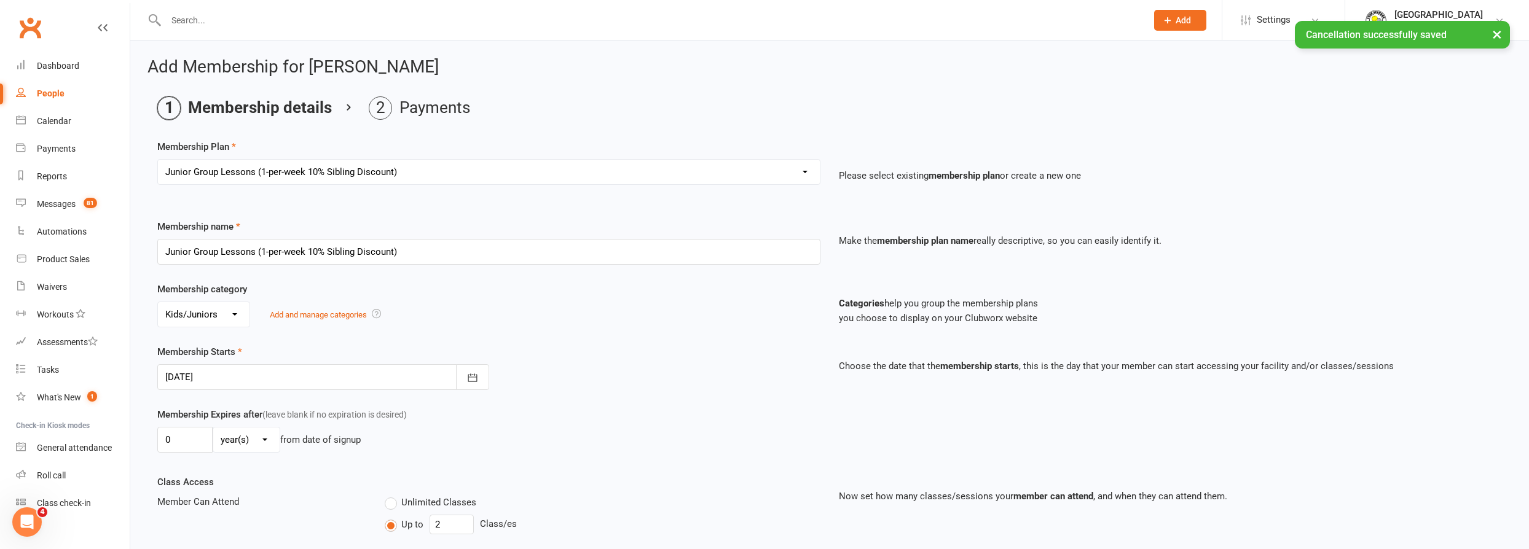
click at [267, 374] on div at bounding box center [323, 377] width 332 height 26
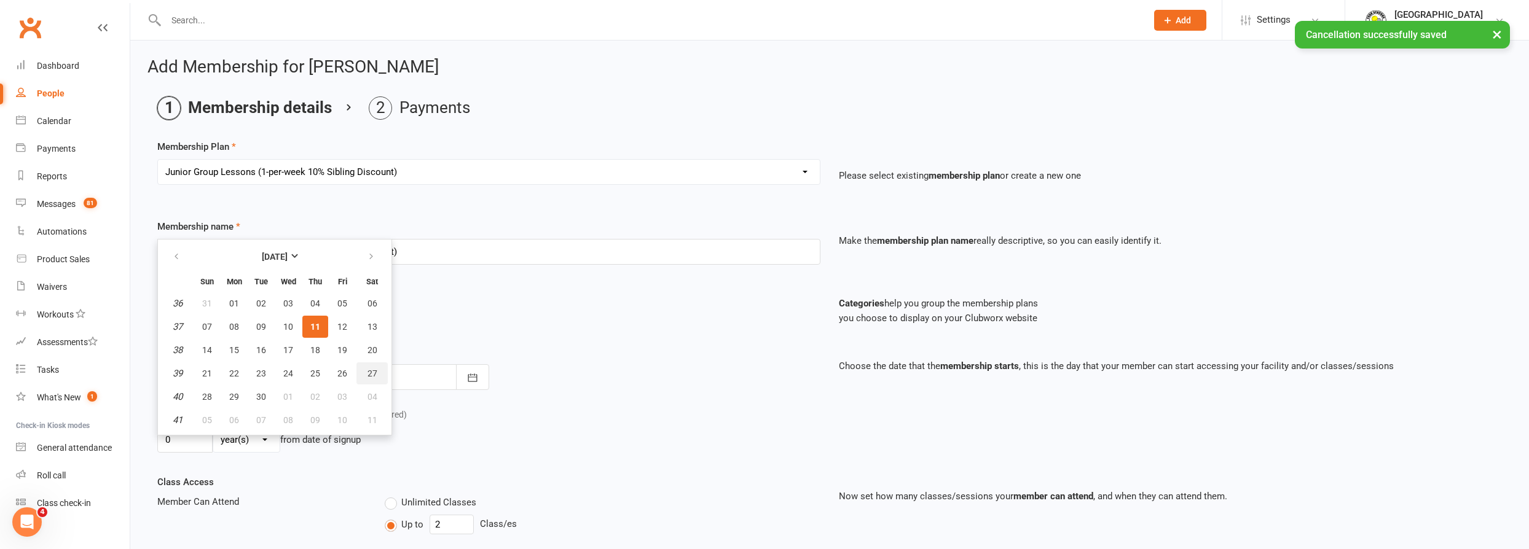
click at [362, 368] on button "27" at bounding box center [371, 374] width 31 height 22
type input "[DATE]"
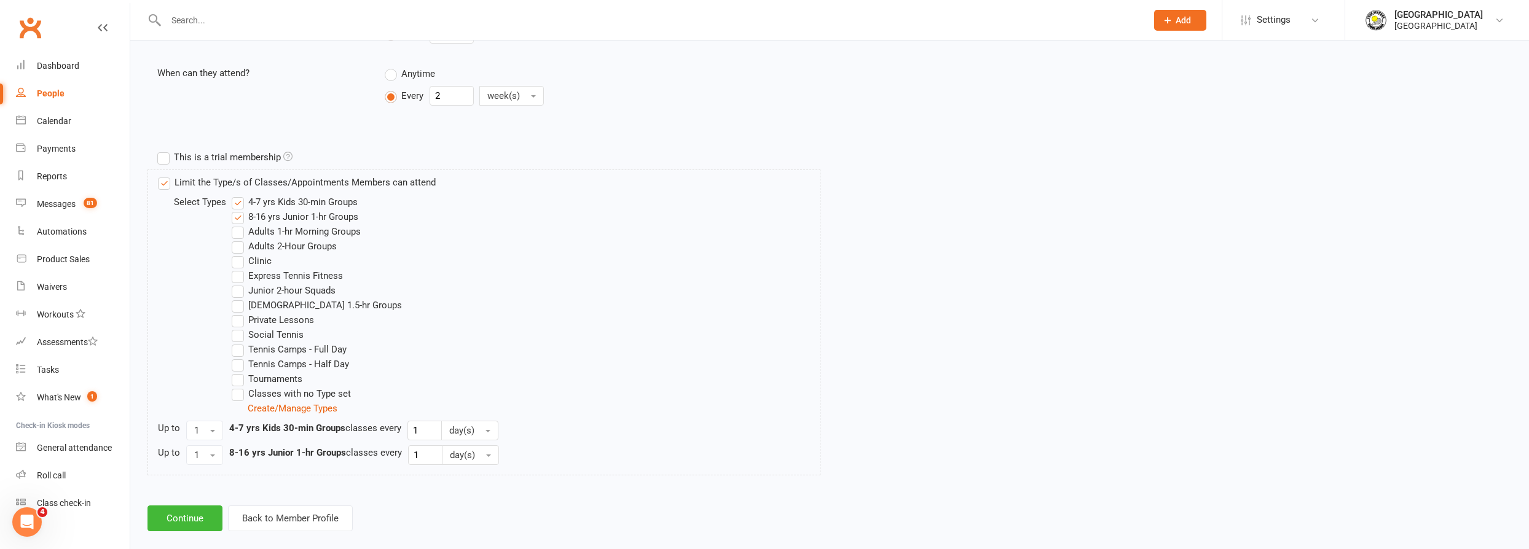
scroll to position [503, 0]
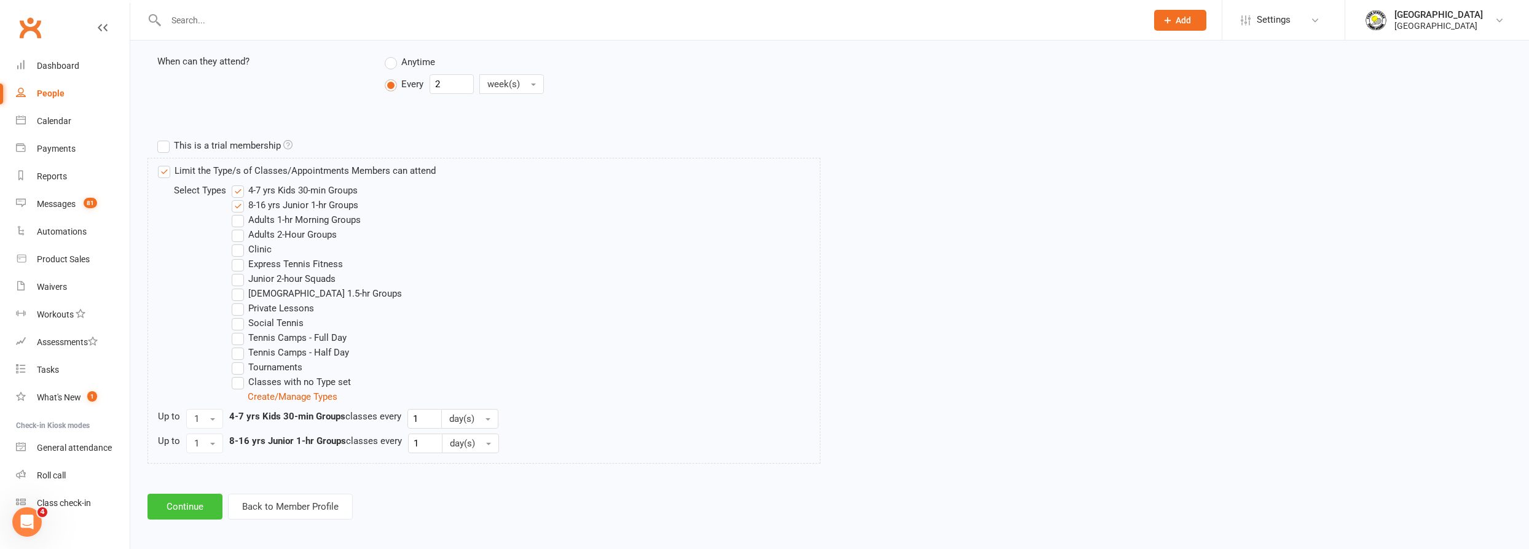
click at [187, 498] on button "Continue" at bounding box center [184, 507] width 75 height 26
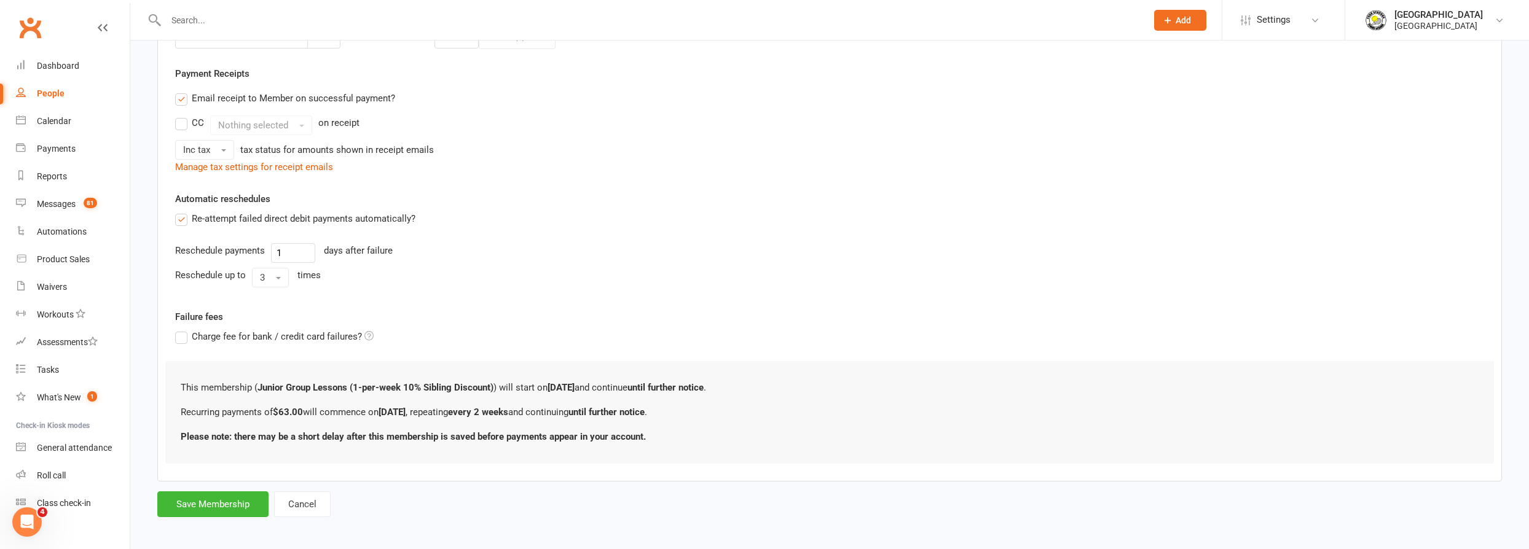
scroll to position [341, 0]
click at [237, 495] on button "Save Membership" at bounding box center [212, 502] width 111 height 26
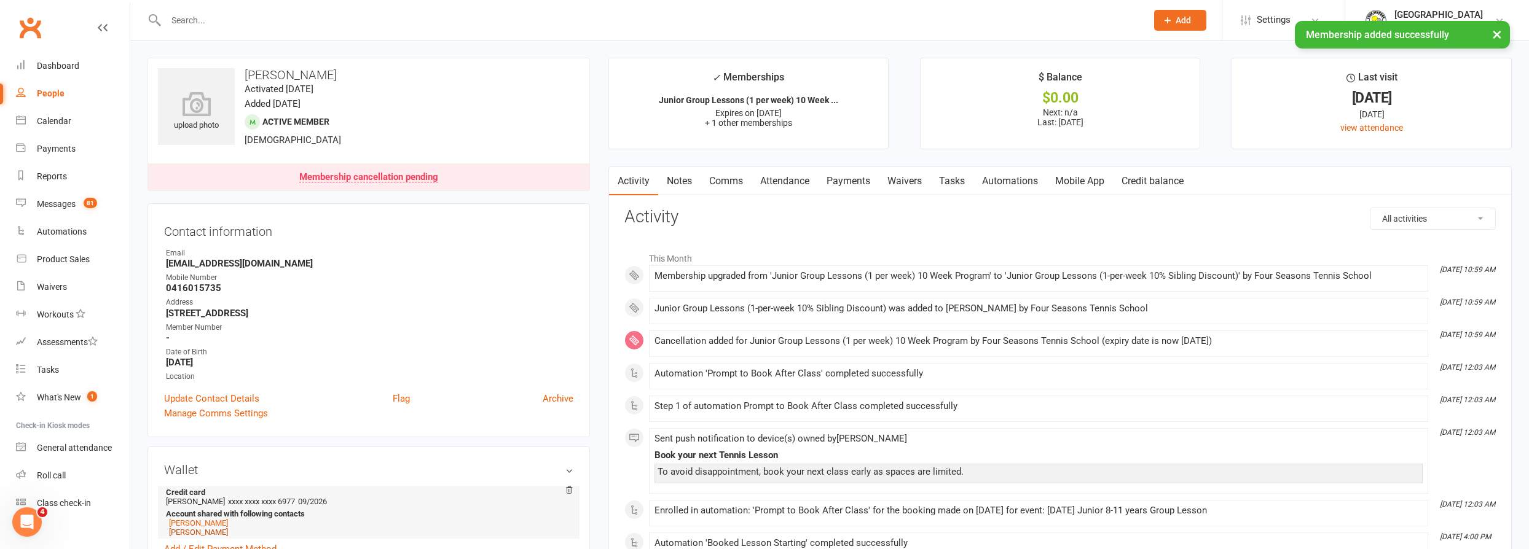
click at [228, 534] on link "[PERSON_NAME]" at bounding box center [198, 532] width 59 height 9
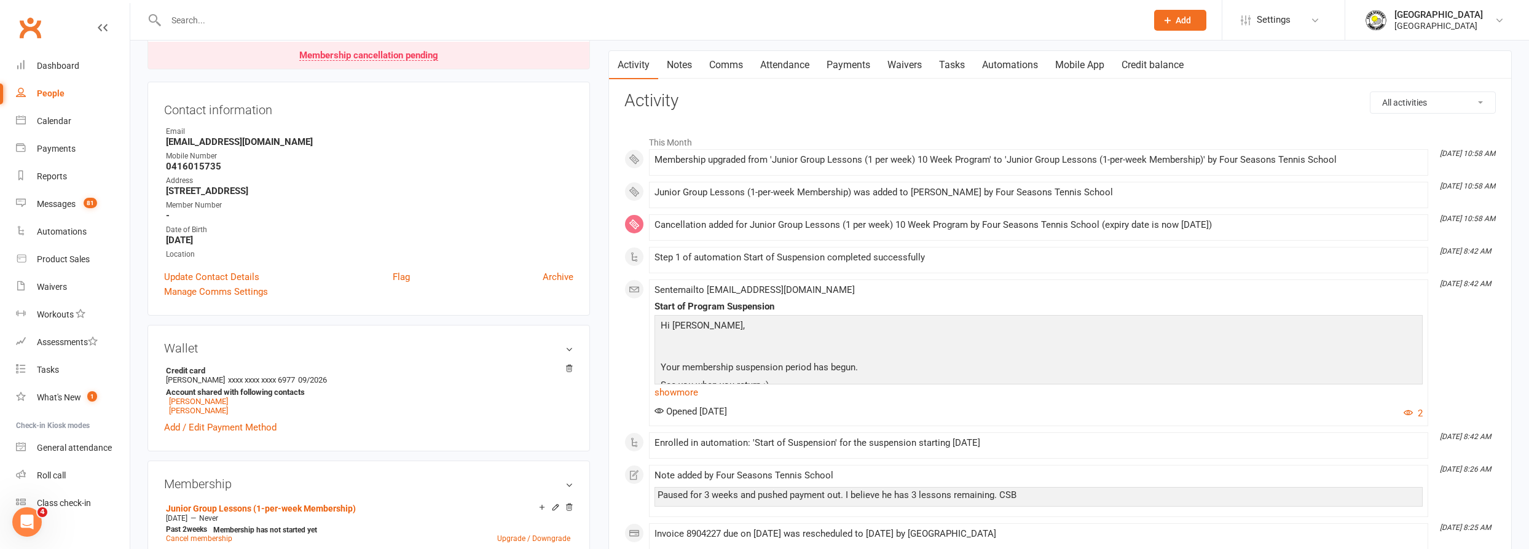
scroll to position [167, 0]
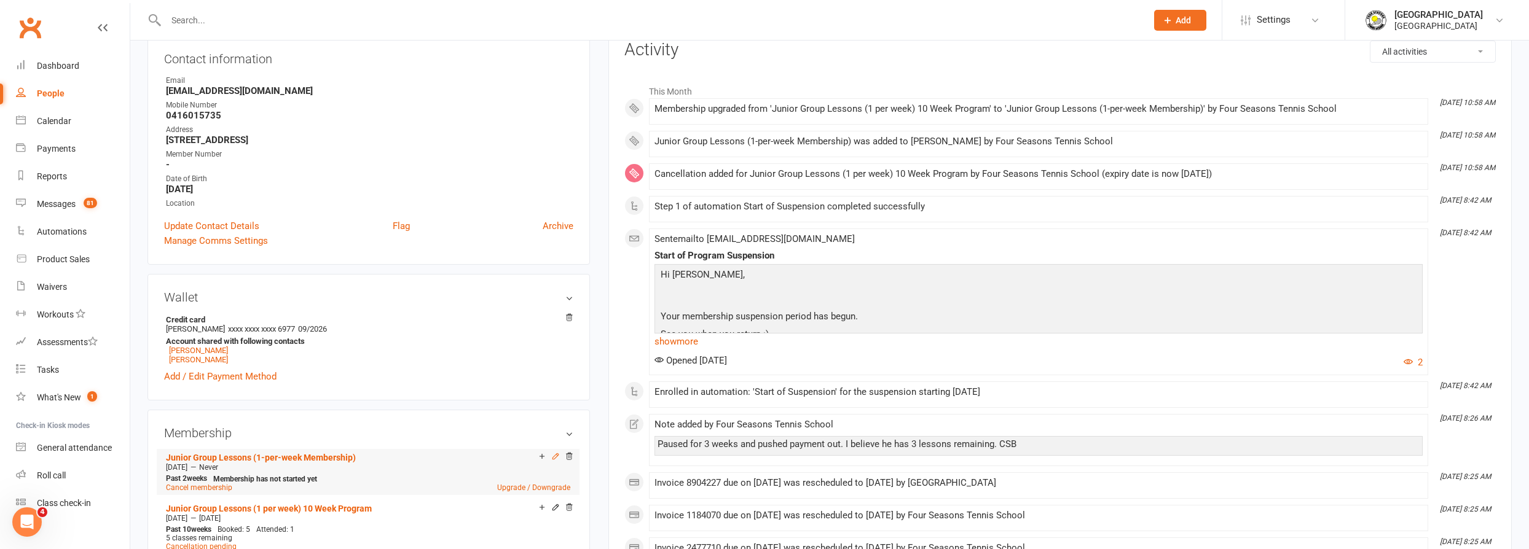
click at [554, 458] on icon at bounding box center [555, 456] width 9 height 9
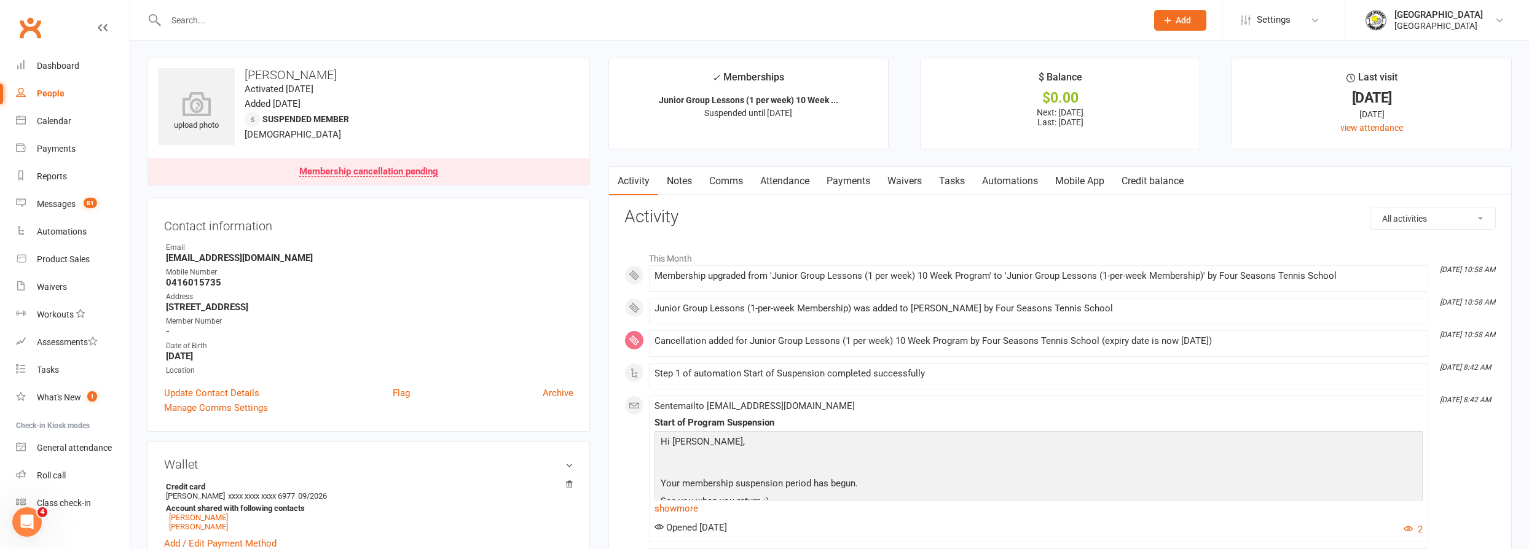
click at [456, 17] on input "text" at bounding box center [650, 20] width 976 height 17
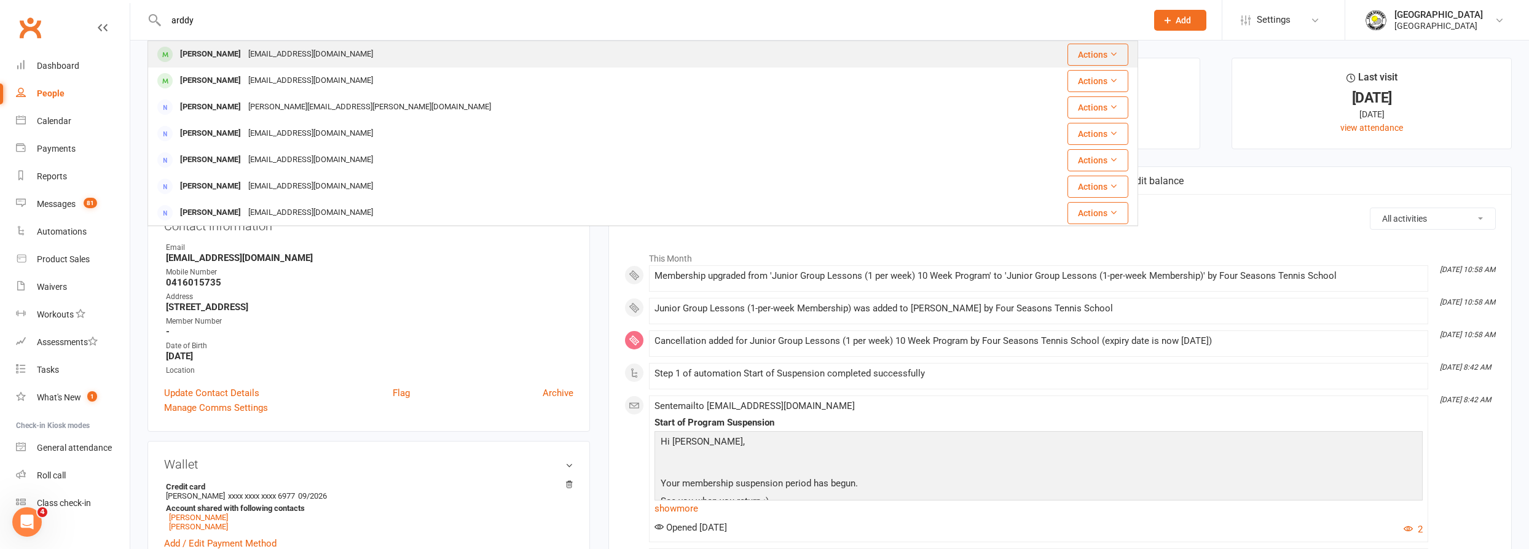
type input "arddy"
click at [316, 58] on div "[EMAIL_ADDRESS][DOMAIN_NAME]" at bounding box center [311, 54] width 132 height 18
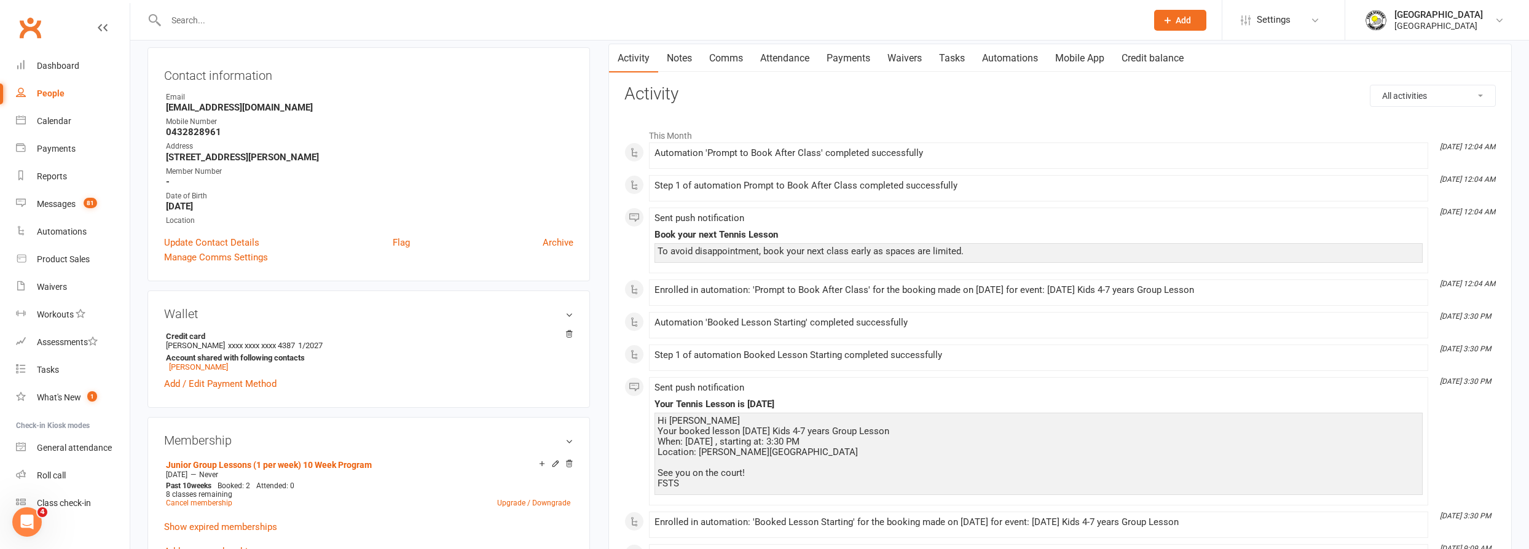
scroll to position [111, 0]
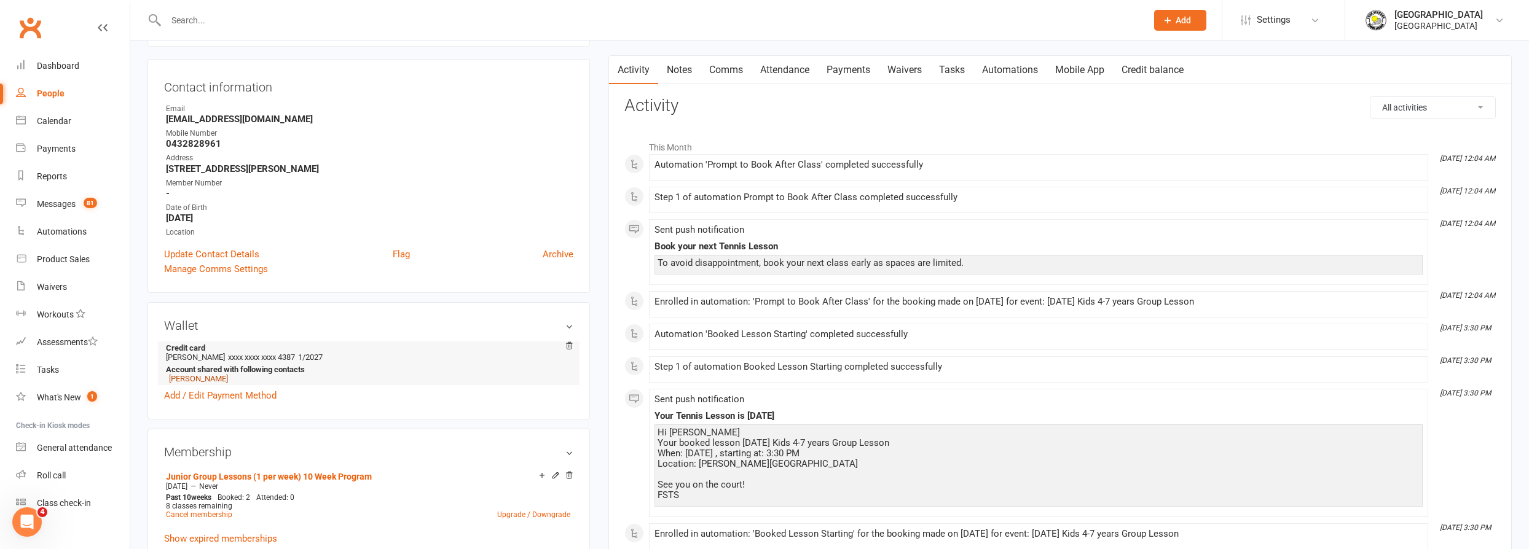
click at [195, 379] on link "[PERSON_NAME]" at bounding box center [198, 378] width 59 height 9
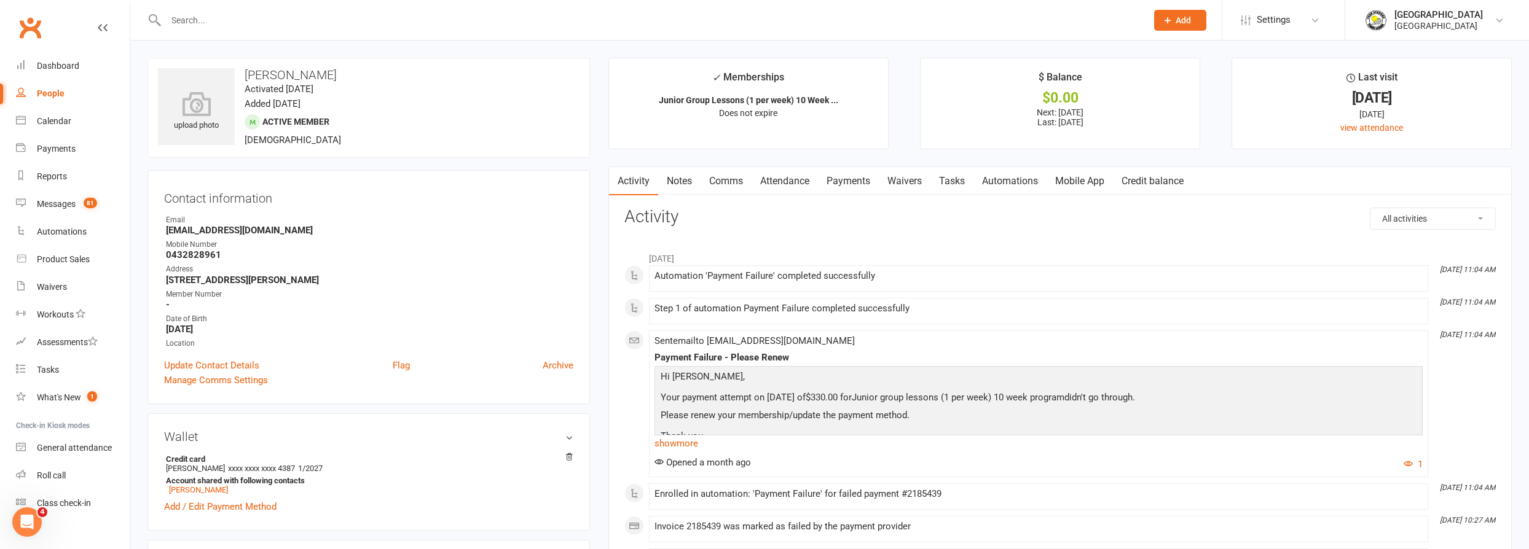
click at [847, 179] on link "Payments" at bounding box center [848, 181] width 61 height 28
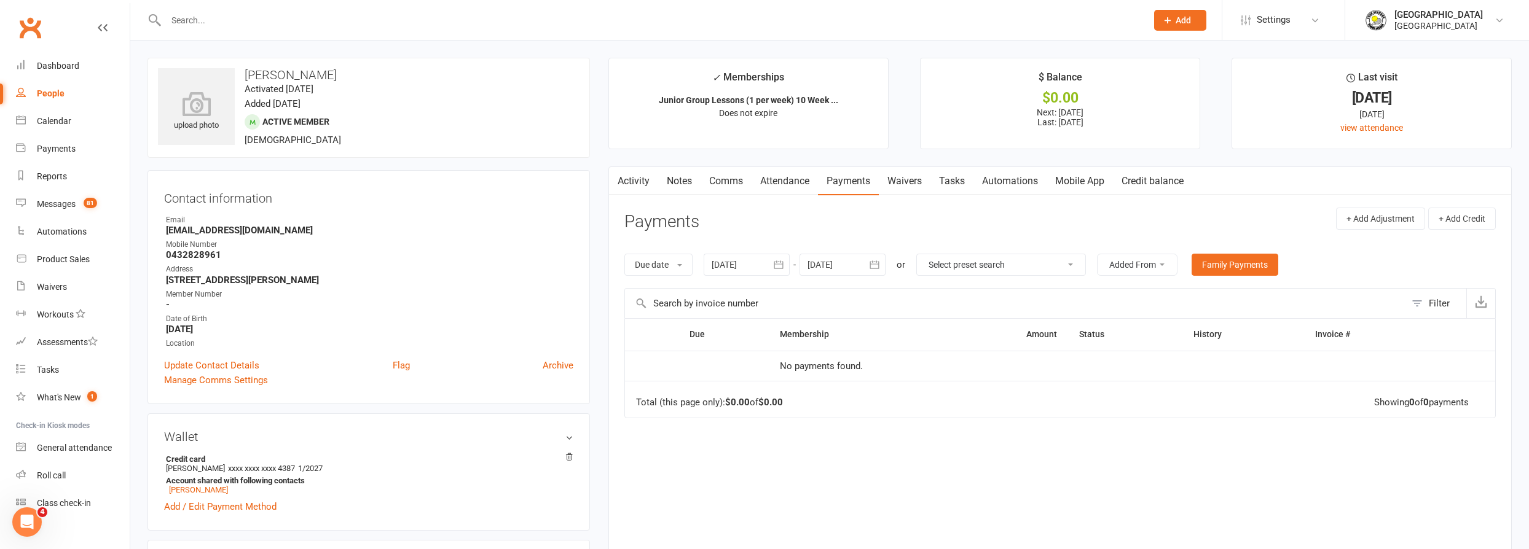
click at [703, 256] on div "Due date Due date Date paid Date failed Date settled [DATE] [DATE] Sun Mon Tue …" at bounding box center [1059, 265] width 871 height 47
click at [753, 263] on div at bounding box center [747, 265] width 86 height 22
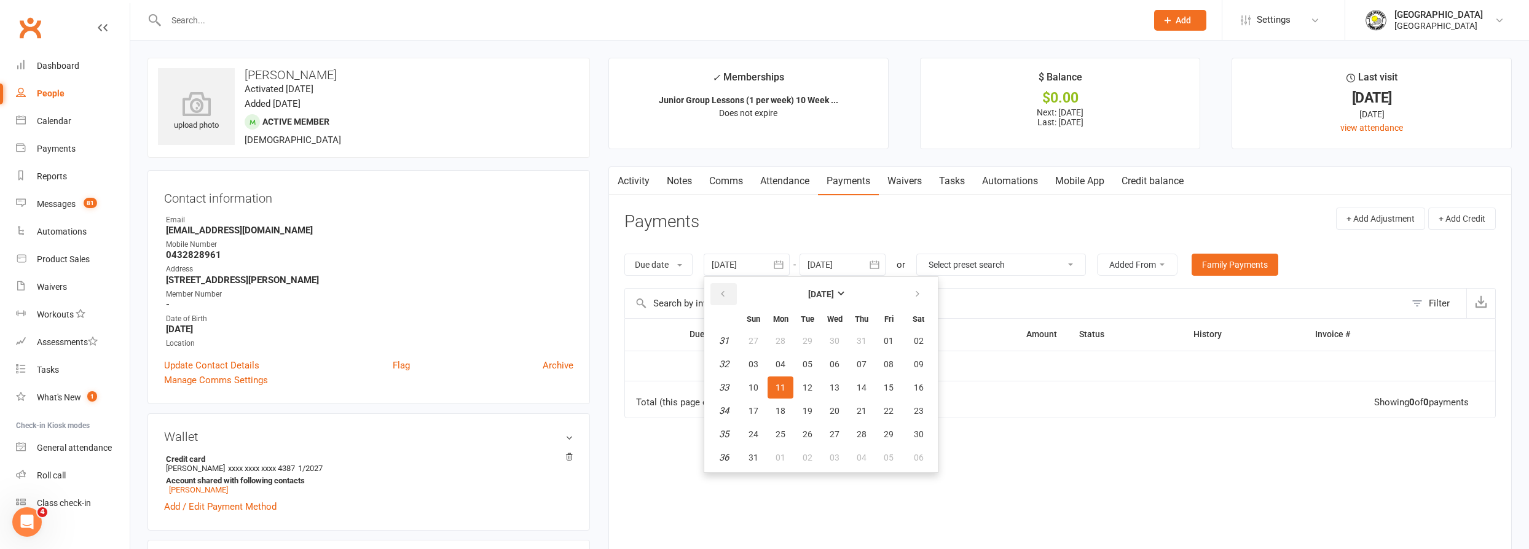
click at [726, 292] on icon "button" at bounding box center [722, 294] width 9 height 10
click at [725, 291] on icon "button" at bounding box center [722, 294] width 9 height 10
click at [846, 375] on table "[DATE] Sun Mon Tue Wed Thu Fri Sat 23 01 02 03 04 05 06 07 24 08 09 10 11 12 13…" at bounding box center [821, 375] width 229 height 191
click at [830, 363] on span "11" at bounding box center [835, 365] width 10 height 10
type input "[DATE]"
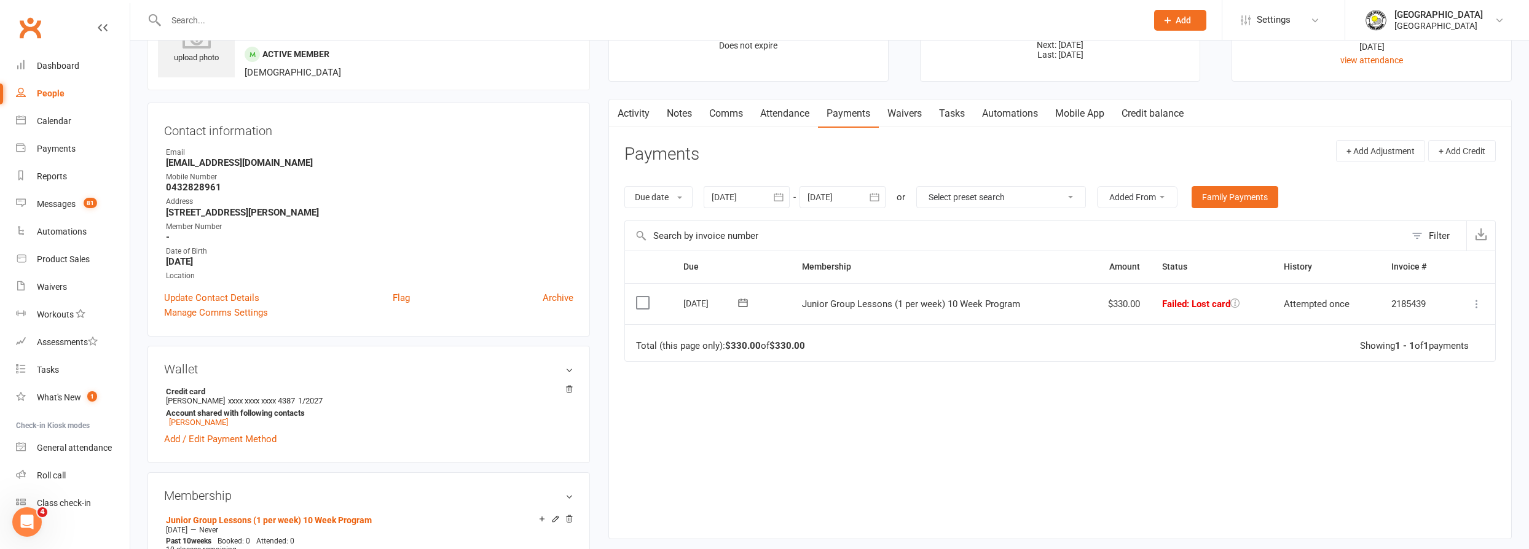
scroll to position [111, 0]
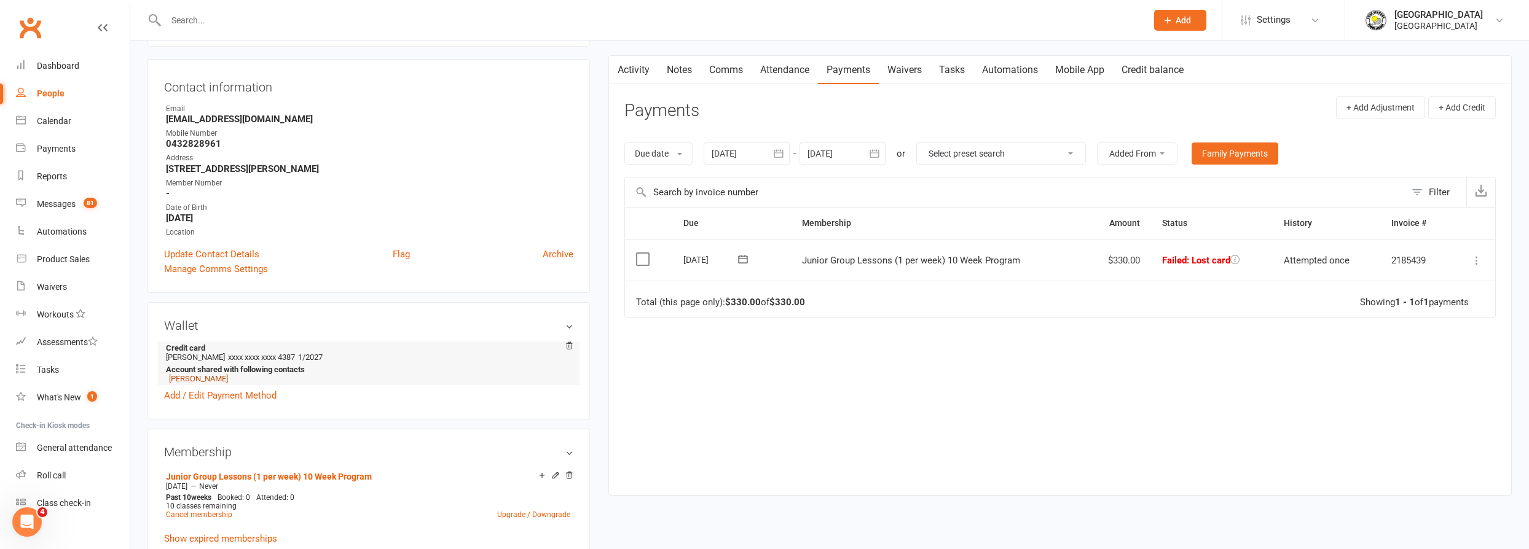
click at [205, 377] on link "[PERSON_NAME]" at bounding box center [198, 378] width 59 height 9
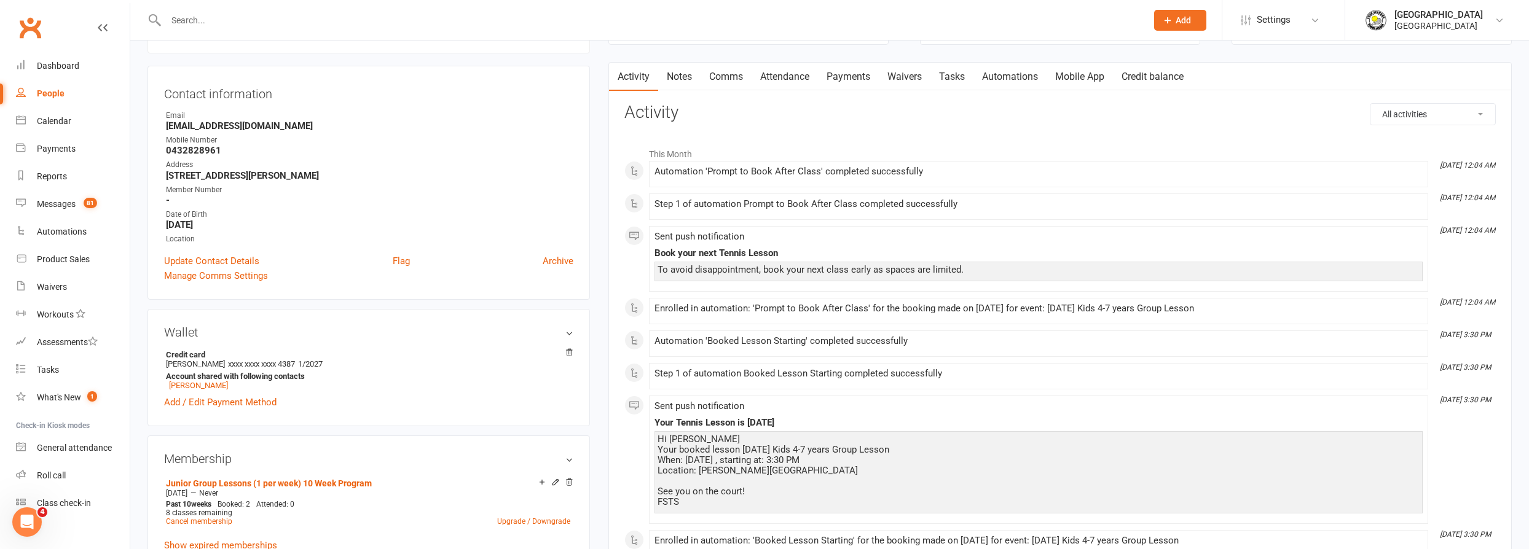
scroll to position [111, 0]
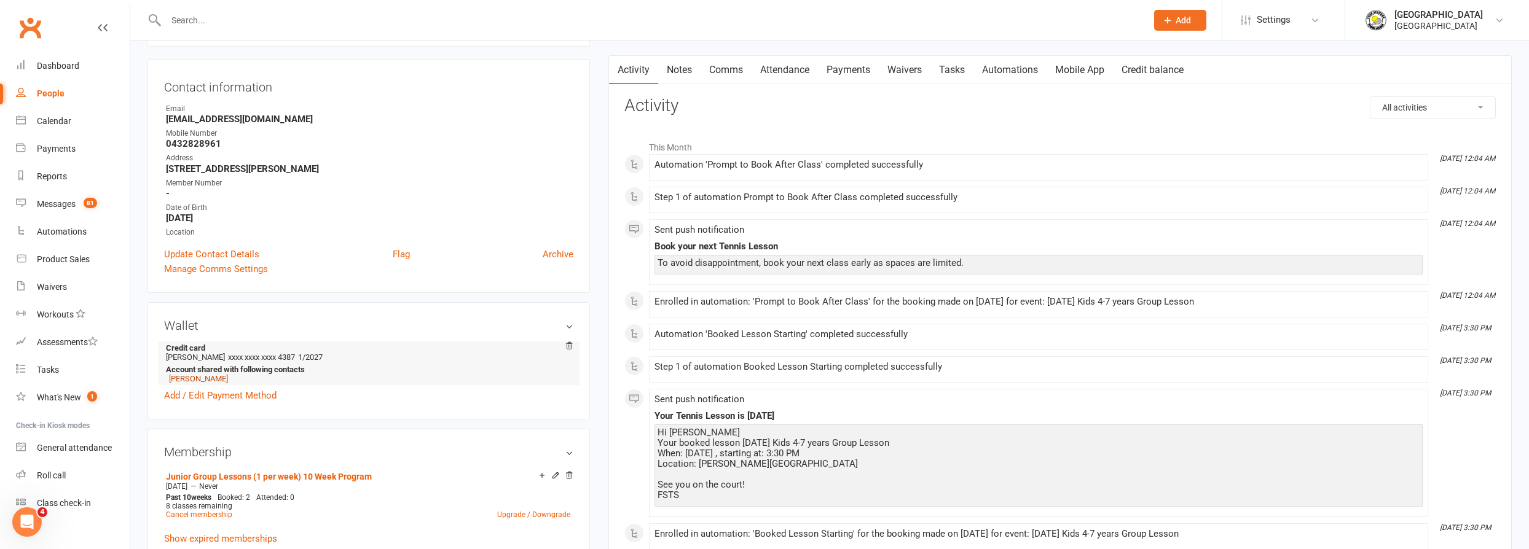
click at [187, 380] on link "[PERSON_NAME]" at bounding box center [198, 378] width 59 height 9
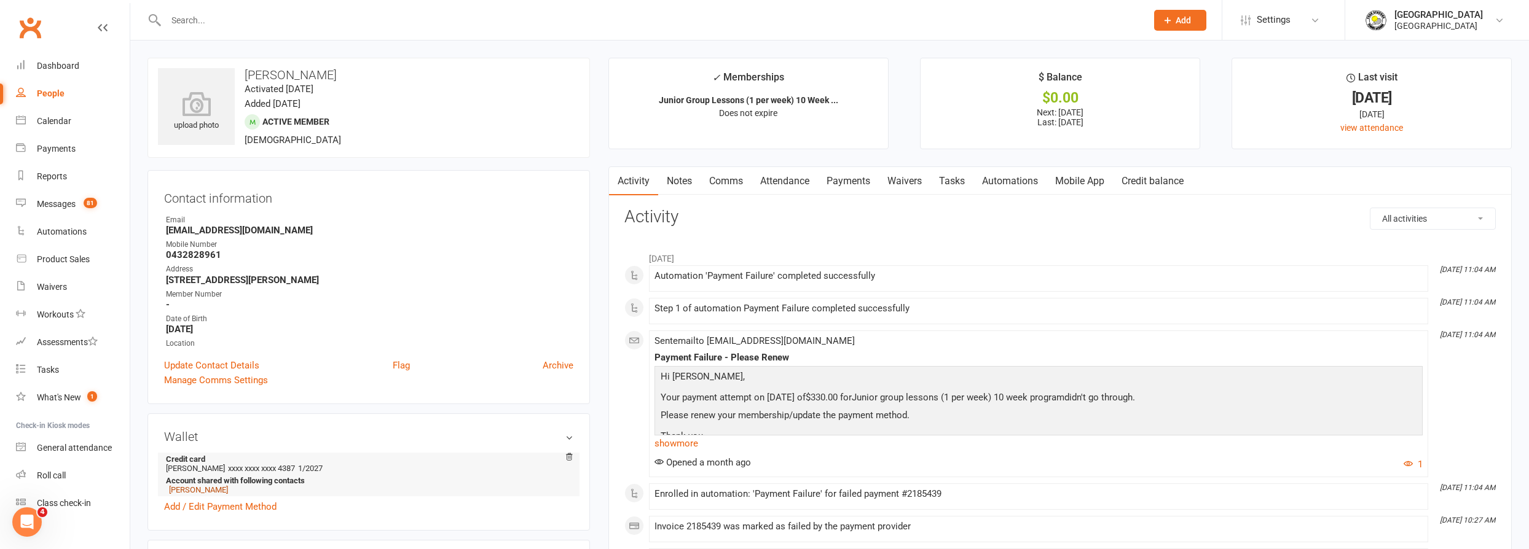
click at [198, 489] on link "[PERSON_NAME]" at bounding box center [198, 489] width 59 height 9
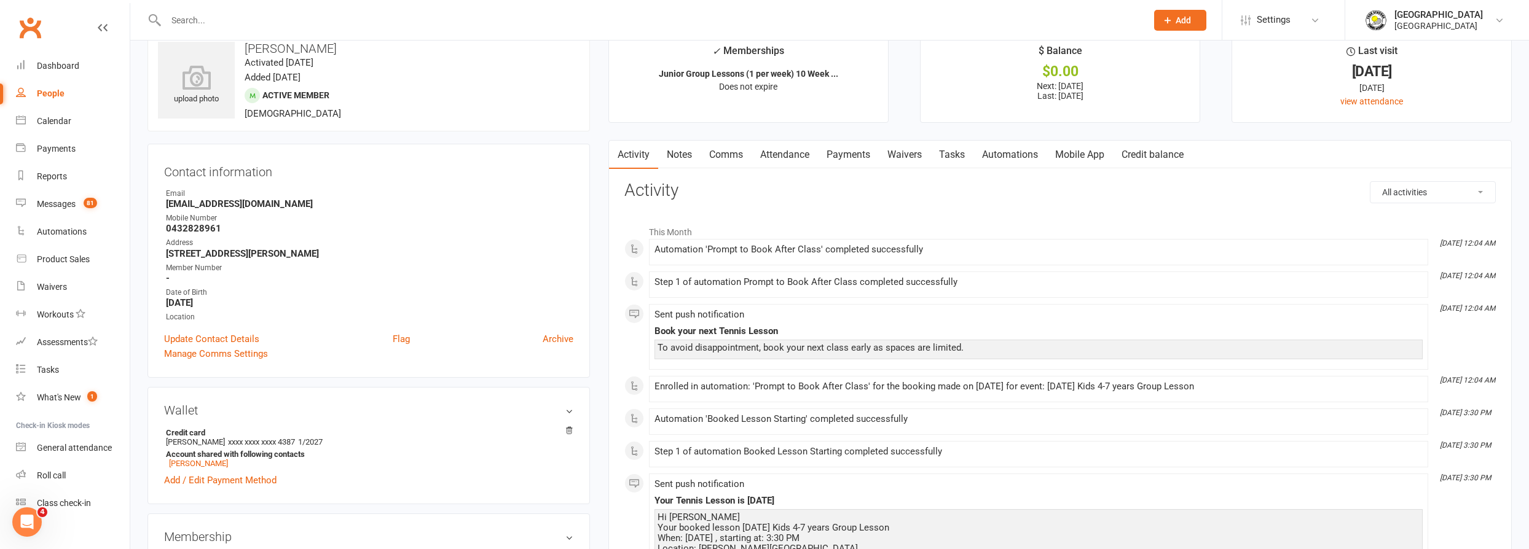
scroll to position [167, 0]
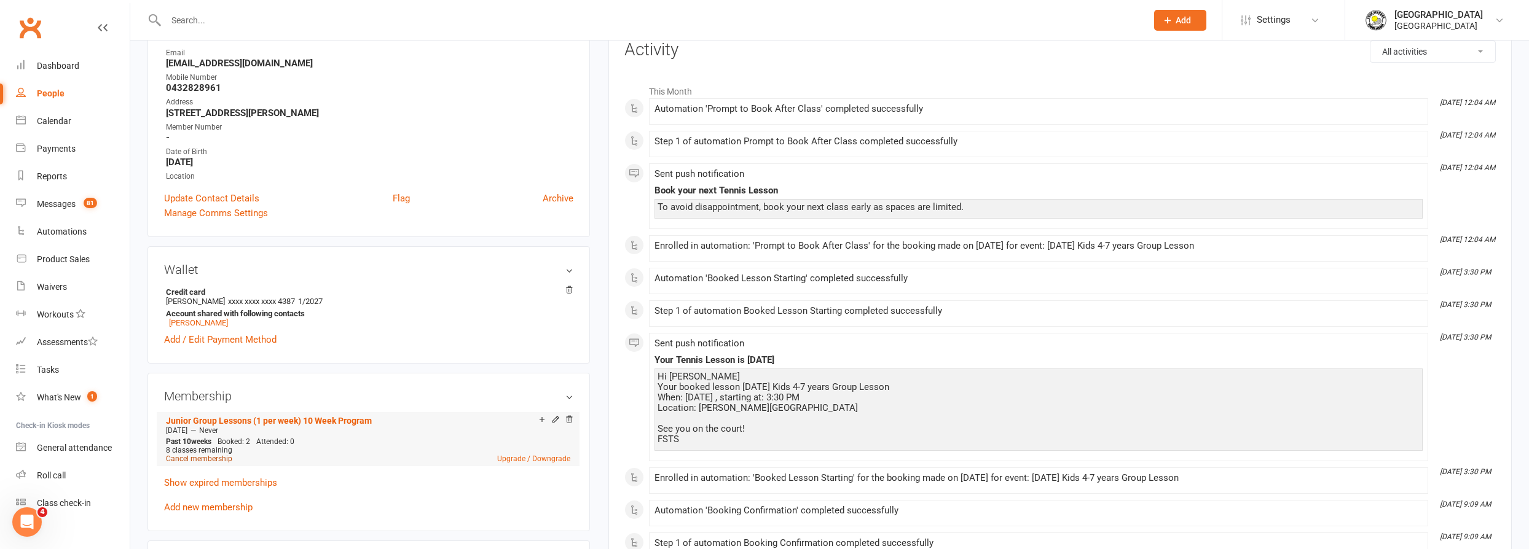
click at [218, 457] on link "Cancel membership" at bounding box center [199, 459] width 66 height 9
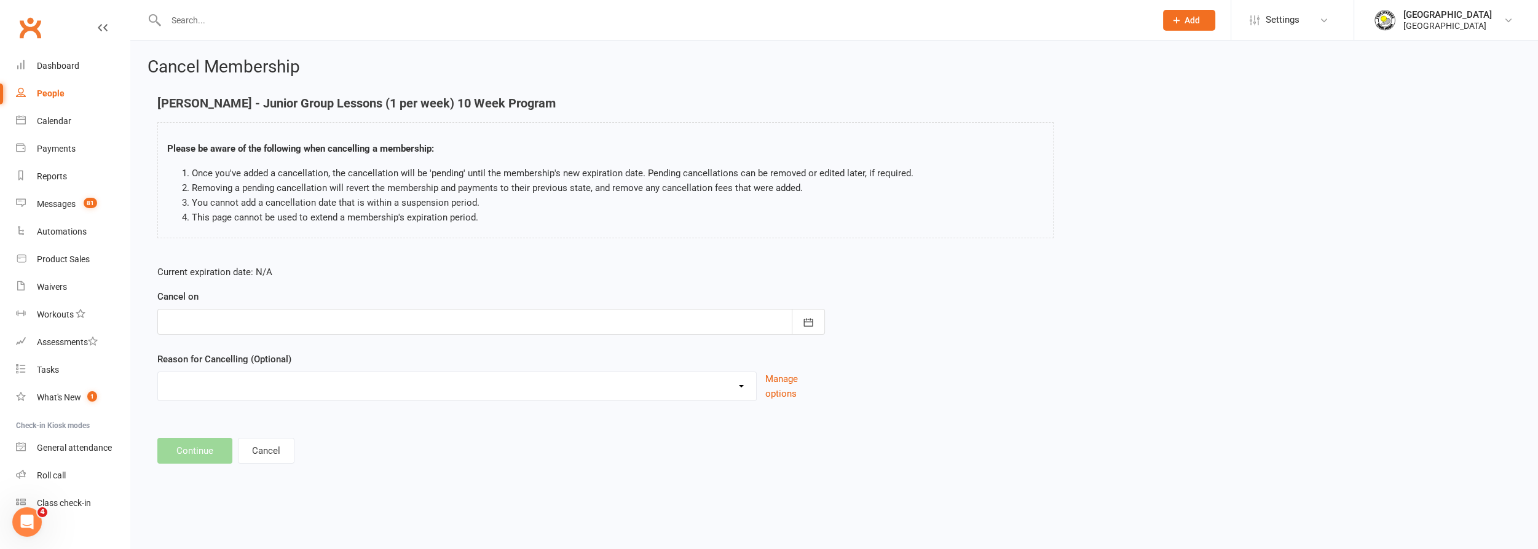
click at [297, 324] on div at bounding box center [490, 322] width 667 height 26
click at [311, 418] on span "11" at bounding box center [315, 423] width 10 height 10
type input "[DATE]"
click at [341, 386] on select "Change to program Holiday Injury New program Not continuing Other reason" at bounding box center [457, 384] width 598 height 25
select select "5"
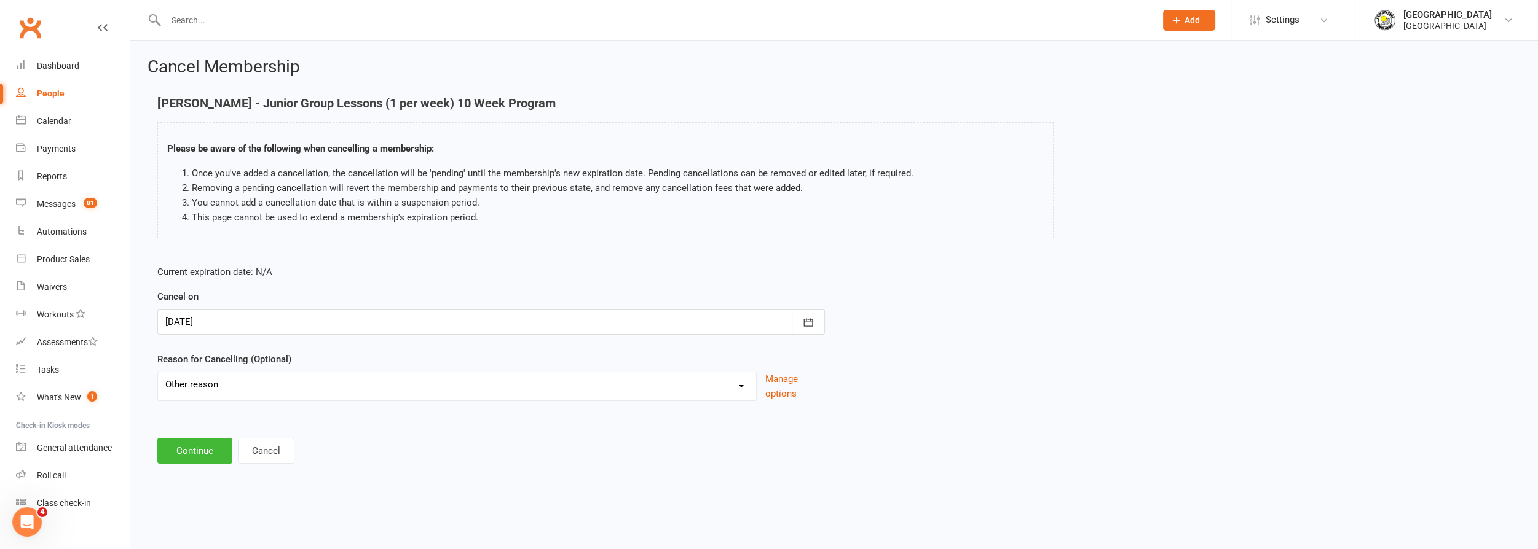
click at [158, 372] on select "Change to program Holiday Injury New program Not continuing Other reason" at bounding box center [457, 384] width 598 height 25
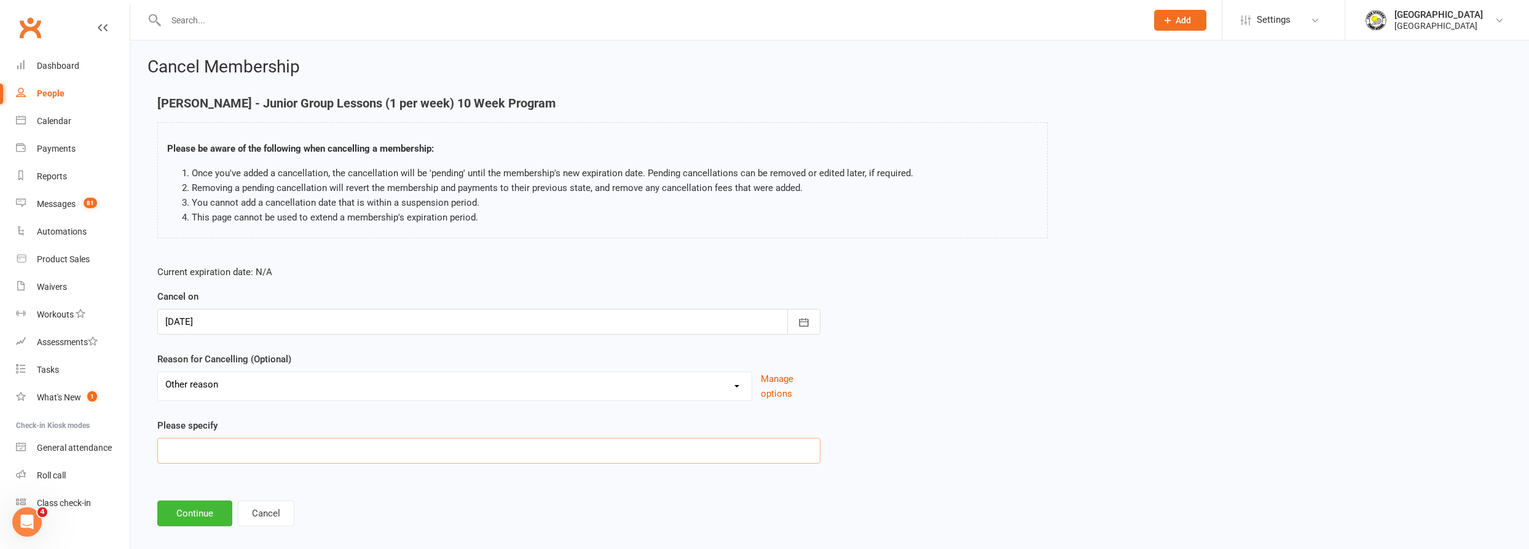
click at [274, 440] on input at bounding box center [488, 451] width 663 height 26
type input "Booked on dad's account. Changed to Ari"
click at [191, 517] on button "Continue" at bounding box center [194, 514] width 75 height 26
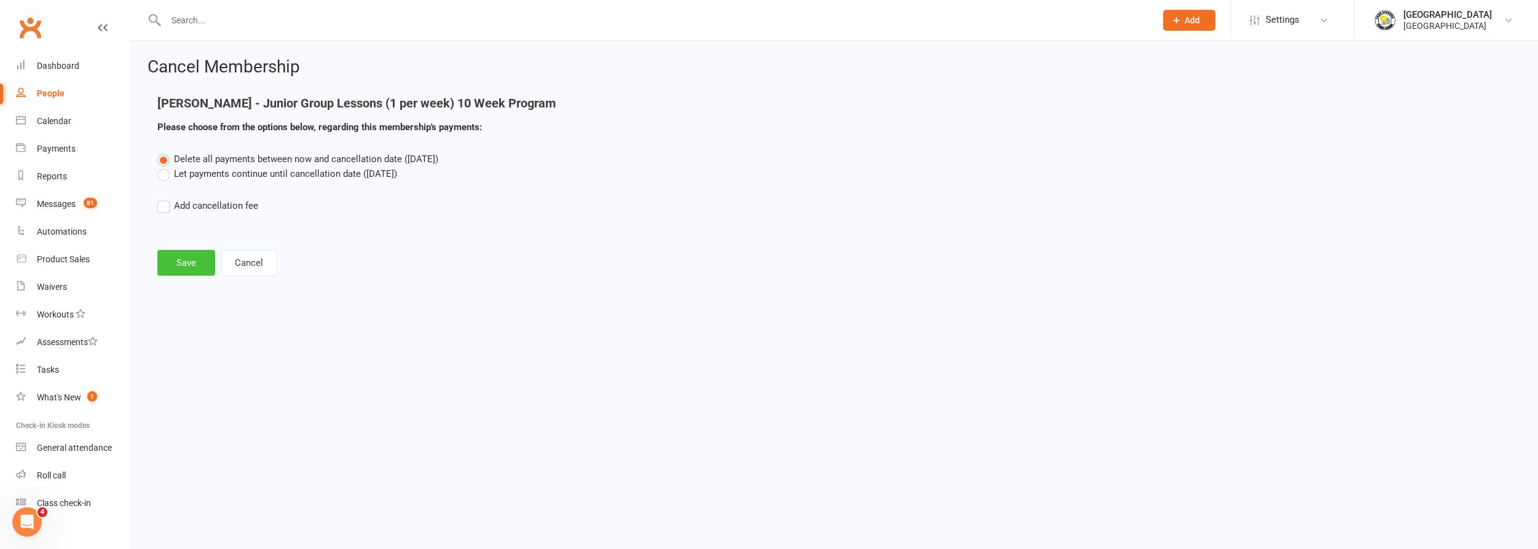
click at [187, 265] on button "Save" at bounding box center [186, 263] width 58 height 26
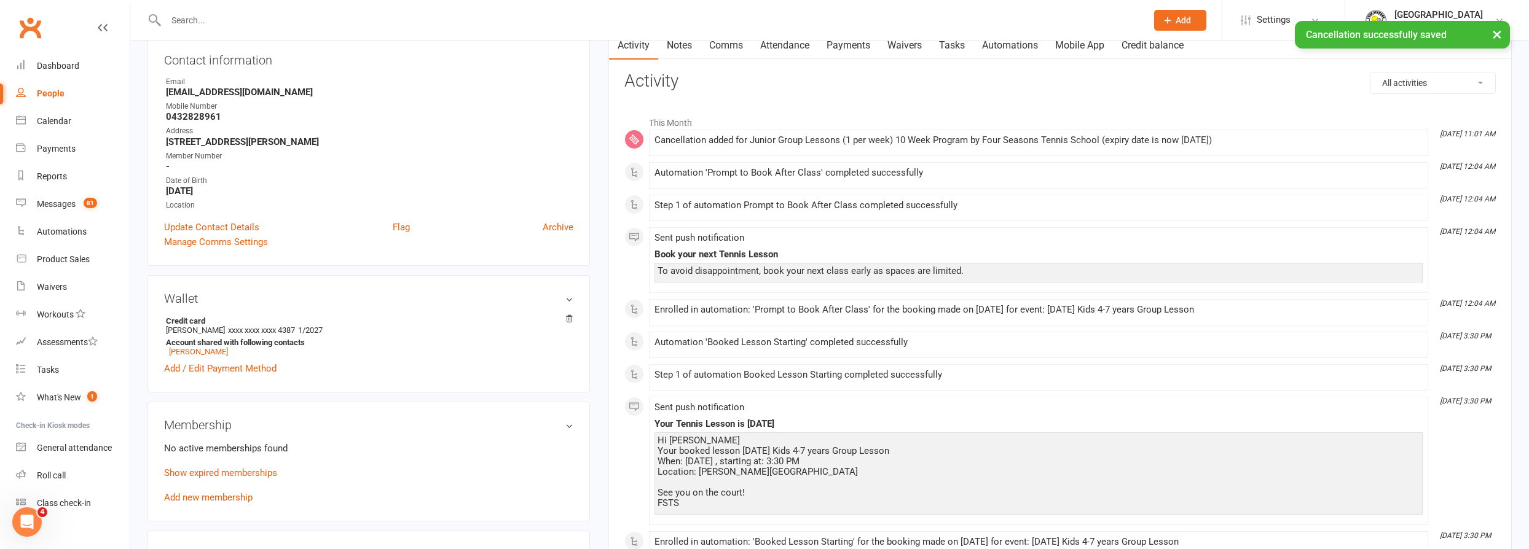
scroll to position [167, 0]
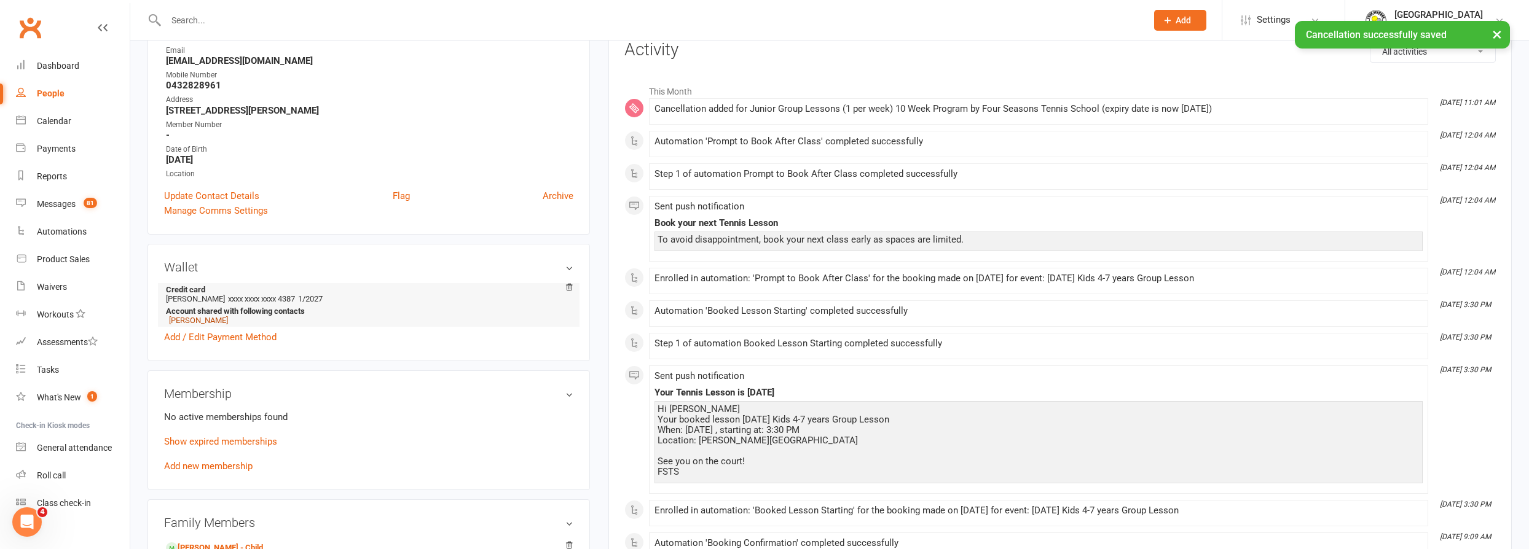
click at [195, 316] on link "[PERSON_NAME]" at bounding box center [198, 320] width 59 height 9
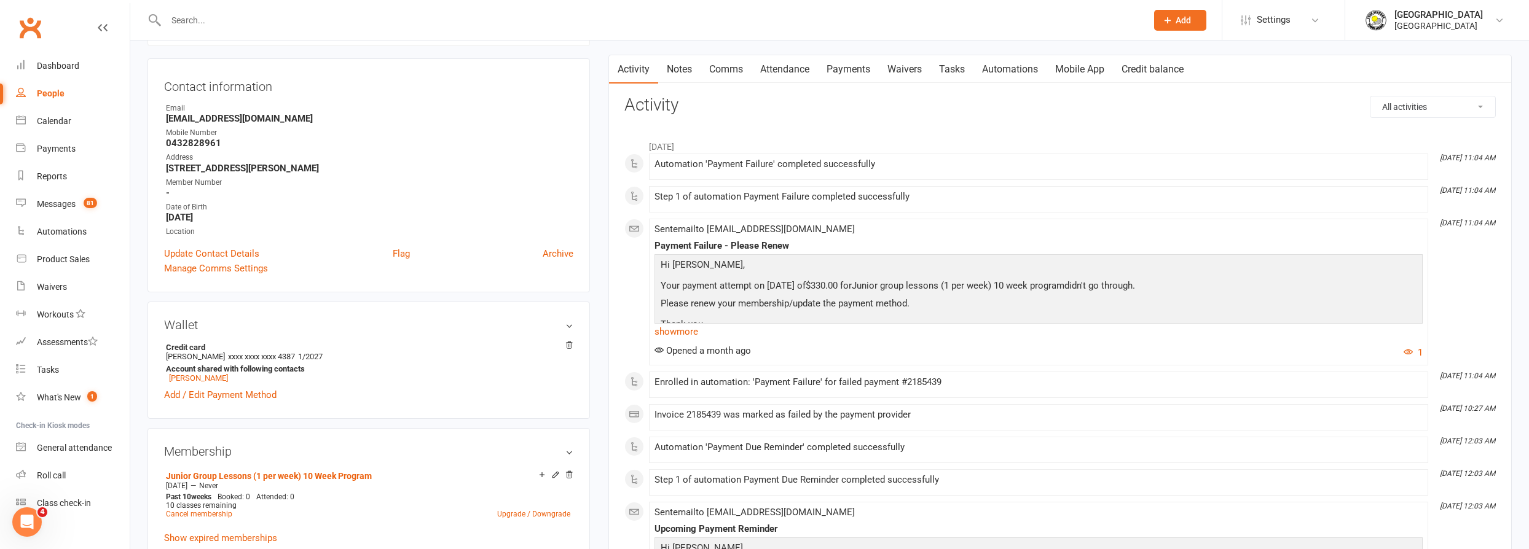
scroll to position [111, 0]
click at [851, 68] on link "Payments" at bounding box center [848, 70] width 61 height 28
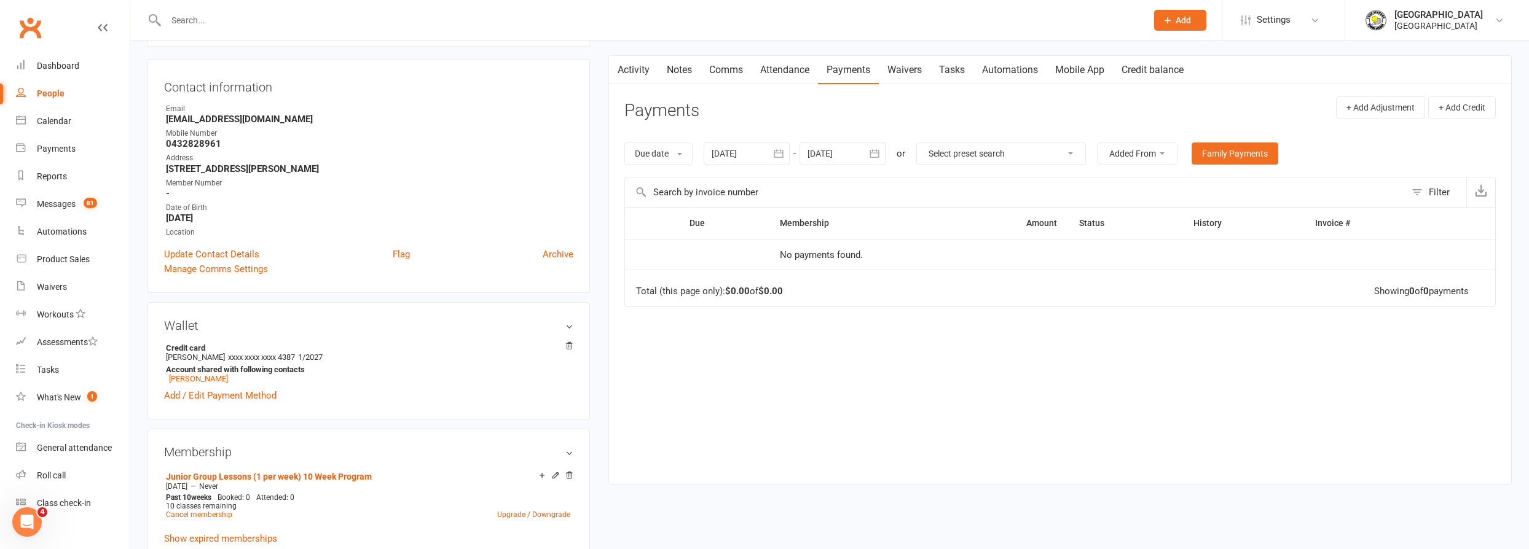
click at [742, 152] on div at bounding box center [747, 154] width 86 height 22
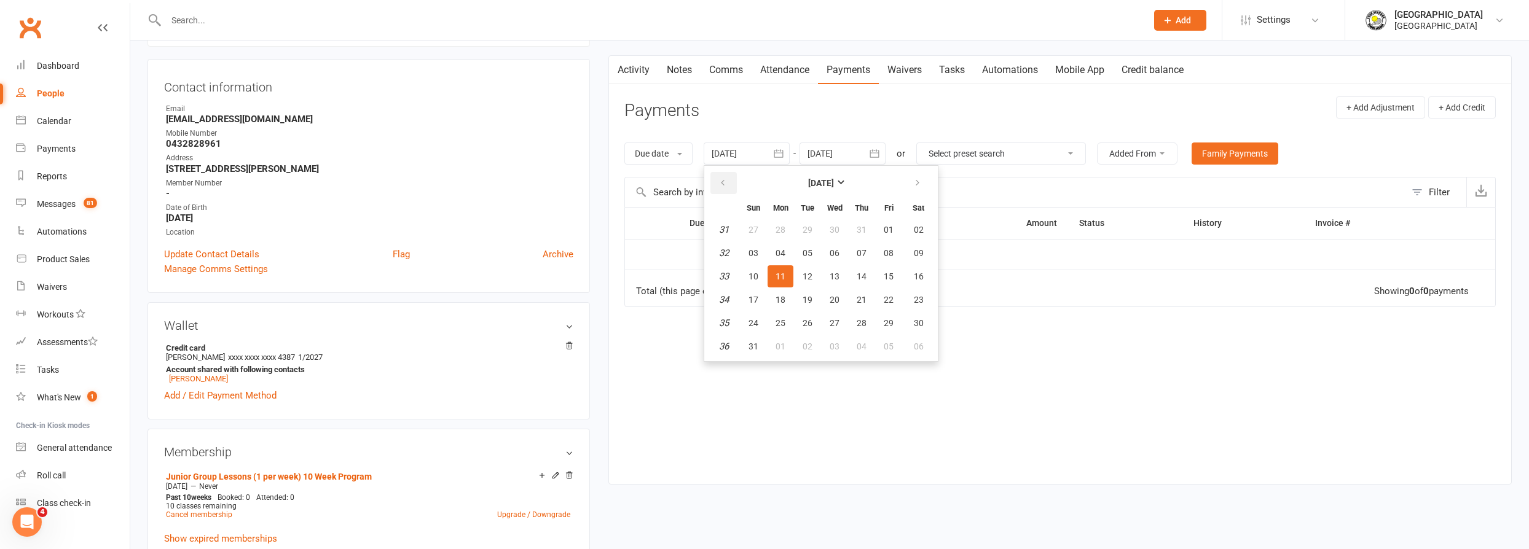
click at [725, 184] on icon "button" at bounding box center [722, 183] width 9 height 10
click at [834, 303] on button "23" at bounding box center [835, 300] width 26 height 22
type input "[DATE]"
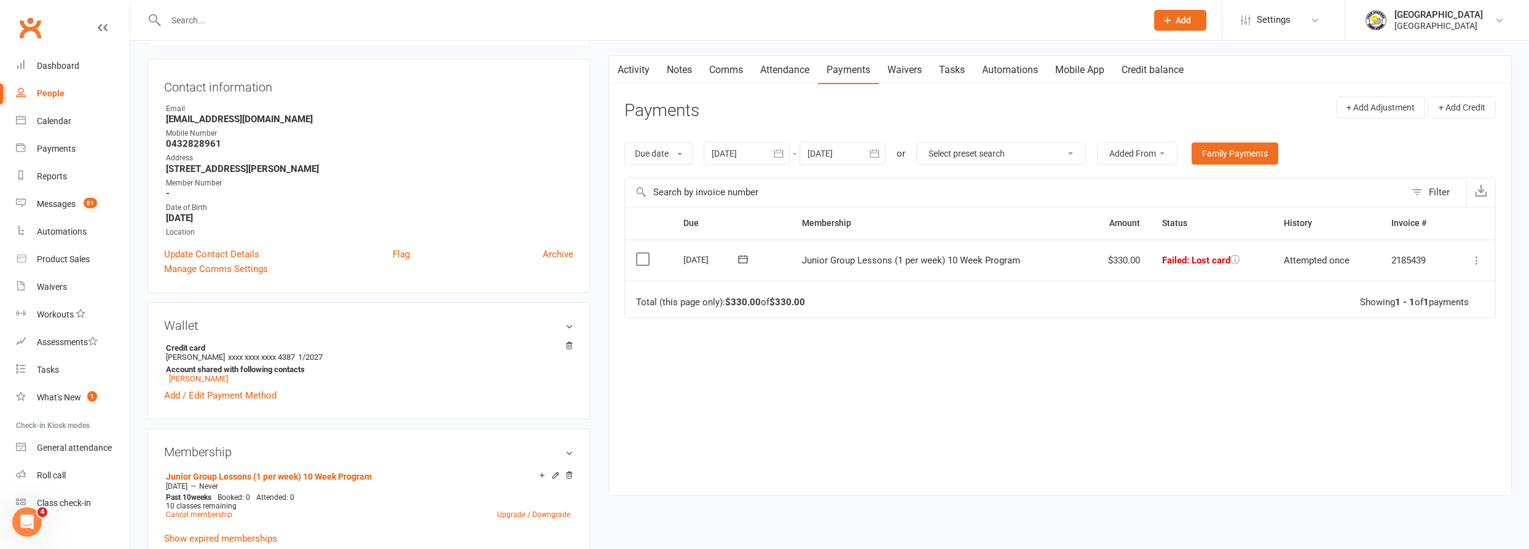
click at [1470, 257] on button at bounding box center [1476, 260] width 15 height 15
click at [1417, 356] on link "Skip" at bounding box center [1423, 358] width 122 height 25
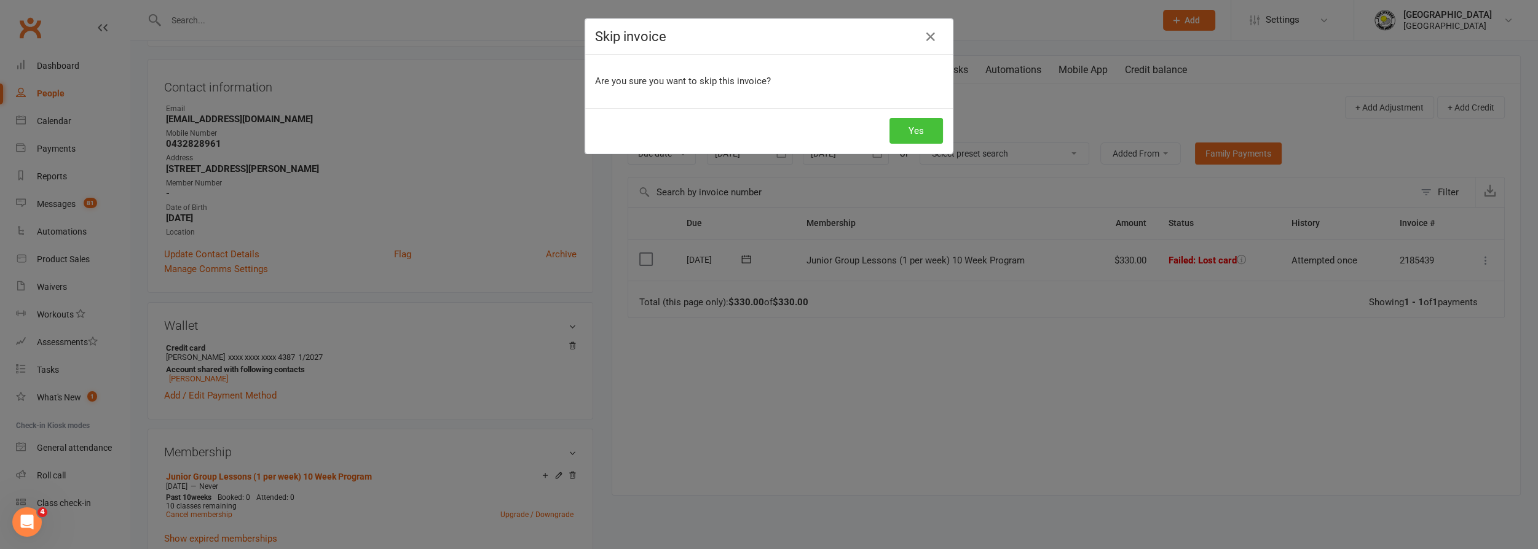
click at [911, 134] on button "Yes" at bounding box center [915, 131] width 53 height 26
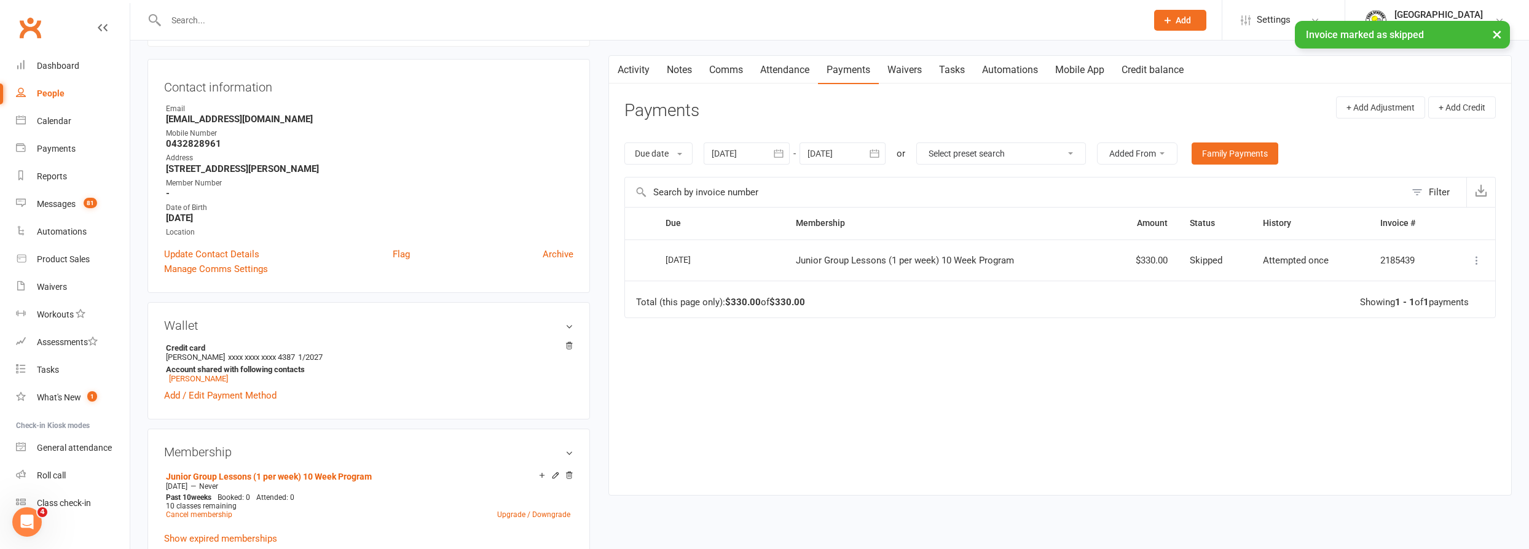
click at [835, 148] on div at bounding box center [843, 154] width 86 height 22
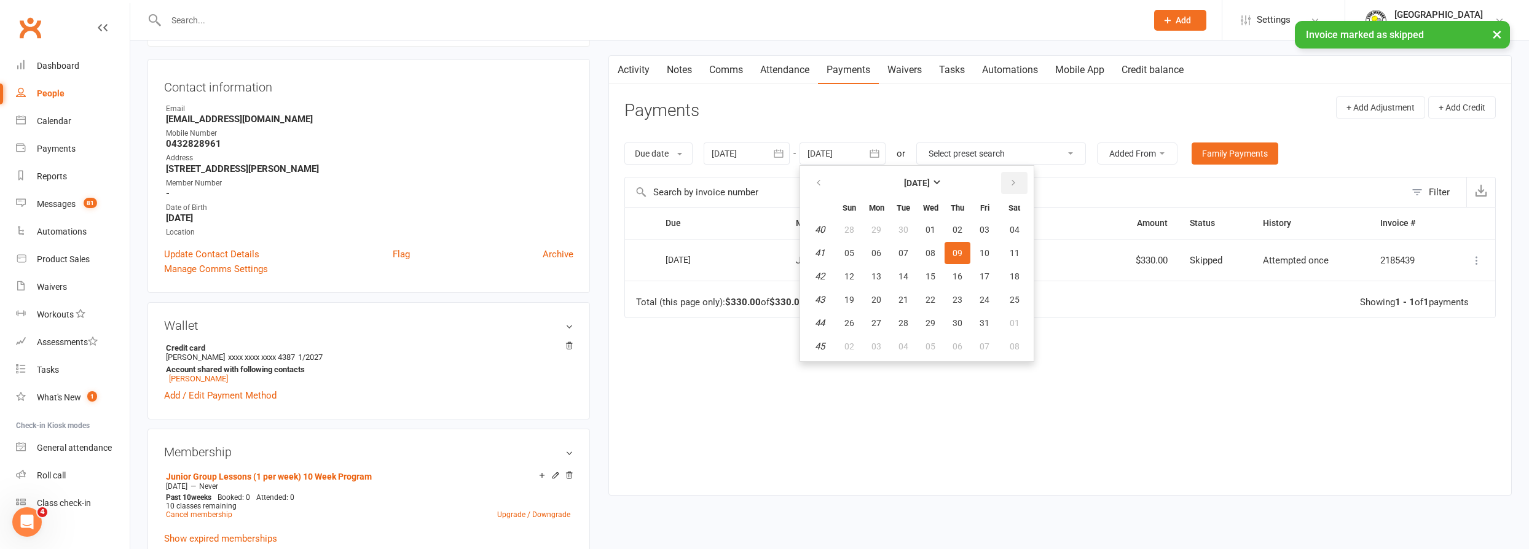
click at [1018, 183] on button "button" at bounding box center [1014, 183] width 26 height 22
click at [1017, 183] on button "button" at bounding box center [1014, 183] width 26 height 22
click at [960, 297] on span "22" at bounding box center [958, 300] width 10 height 10
type input "[DATE]"
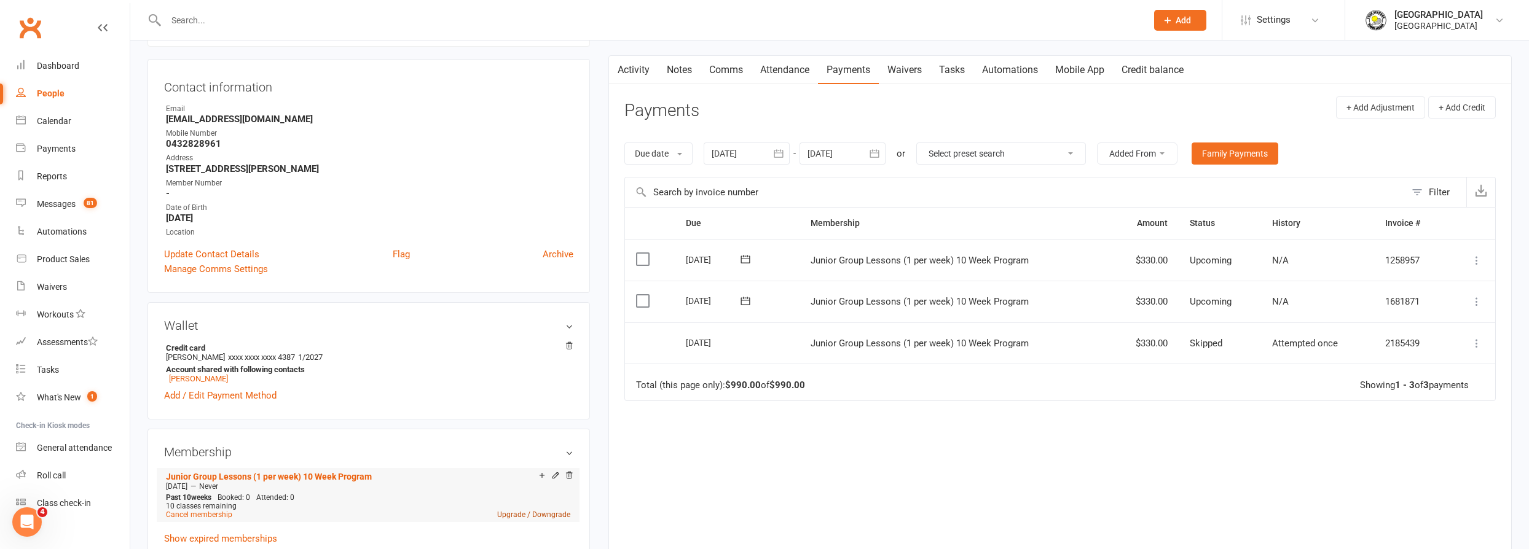
click at [522, 513] on link "Upgrade / Downgrade" at bounding box center [533, 515] width 73 height 9
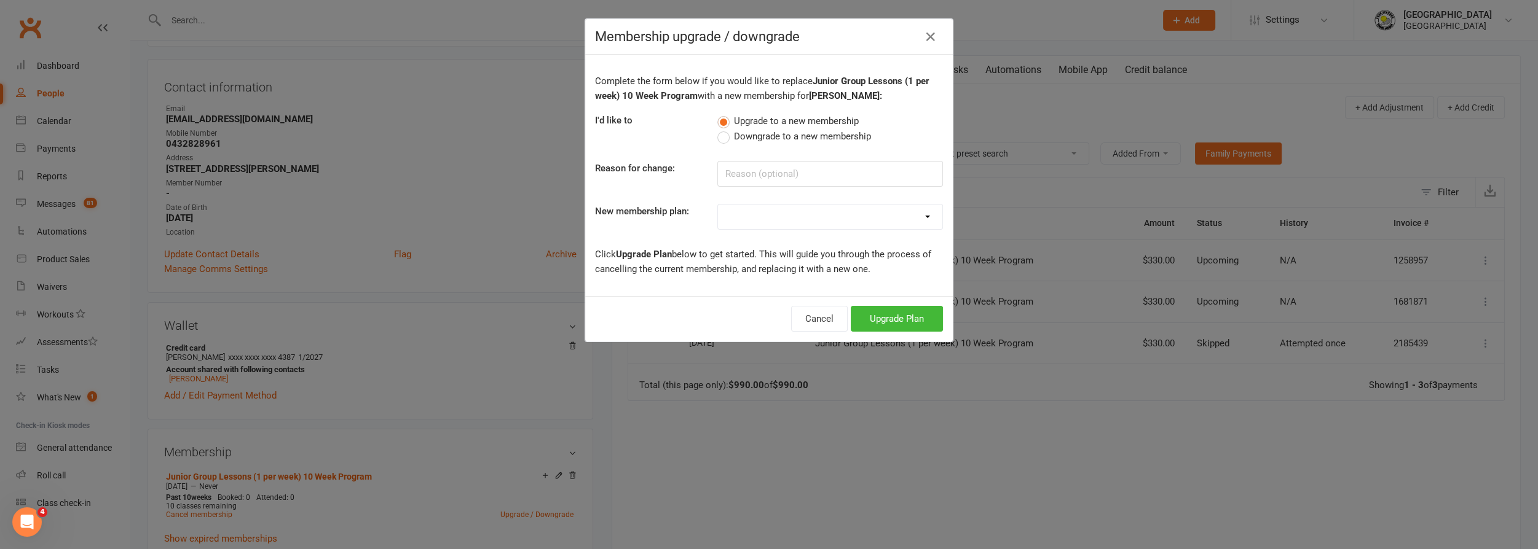
drag, startPoint x: 744, startPoint y: 189, endPoint x: 751, endPoint y: 186, distance: 7.8
click at [745, 189] on div "Complete the form below if you would like to replace Junior Group Lessons (1 pe…" at bounding box center [769, 176] width 368 height 242
click at [765, 181] on input at bounding box center [830, 174] width 226 height 26
click at [762, 214] on select "Trial Junior Group Lesson (1 Pack) Trial Adults 2-hr Group Lesson (1 Pack) Tria…" at bounding box center [830, 217] width 224 height 25
select select "19"
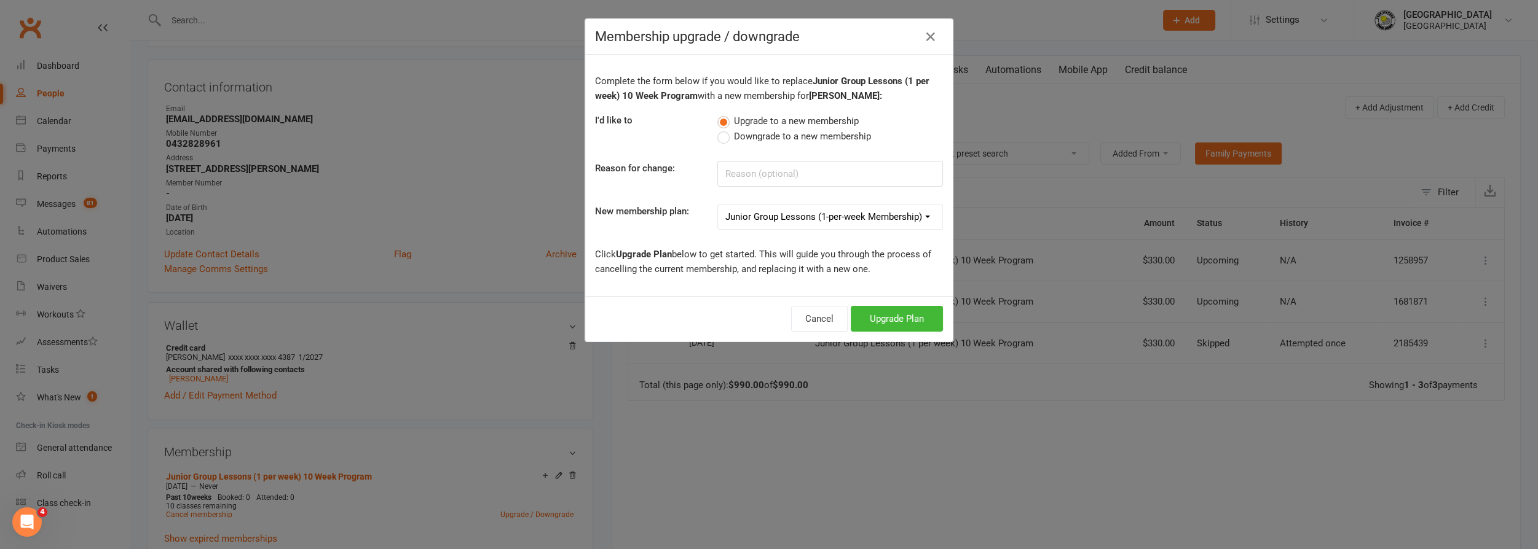
click at [718, 205] on select "Trial Junior Group Lesson (1 Pack) Trial Adults 2-hr Group Lesson (1 Pack) Tria…" at bounding box center [830, 217] width 224 height 25
click at [891, 324] on button "Upgrade Plan" at bounding box center [897, 319] width 92 height 26
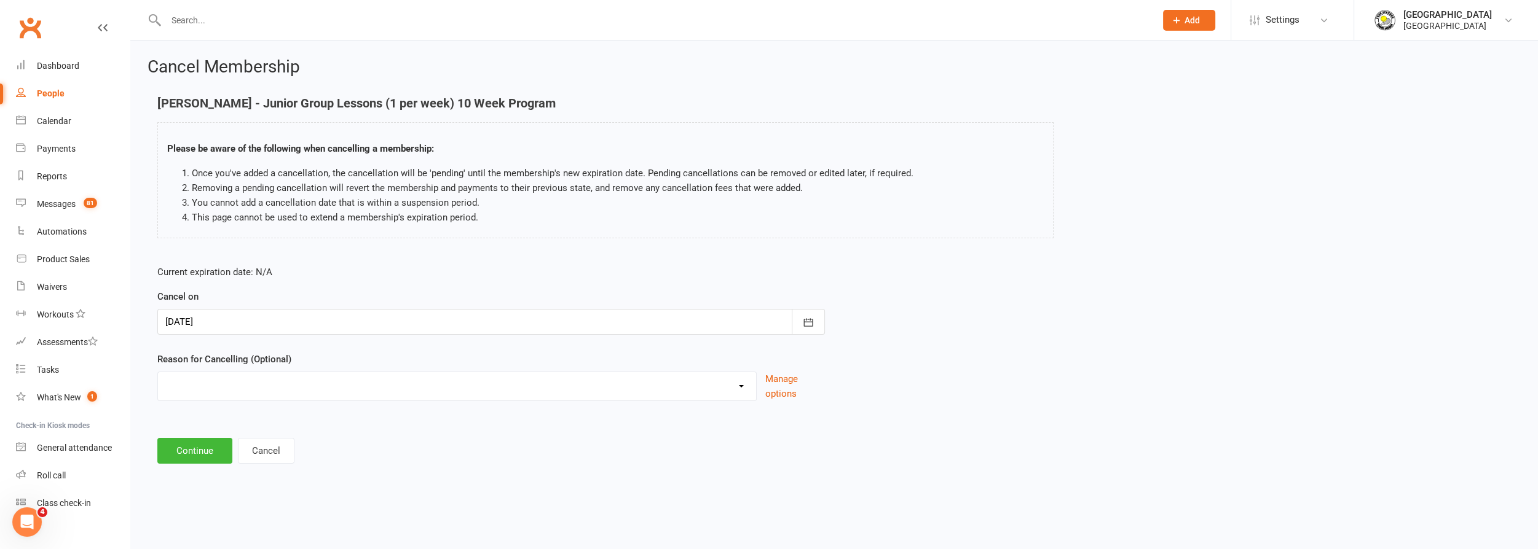
click at [277, 319] on div at bounding box center [490, 322] width 667 height 26
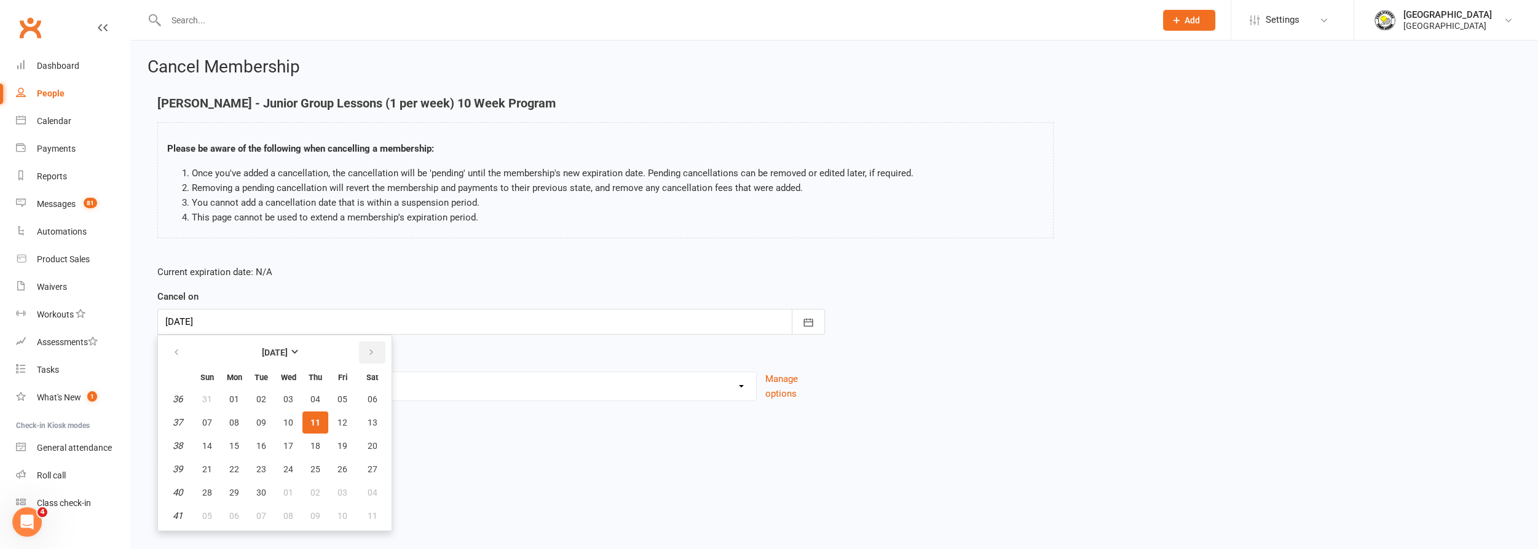
click at [367, 351] on icon "button" at bounding box center [371, 353] width 9 height 10
click at [267, 441] on button "14" at bounding box center [261, 446] width 26 height 22
type input "[DATE]"
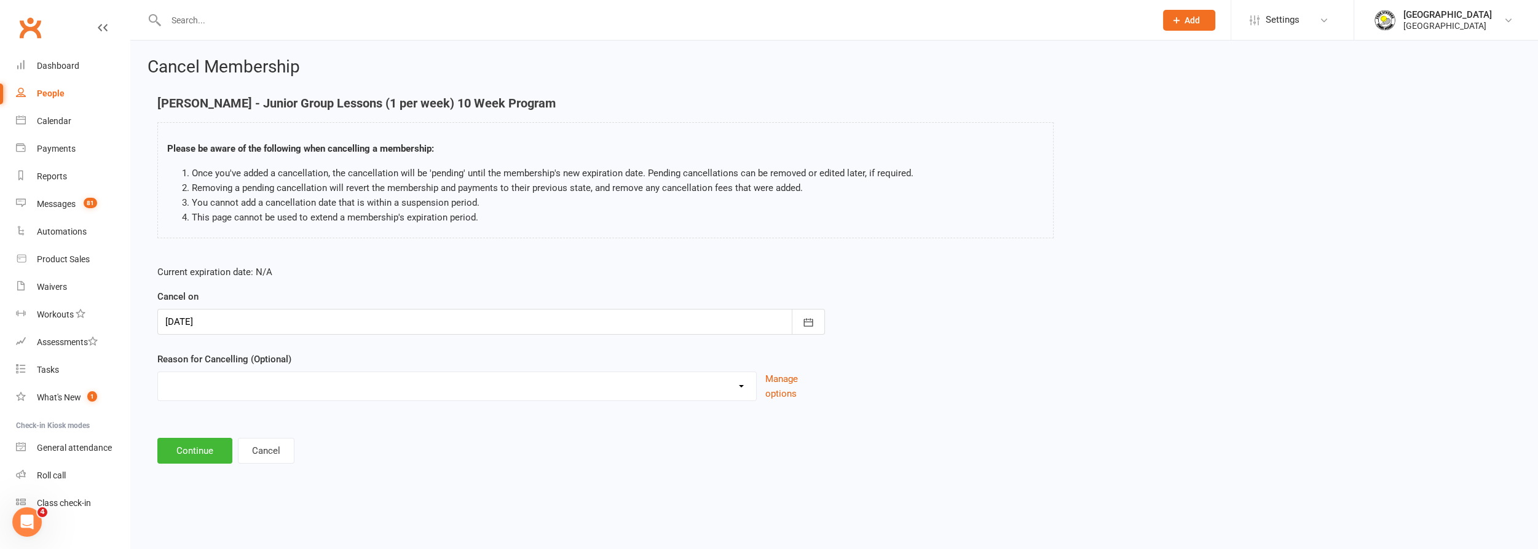
click at [230, 375] on select "Change to program Holiday Injury New program Not continuing Other reason" at bounding box center [457, 384] width 598 height 25
select select "3"
click at [158, 372] on select "Change to program Holiday Injury New program Not continuing Other reason" at bounding box center [457, 384] width 598 height 25
click at [202, 452] on button "Continue" at bounding box center [194, 451] width 75 height 26
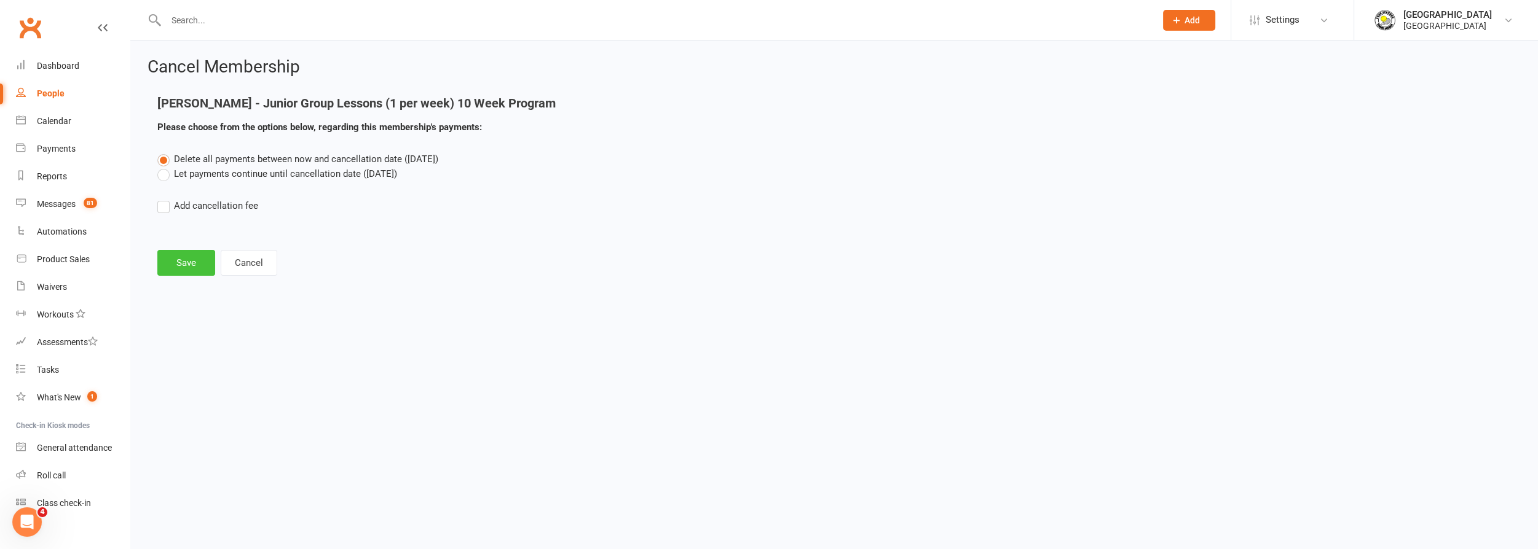
click at [175, 267] on button "Save" at bounding box center [186, 263] width 58 height 26
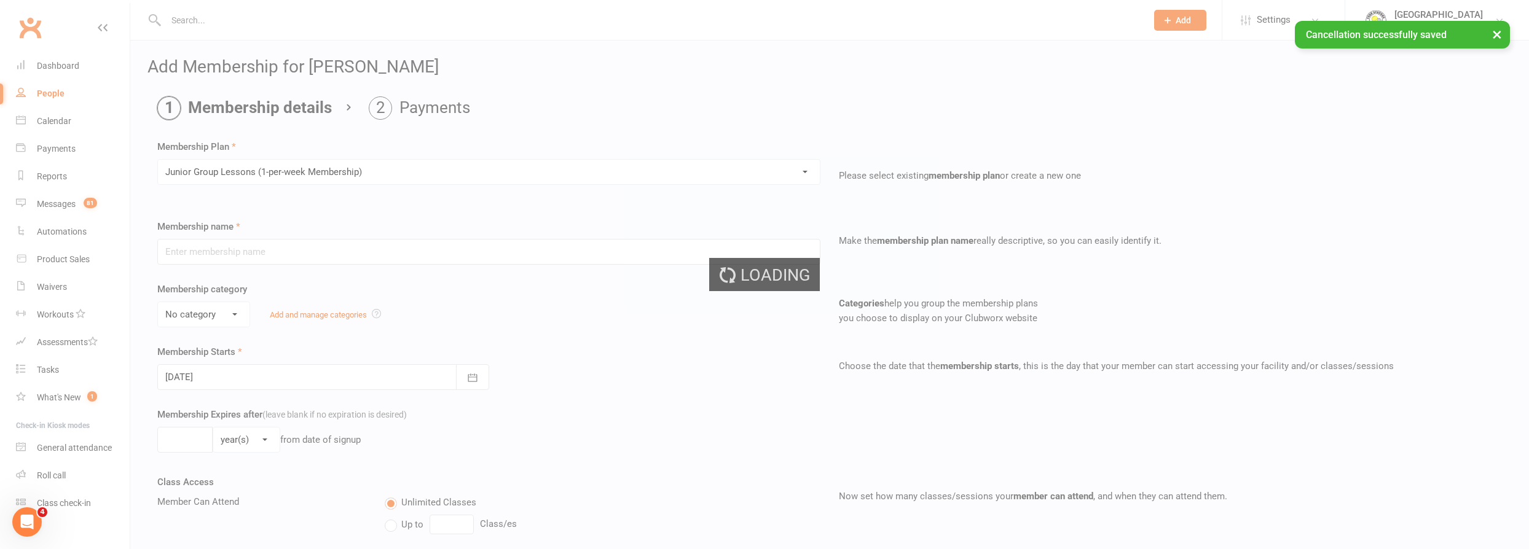
type input "Junior Group Lessons (1-per-week Membership)"
select select "4"
type input "0"
select select "1"
type input "2"
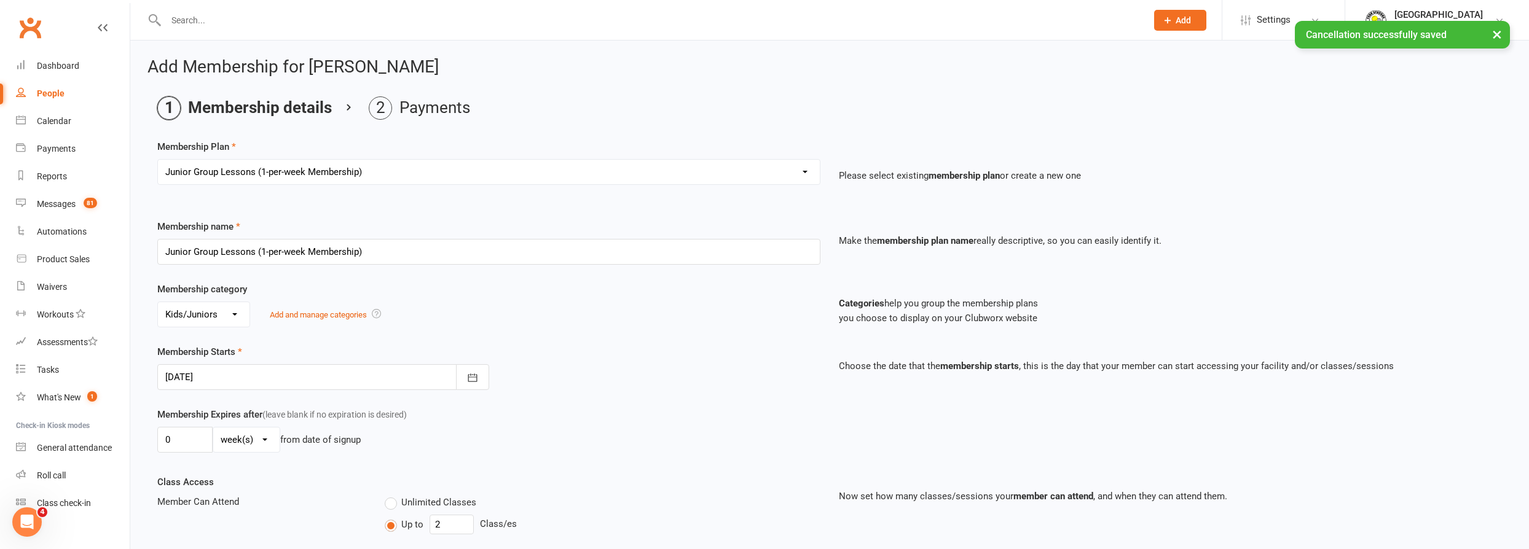
click at [216, 370] on div at bounding box center [323, 377] width 332 height 26
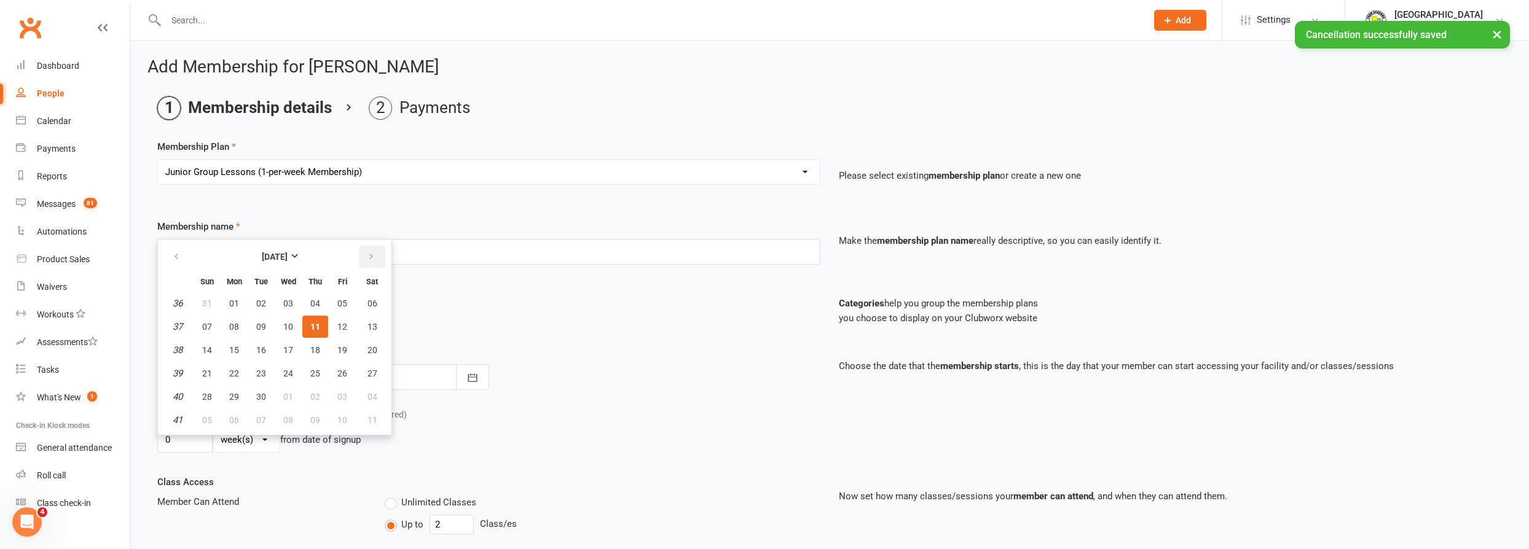
click at [382, 257] on th at bounding box center [371, 256] width 31 height 27
click at [375, 258] on button "button" at bounding box center [372, 257] width 26 height 22
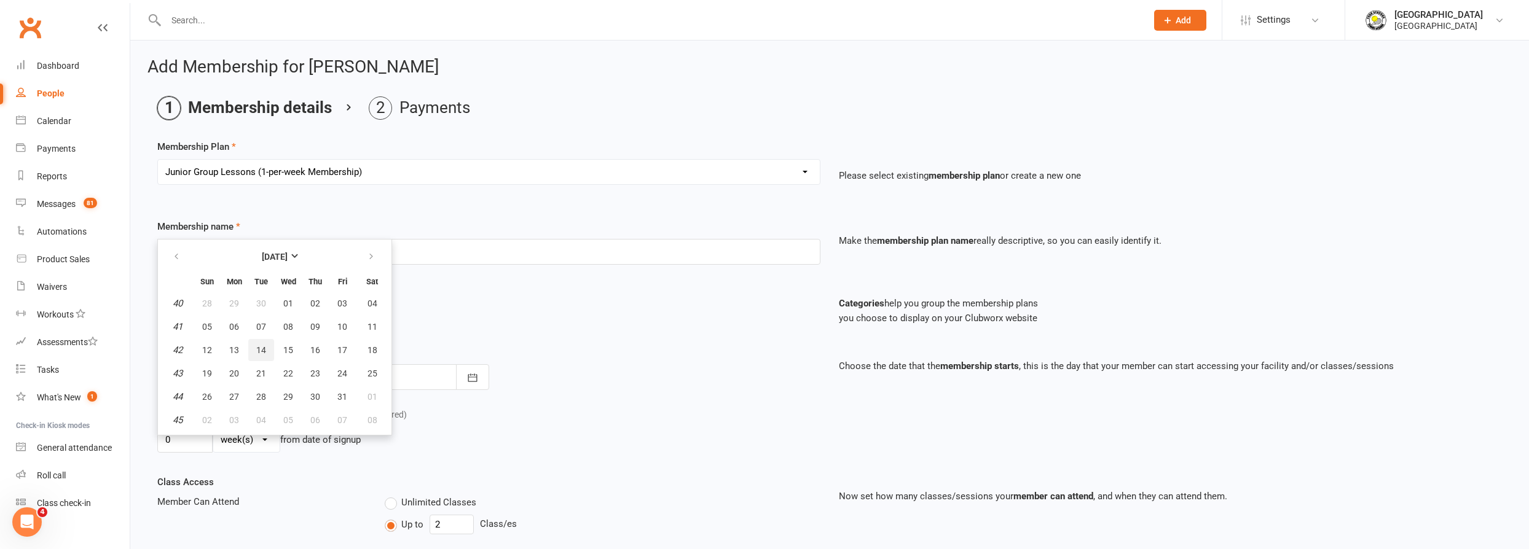
click at [261, 347] on span "14" at bounding box center [261, 350] width 10 height 10
type input "[DATE]"
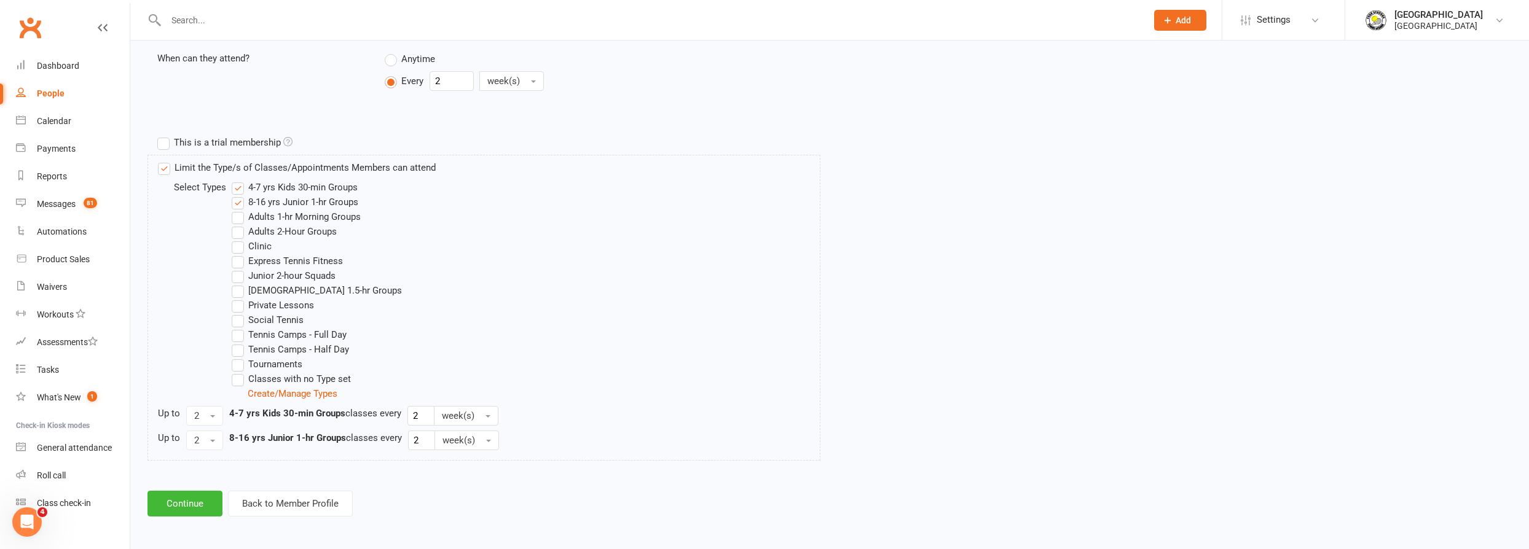
scroll to position [506, 0]
click at [181, 496] on button "Continue" at bounding box center [184, 503] width 75 height 26
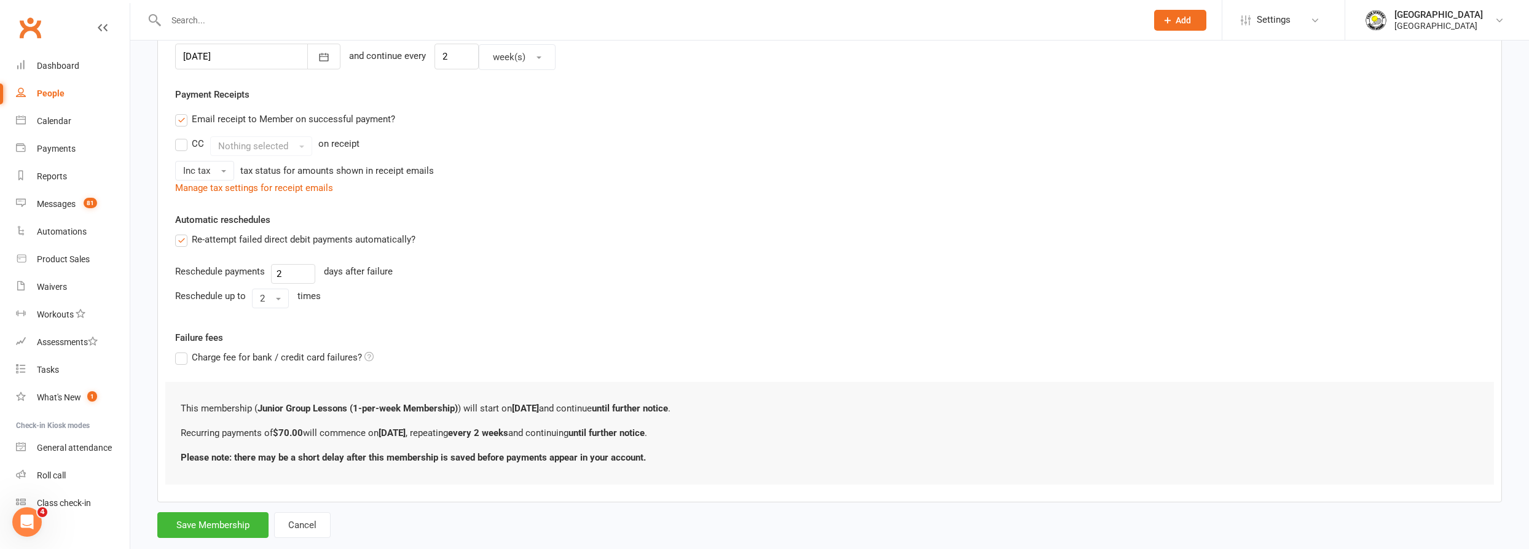
scroll to position [341, 0]
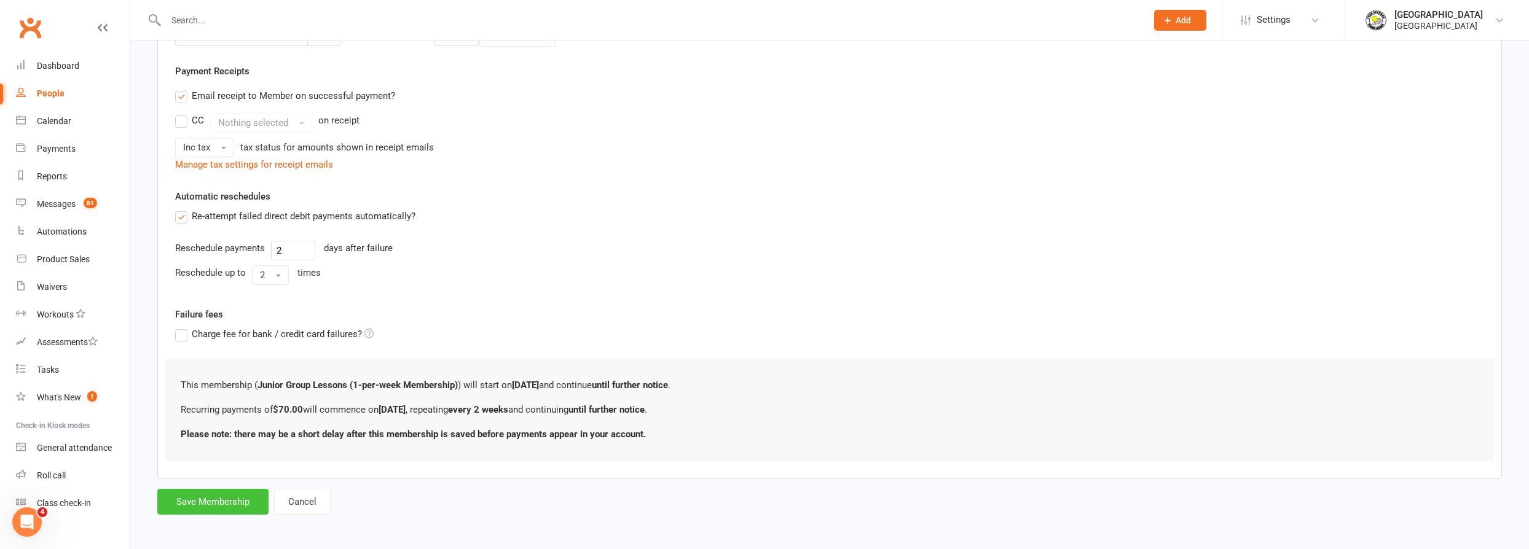
click at [226, 498] on button "Save Membership" at bounding box center [212, 502] width 111 height 26
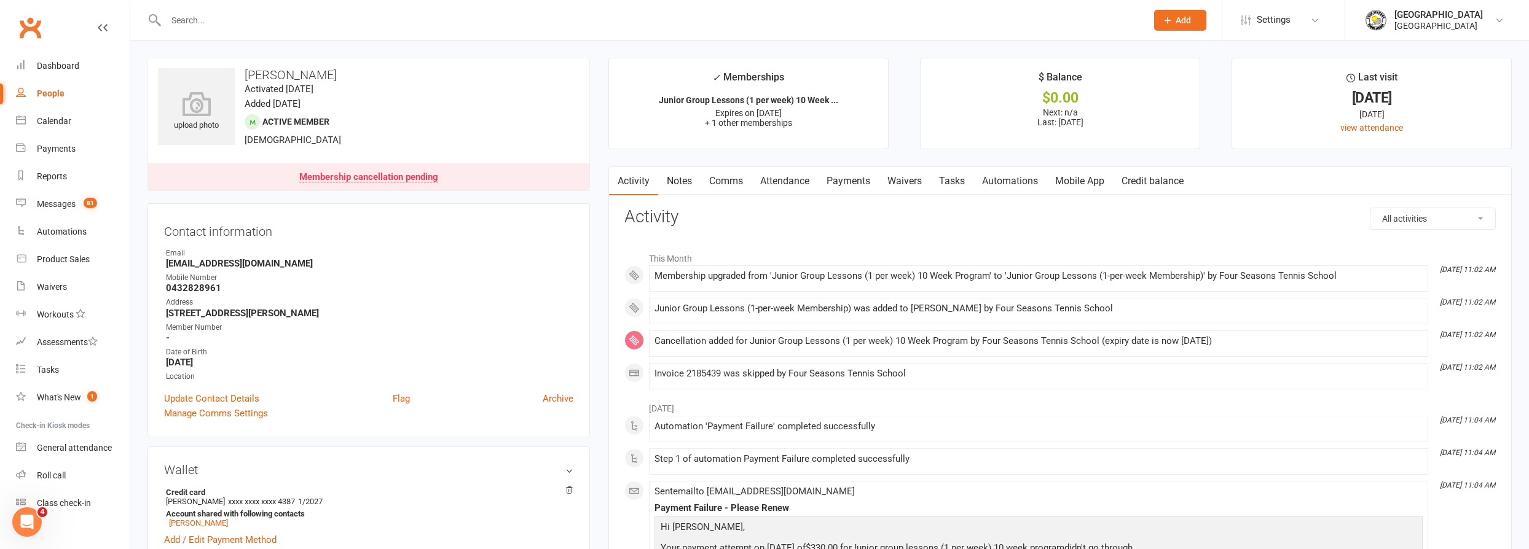
click at [389, 17] on input "text" at bounding box center [650, 20] width 976 height 17
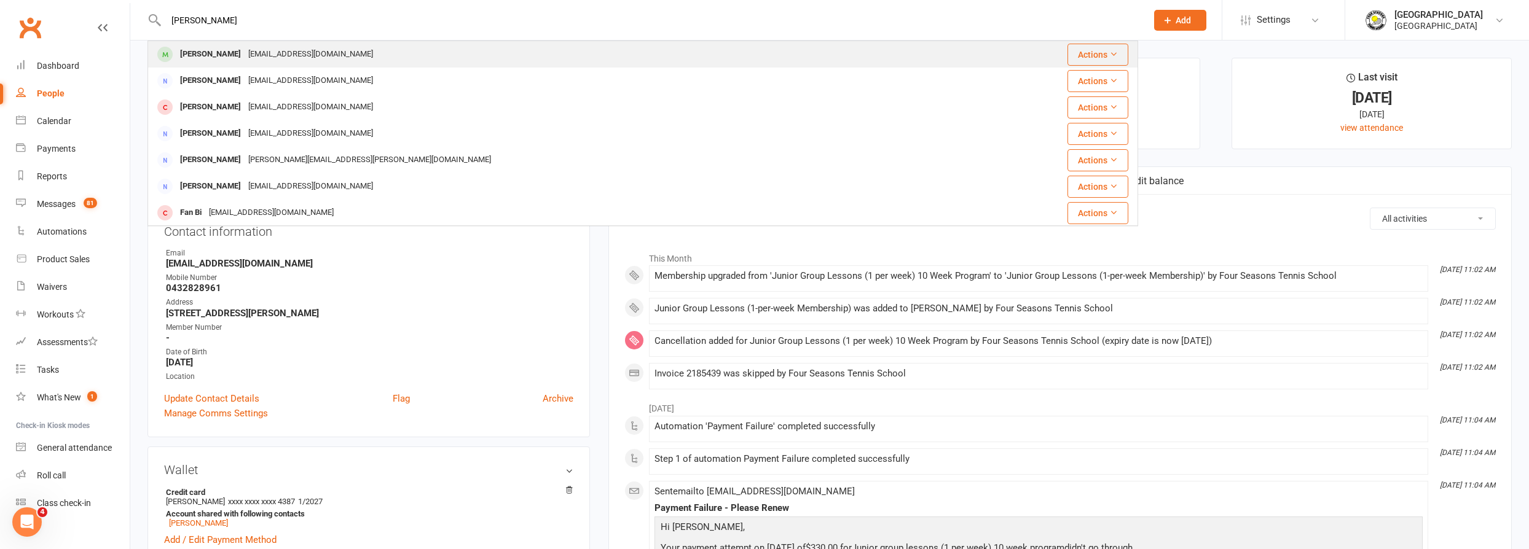
type input "[PERSON_NAME]"
click at [348, 61] on div "[PERSON_NAME] [EMAIL_ADDRESS][DOMAIN_NAME]" at bounding box center [560, 54] width 823 height 25
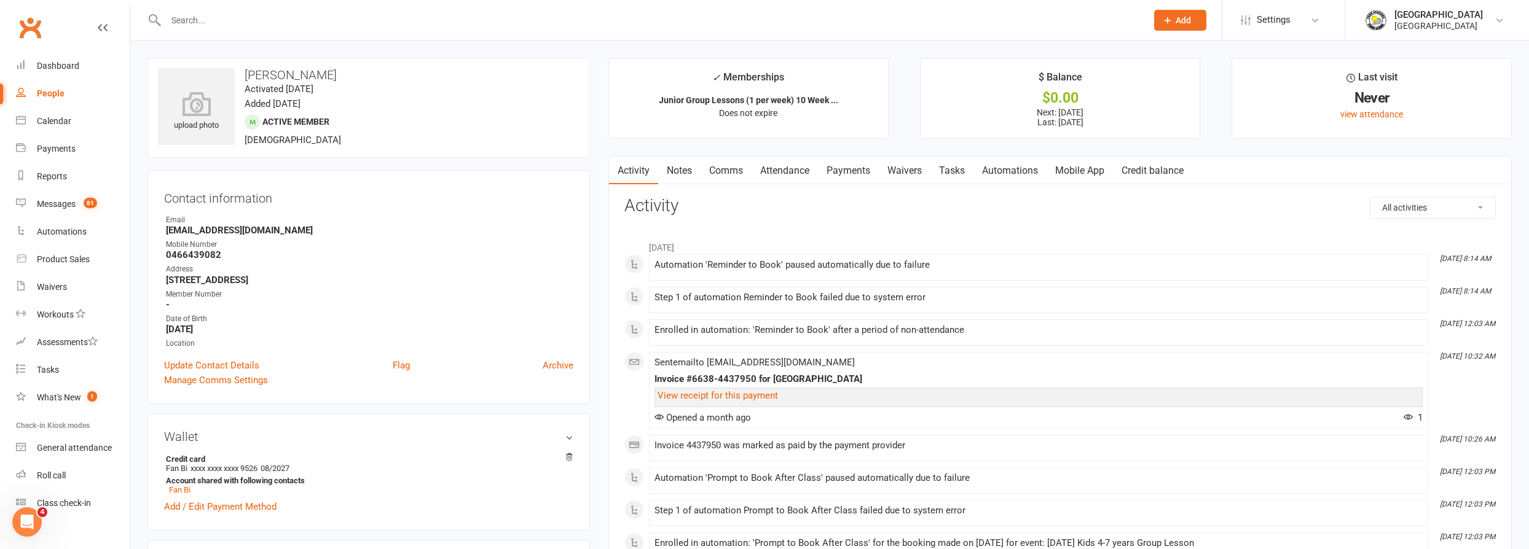
click at [847, 170] on link "Payments" at bounding box center [848, 171] width 61 height 28
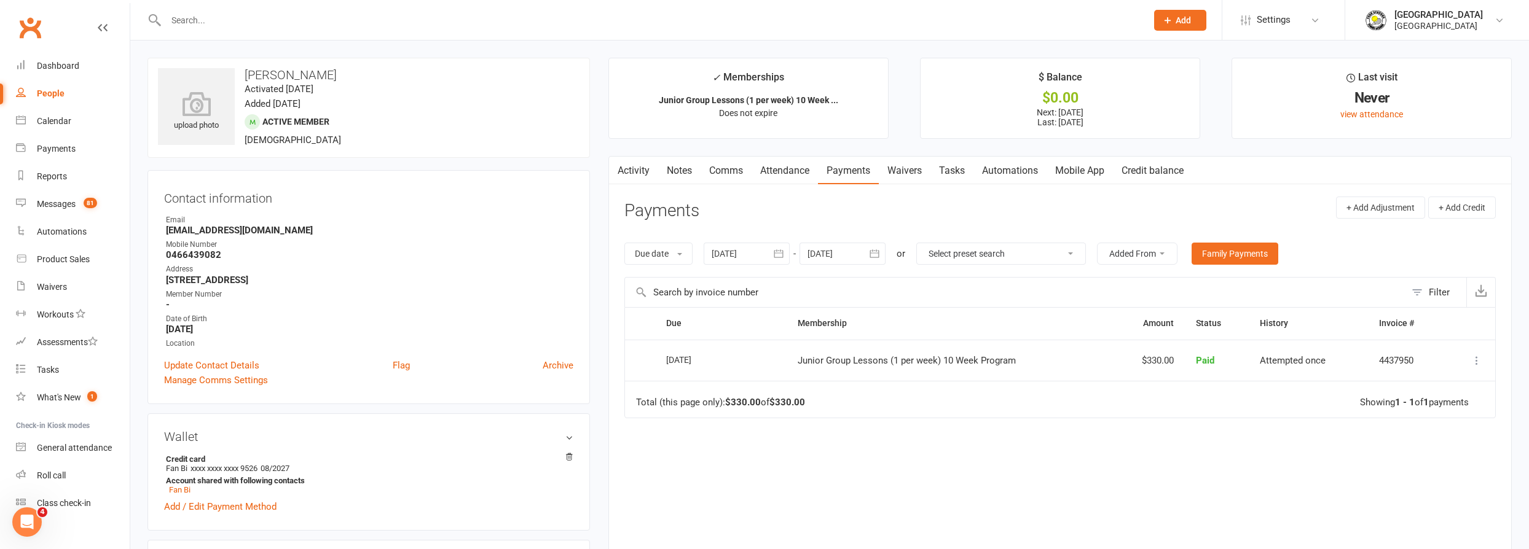
click at [834, 253] on div at bounding box center [843, 254] width 86 height 22
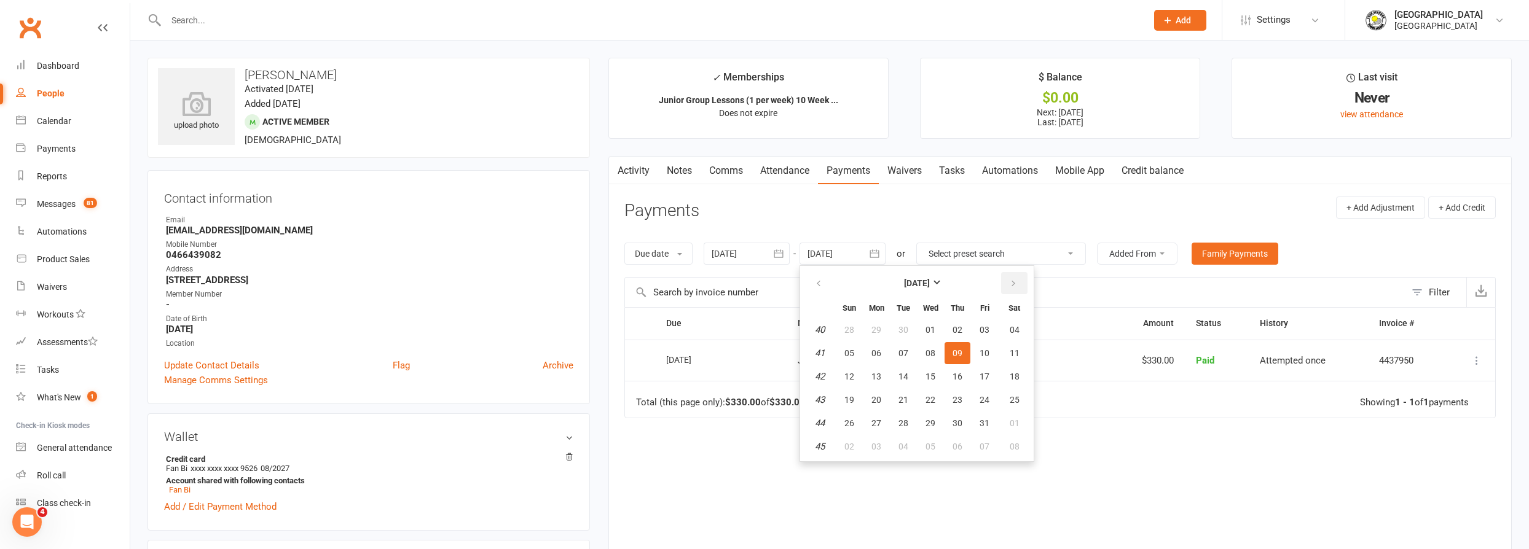
click at [1012, 284] on icon "button" at bounding box center [1013, 284] width 9 height 10
click at [1011, 283] on icon "button" at bounding box center [1013, 284] width 9 height 10
click at [972, 351] on button "13" at bounding box center [985, 353] width 26 height 22
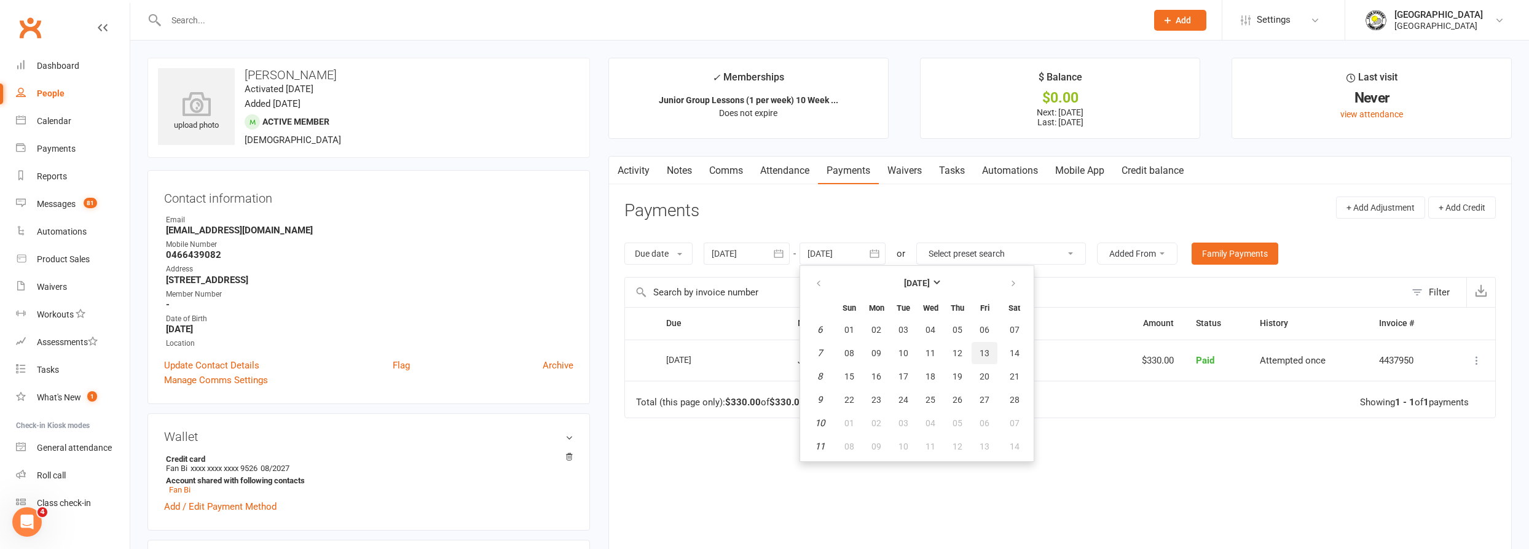
type input "[DATE]"
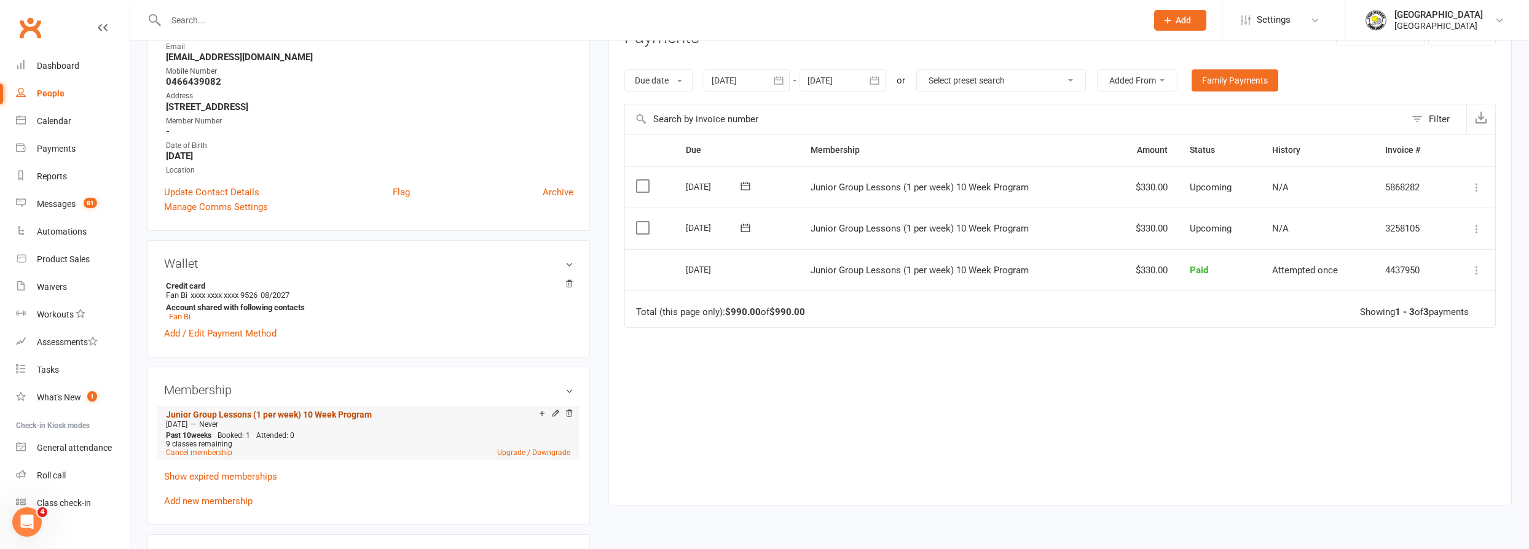
scroll to position [223, 0]
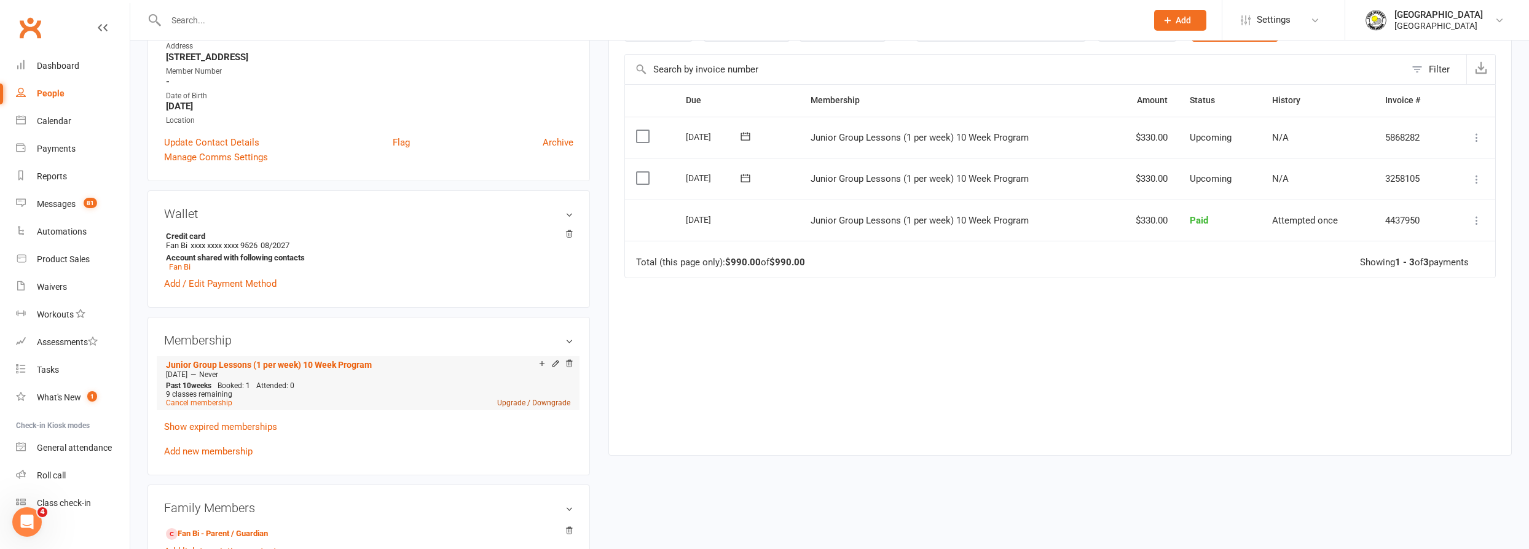
click at [562, 406] on link "Upgrade / Downgrade" at bounding box center [533, 403] width 73 height 9
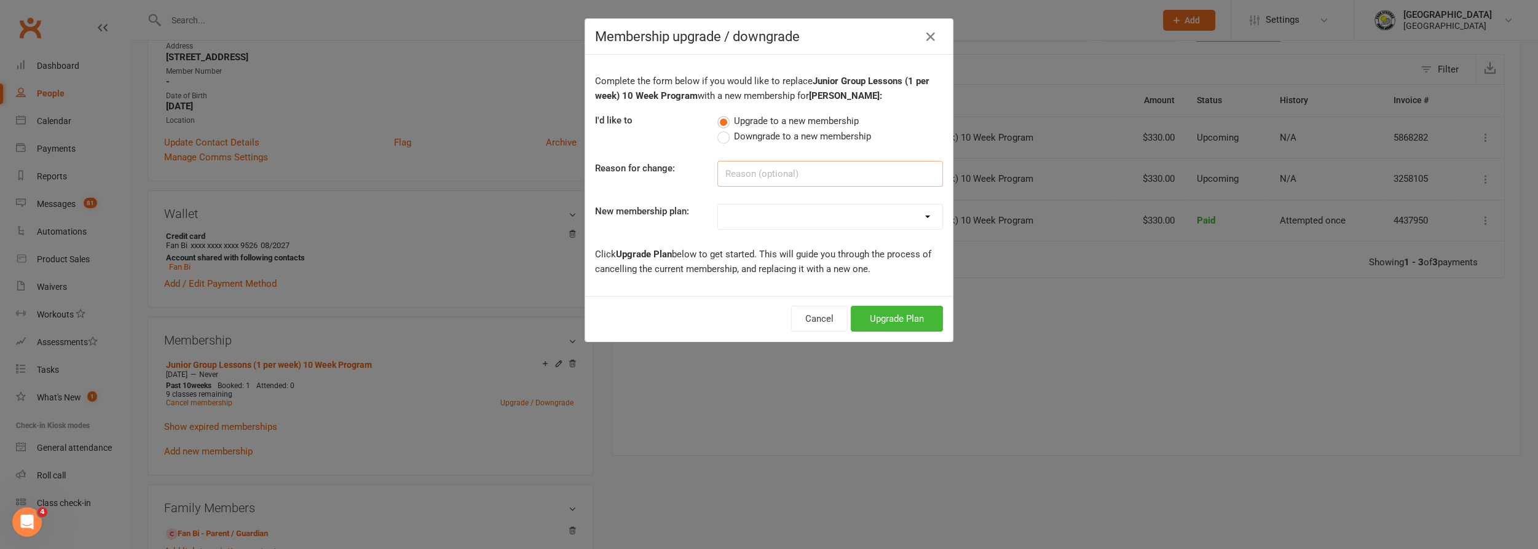
click at [796, 183] on input at bounding box center [830, 174] width 226 height 26
click at [784, 218] on select "Trial Junior Group Lesson (1 Pack) Trial Adults 2-hr Group Lesson (1 Pack) Tria…" at bounding box center [830, 217] width 224 height 25
select select "19"
click at [718, 205] on select "Trial Junior Group Lesson (1 Pack) Trial Adults 2-hr Group Lesson (1 Pack) Tria…" at bounding box center [830, 217] width 224 height 25
click at [893, 318] on button "Upgrade Plan" at bounding box center [897, 319] width 92 height 26
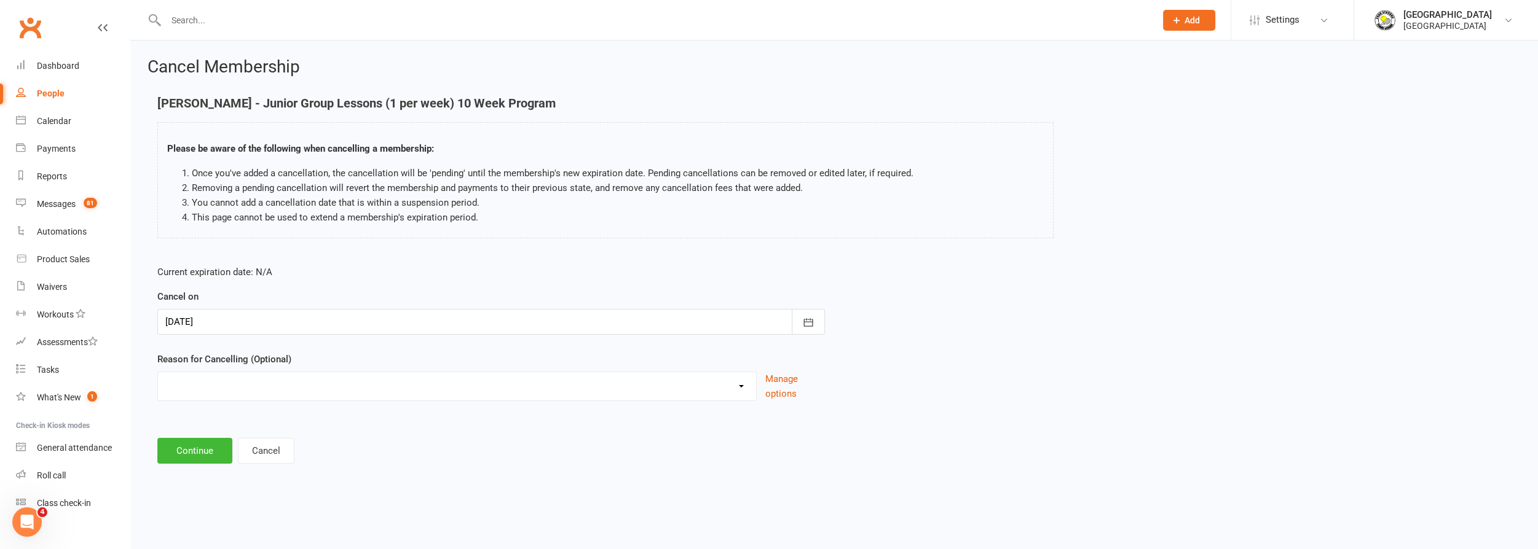
click at [658, 332] on div at bounding box center [490, 322] width 667 height 26
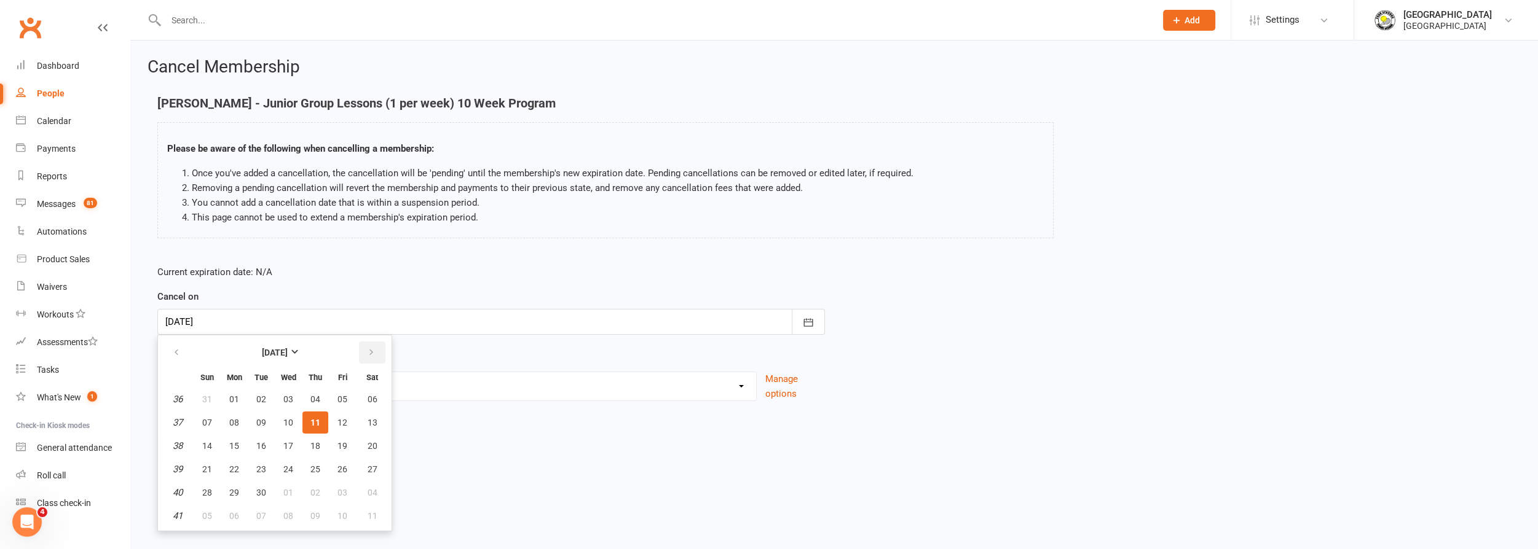
click at [375, 348] on button "button" at bounding box center [372, 353] width 26 height 22
click at [208, 468] on span "19" at bounding box center [207, 470] width 10 height 10
type input "[DATE]"
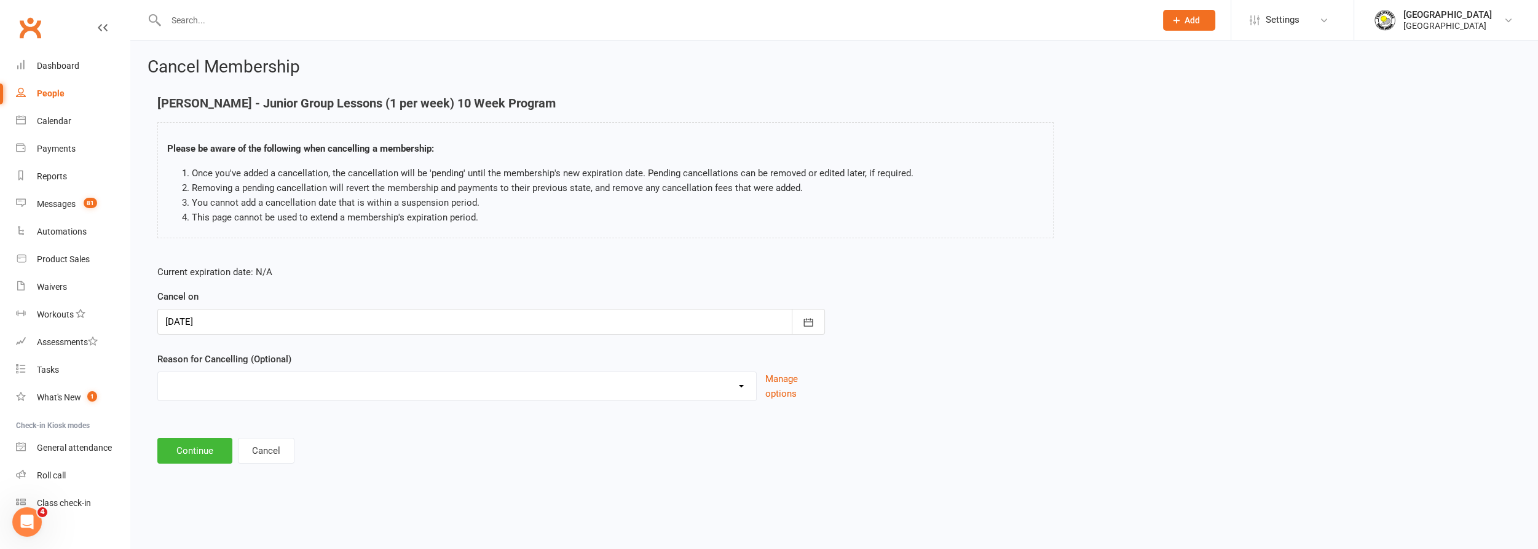
click at [309, 386] on select "Change to program Holiday Injury New program Not continuing Other reason" at bounding box center [457, 384] width 598 height 25
select select "3"
click at [158, 372] on select "Change to program Holiday Injury New program Not continuing Other reason" at bounding box center [457, 384] width 598 height 25
click at [195, 448] on button "Continue" at bounding box center [194, 451] width 75 height 26
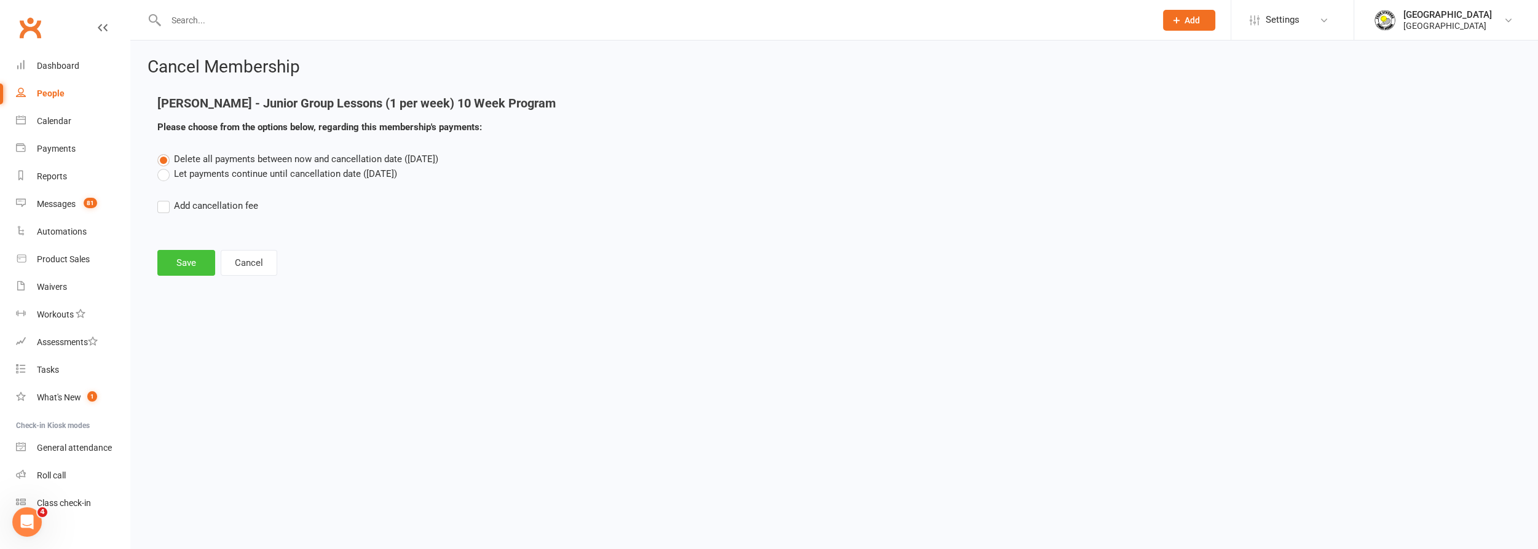
click at [192, 259] on button "Save" at bounding box center [186, 263] width 58 height 26
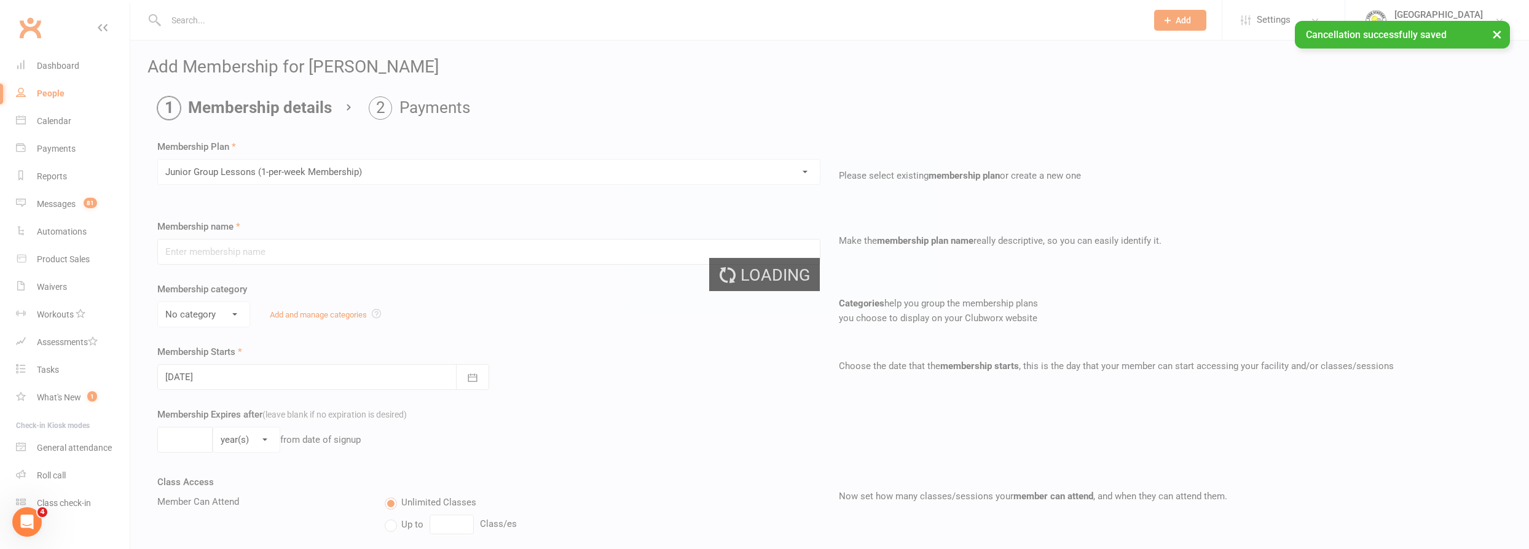
type input "Junior Group Lessons (1-per-week Membership)"
select select "4"
type input "0"
select select "1"
type input "2"
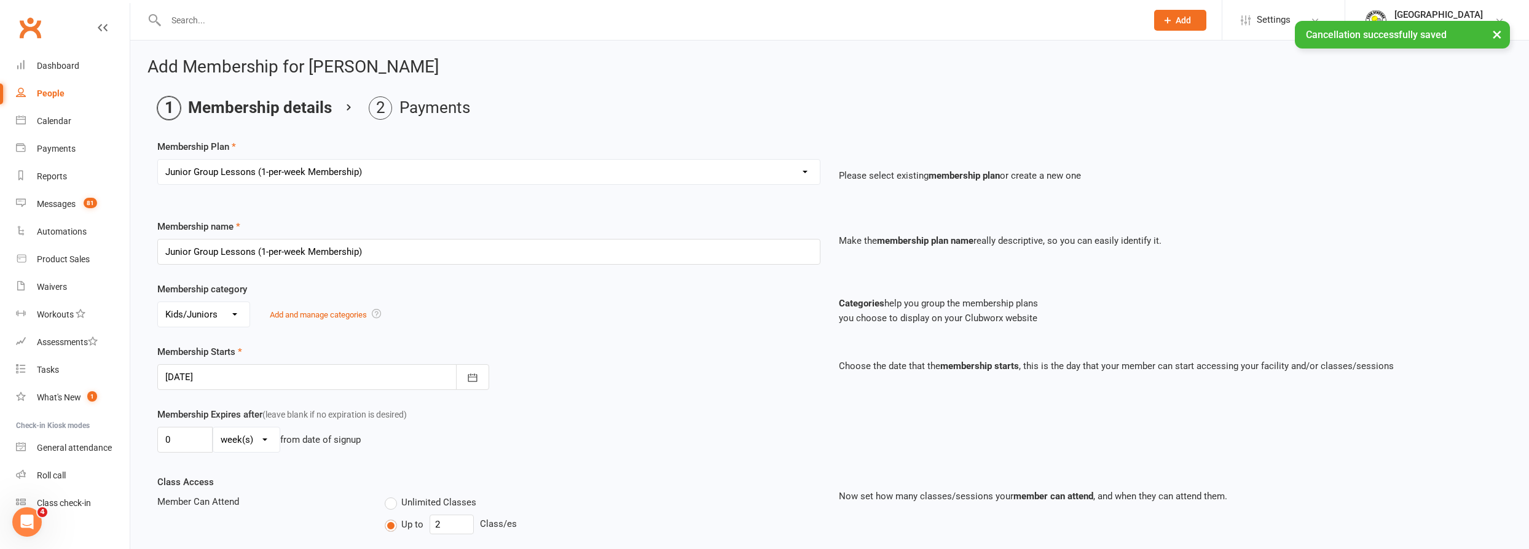
click at [218, 379] on div at bounding box center [323, 377] width 332 height 26
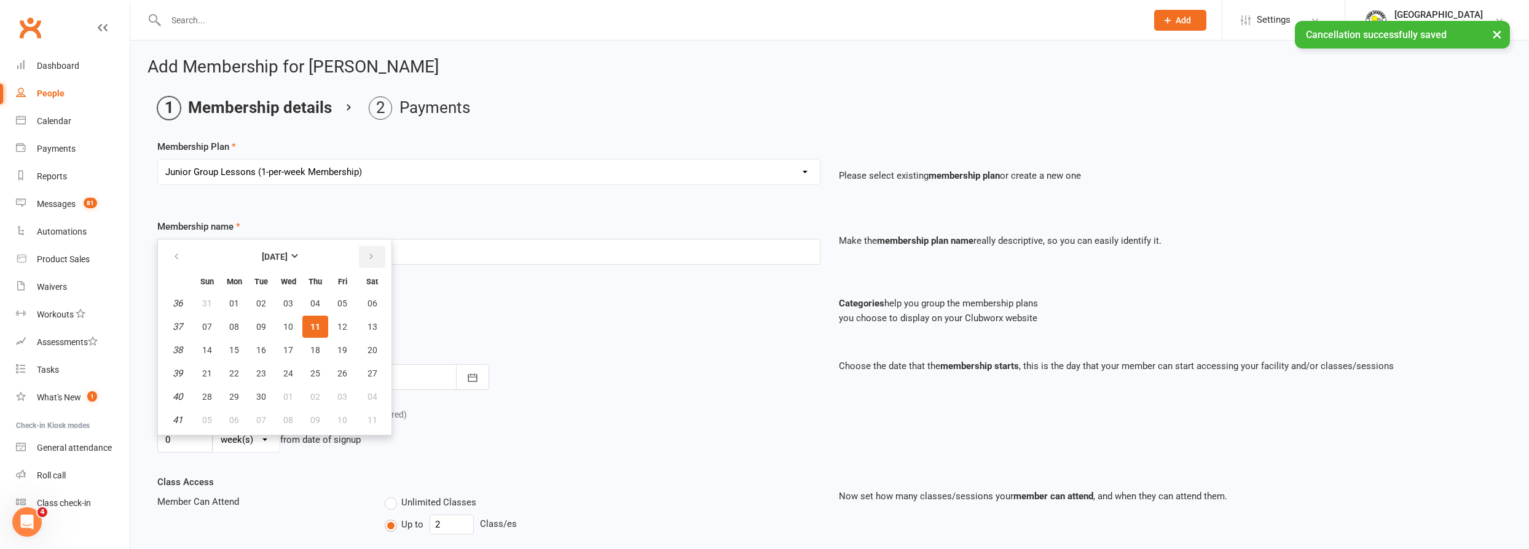
click at [363, 262] on button "button" at bounding box center [372, 257] width 26 height 22
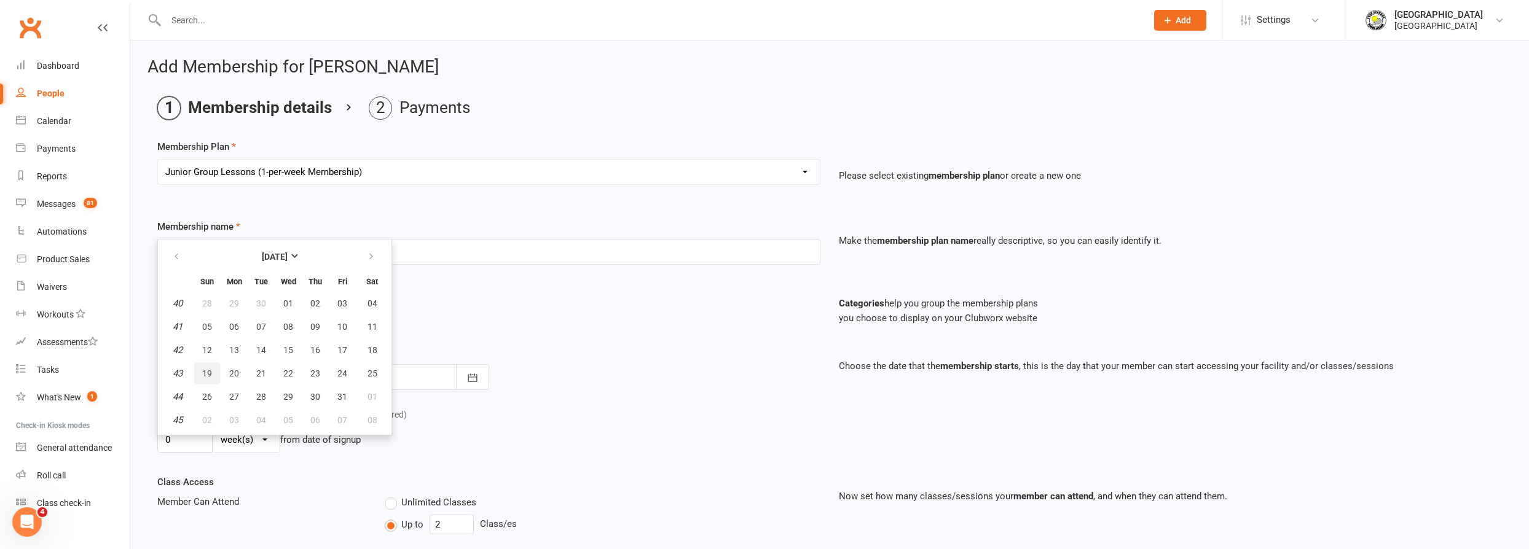
click at [200, 369] on button "19" at bounding box center [207, 374] width 26 height 22
type input "[DATE]"
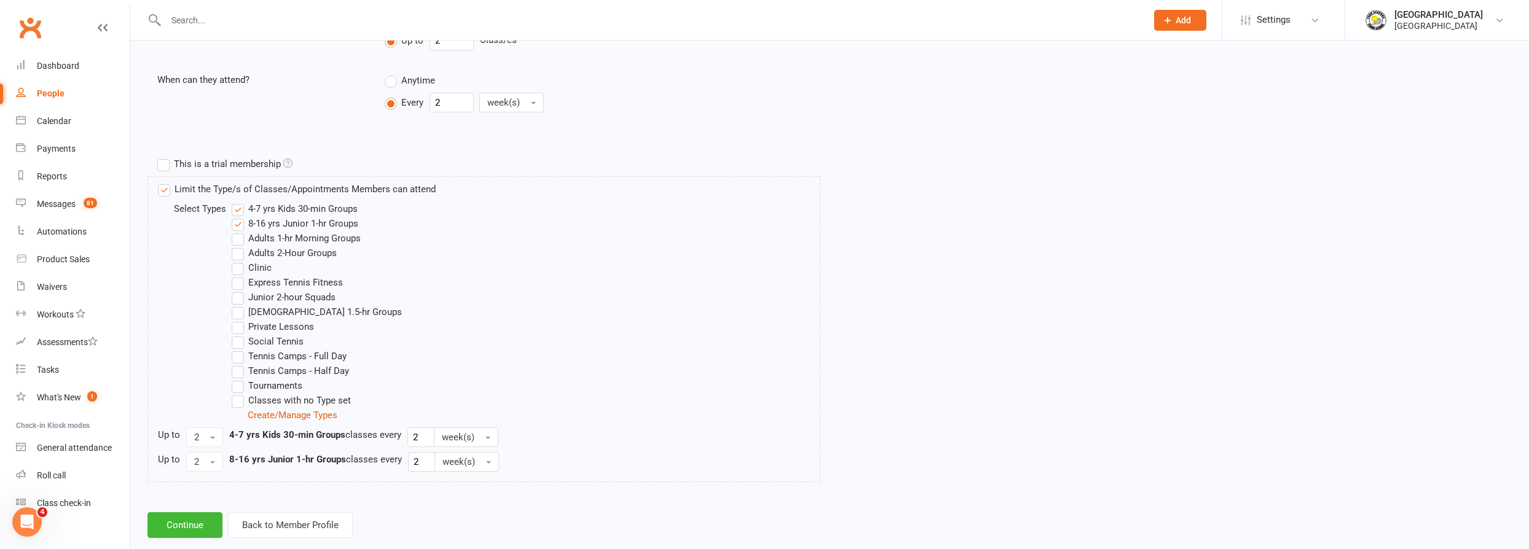
scroll to position [506, 0]
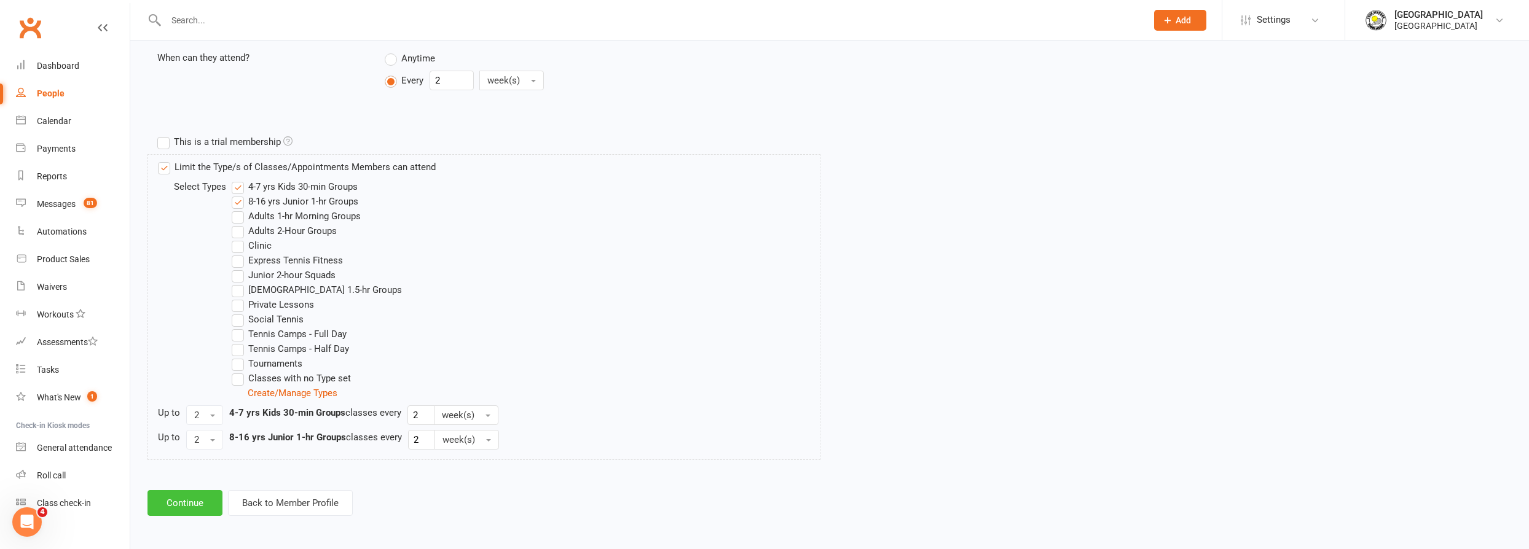
click at [190, 499] on button "Continue" at bounding box center [184, 503] width 75 height 26
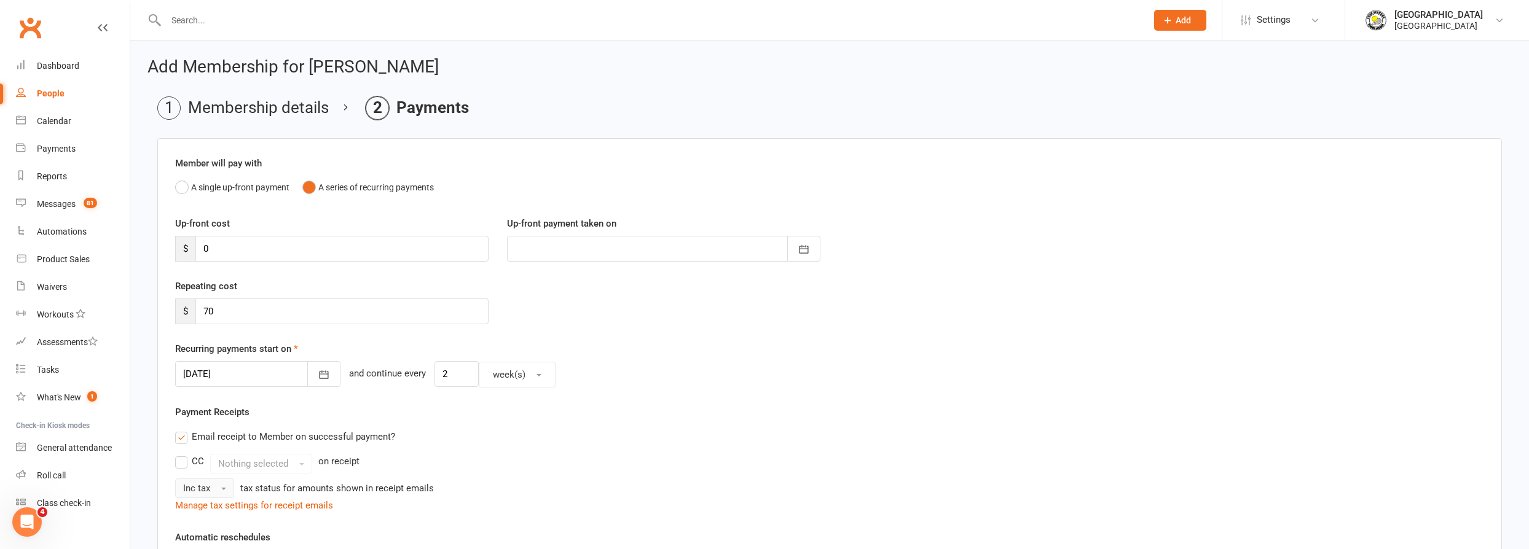
scroll to position [341, 0]
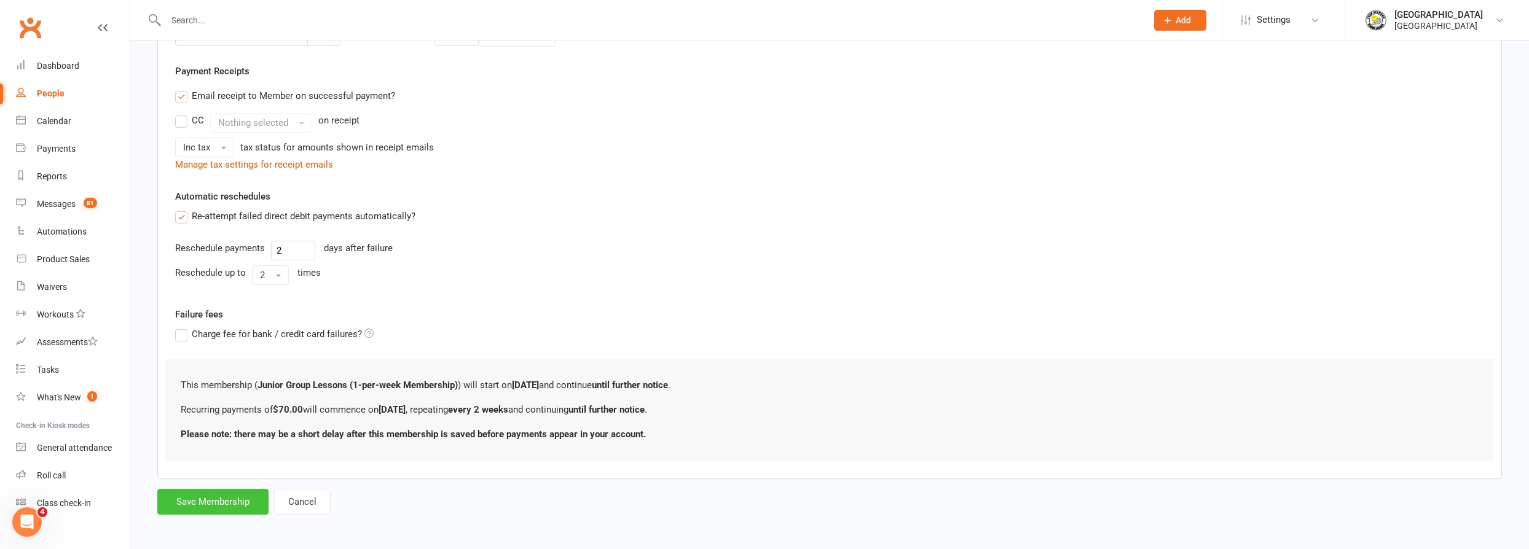
click at [220, 502] on button "Save Membership" at bounding box center [212, 502] width 111 height 26
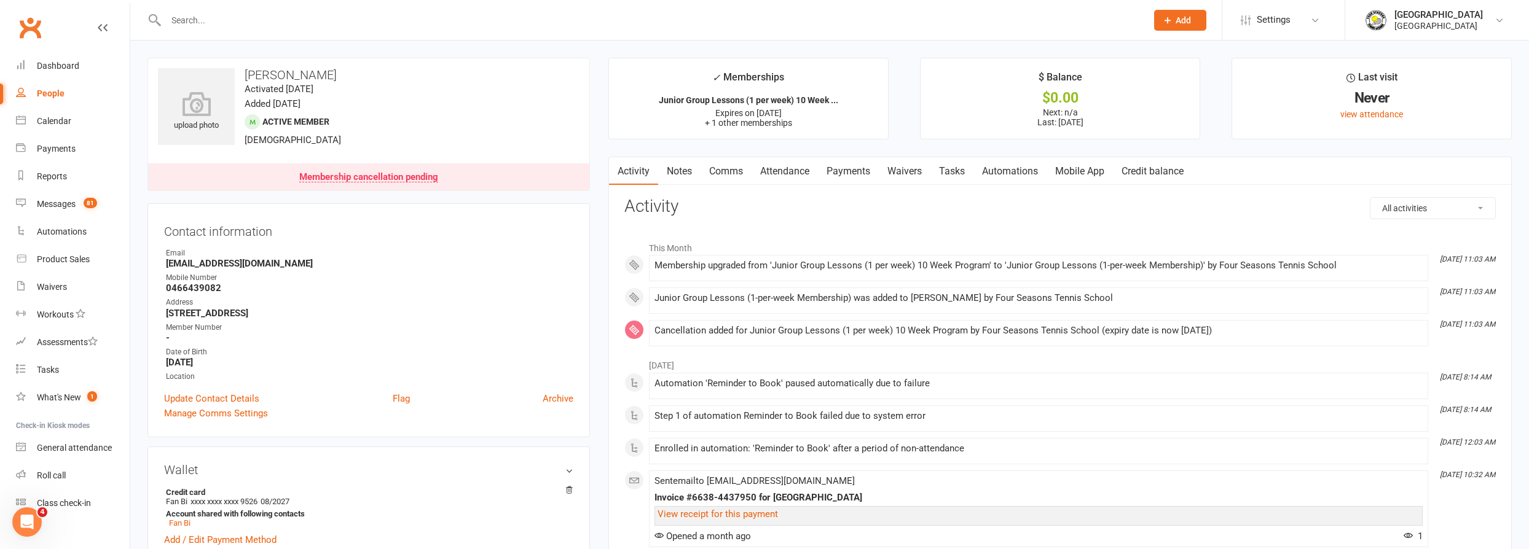
click at [321, 14] on input "text" at bounding box center [650, 20] width 976 height 17
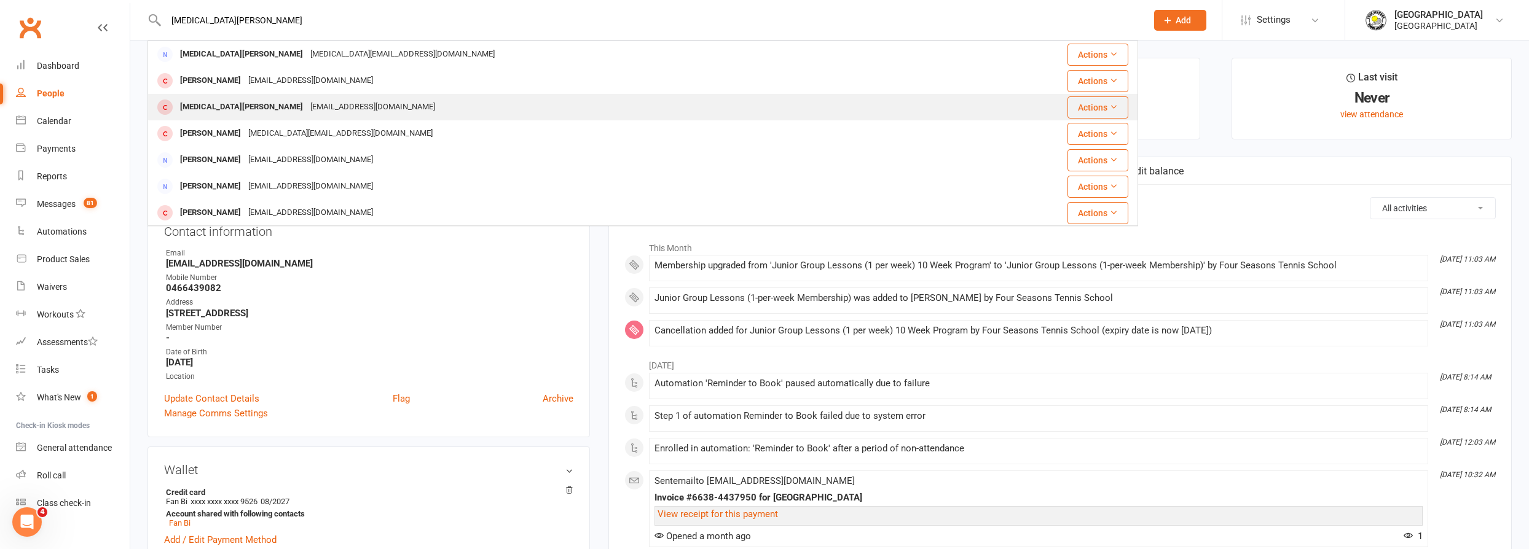
type input "[MEDICAL_DATA][PERSON_NAME]"
click at [330, 108] on div "[EMAIL_ADDRESS][DOMAIN_NAME]" at bounding box center [373, 107] width 132 height 18
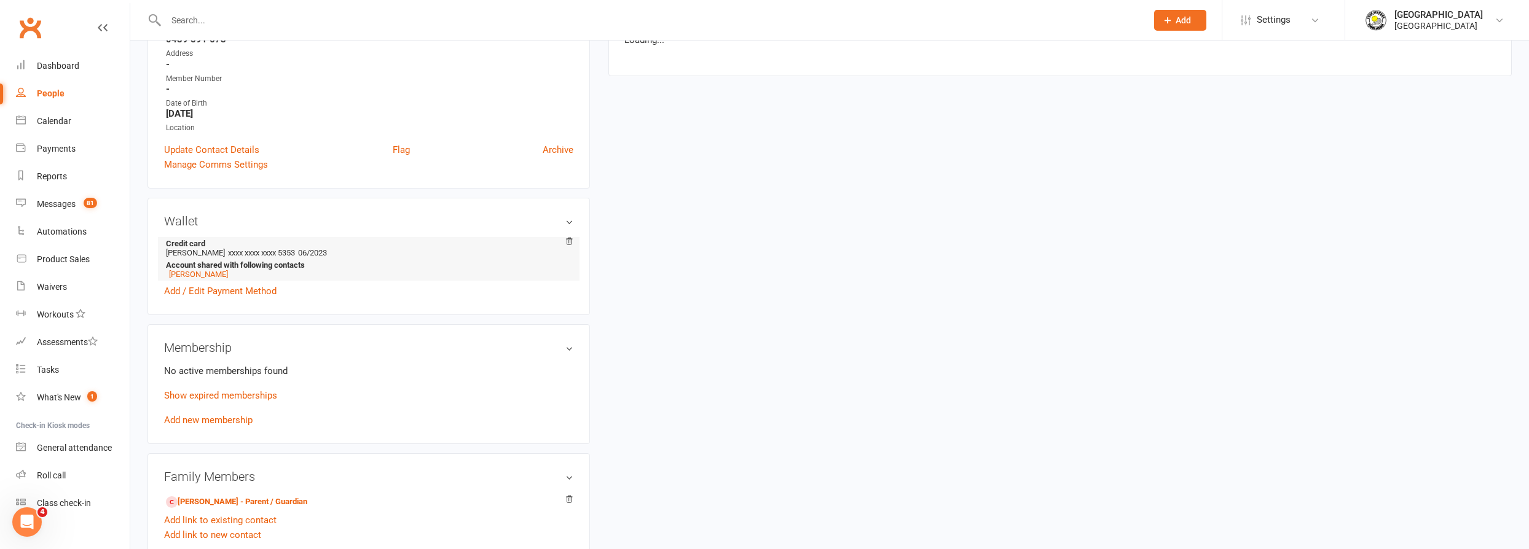
scroll to position [279, 0]
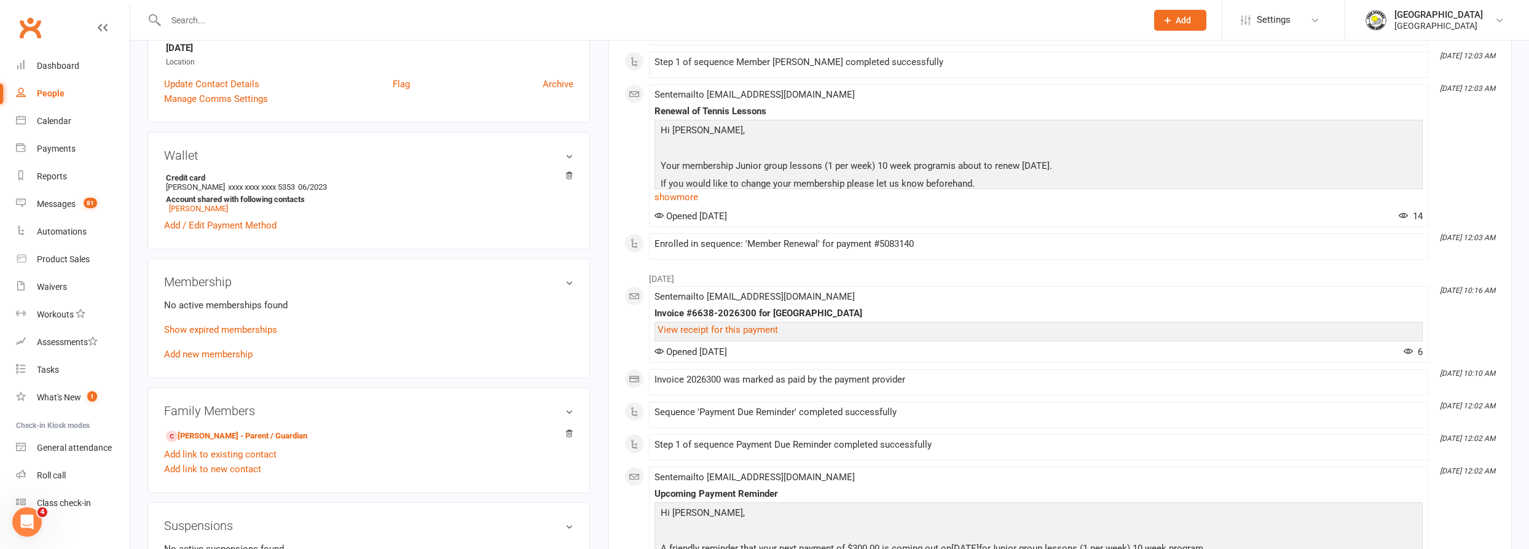
click at [645, 21] on input "text" at bounding box center [650, 20] width 976 height 17
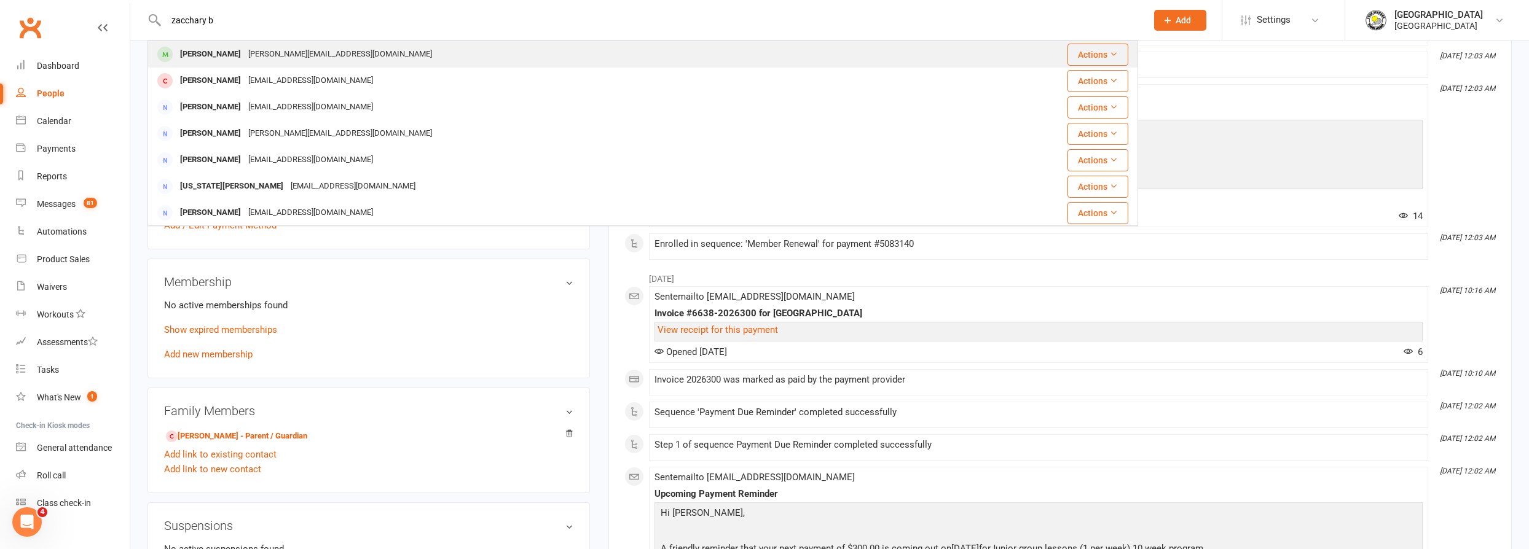
type input "zacchary b"
click at [265, 52] on div "[PERSON_NAME][EMAIL_ADDRESS][DOMAIN_NAME]" at bounding box center [340, 54] width 191 height 18
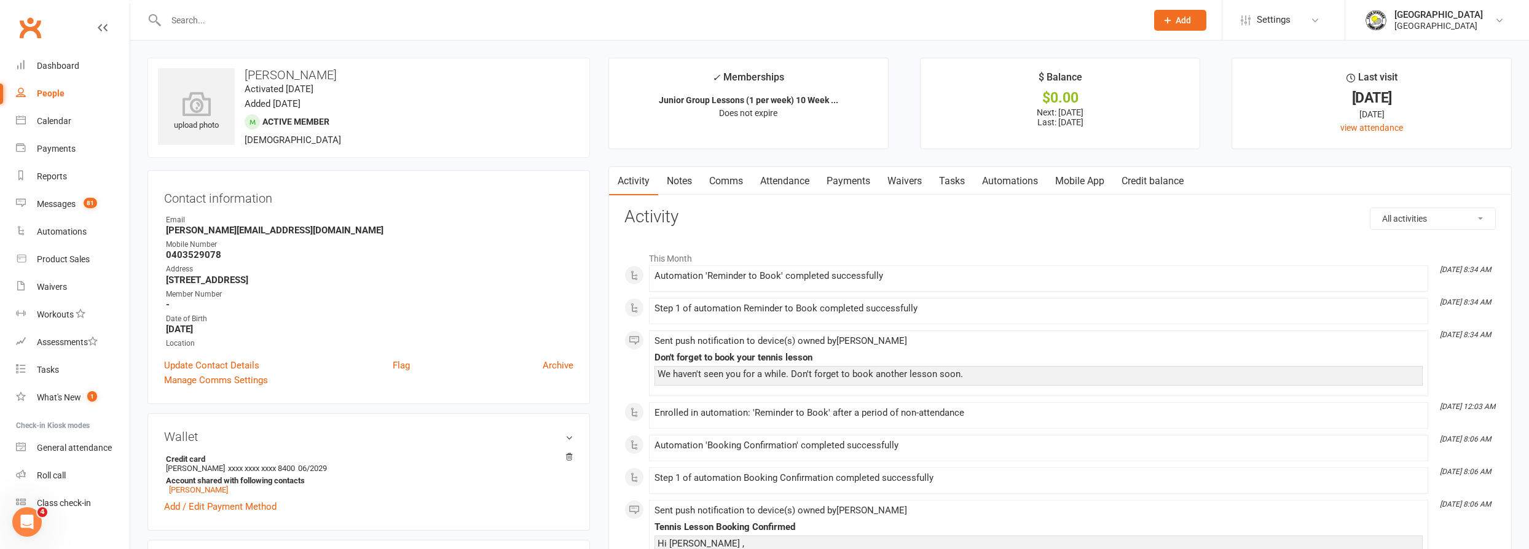
click at [844, 179] on link "Payments" at bounding box center [848, 181] width 61 height 28
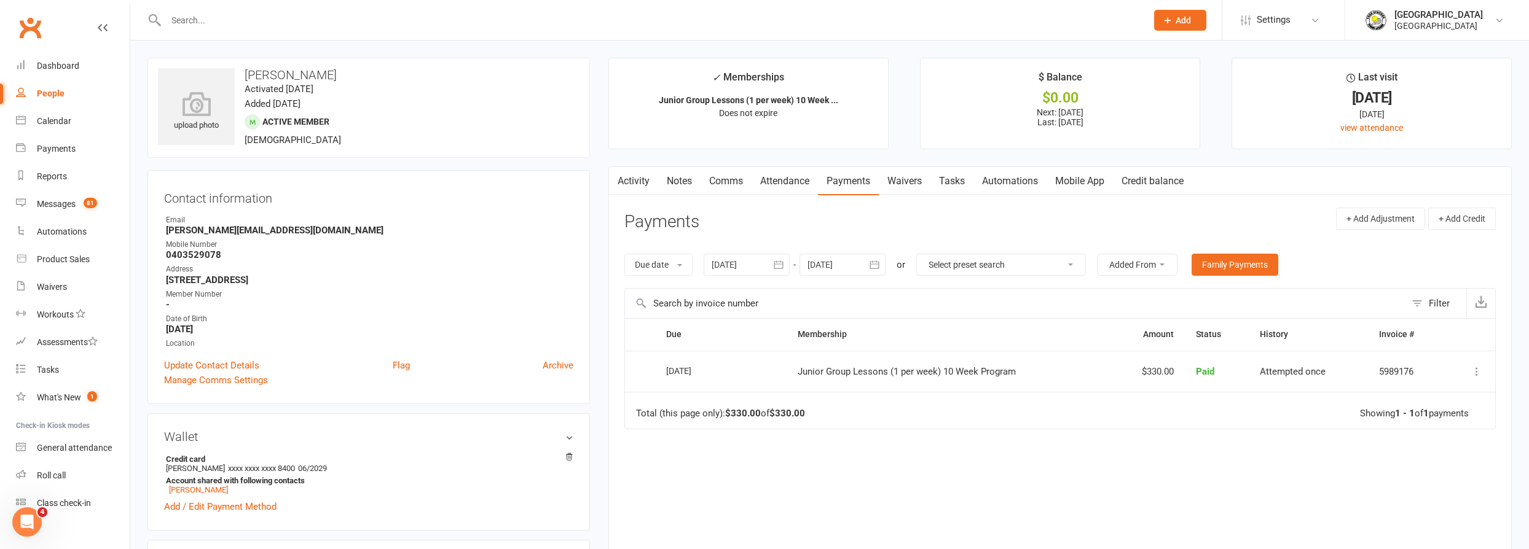
click at [835, 259] on div at bounding box center [843, 265] width 86 height 22
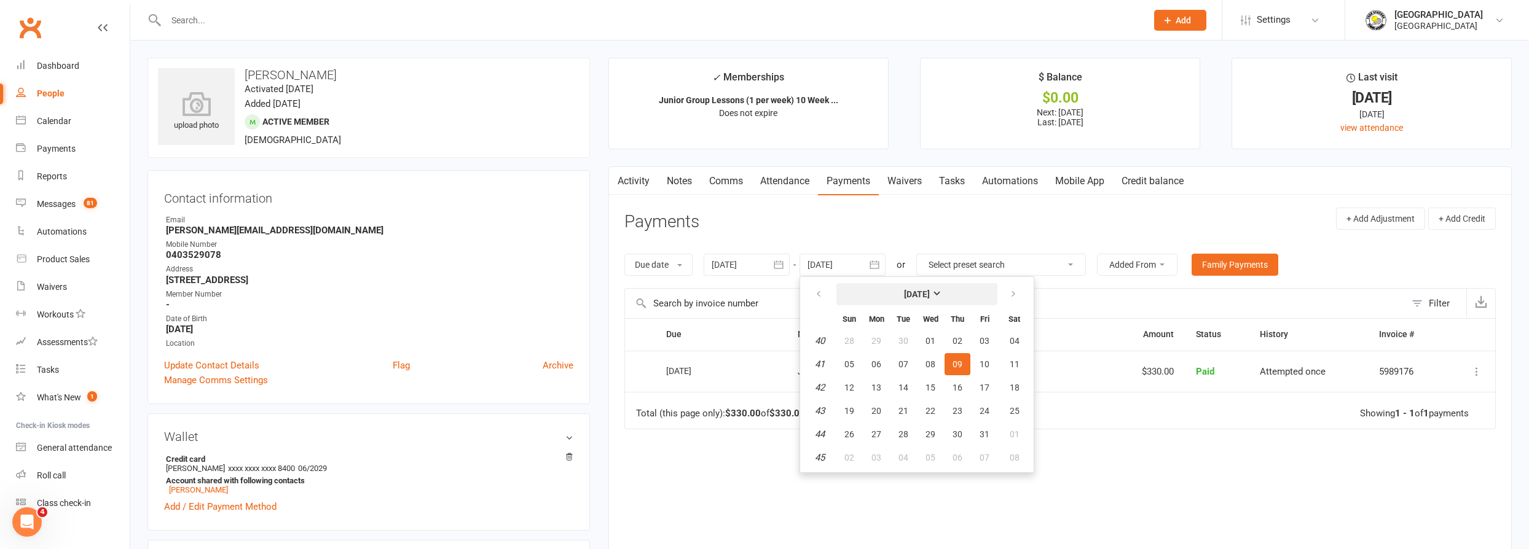
click at [990, 297] on button "[DATE]" at bounding box center [916, 294] width 161 height 22
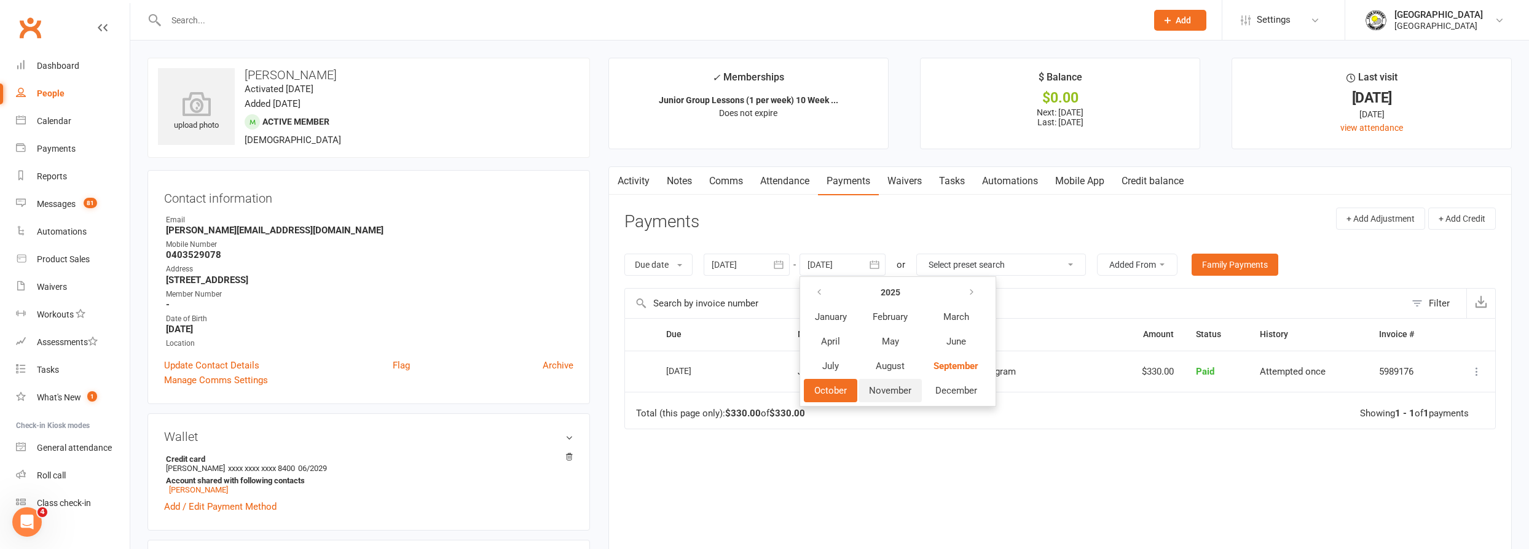
click at [900, 391] on span "November" at bounding box center [890, 390] width 42 height 11
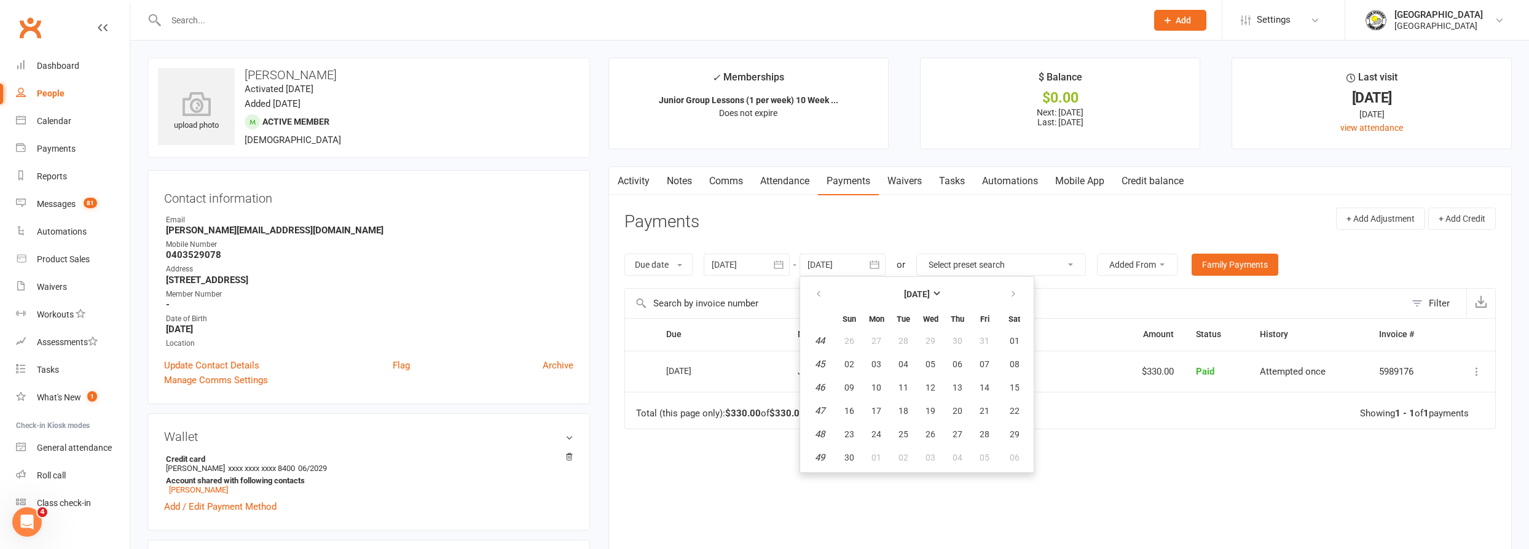
click at [916, 401] on table "[DATE] Sun Mon Tue Wed Thu Fri Sat 44 26 27 28 29 30 31 01 45 02 03 04 05 06 07…" at bounding box center [917, 375] width 229 height 191
click at [898, 409] on span "18" at bounding box center [903, 411] width 10 height 10
type input "[DATE]"
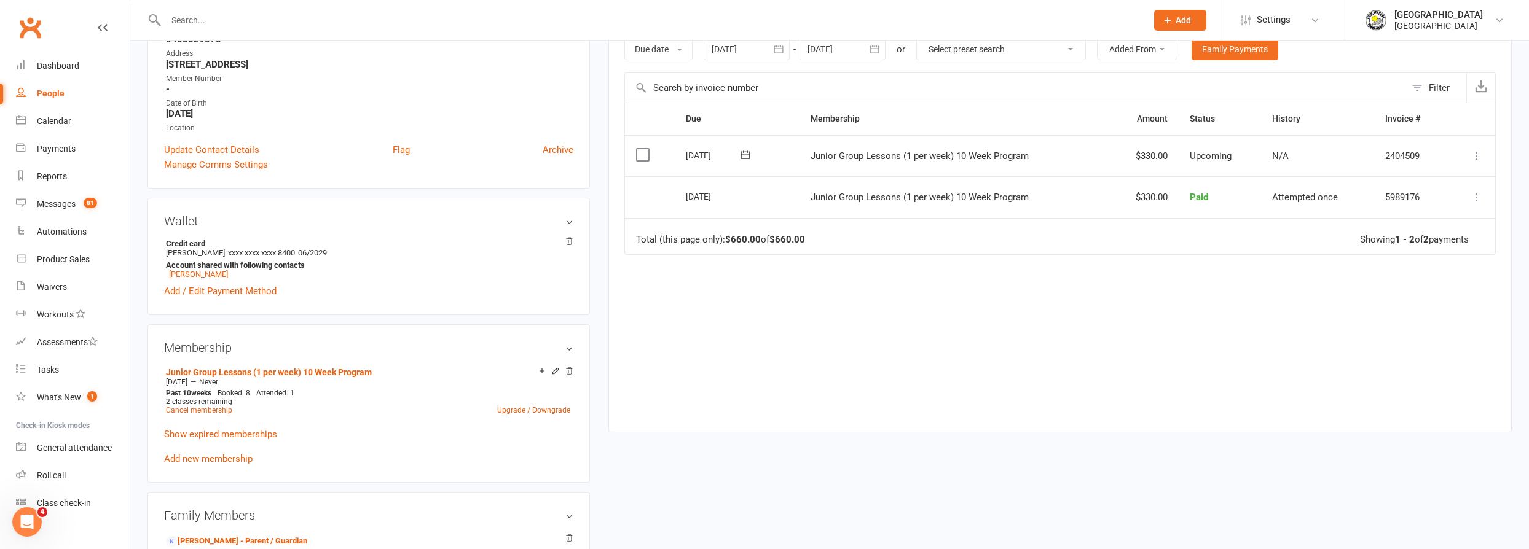
scroll to position [223, 0]
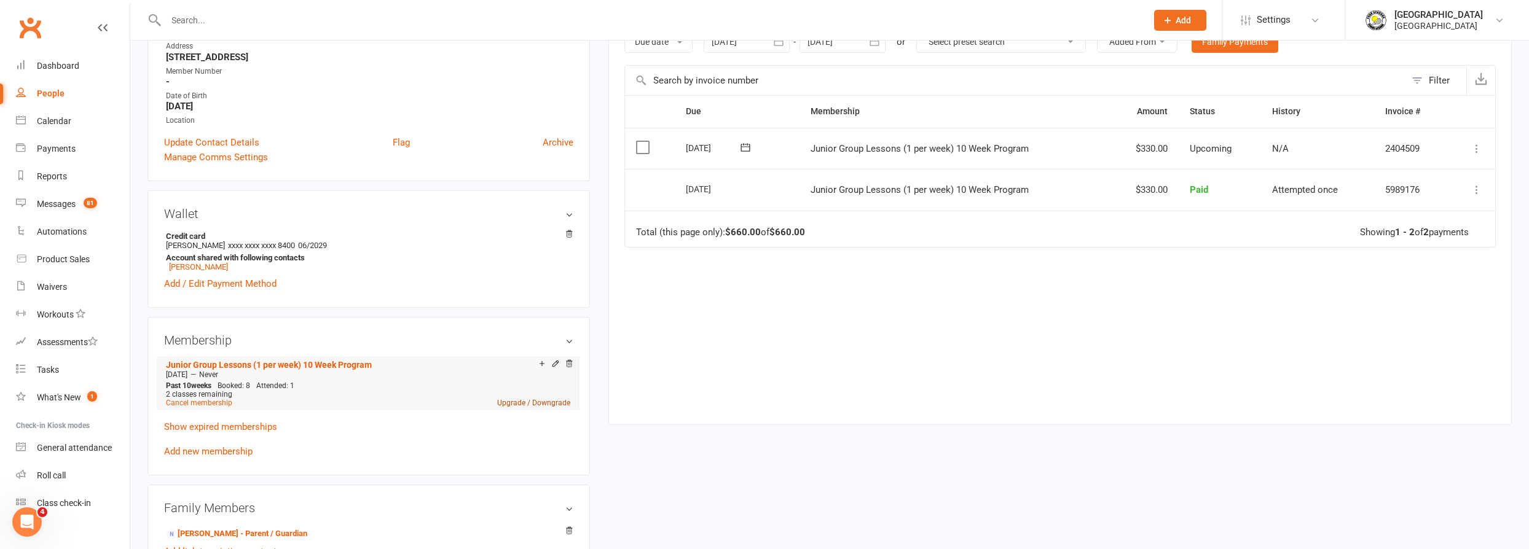
click at [524, 403] on link "Upgrade / Downgrade" at bounding box center [533, 403] width 73 height 9
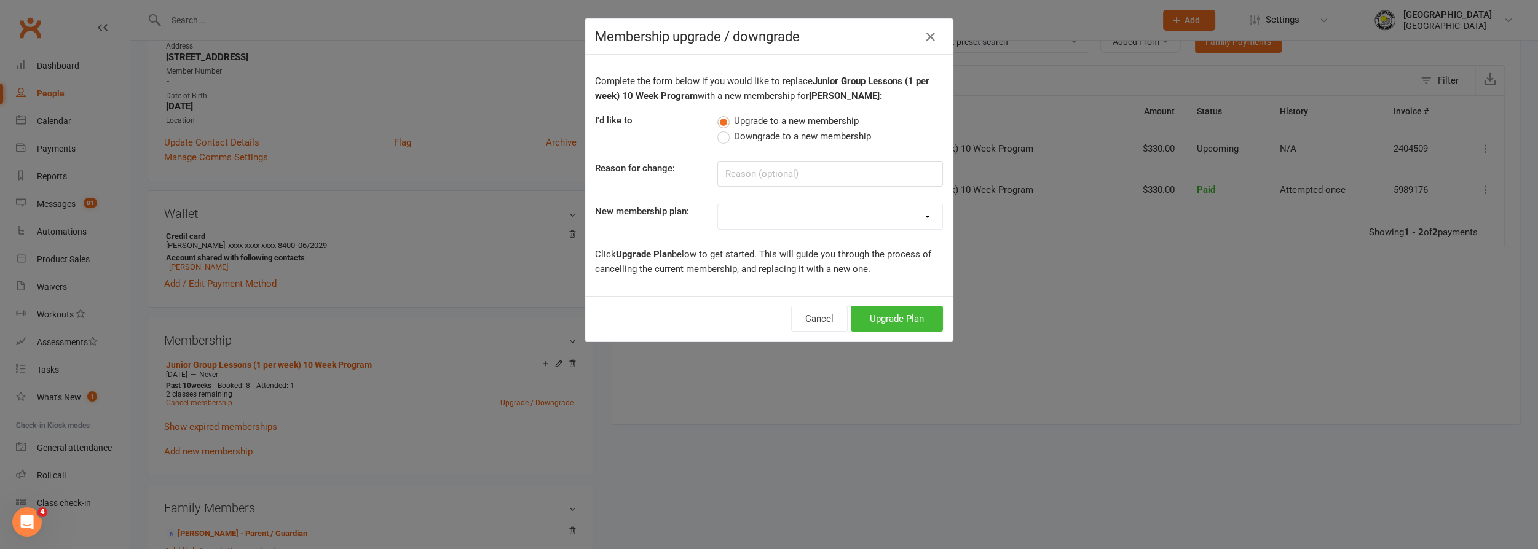
click at [804, 216] on select "Trial Junior Group Lesson (1 Pack) Trial Adults 2-hr Group Lesson (1 Pack) Tria…" at bounding box center [830, 217] width 224 height 25
select select "19"
click at [718, 205] on select "Trial Junior Group Lesson (1 Pack) Trial Adults 2-hr Group Lesson (1 Pack) Tria…" at bounding box center [830, 217] width 224 height 25
click at [887, 312] on button "Upgrade Plan" at bounding box center [897, 319] width 92 height 26
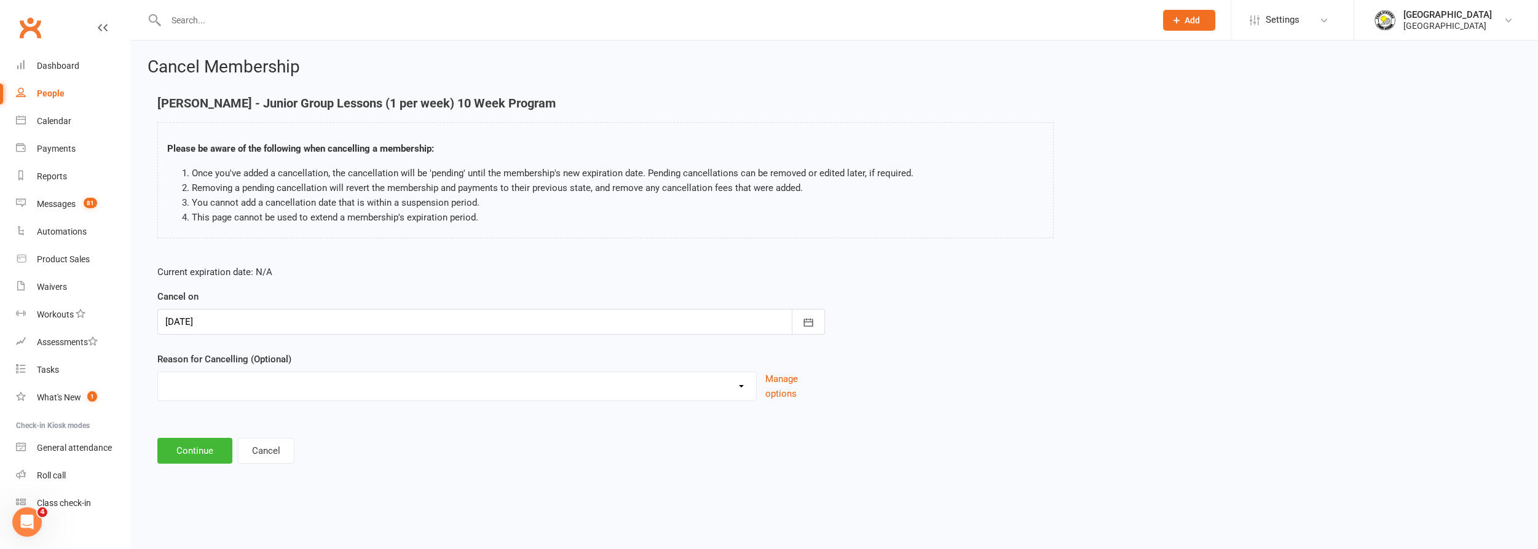
click at [447, 325] on div at bounding box center [490, 322] width 667 height 26
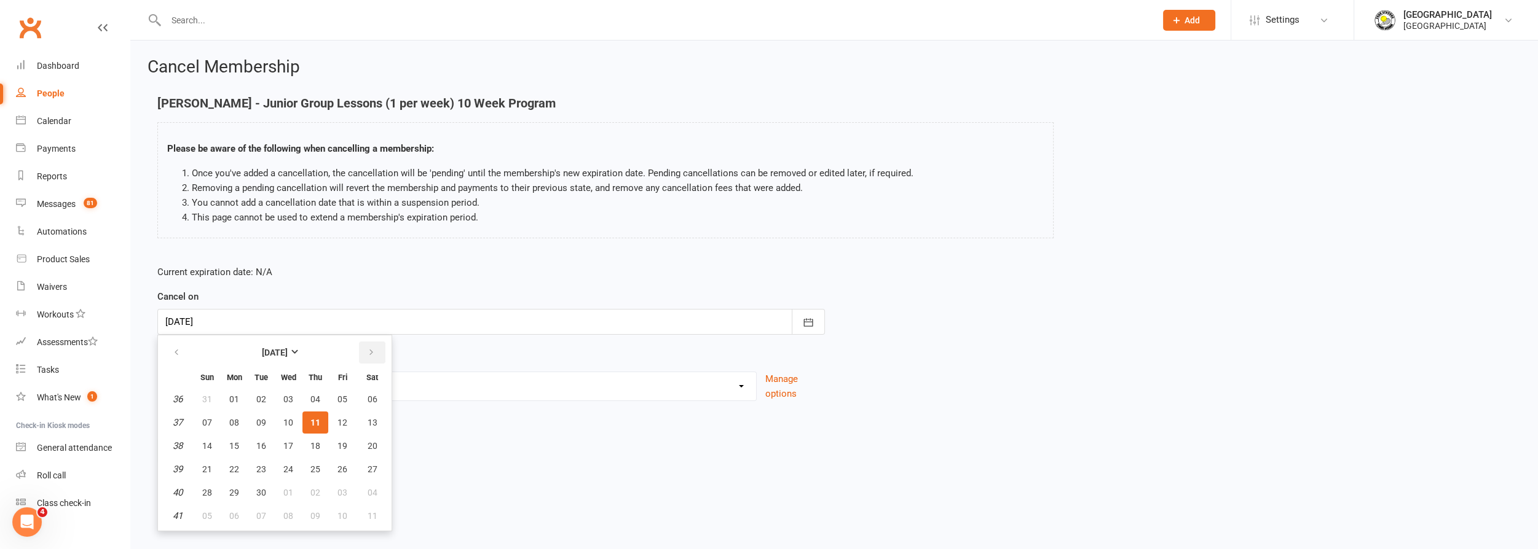
click at [362, 353] on button "button" at bounding box center [372, 353] width 26 height 22
click at [204, 466] on span "16" at bounding box center [207, 470] width 10 height 10
type input "[DATE]"
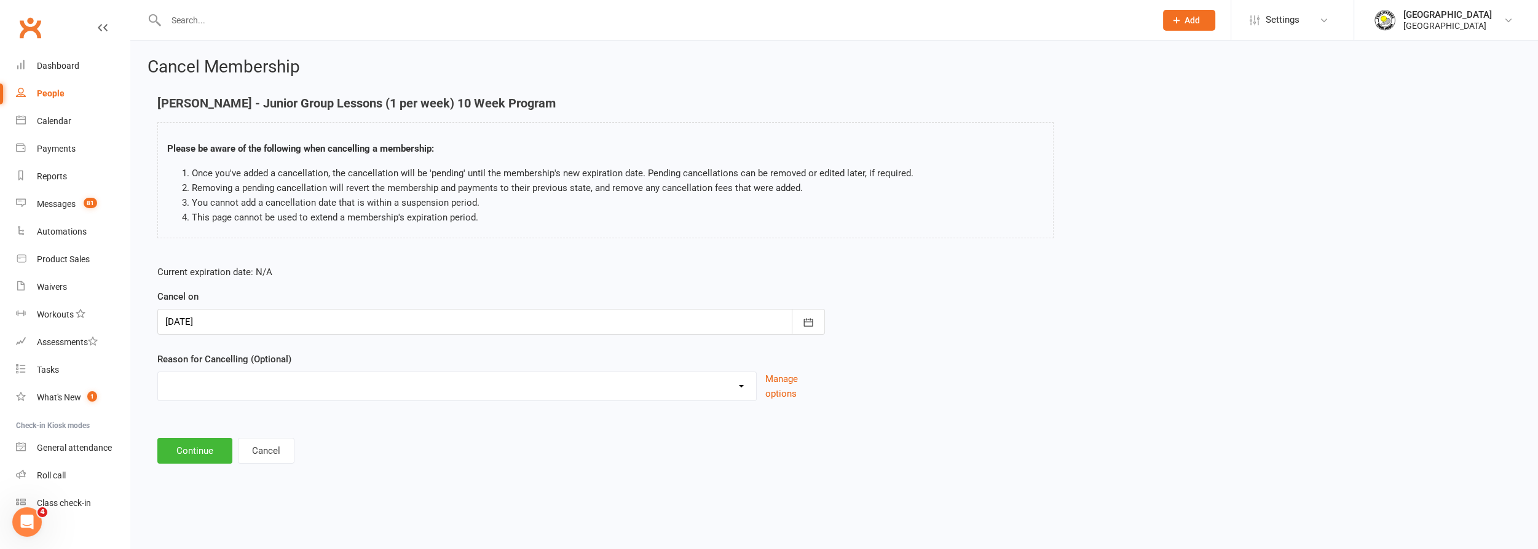
click at [290, 399] on div "Change to program Holiday Injury New program Not continuing Other reason" at bounding box center [456, 386] width 599 height 29
click at [309, 387] on select "Change to program Holiday Injury New program Not continuing Other reason" at bounding box center [457, 384] width 598 height 25
select select "3"
click at [158, 372] on select "Change to program Holiday Injury New program Not continuing Other reason" at bounding box center [457, 384] width 598 height 25
click at [205, 450] on button "Continue" at bounding box center [194, 451] width 75 height 26
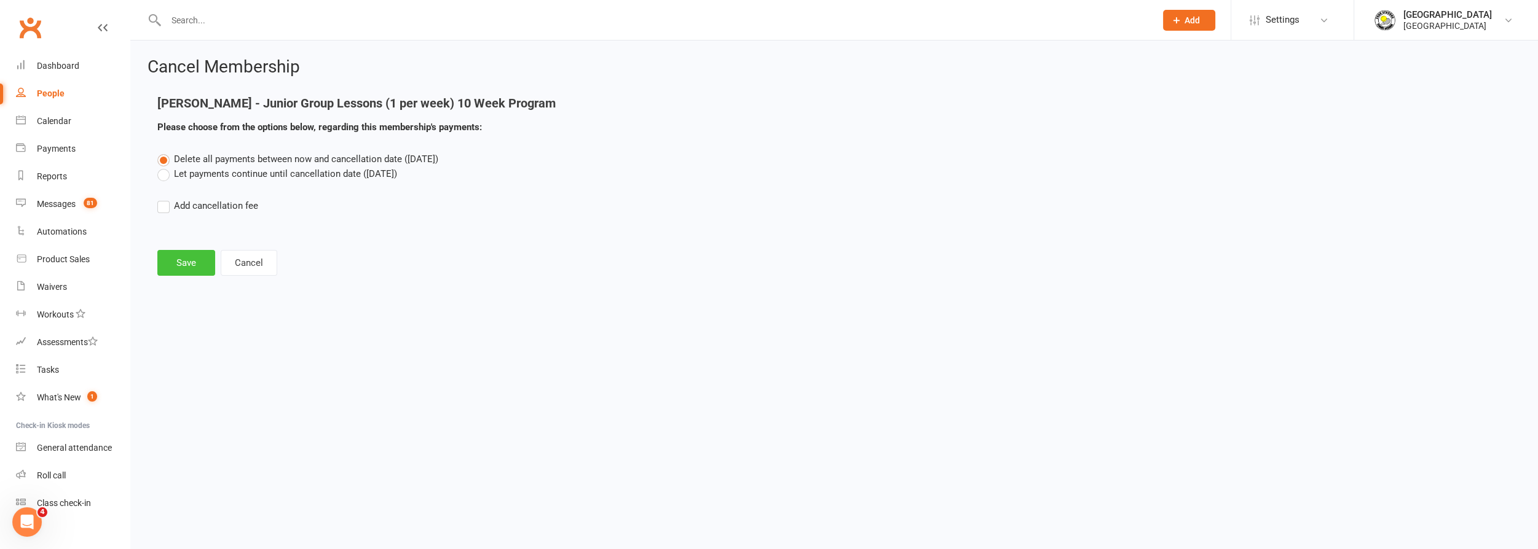
click at [186, 272] on button "Save" at bounding box center [186, 263] width 58 height 26
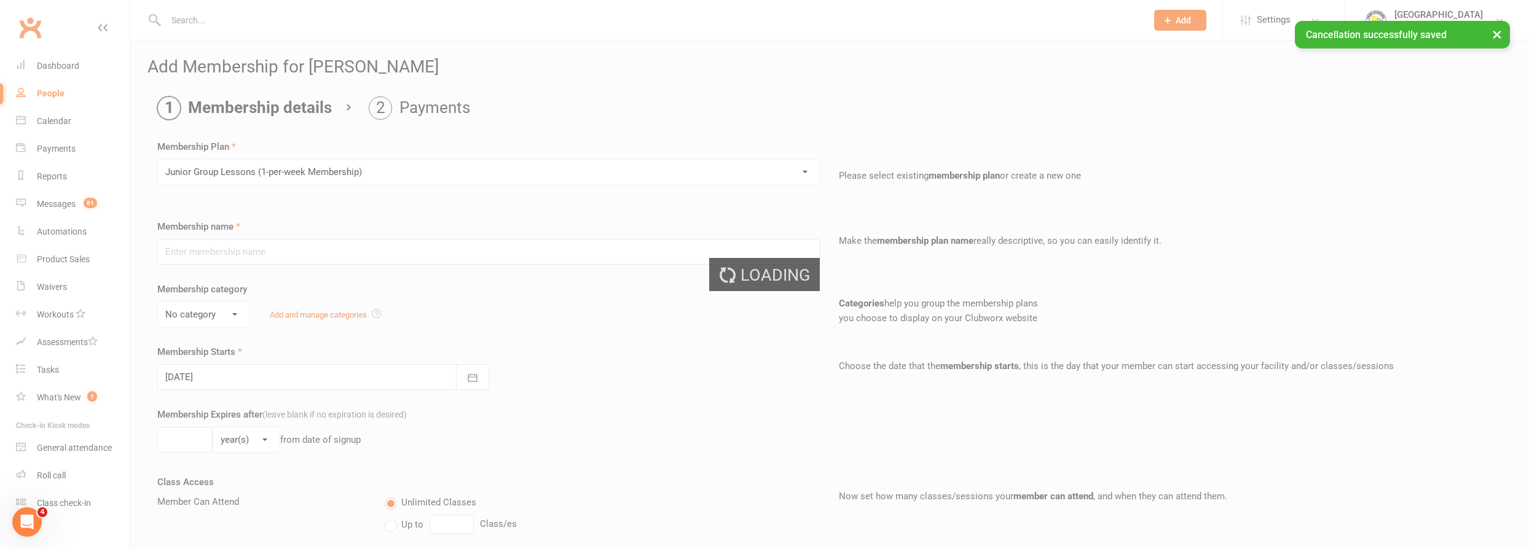
type input "Junior Group Lessons (1-per-week Membership)"
select select "4"
type input "0"
select select "1"
type input "2"
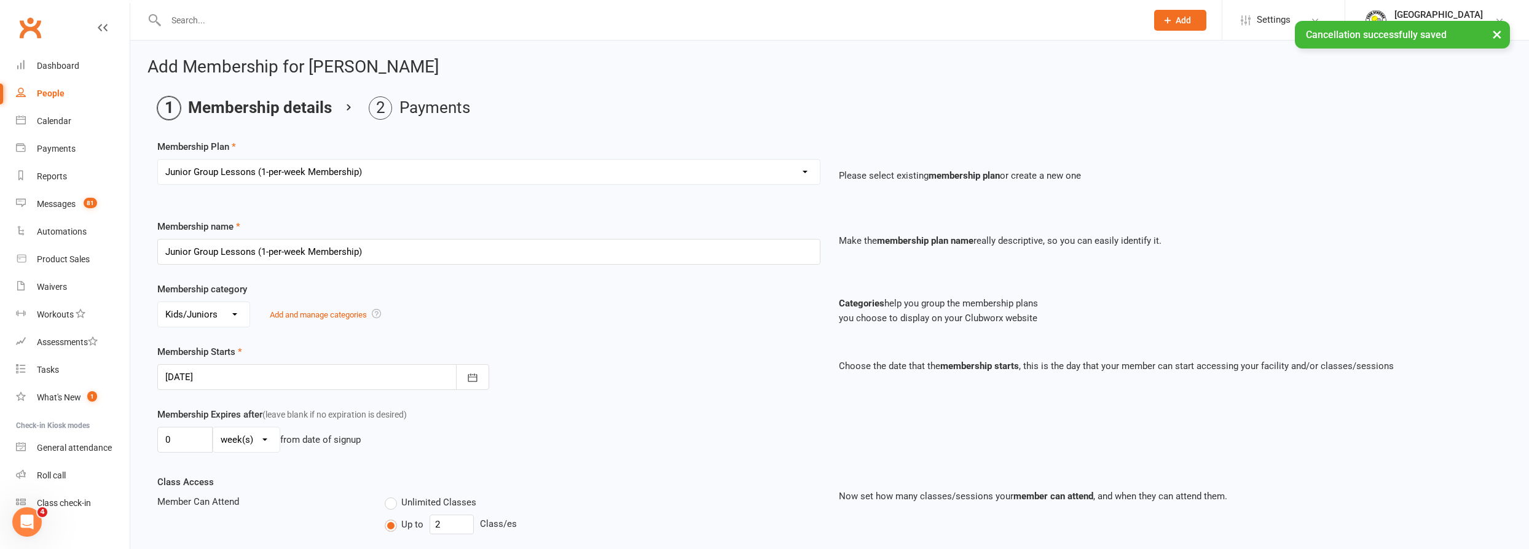
click at [264, 371] on div at bounding box center [323, 377] width 332 height 26
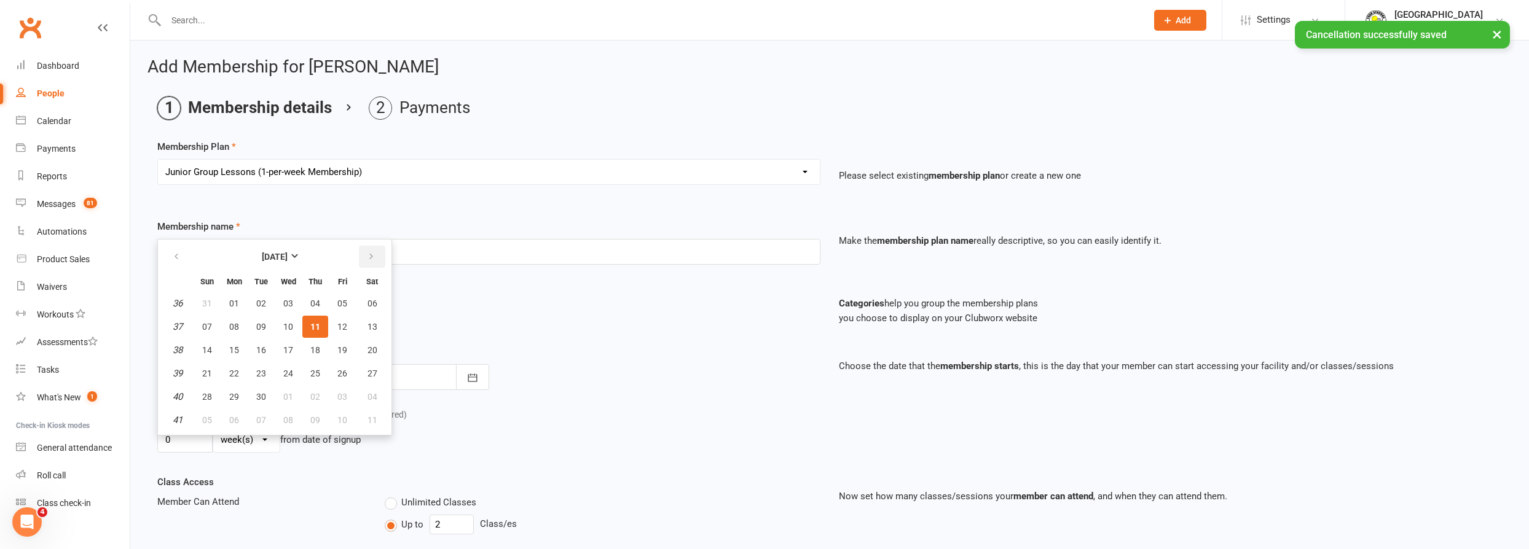
click at [359, 255] on button "button" at bounding box center [372, 257] width 26 height 22
click at [213, 369] on button "16" at bounding box center [207, 374] width 26 height 22
type input "[DATE]"
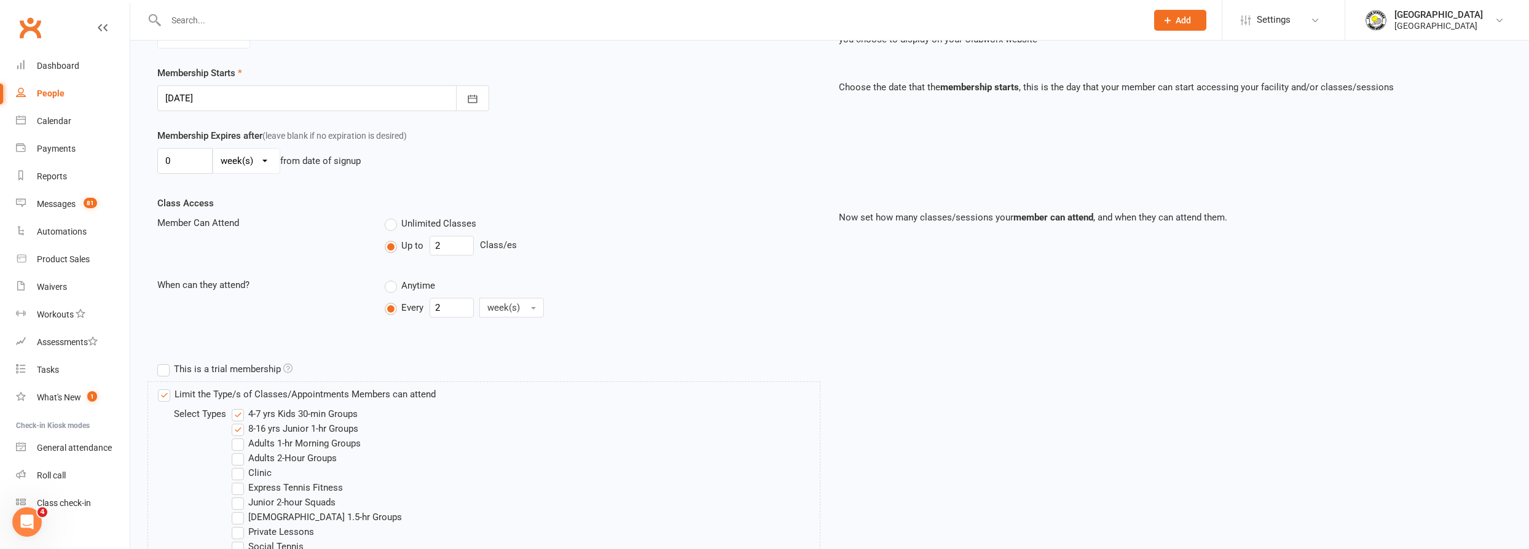
scroll to position [506, 0]
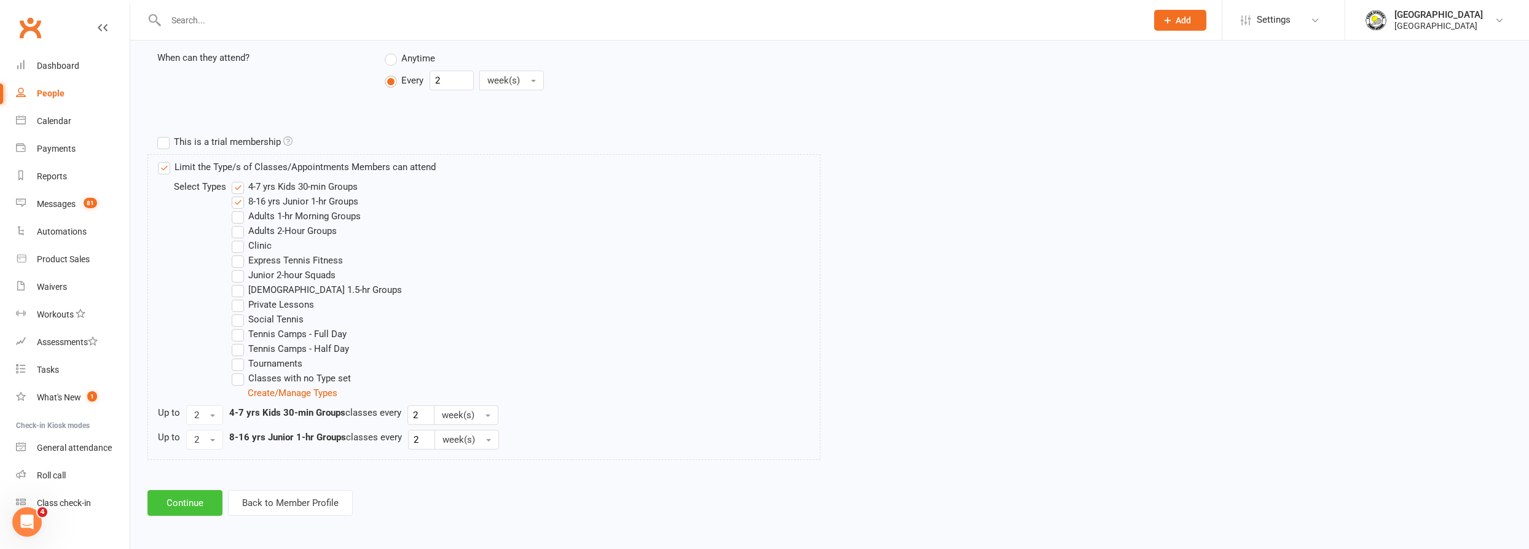
click at [197, 508] on button "Continue" at bounding box center [184, 503] width 75 height 26
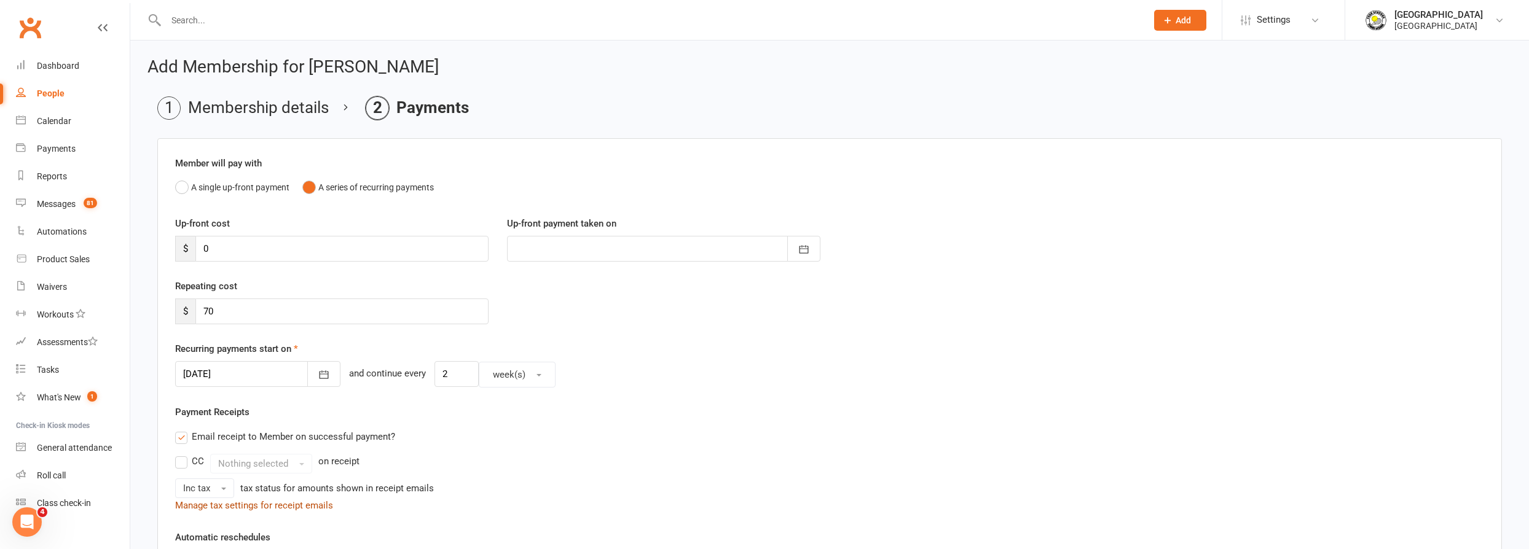
scroll to position [341, 0]
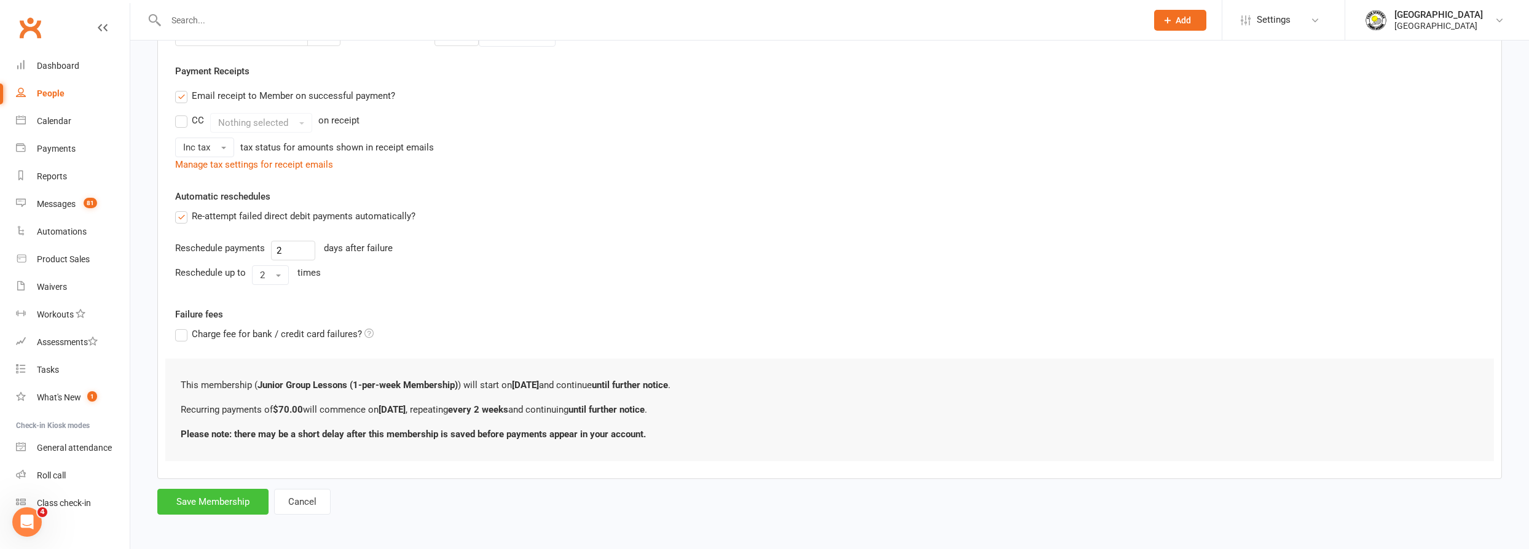
click at [216, 494] on button "Save Membership" at bounding box center [212, 502] width 111 height 26
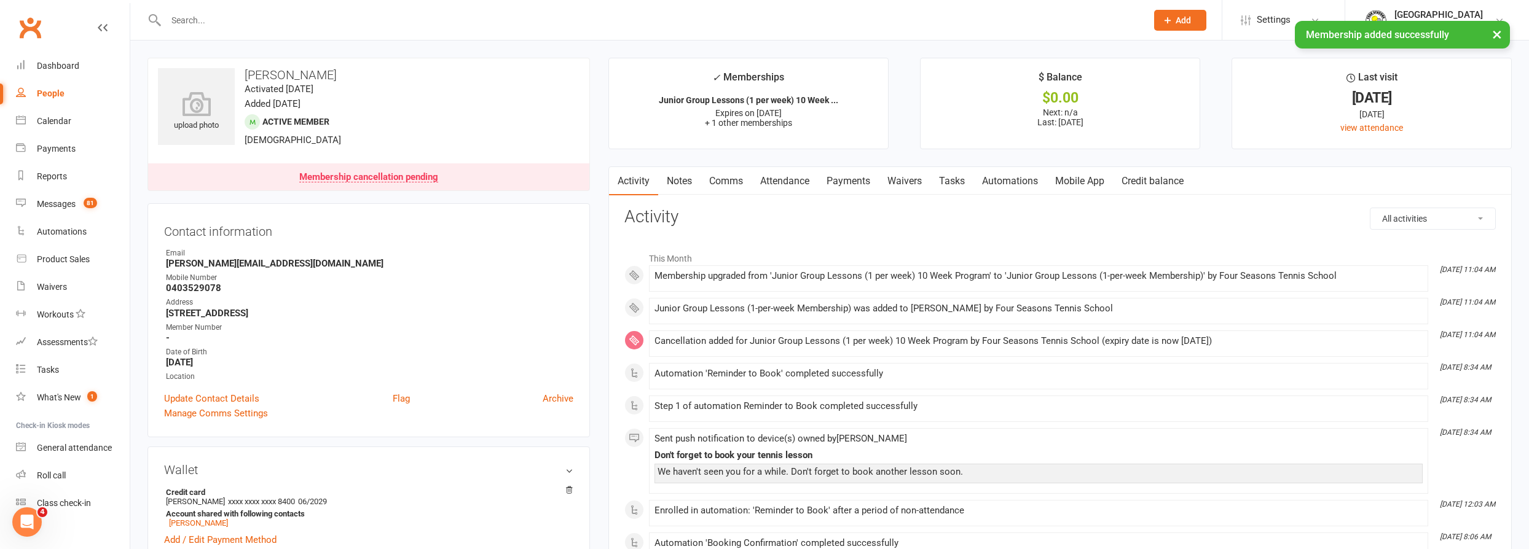
click at [864, 179] on link "Payments" at bounding box center [848, 181] width 61 height 28
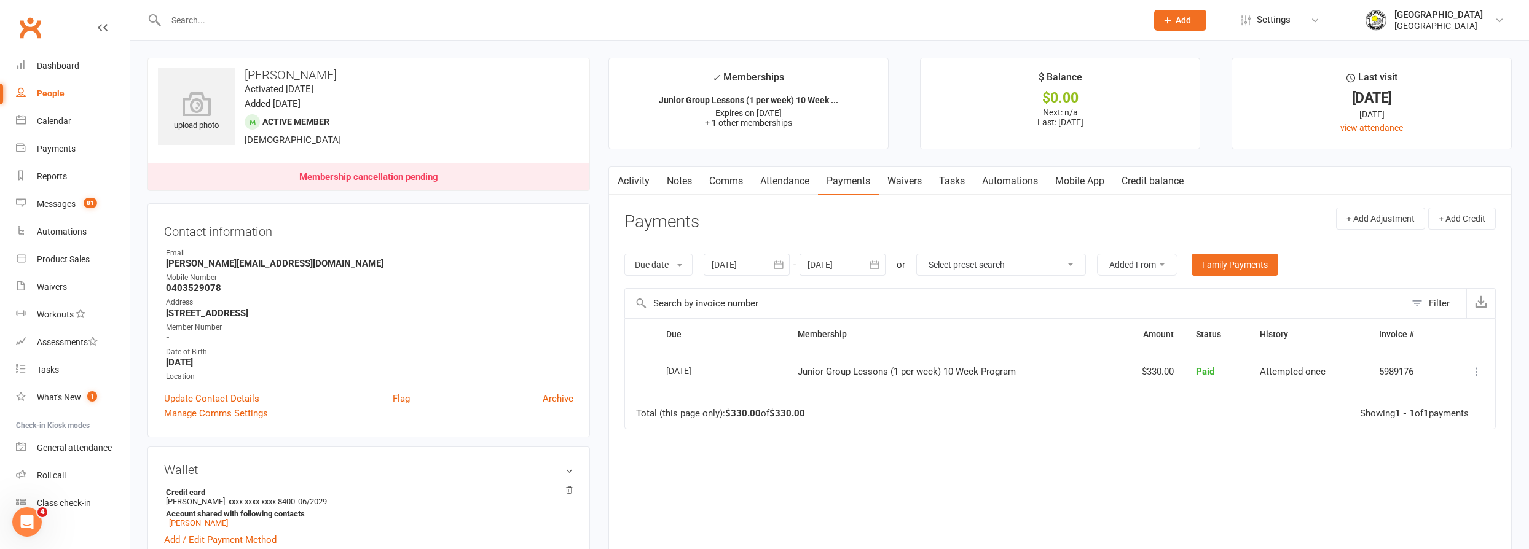
drag, startPoint x: 837, startPoint y: 267, endPoint x: 881, endPoint y: 257, distance: 45.2
click at [837, 267] on div at bounding box center [843, 265] width 86 height 22
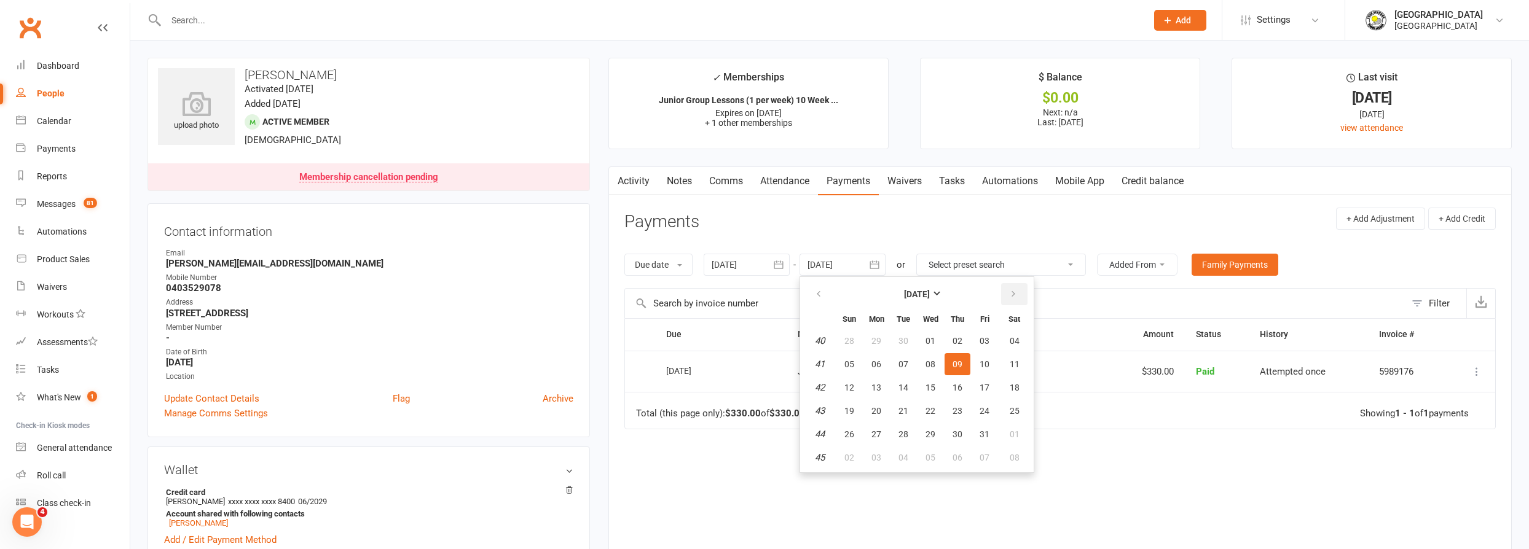
click at [1003, 295] on button "button" at bounding box center [1014, 294] width 26 height 22
click at [1001, 294] on button "button" at bounding box center [1014, 294] width 26 height 22
click at [995, 345] on table "[DATE] Sun Mon Tue Wed Thu Fri Sat 49 30 01 02 03 04 05 06 50 07 08 09 10 11 12…" at bounding box center [917, 375] width 229 height 191
click at [985, 336] on span "05" at bounding box center [985, 341] width 10 height 10
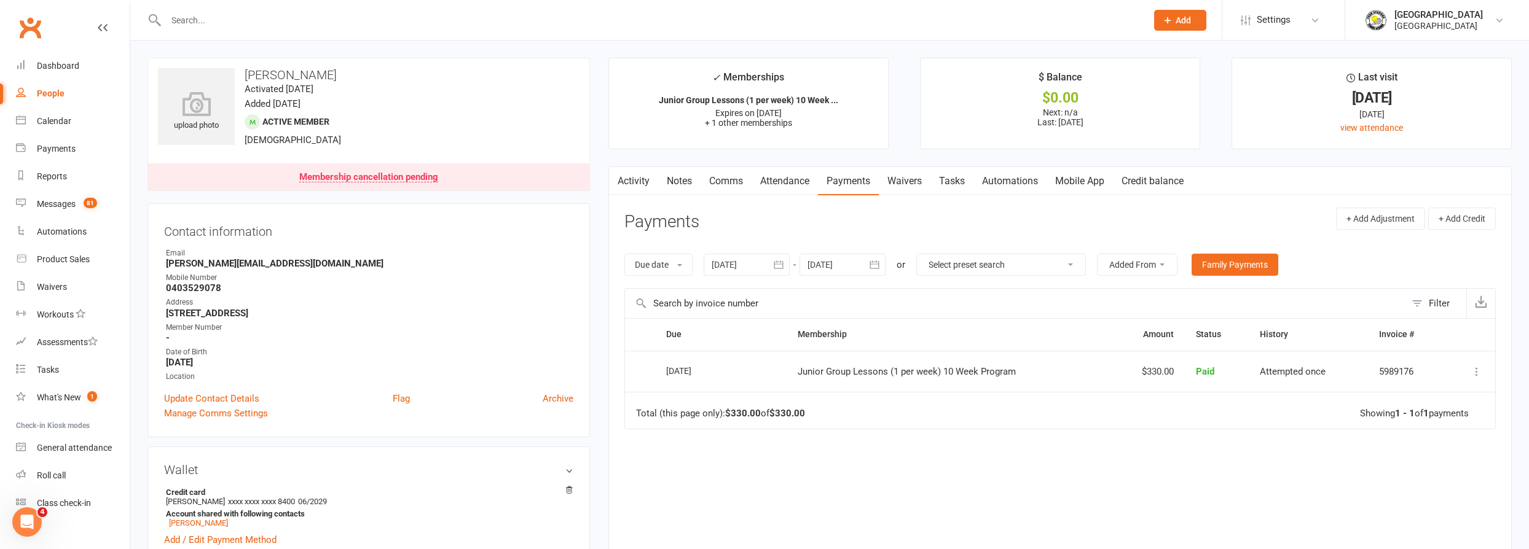
click at [822, 259] on div at bounding box center [843, 265] width 86 height 22
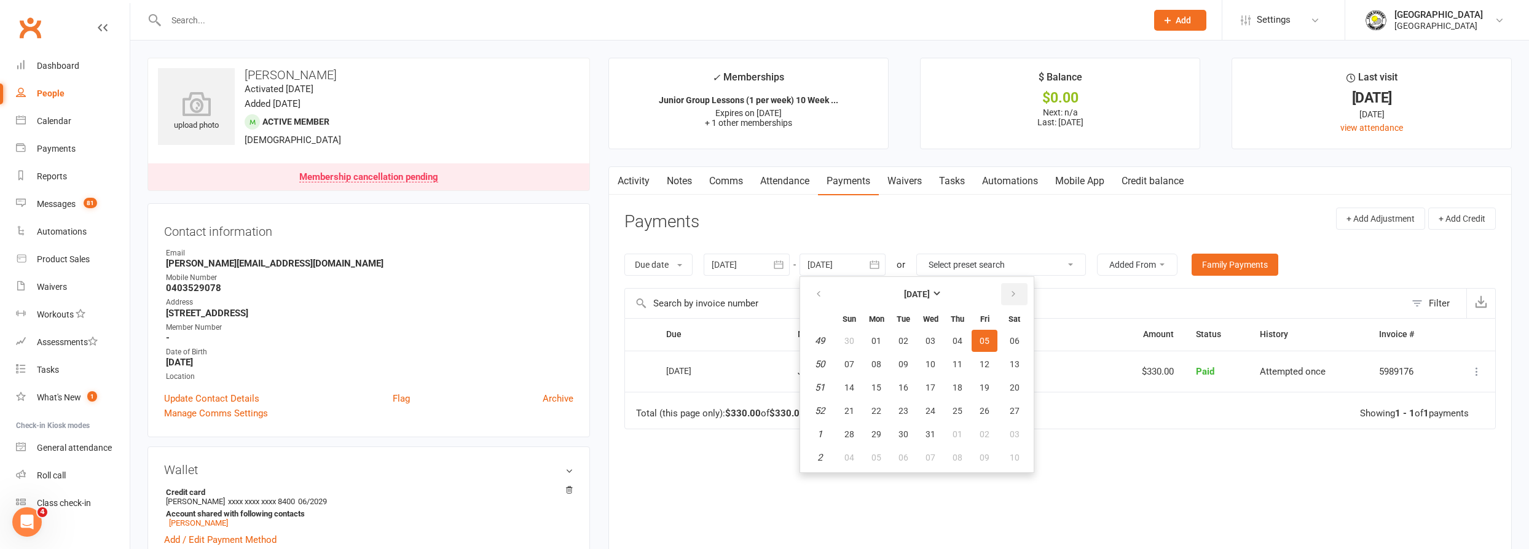
click at [1013, 296] on icon "button" at bounding box center [1013, 294] width 9 height 10
click at [1013, 297] on icon "button" at bounding box center [1013, 294] width 9 height 10
click at [980, 350] on button "06" at bounding box center [985, 341] width 26 height 22
type input "[DATE]"
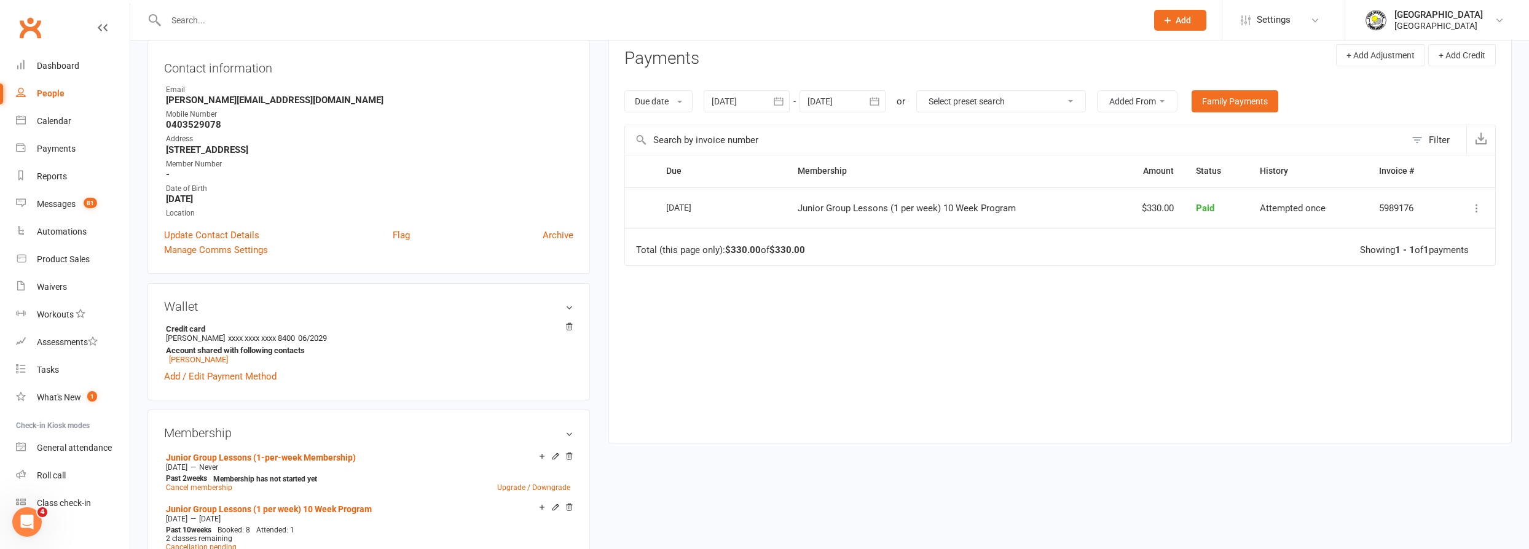
scroll to position [223, 0]
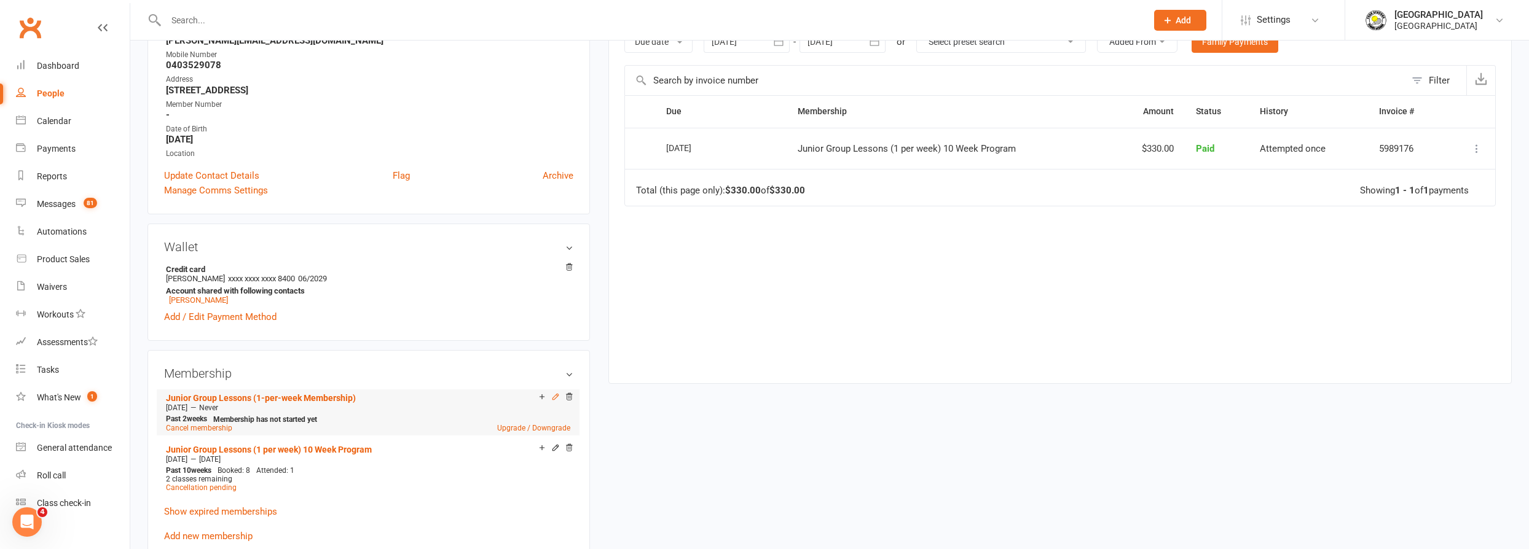
click at [555, 396] on icon at bounding box center [555, 397] width 6 height 6
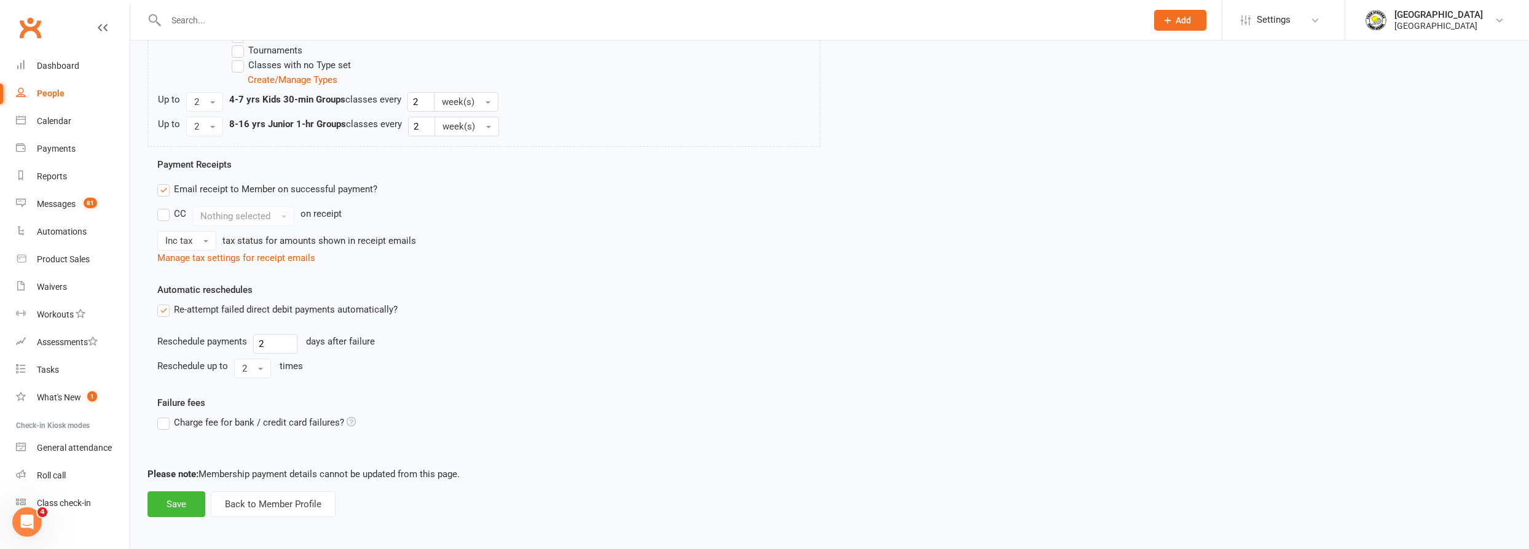
scroll to position [671, 0]
click at [162, 500] on button "Save" at bounding box center [176, 503] width 58 height 26
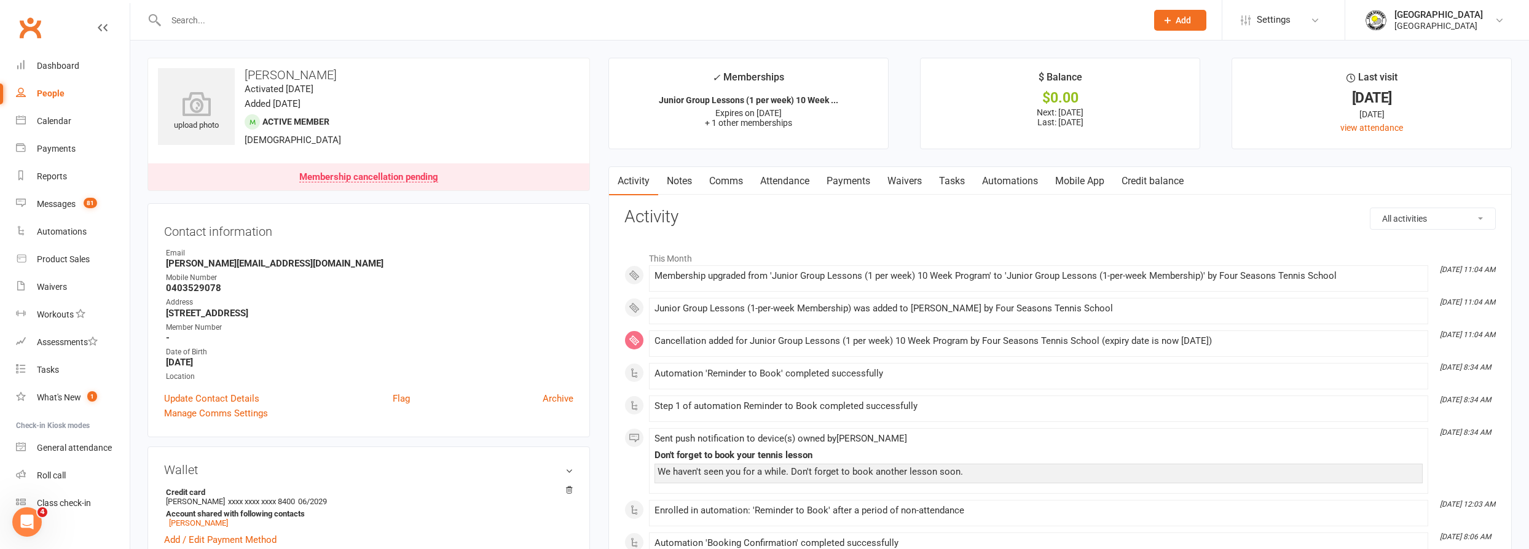
click at [313, 17] on input "text" at bounding box center [650, 20] width 976 height 17
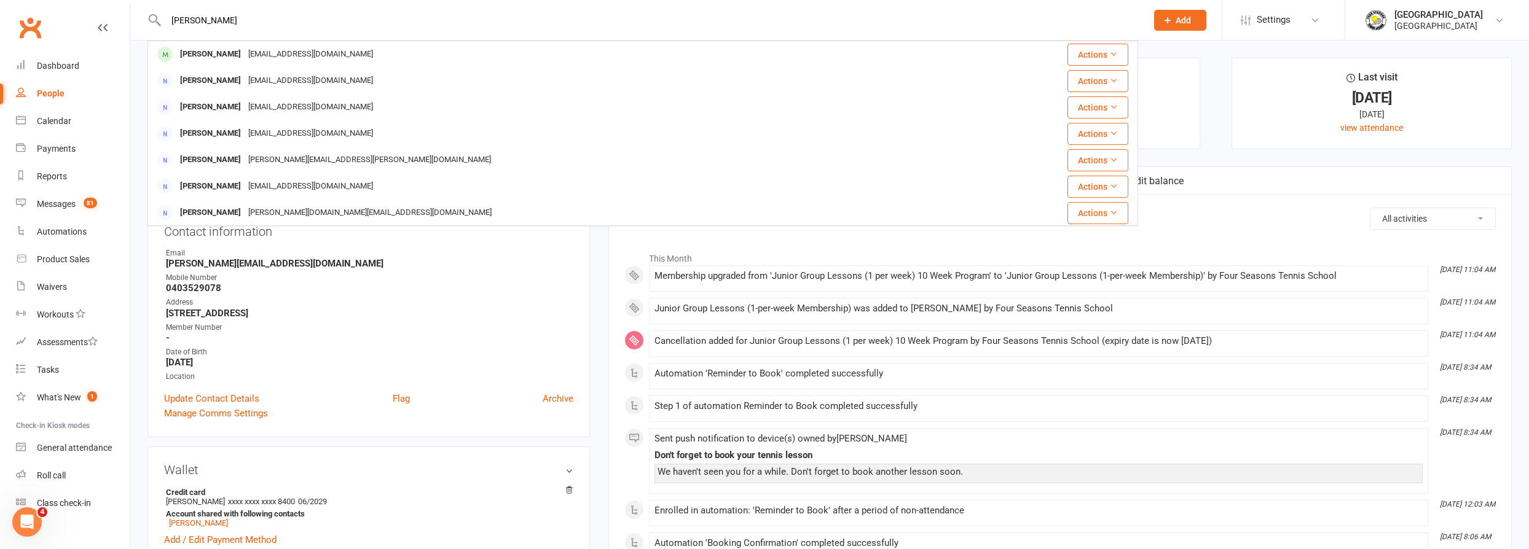
type input "[PERSON_NAME]"
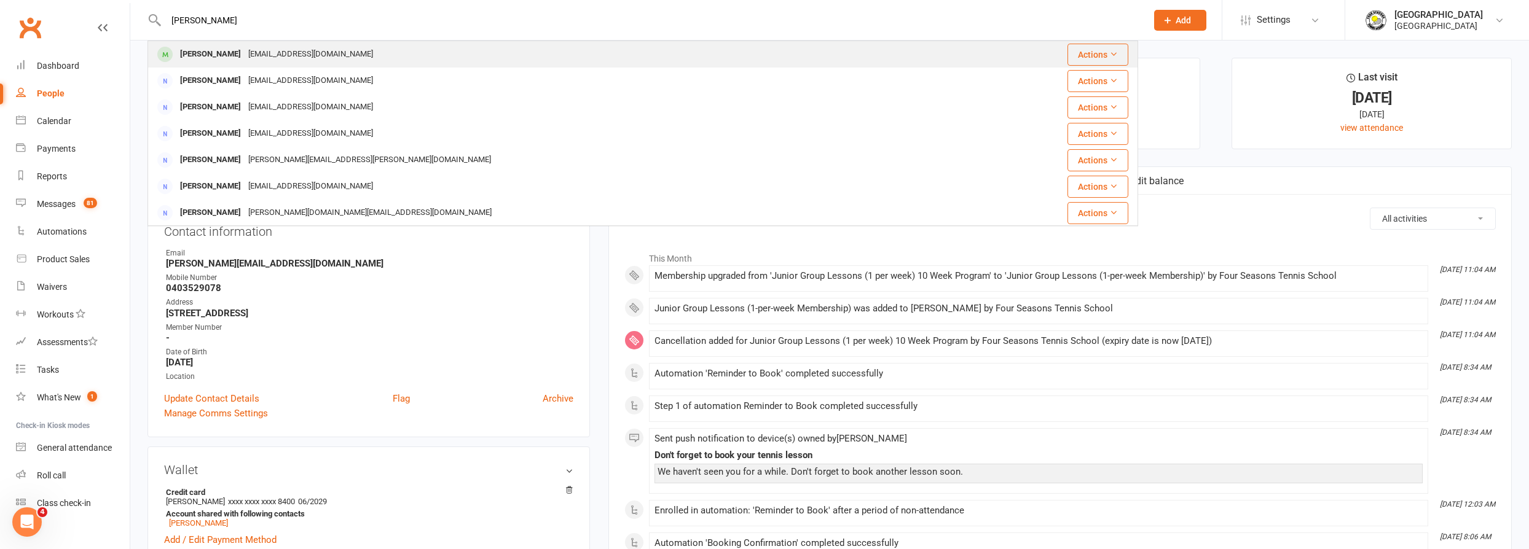
click at [580, 45] on div "[PERSON_NAME] [EMAIL_ADDRESS][DOMAIN_NAME]" at bounding box center [561, 54] width 825 height 25
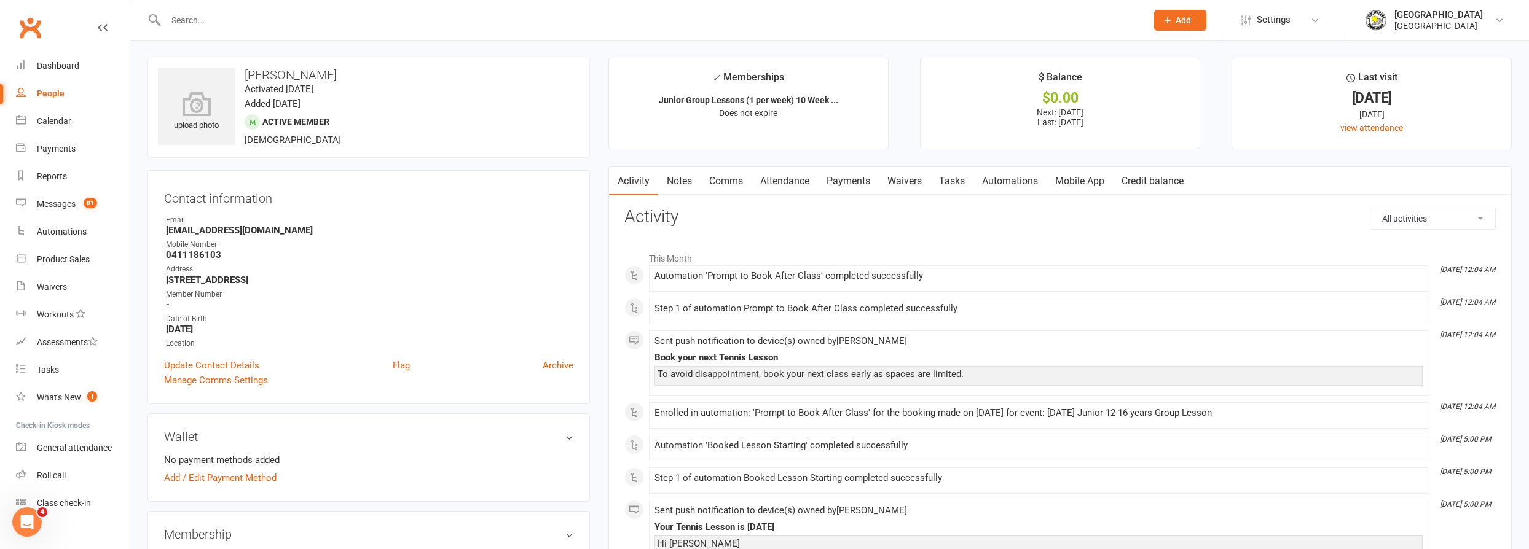
click at [867, 179] on link "Payments" at bounding box center [848, 181] width 61 height 28
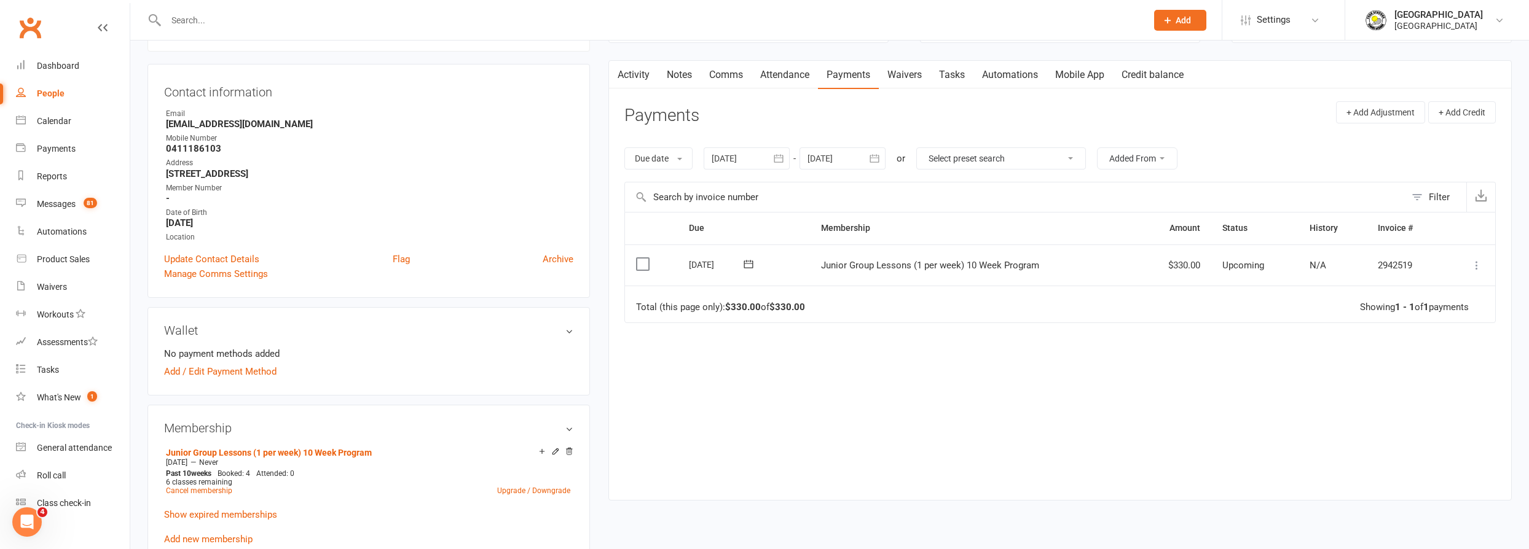
scroll to position [167, 0]
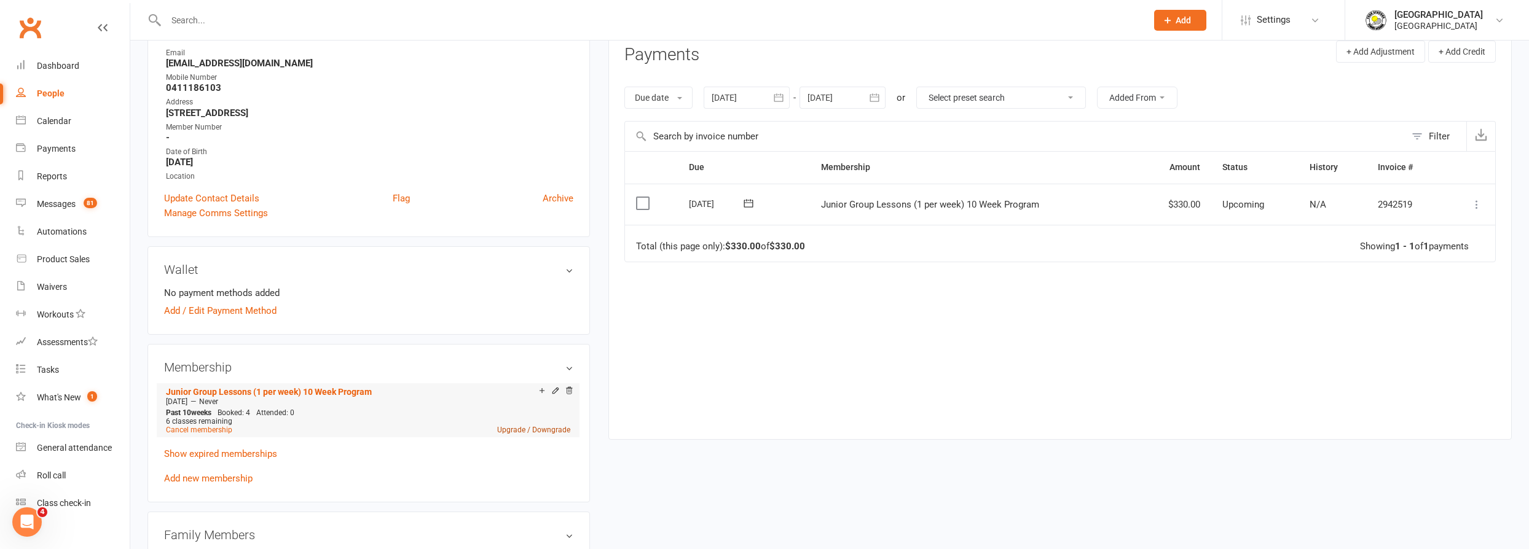
click at [544, 430] on link "Upgrade / Downgrade" at bounding box center [533, 430] width 73 height 9
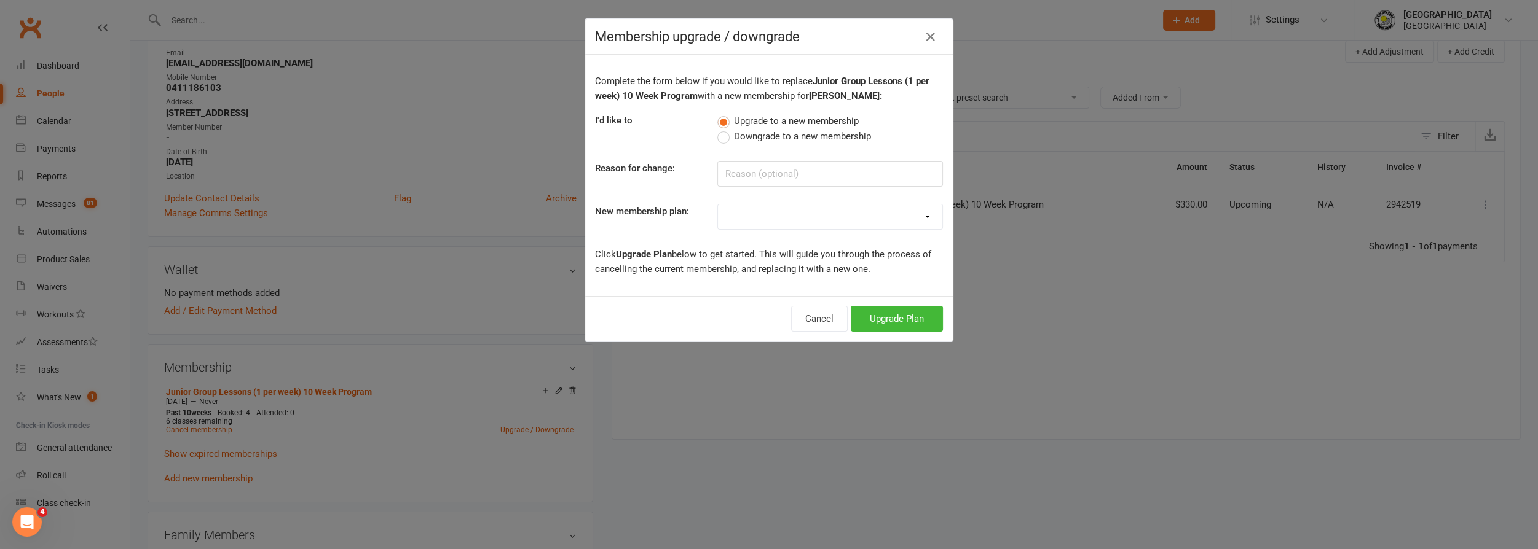
click at [824, 222] on select "Trial Junior Group Lesson (1 Pack) Trial Adults 2-hr Group Lesson (1 Pack) Tria…" at bounding box center [830, 217] width 224 height 25
select select "19"
click at [718, 205] on select "Trial Junior Group Lesson (1 Pack) Trial Adults 2-hr Group Lesson (1 Pack) Tria…" at bounding box center [830, 217] width 224 height 25
click at [908, 319] on button "Upgrade Plan" at bounding box center [897, 319] width 92 height 26
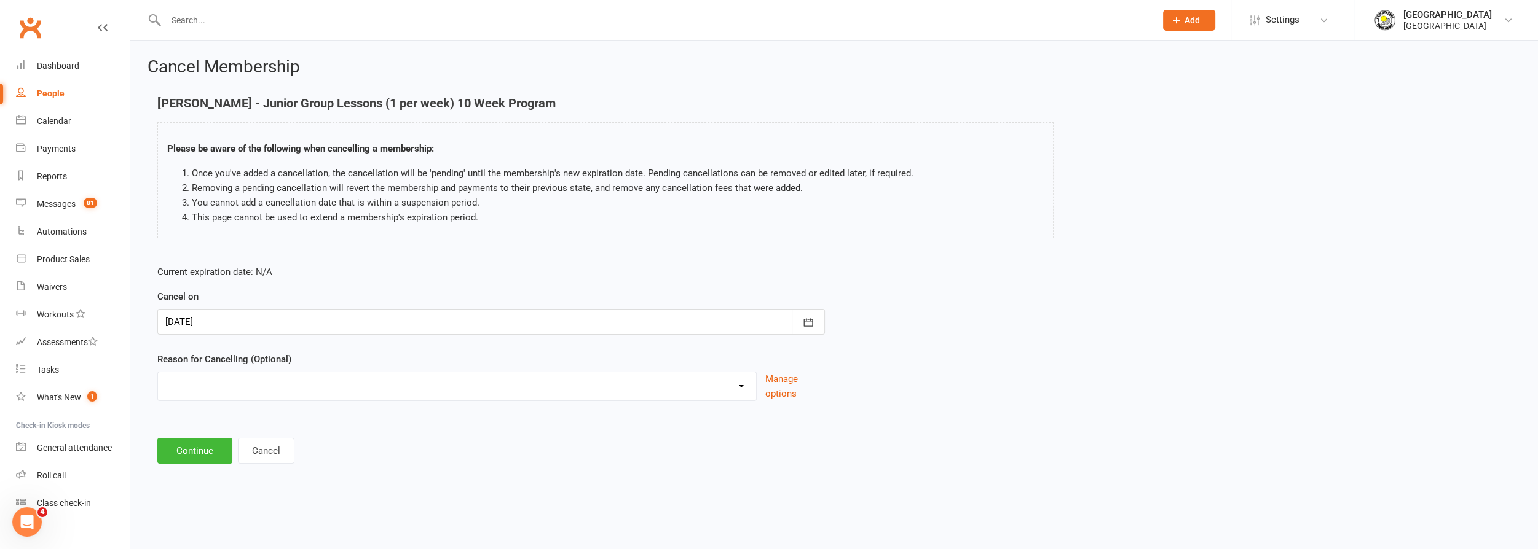
click at [221, 328] on div at bounding box center [490, 322] width 667 height 26
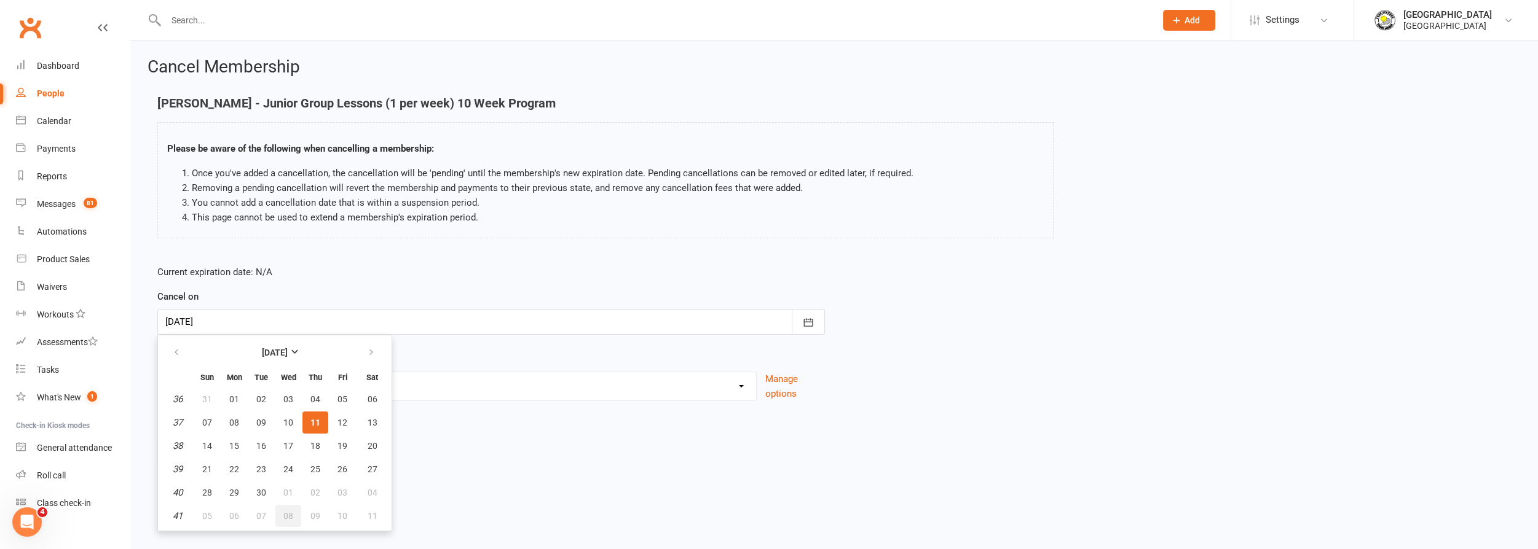
click at [283, 511] on span "08" at bounding box center [288, 516] width 10 height 10
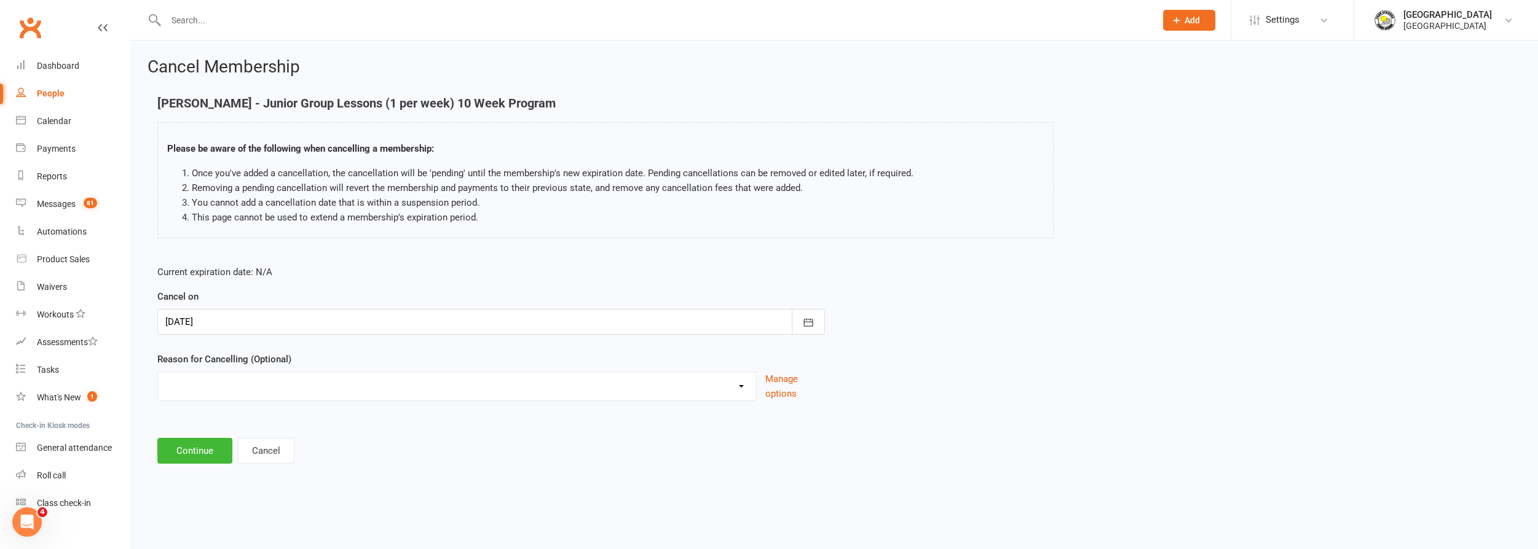
type input "[DATE]"
click at [342, 383] on select "Change to program Holiday Injury New program Not continuing Other reason" at bounding box center [457, 384] width 598 height 25
click at [158, 372] on select "Change to program Holiday Injury New program Not continuing Other reason" at bounding box center [457, 384] width 598 height 25
drag, startPoint x: 310, startPoint y: 379, endPoint x: 306, endPoint y: 388, distance: 10.2
click at [311, 379] on select "Change to program Holiday Injury New program Not continuing Other reason" at bounding box center [457, 384] width 598 height 25
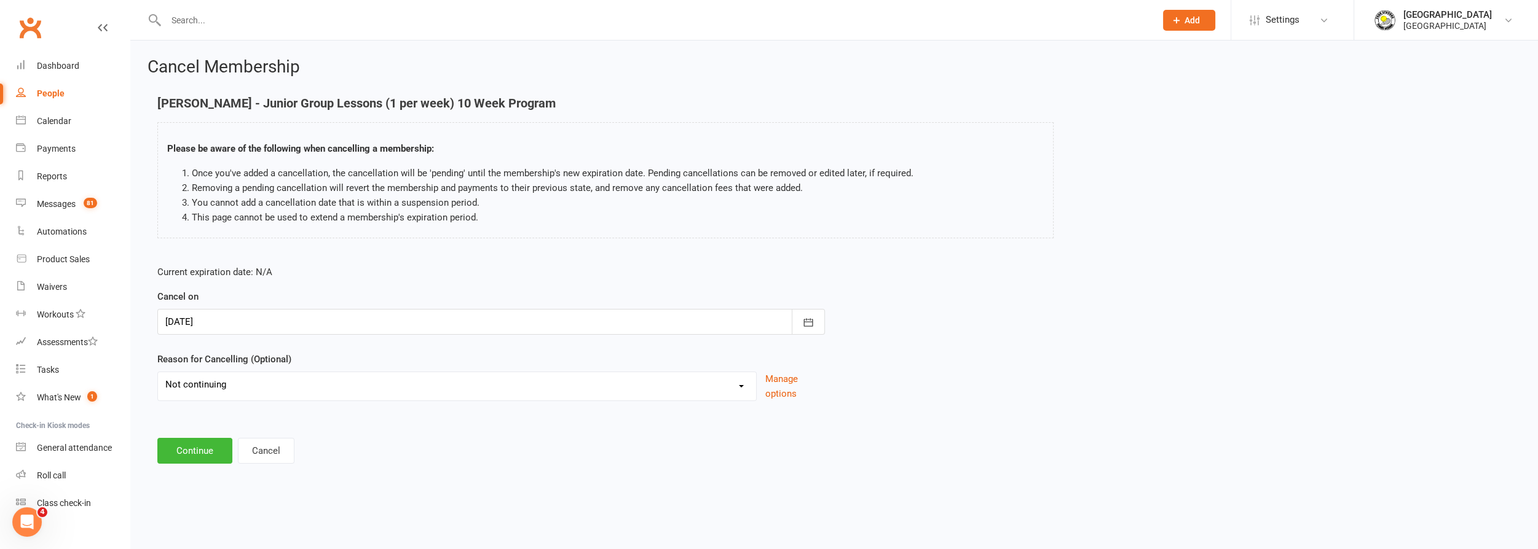
select select "3"
click at [158, 372] on select "Change to program Holiday Injury New program Not continuing Other reason" at bounding box center [457, 384] width 598 height 25
click at [187, 451] on button "Continue" at bounding box center [194, 451] width 75 height 26
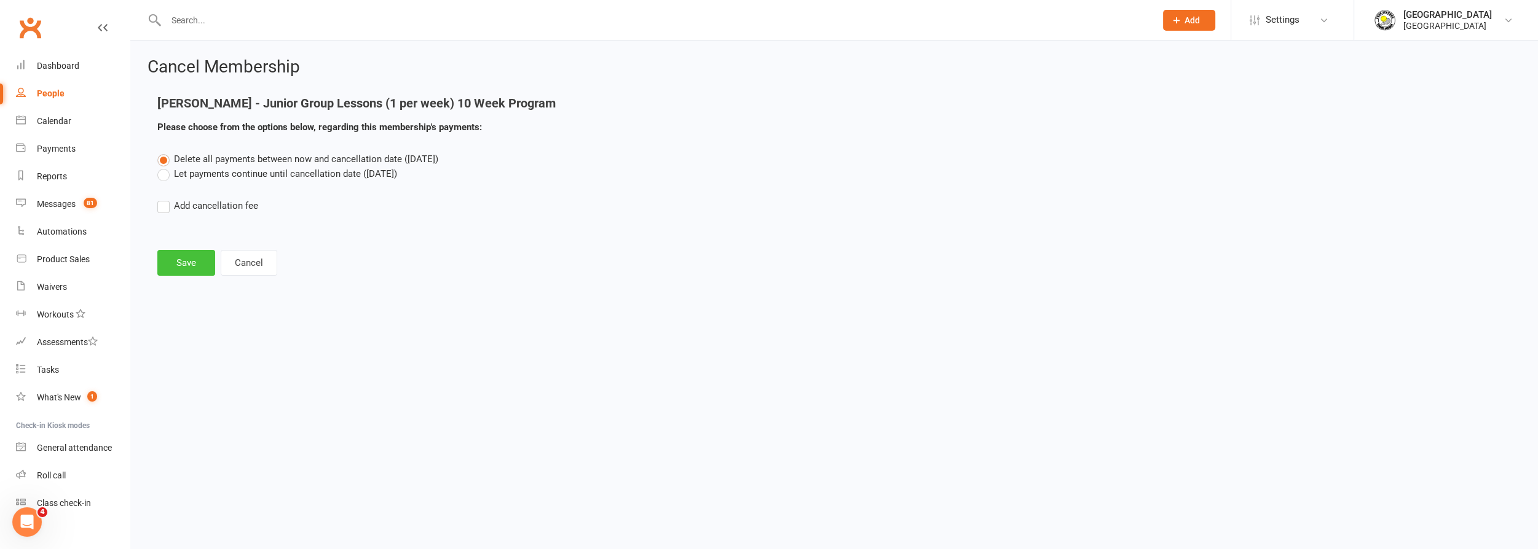
click at [195, 262] on button "Save" at bounding box center [186, 263] width 58 height 26
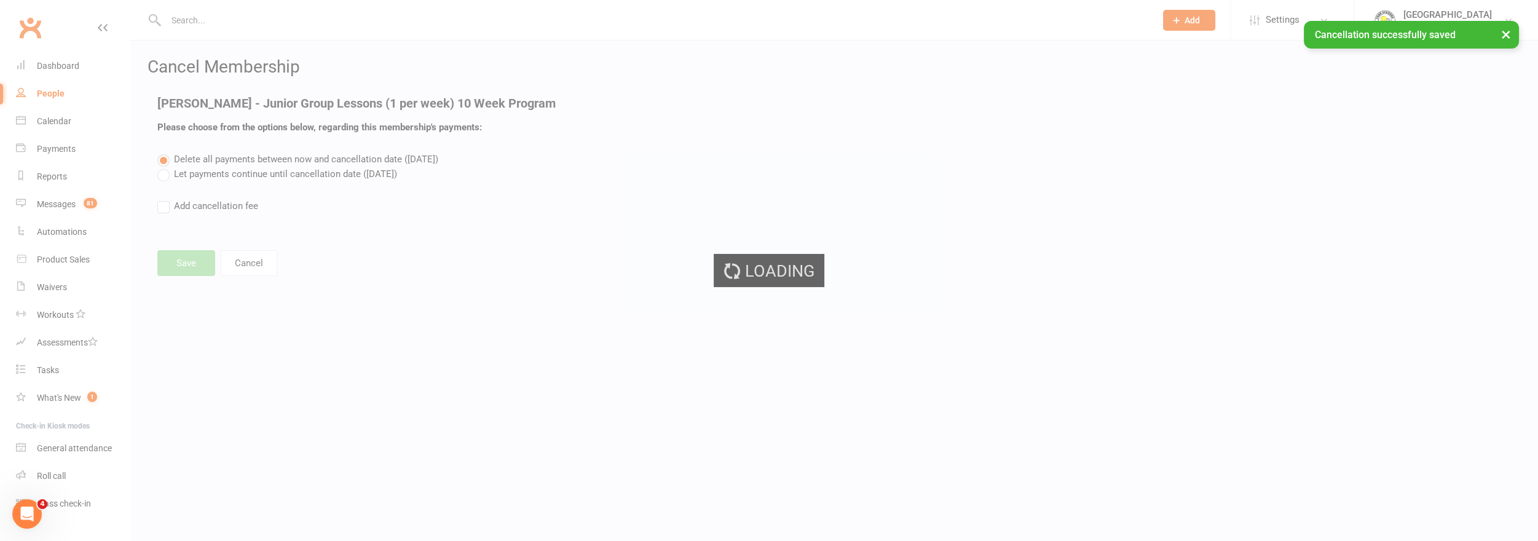
drag, startPoint x: 195, startPoint y: 262, endPoint x: 176, endPoint y: 264, distance: 18.5
click at [176, 264] on div "Loading" at bounding box center [769, 270] width 1538 height 541
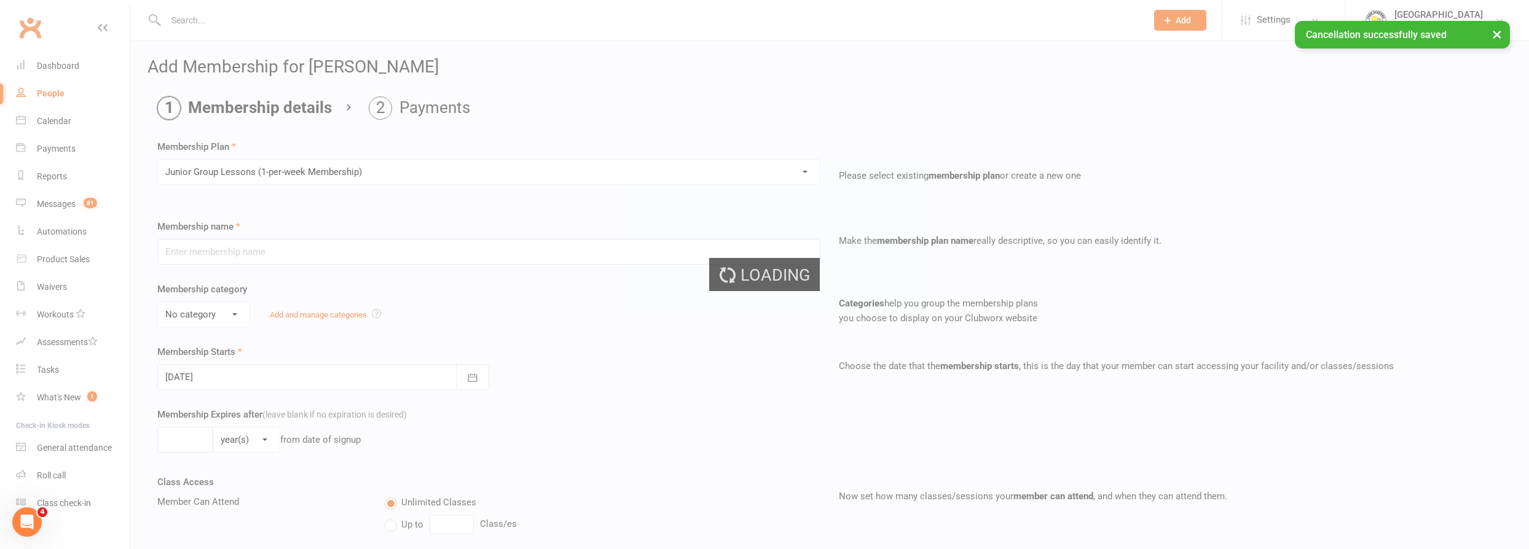
type input "Junior Group Lessons (1-per-week Membership)"
select select "4"
type input "0"
select select "1"
type input "2"
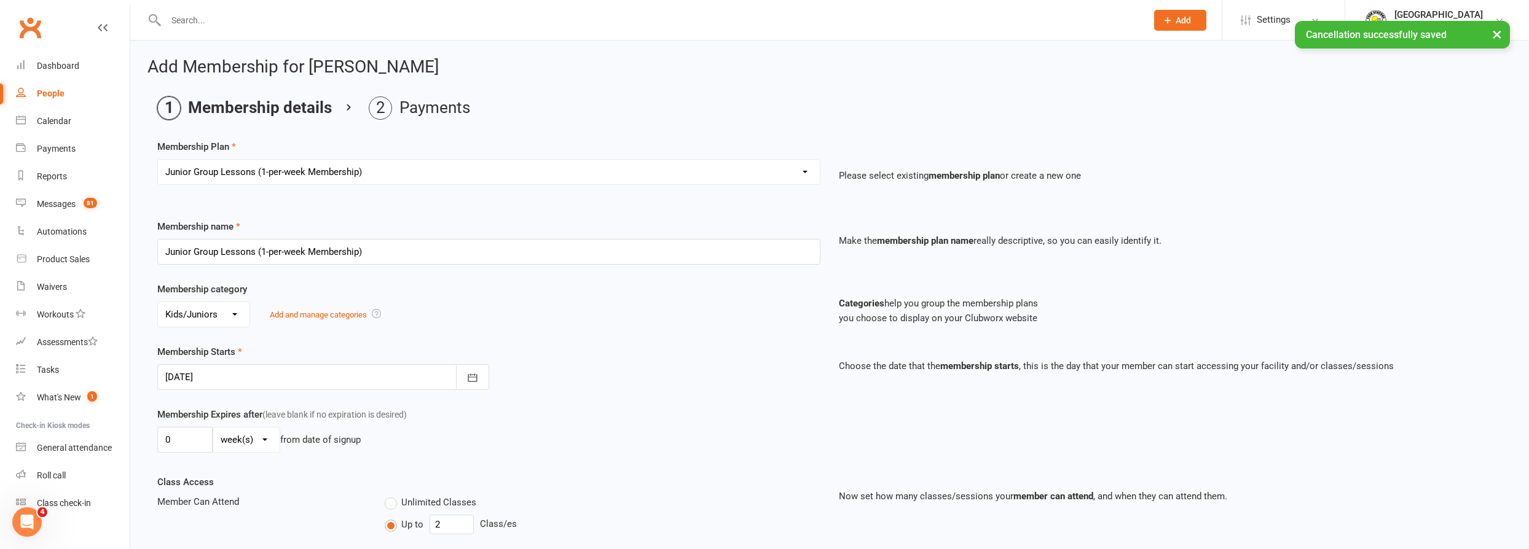
click at [208, 378] on div at bounding box center [323, 377] width 332 height 26
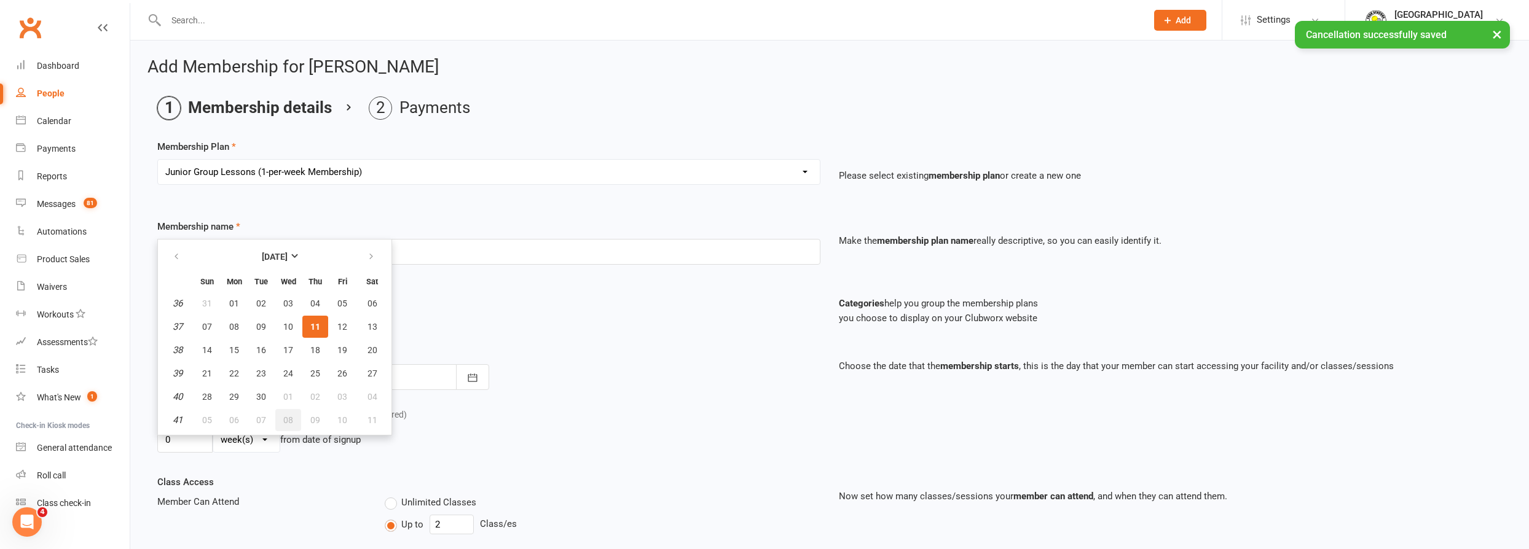
click at [290, 415] on span "08" at bounding box center [288, 420] width 10 height 10
type input "[DATE]"
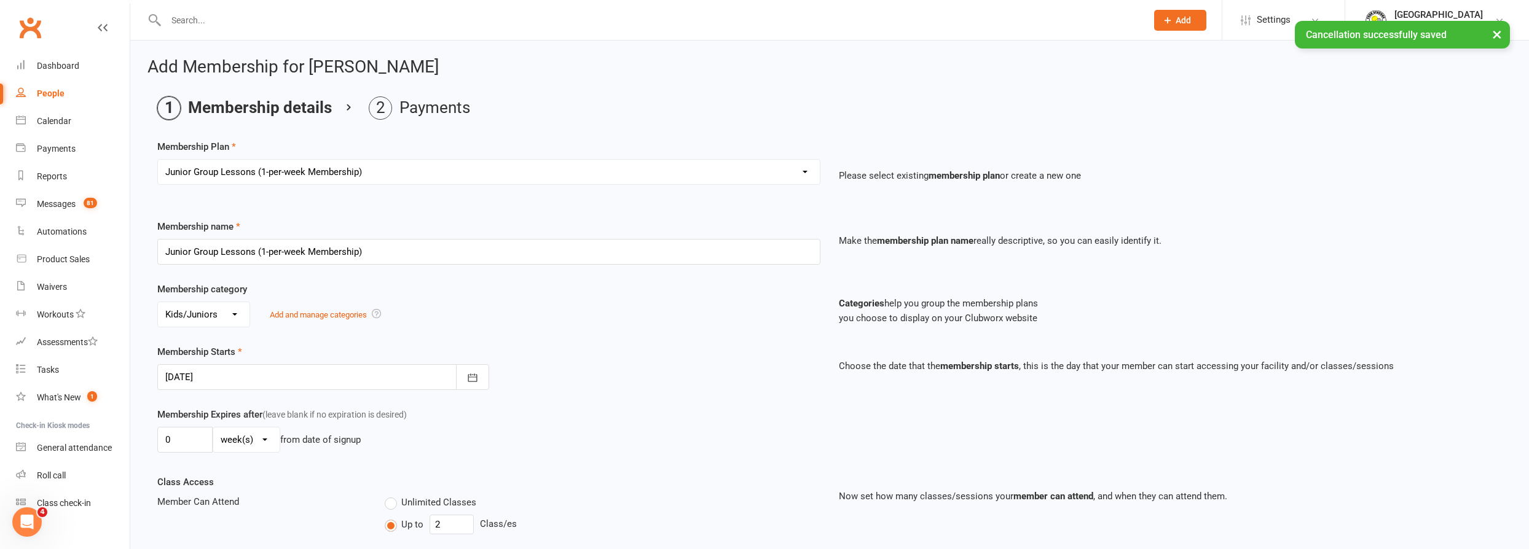
scroll to position [480, 0]
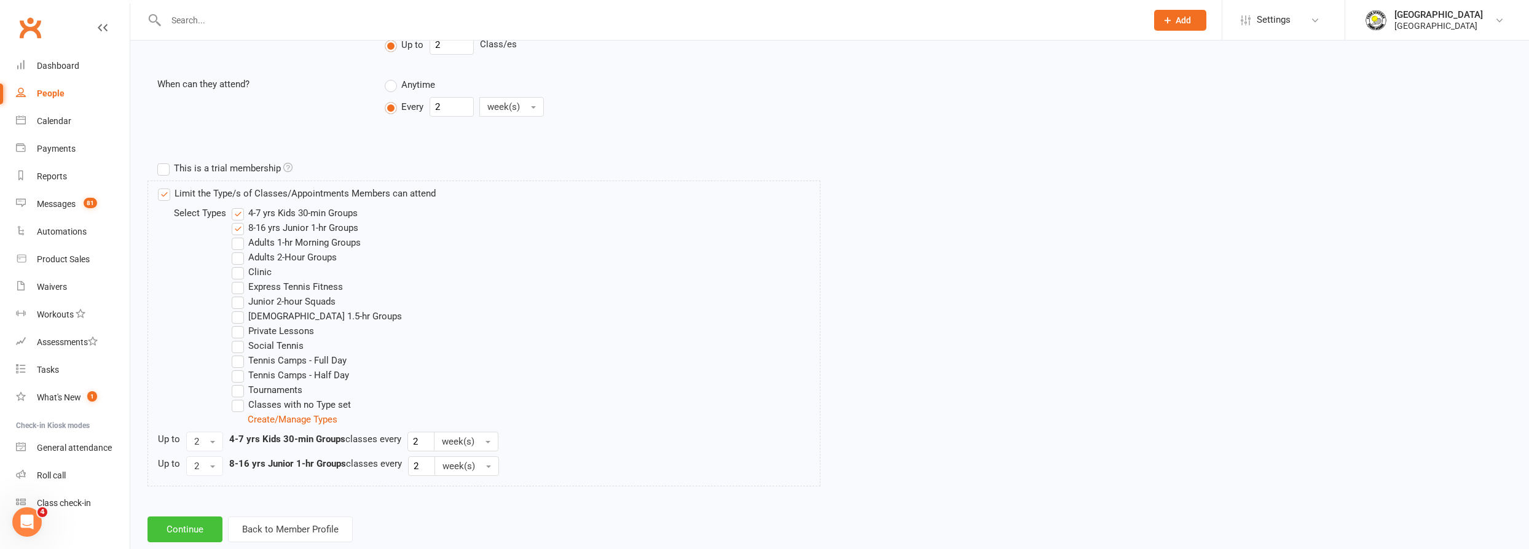
click at [184, 526] on button "Continue" at bounding box center [184, 530] width 75 height 26
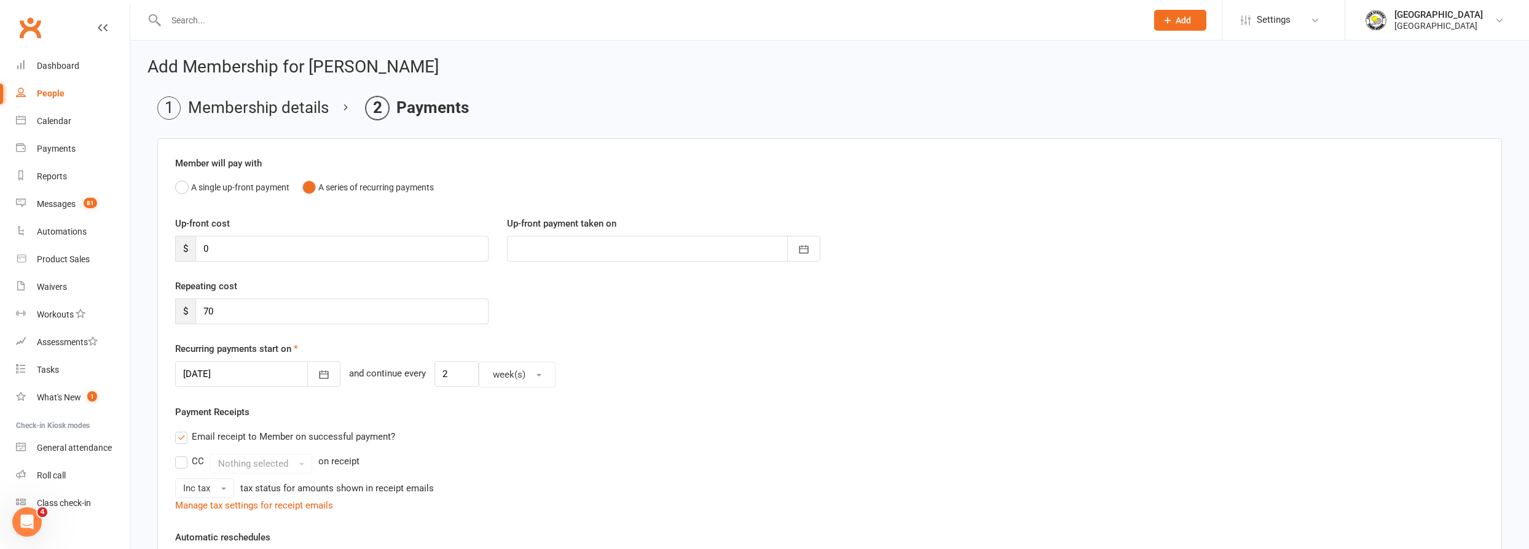
scroll to position [341, 0]
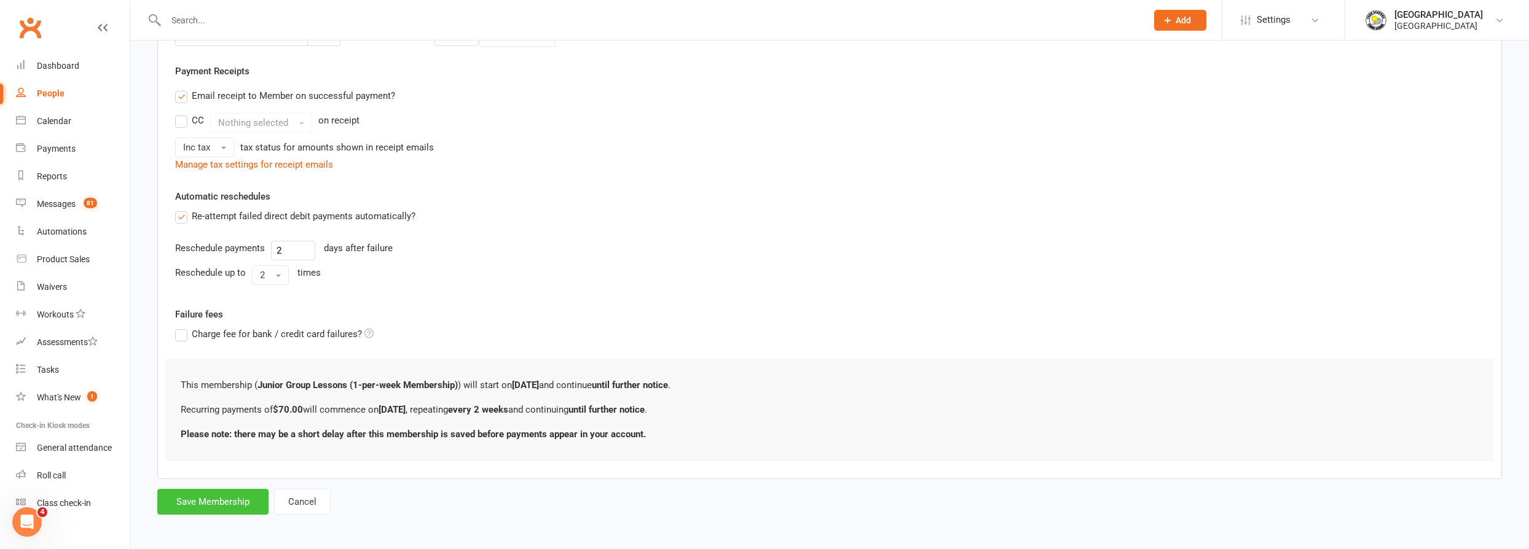
click at [218, 503] on button "Save Membership" at bounding box center [212, 502] width 111 height 26
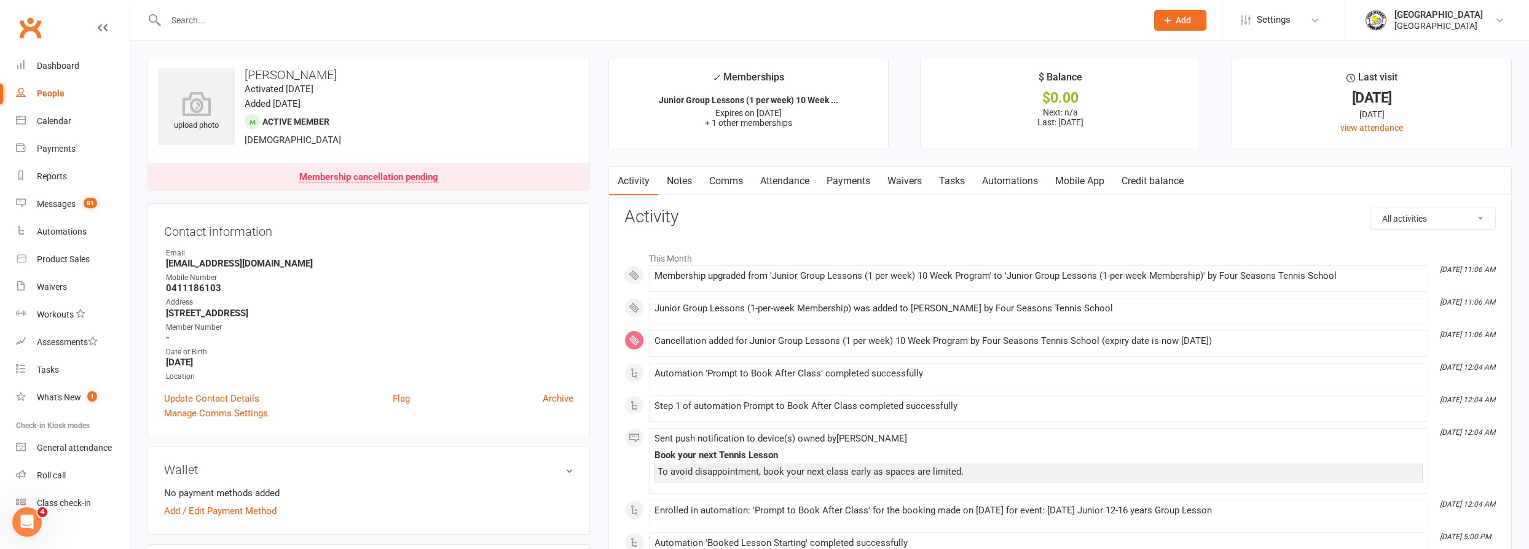
click at [362, 22] on input "text" at bounding box center [650, 20] width 976 height 17
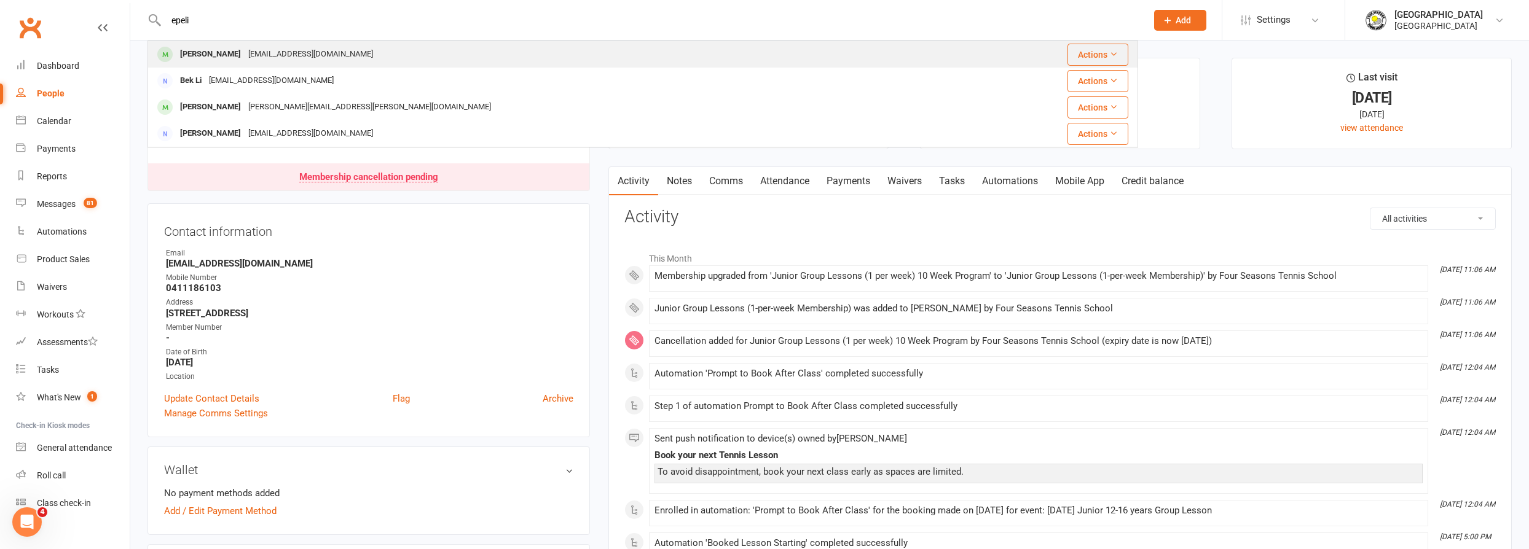
type input "epeli"
click at [332, 54] on div "[PERSON_NAME] [EMAIL_ADDRESS][DOMAIN_NAME]" at bounding box center [560, 54] width 823 height 25
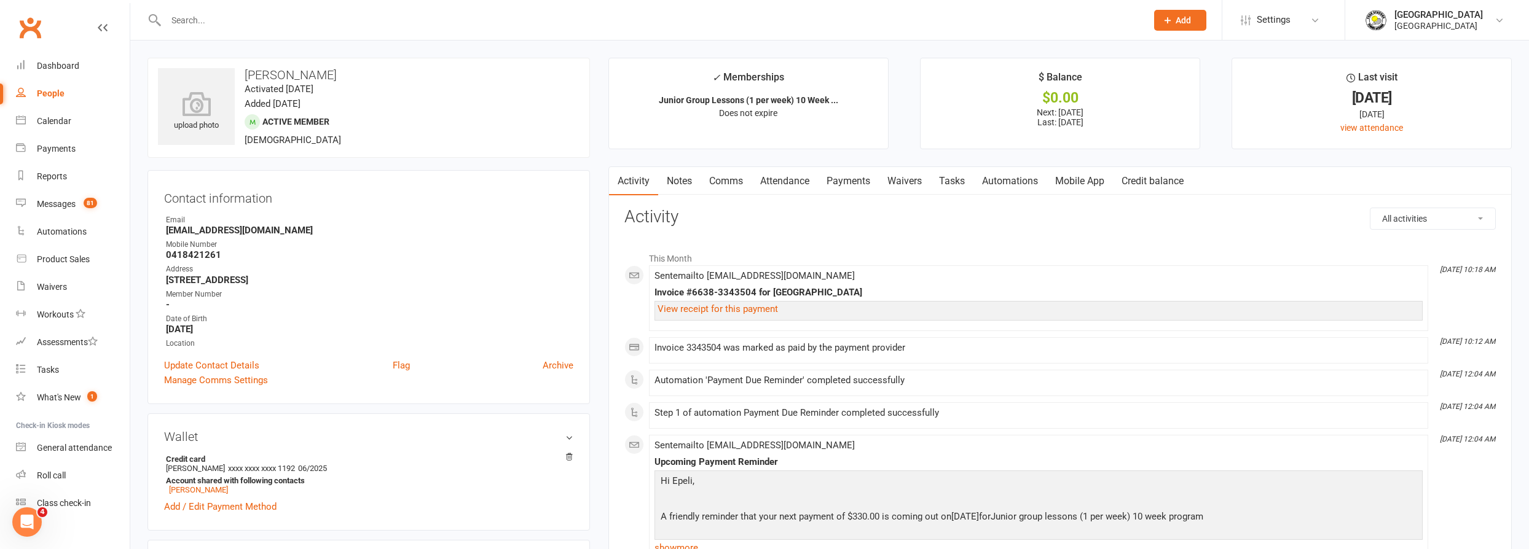
click at [855, 176] on link "Payments" at bounding box center [848, 181] width 61 height 28
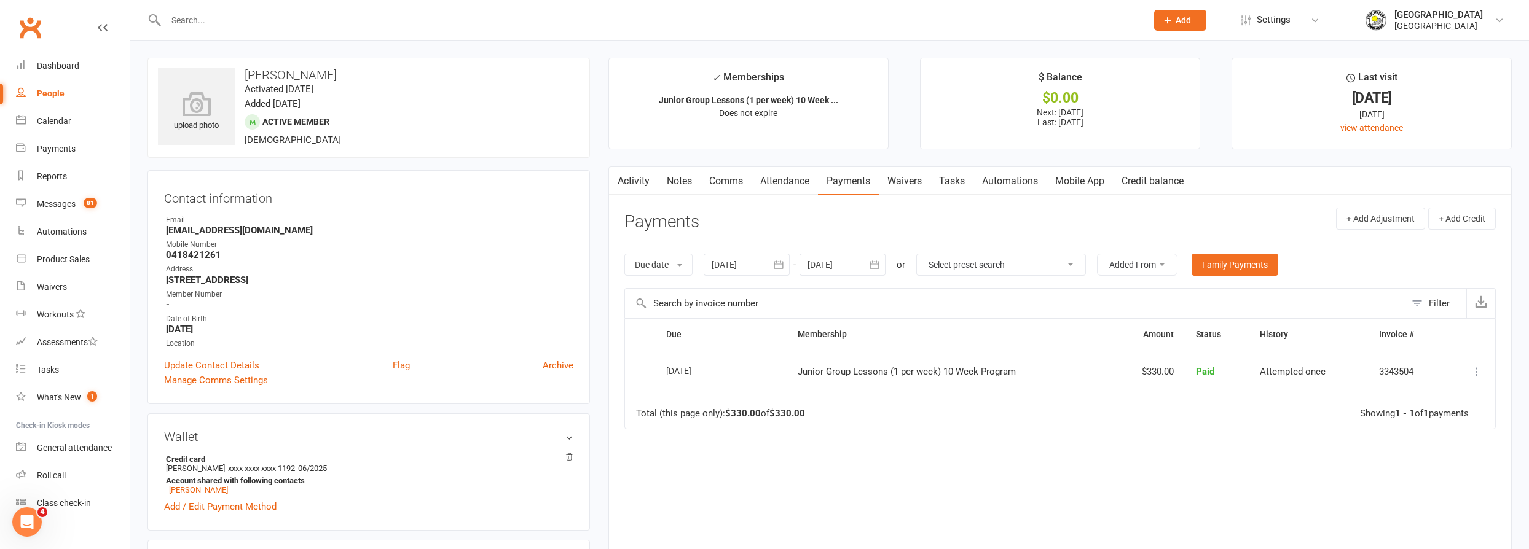
drag, startPoint x: 862, startPoint y: 257, endPoint x: 857, endPoint y: 262, distance: 7.0
click at [858, 261] on div at bounding box center [843, 265] width 86 height 22
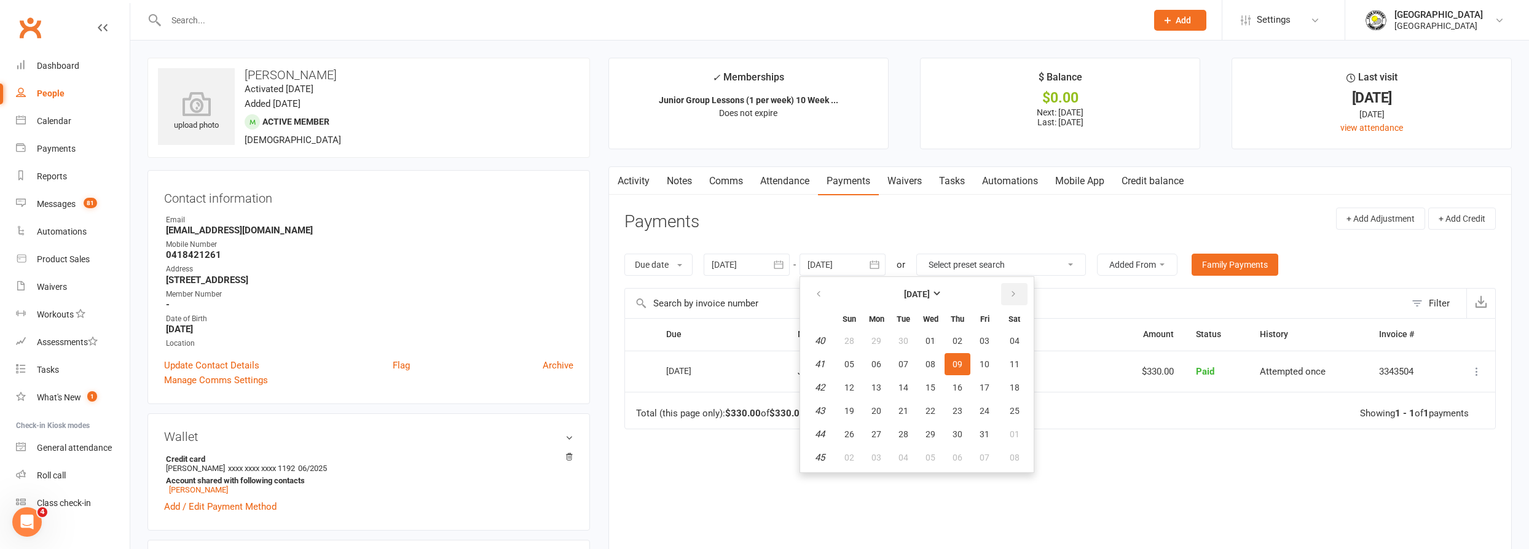
click at [1009, 291] on icon "button" at bounding box center [1013, 294] width 9 height 10
click at [975, 361] on button "12" at bounding box center [985, 364] width 26 height 22
type input "[DATE]"
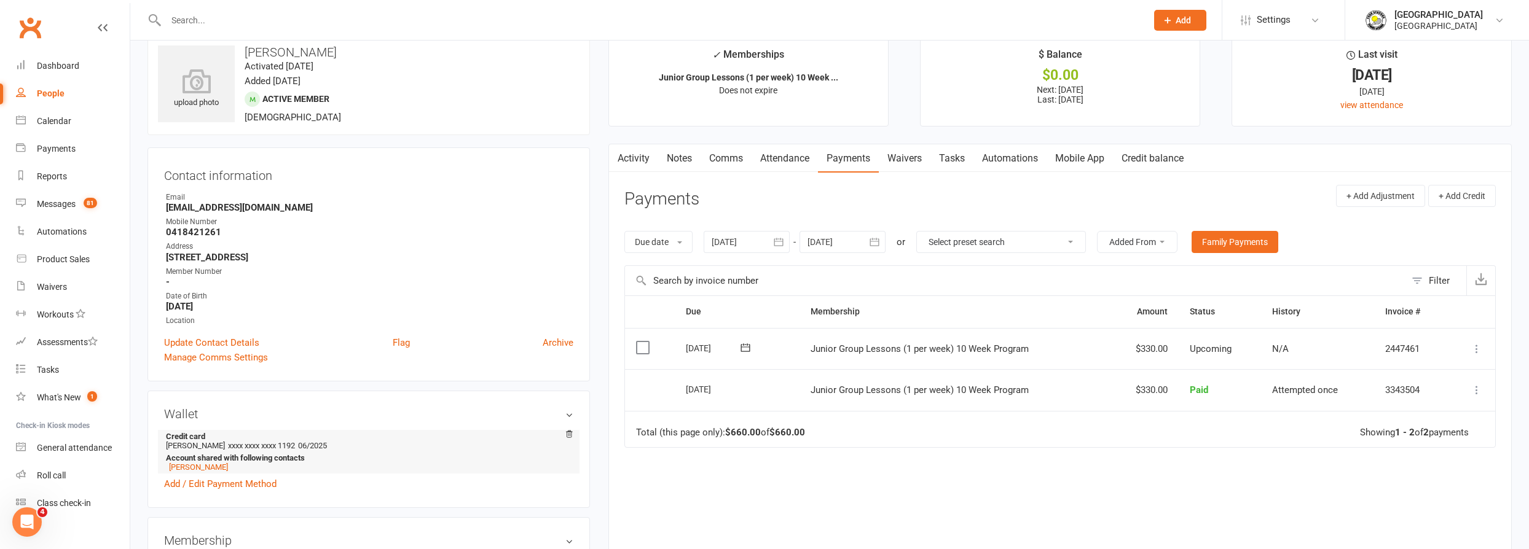
scroll to position [111, 0]
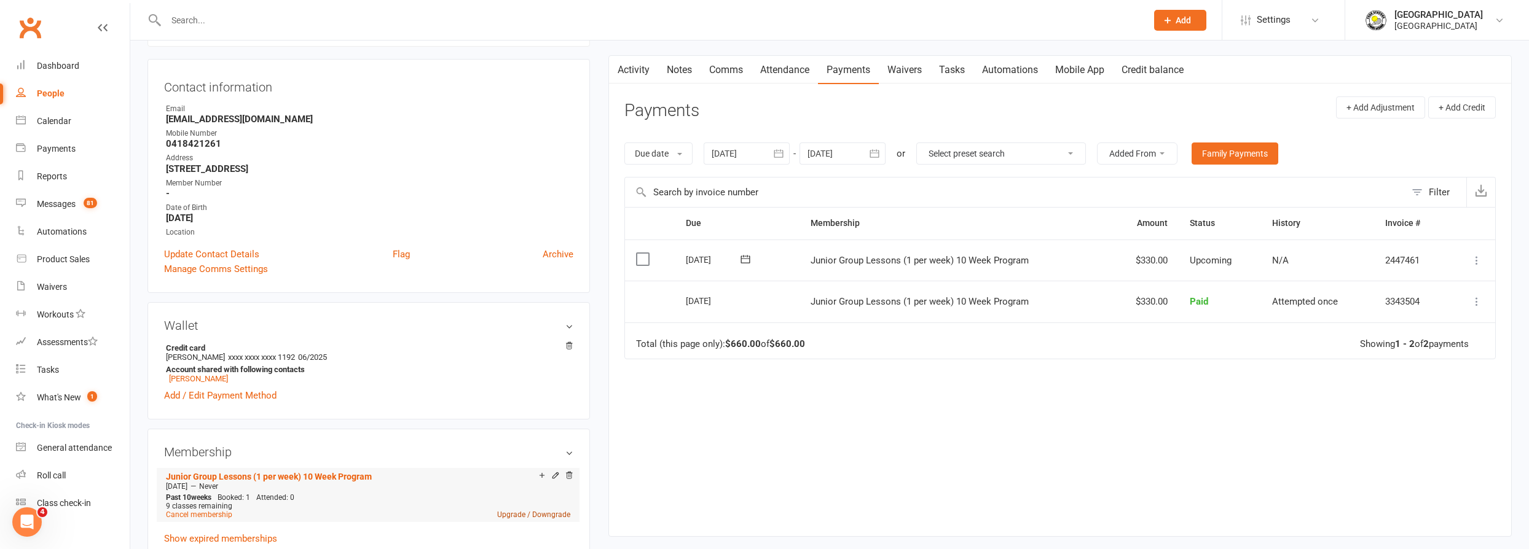
click at [519, 515] on link "Upgrade / Downgrade" at bounding box center [533, 515] width 73 height 9
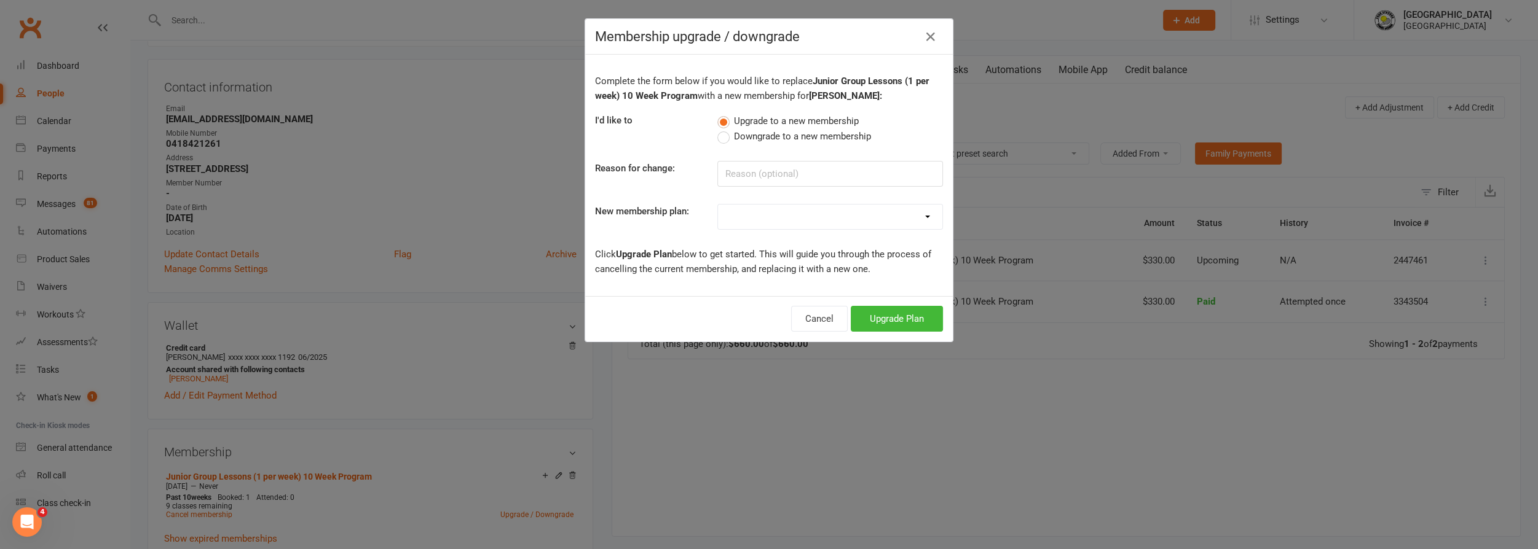
click at [832, 224] on select "Trial Junior Group Lesson (1 Pack) Trial Adults 2-hr Group Lesson (1 Pack) Tria…" at bounding box center [830, 217] width 224 height 25
select select "19"
click at [718, 205] on select "Trial Junior Group Lesson (1 Pack) Trial Adults 2-hr Group Lesson (1 Pack) Tria…" at bounding box center [830, 217] width 224 height 25
click at [878, 313] on button "Upgrade Plan" at bounding box center [897, 319] width 92 height 26
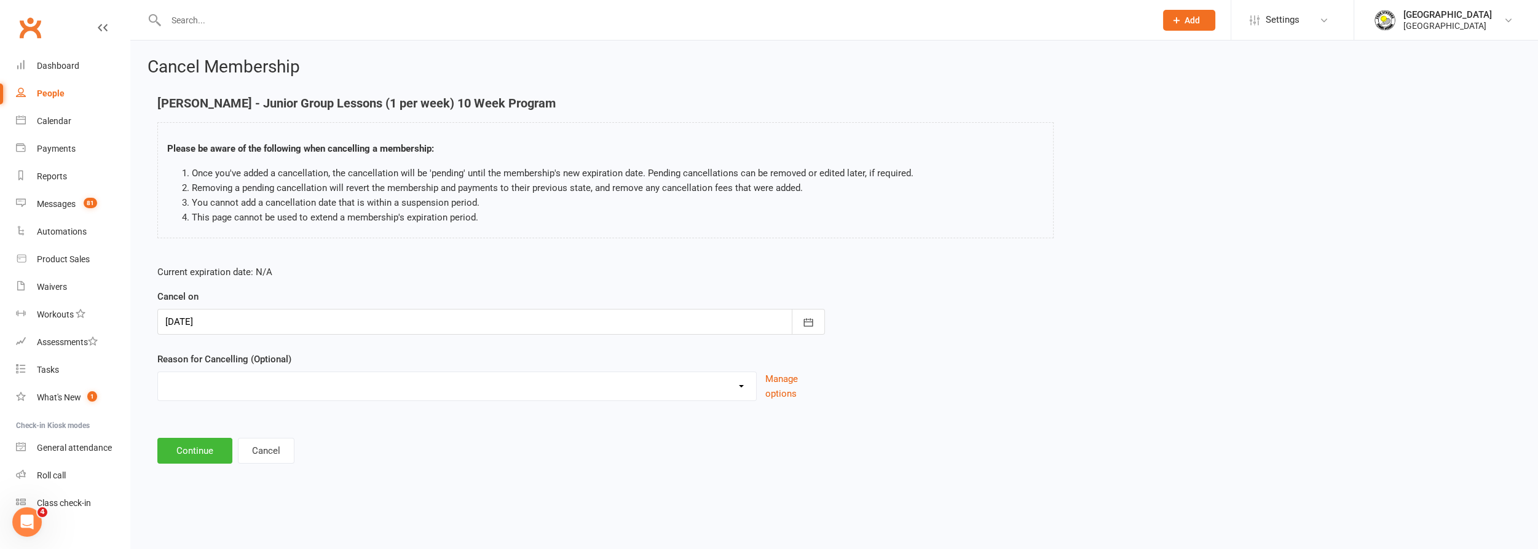
click at [549, 323] on div at bounding box center [490, 322] width 667 height 26
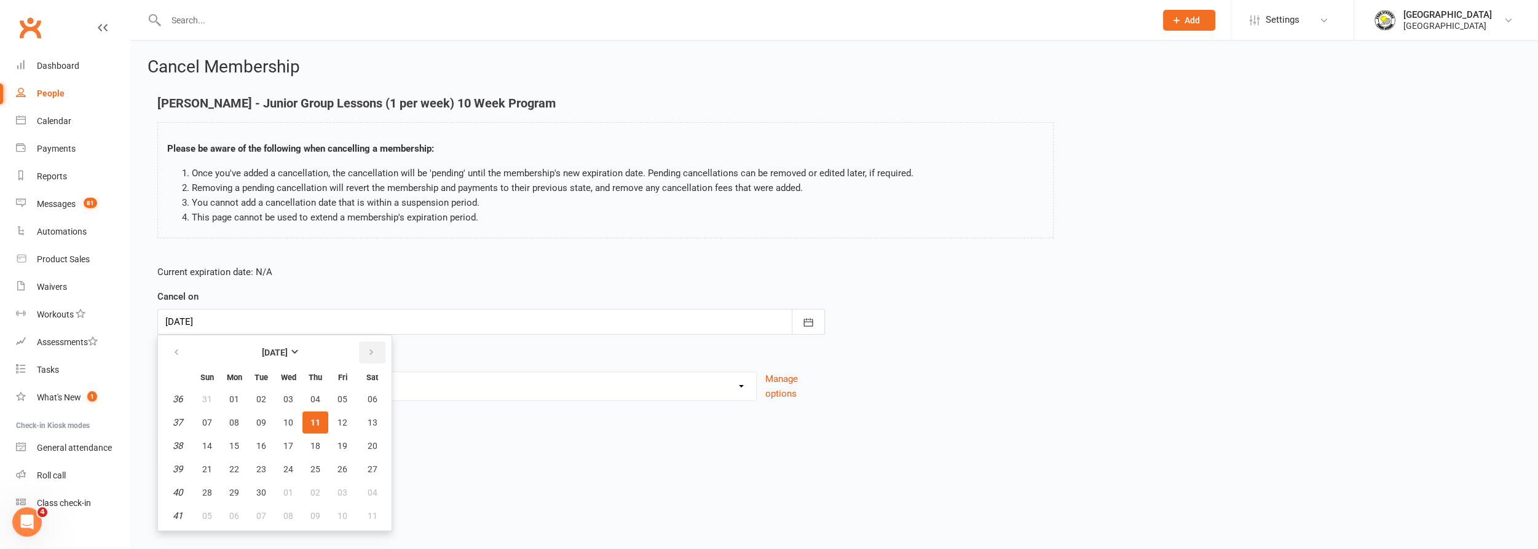
click at [367, 348] on icon "button" at bounding box center [371, 353] width 9 height 10
click at [253, 447] on button "11" at bounding box center [261, 446] width 26 height 22
type input "[DATE]"
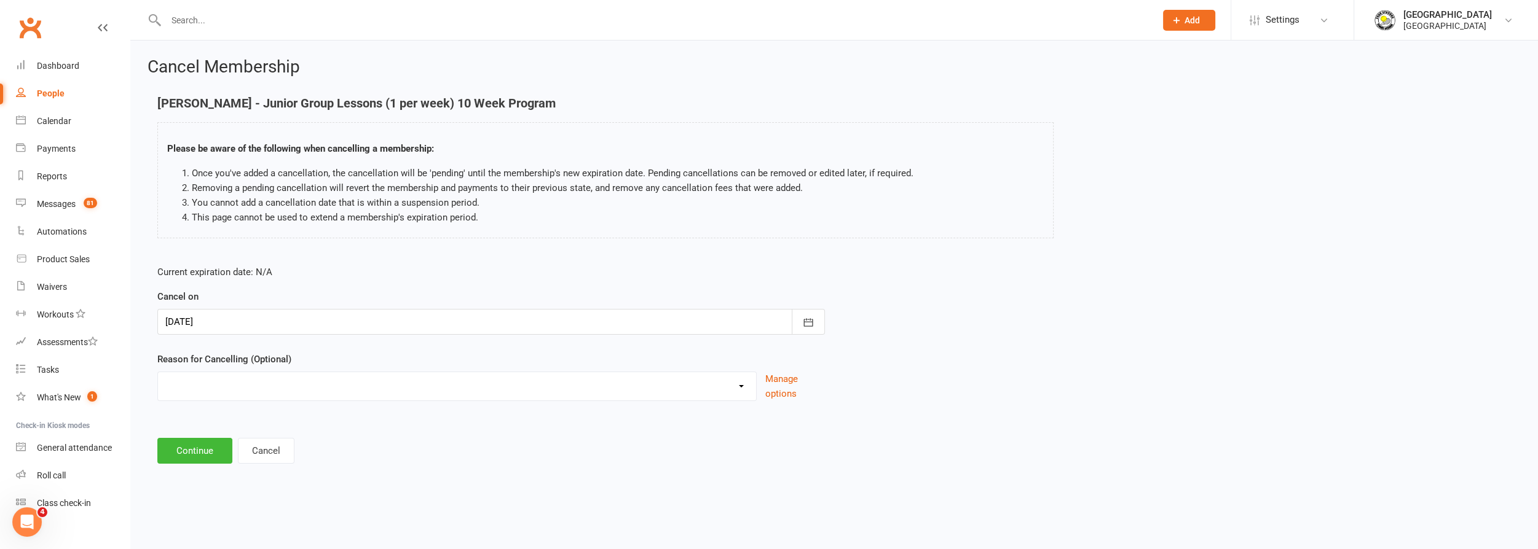
click at [320, 419] on main "[PERSON_NAME] - Junior Group Lessons (1 per week) 10 Week Program Please be awa…" at bounding box center [833, 280] width 1373 height 368
click at [350, 383] on select "Change to program Holiday Injury New program Not continuing Other reason" at bounding box center [457, 384] width 598 height 25
select select "3"
click at [158, 372] on select "Change to program Holiday Injury New program Not continuing Other reason" at bounding box center [457, 384] width 598 height 25
click at [199, 446] on button "Continue" at bounding box center [194, 451] width 75 height 26
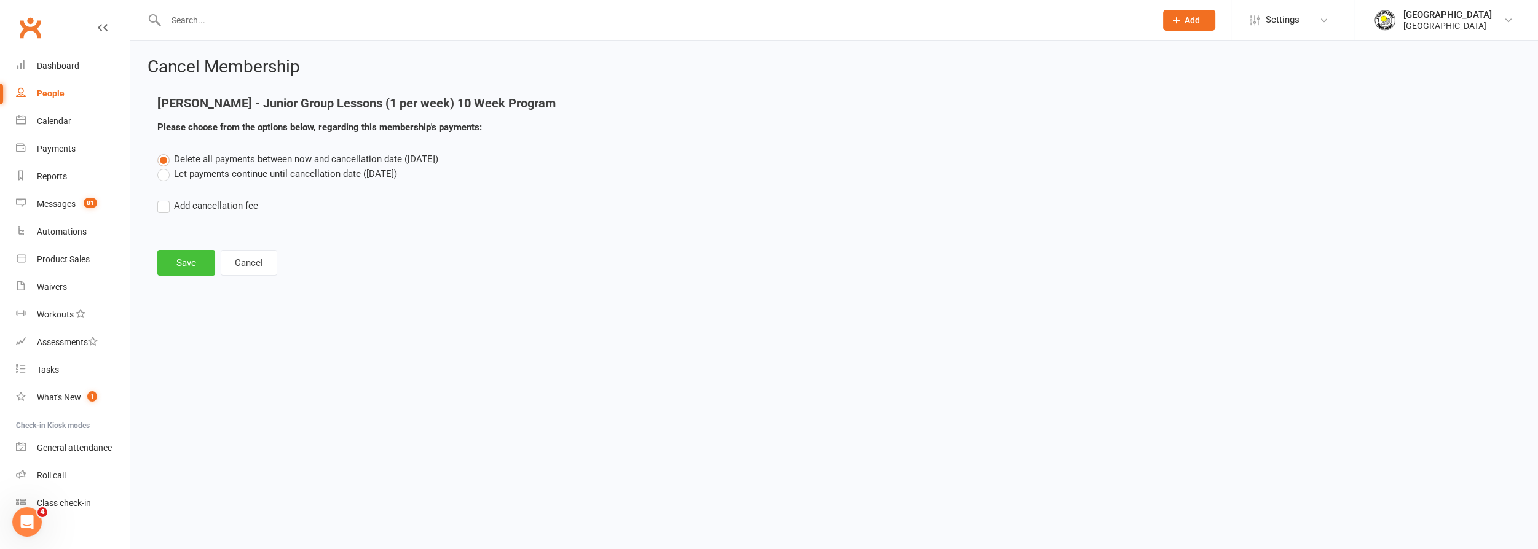
click at [193, 256] on button "Save" at bounding box center [186, 263] width 58 height 26
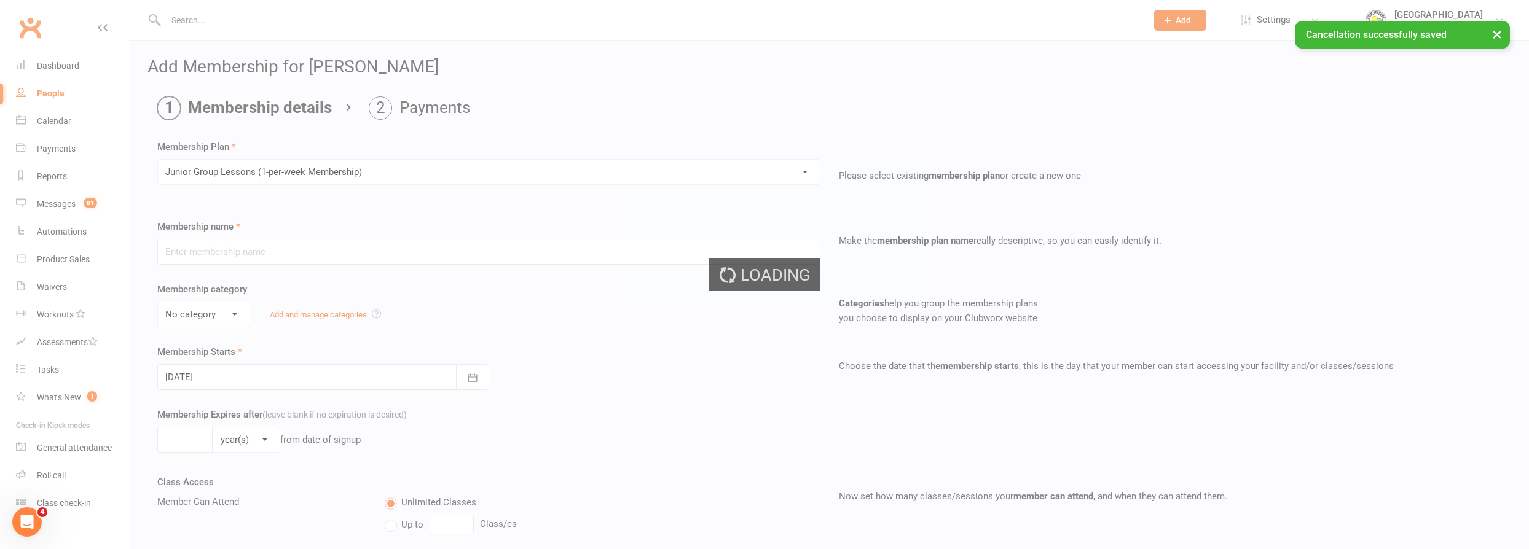
type input "Junior Group Lessons (1-per-week Membership)"
select select "4"
type input "0"
select select "1"
type input "2"
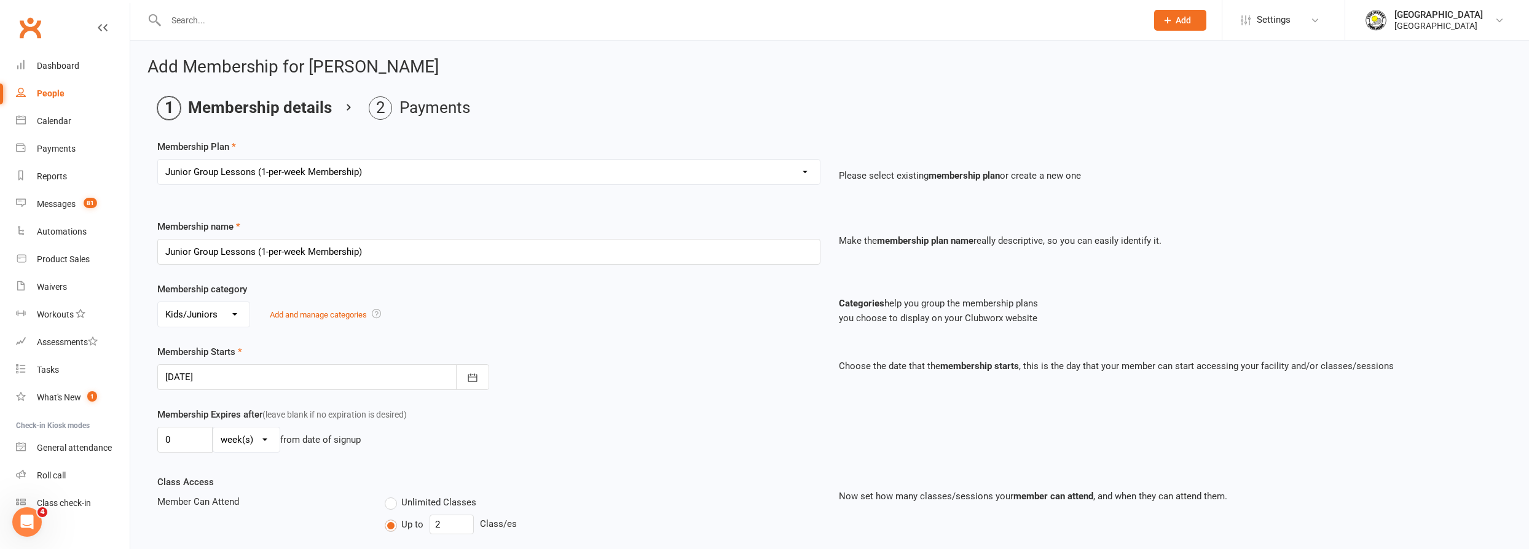
click at [370, 373] on div at bounding box center [323, 377] width 332 height 26
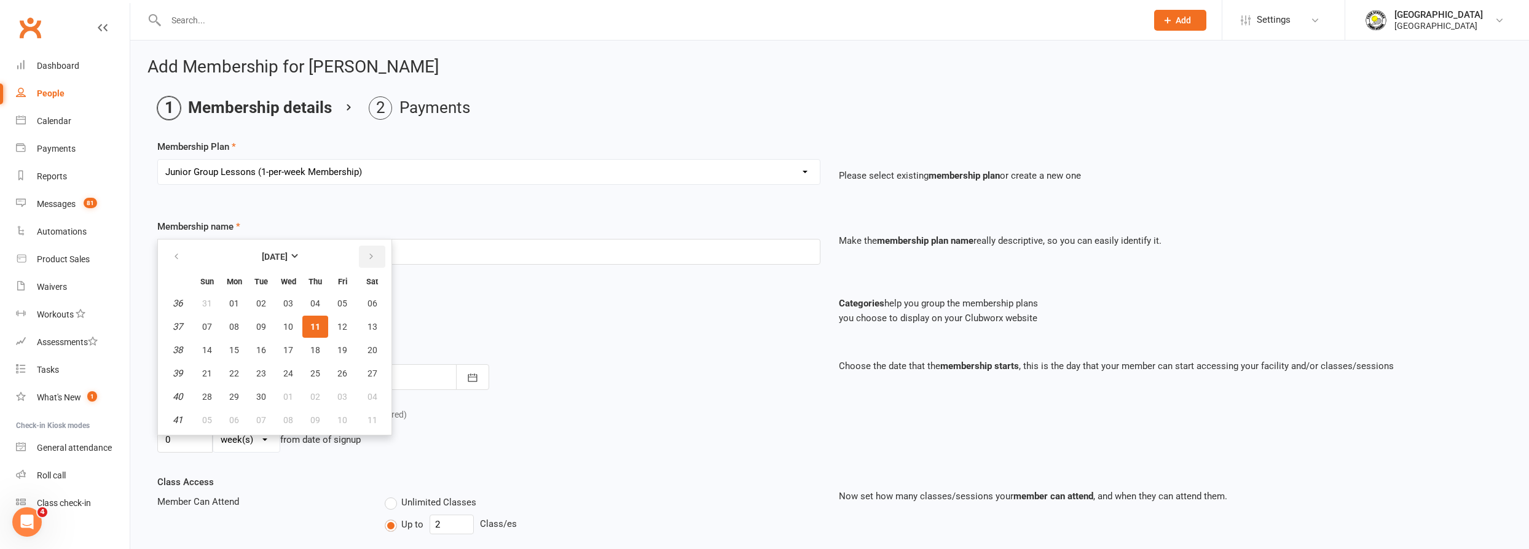
click at [359, 257] on button "button" at bounding box center [372, 257] width 26 height 22
click at [360, 255] on button "button" at bounding box center [372, 257] width 26 height 22
click at [265, 347] on button "11" at bounding box center [261, 350] width 26 height 22
type input "[DATE]"
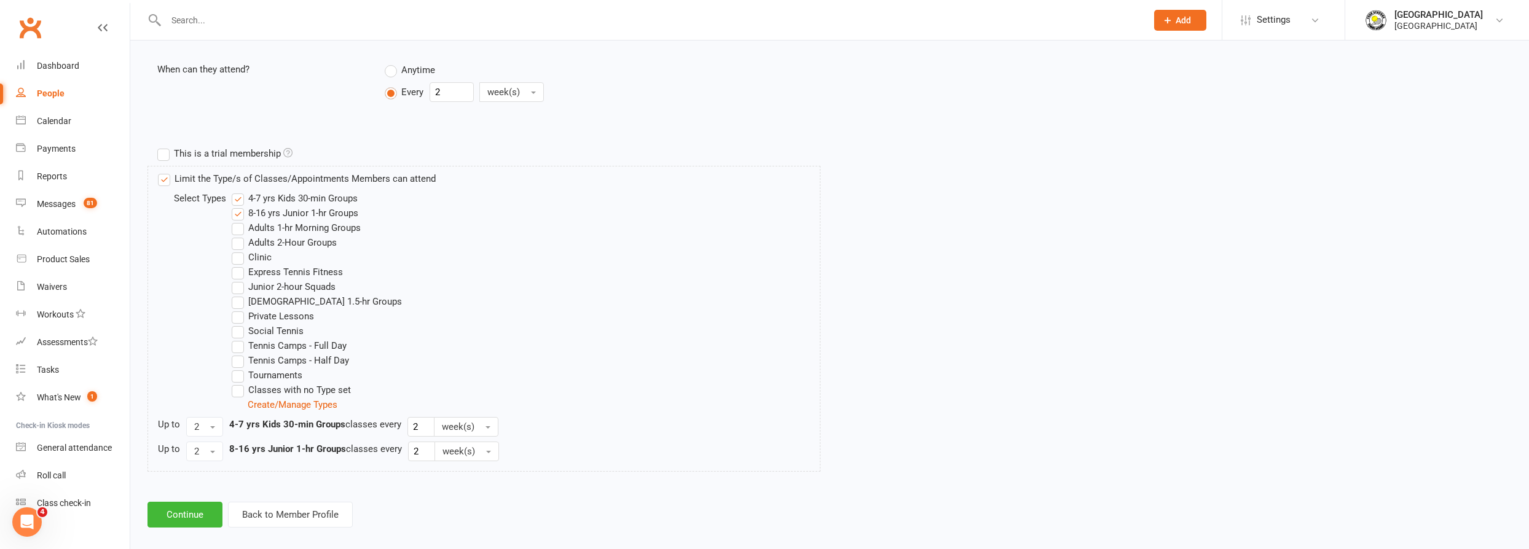
scroll to position [506, 0]
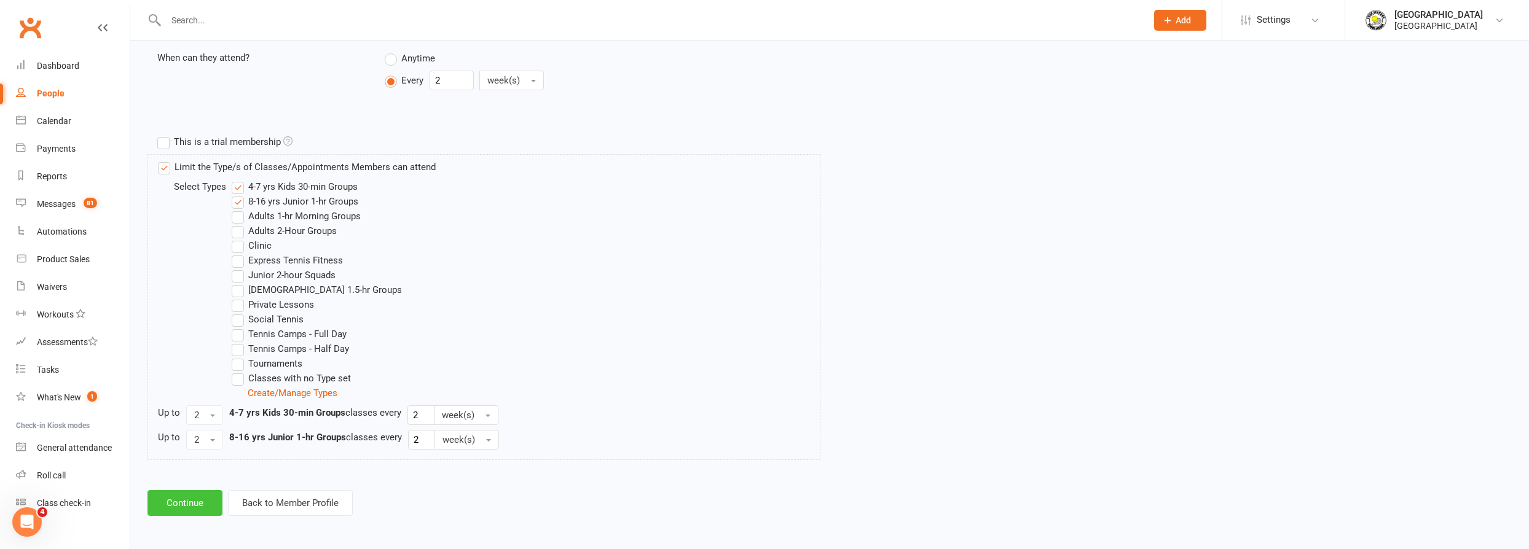
click at [200, 506] on button "Continue" at bounding box center [184, 503] width 75 height 26
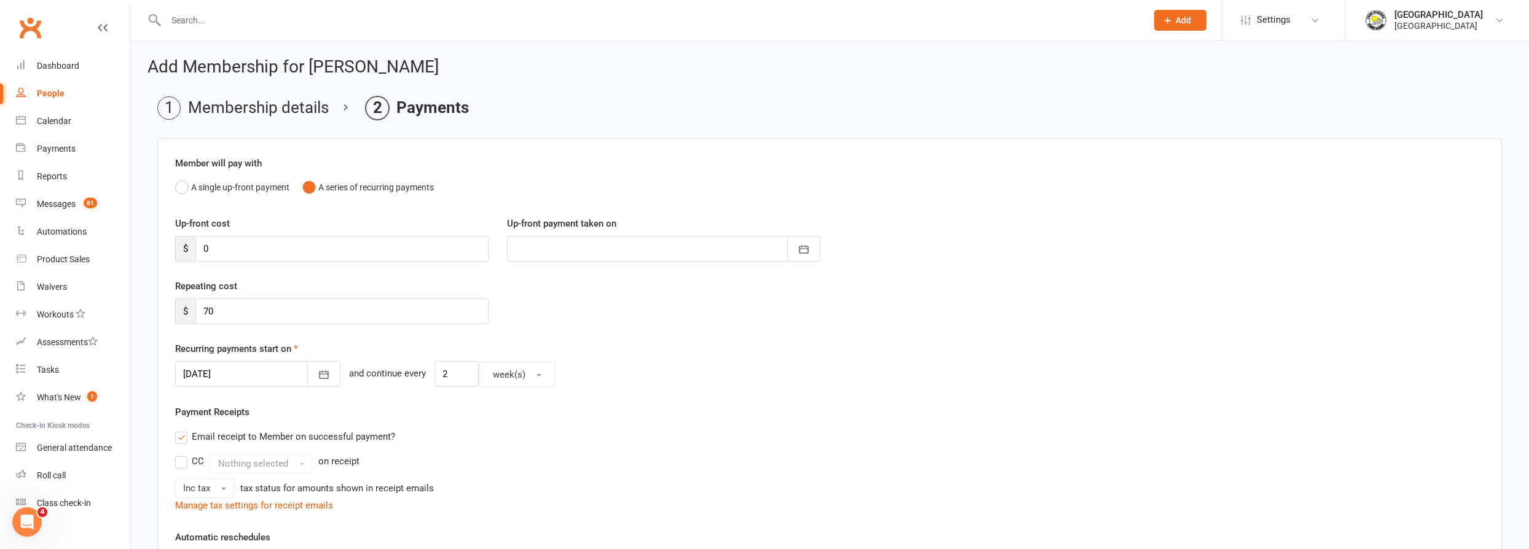
scroll to position [341, 0]
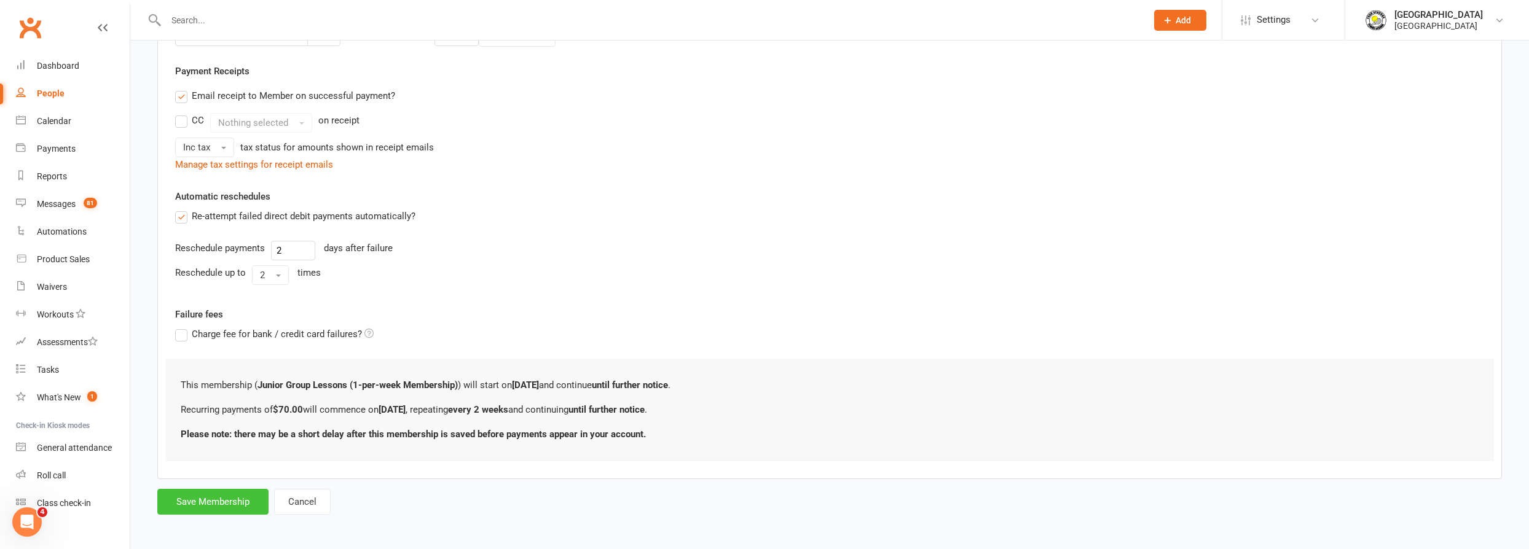
click at [200, 506] on button "Save Membership" at bounding box center [212, 502] width 111 height 26
